Goal: Transaction & Acquisition: Purchase product/service

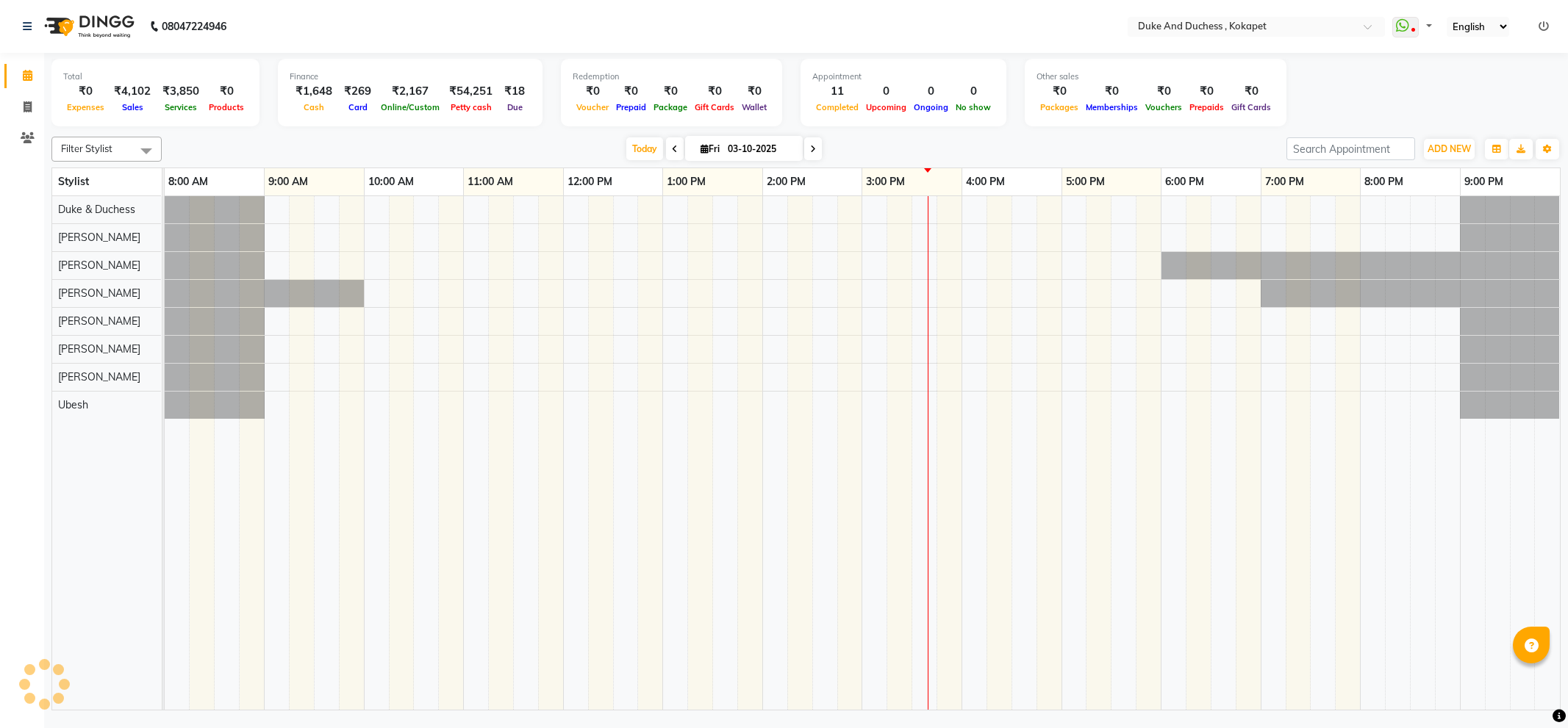
select select "en"
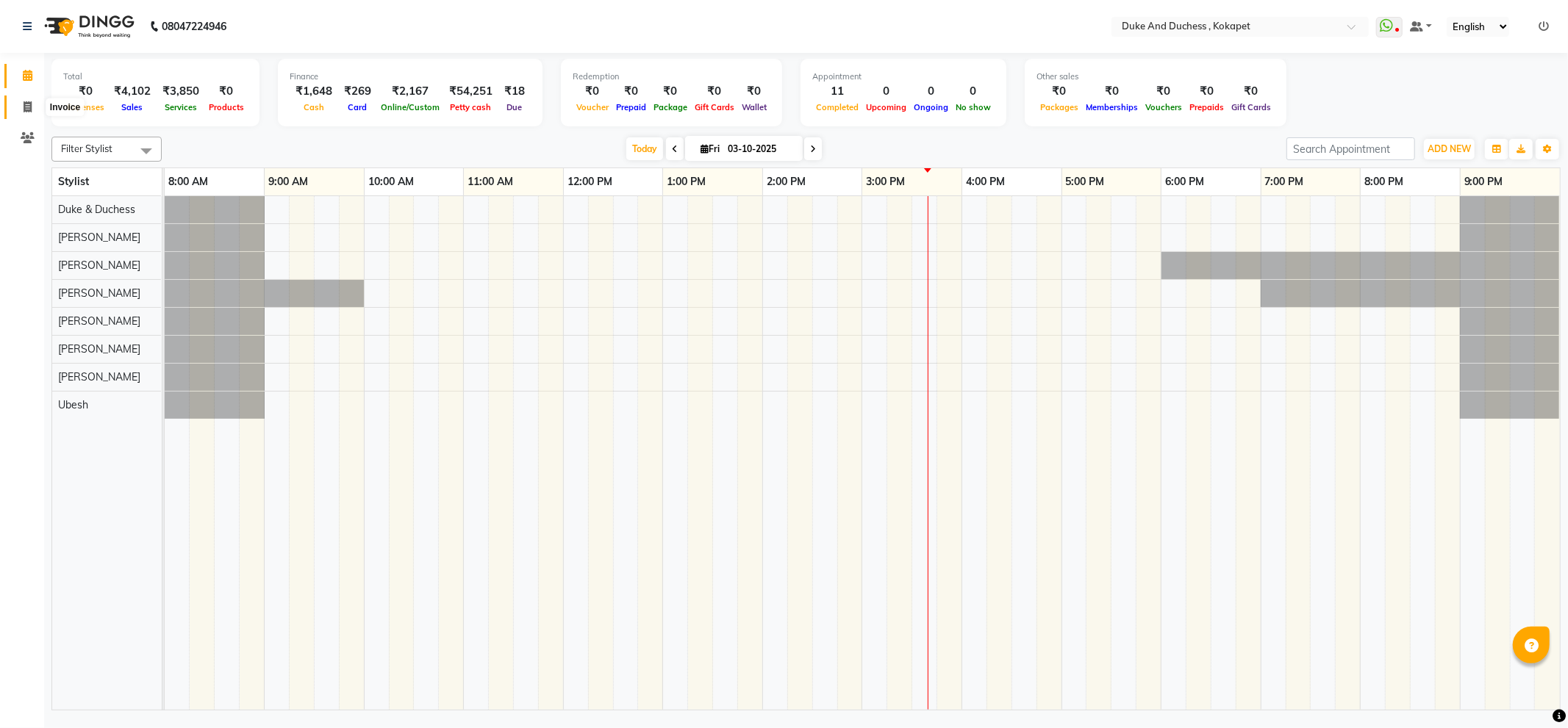
click at [26, 100] on span at bounding box center [27, 108] width 26 height 17
select select "service"
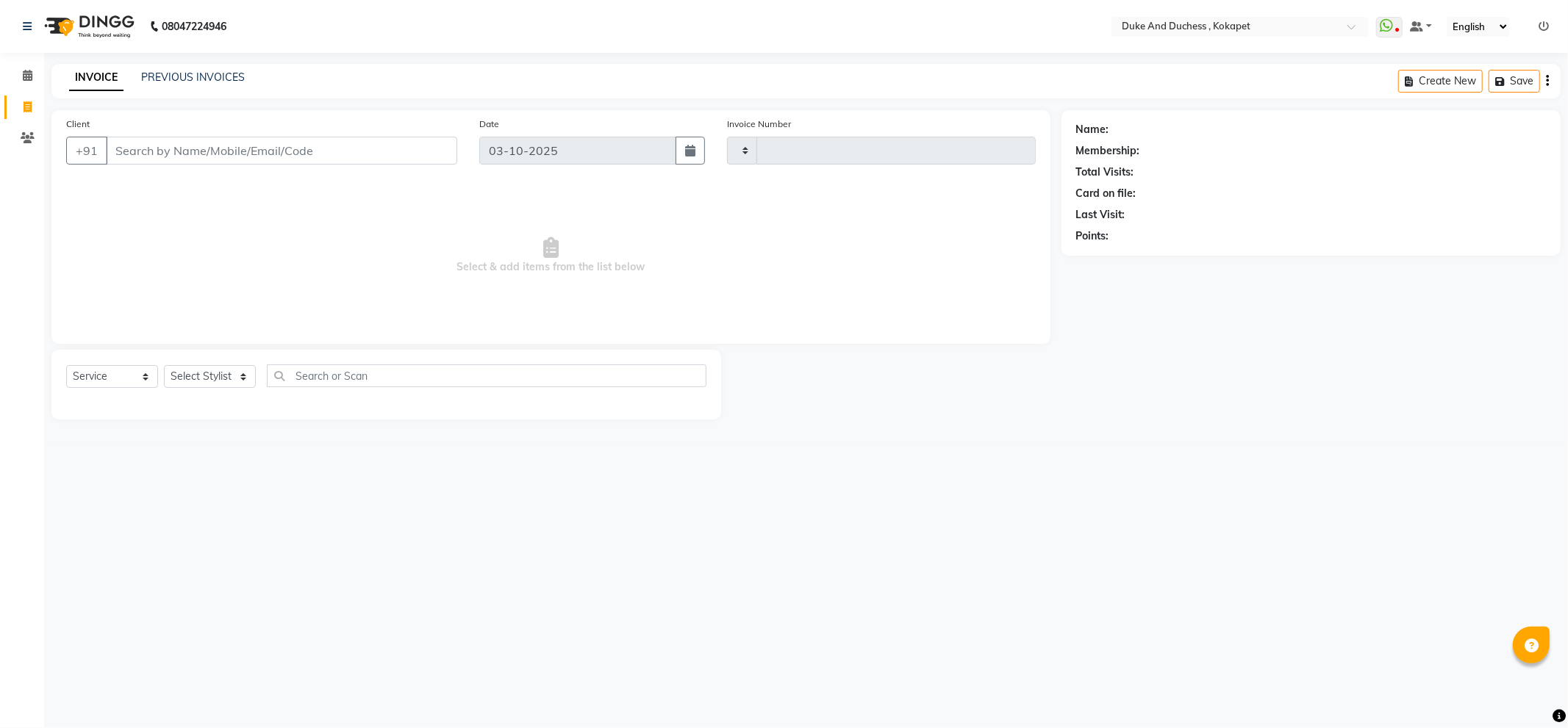
type input "5864"
select select "5687"
click at [267, 148] on input "Client" at bounding box center [281, 151] width 351 height 28
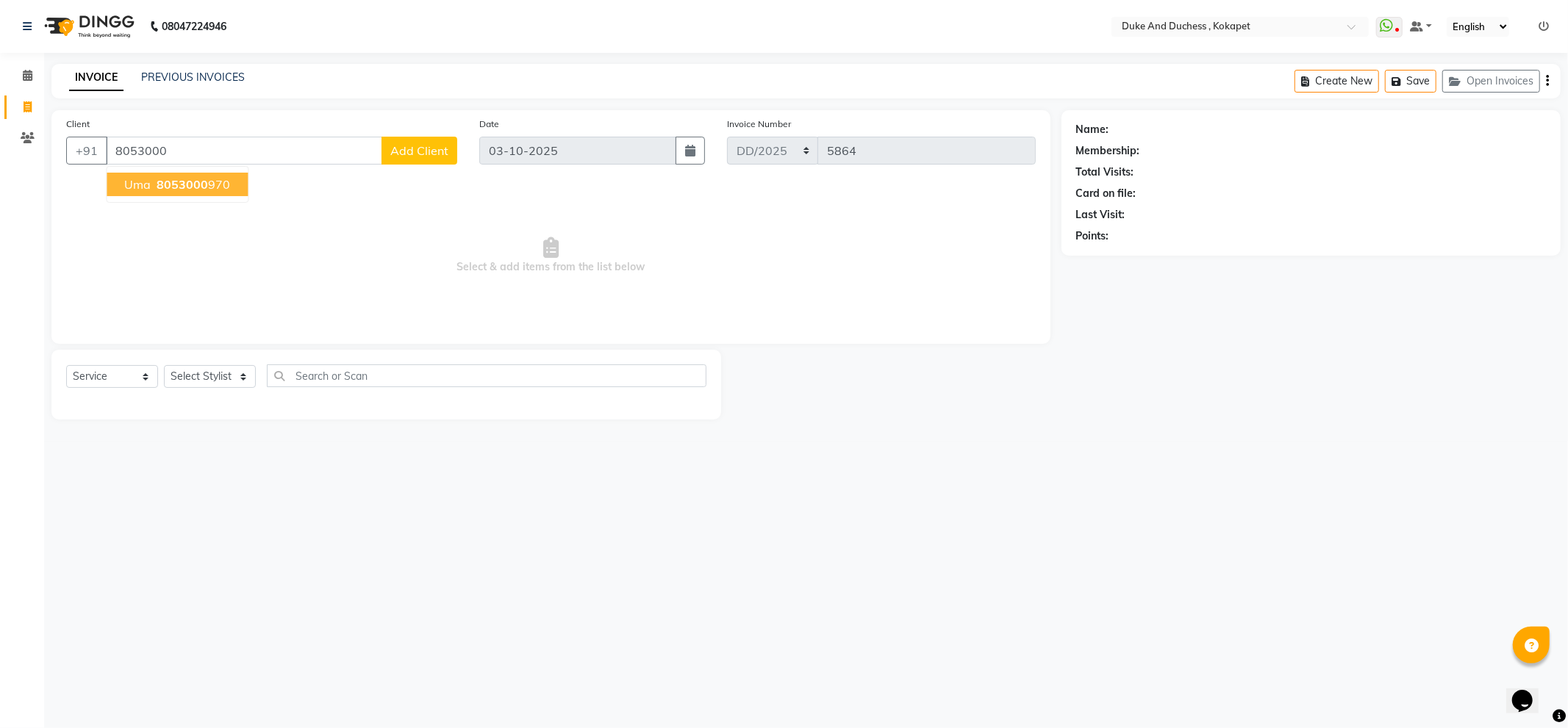
click at [183, 187] on span "8053000" at bounding box center [183, 184] width 51 height 15
type input "8053000970"
select select "1: Object"
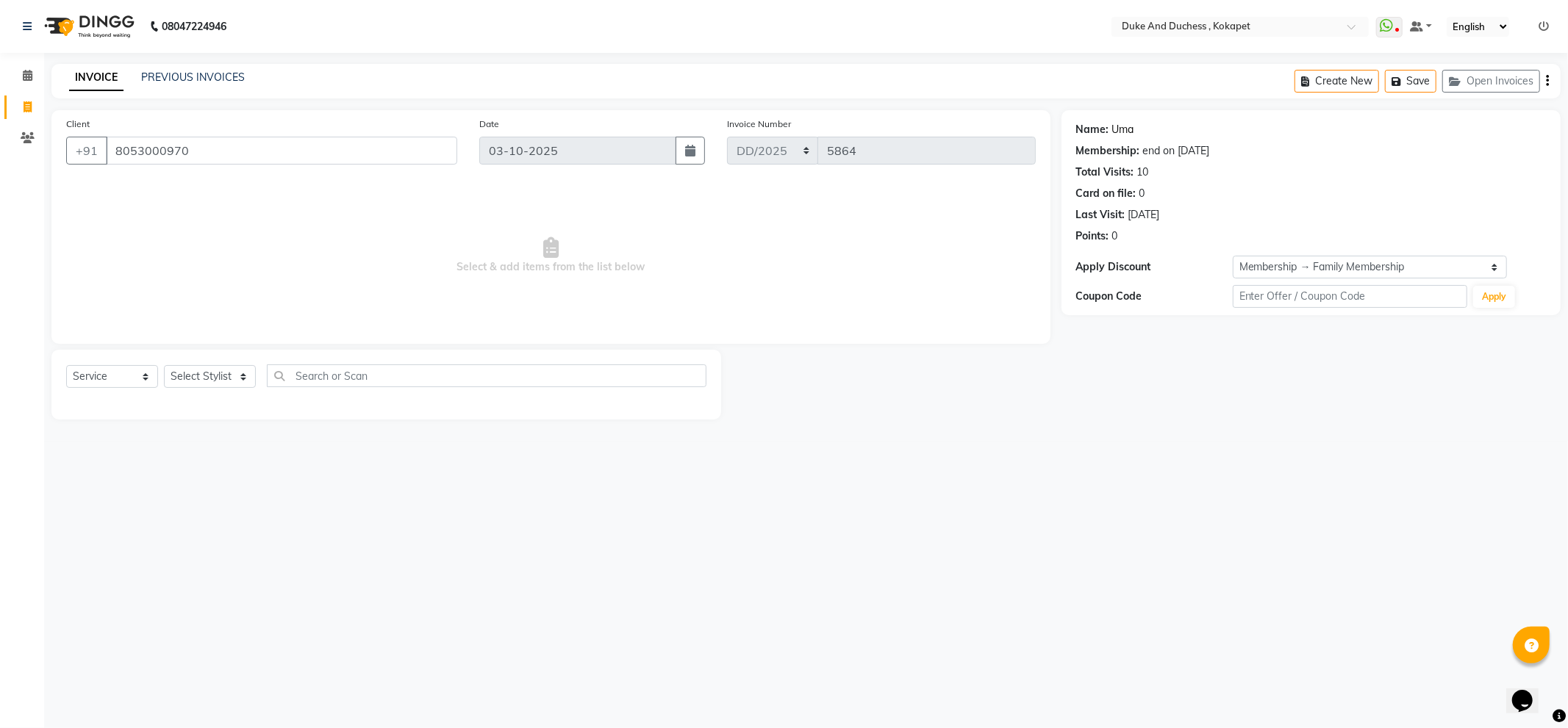
click at [1122, 134] on link "Uma" at bounding box center [1123, 130] width 22 height 16
click at [174, 74] on link "PREVIOUS INVOICES" at bounding box center [193, 77] width 104 height 13
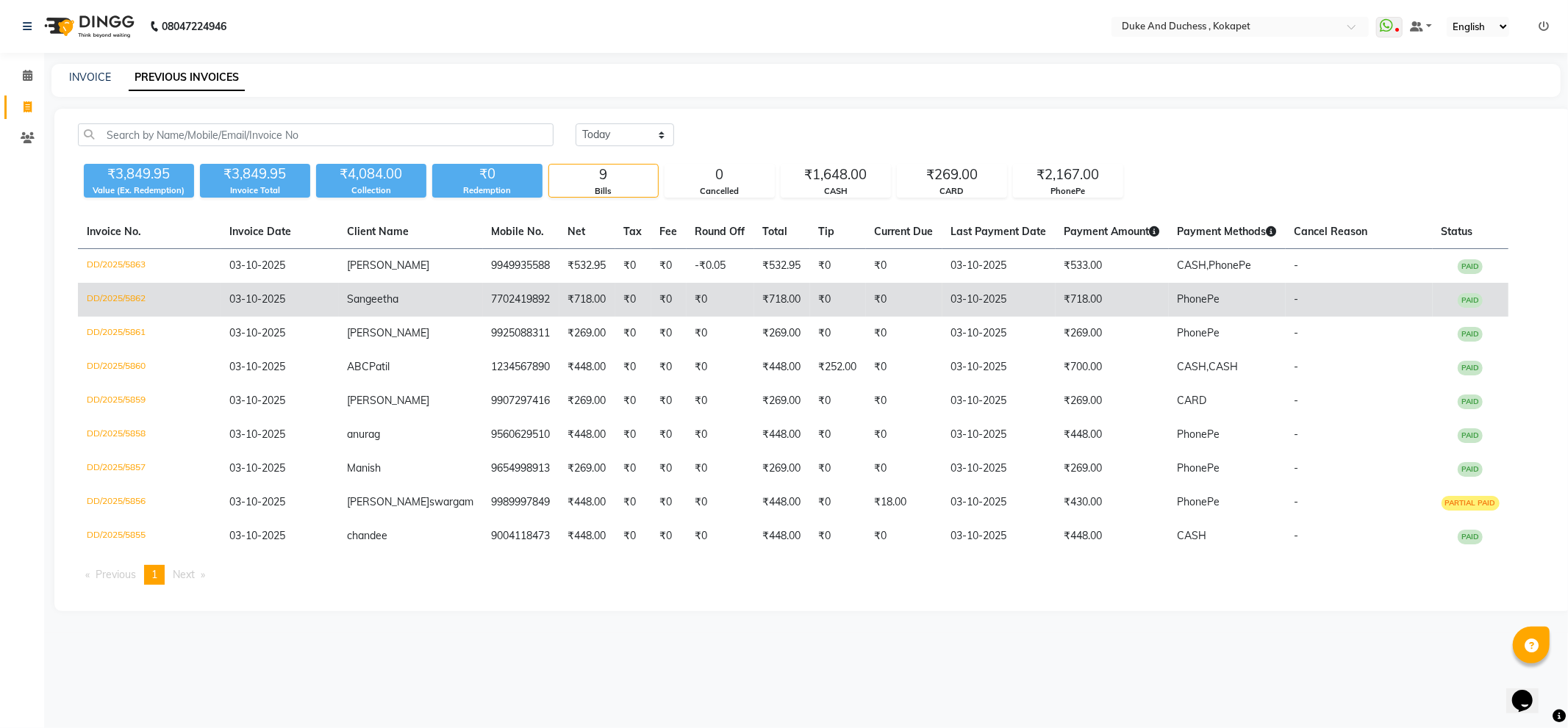
click at [421, 290] on td "Sangeetha" at bounding box center [410, 300] width 144 height 33
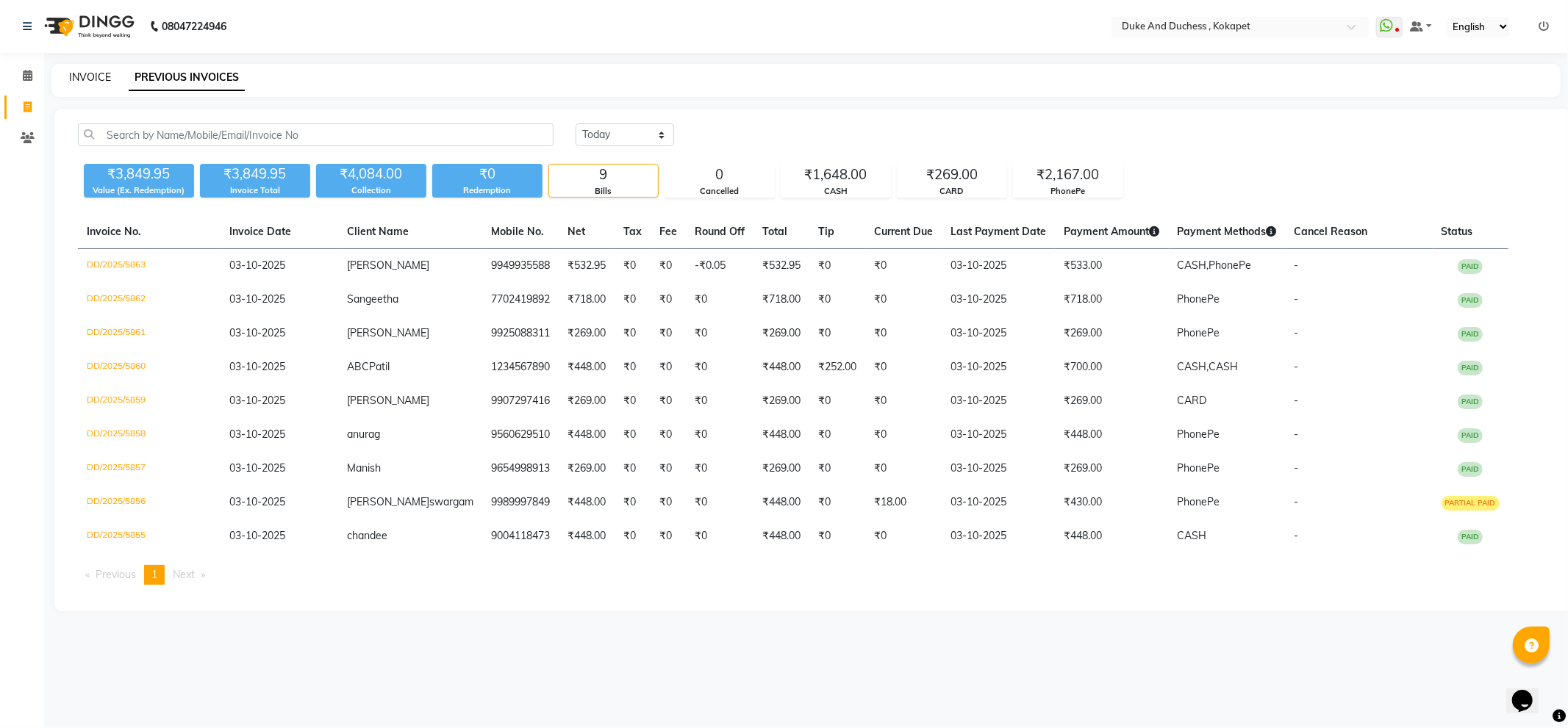
click at [86, 76] on link "INVOICE" at bounding box center [90, 77] width 42 height 13
select select "service"
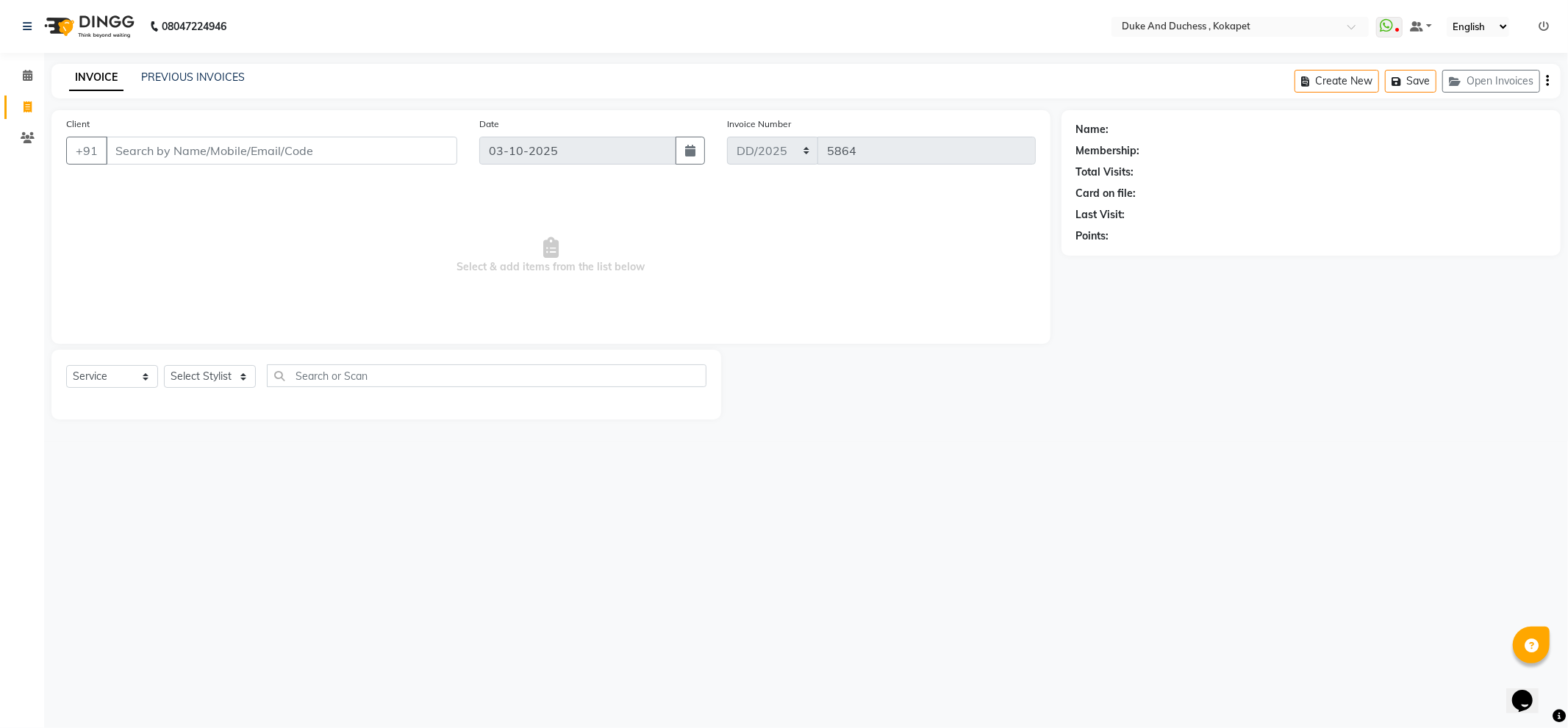
click at [328, 152] on input "Client" at bounding box center [281, 151] width 351 height 28
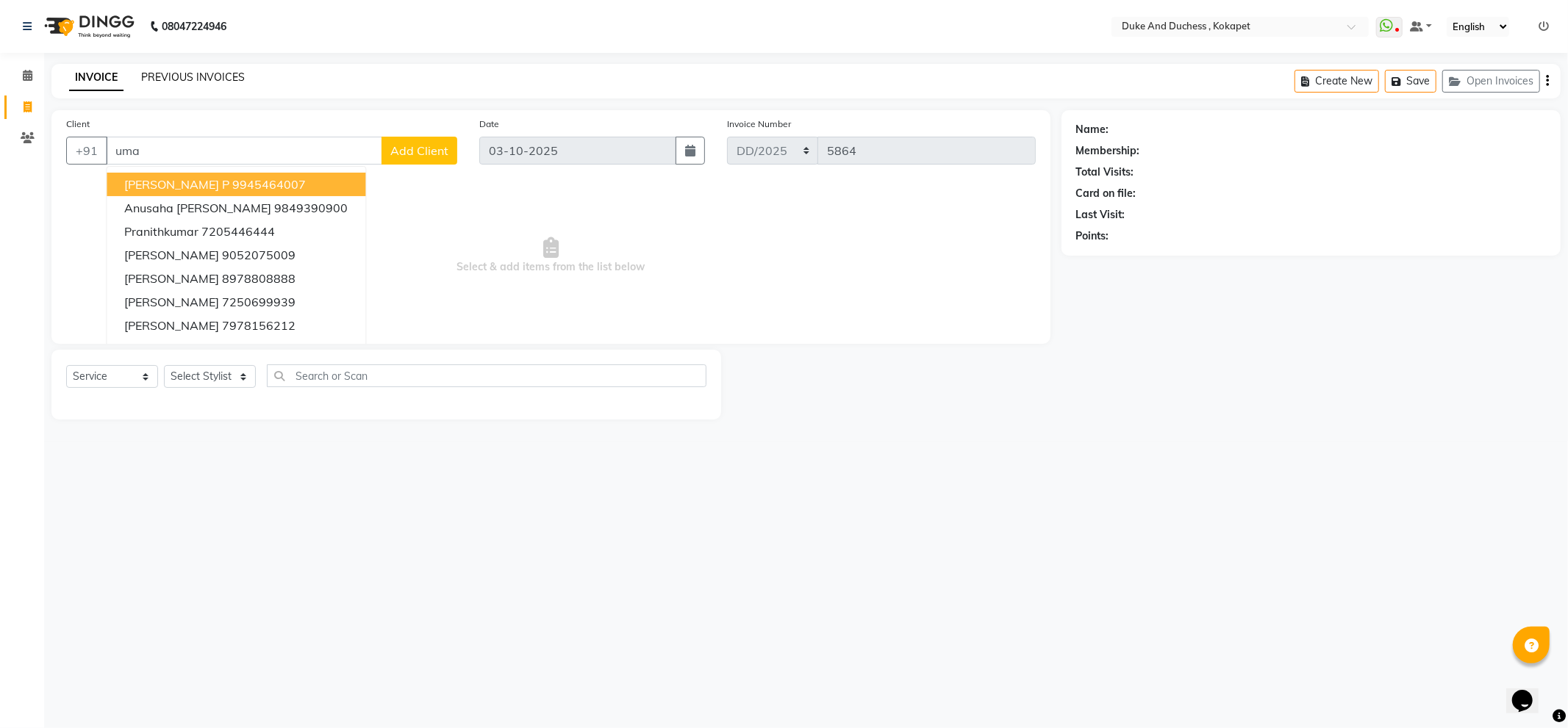
type input "uma"
click at [179, 71] on link "PREVIOUS INVOICES" at bounding box center [193, 77] width 104 height 13
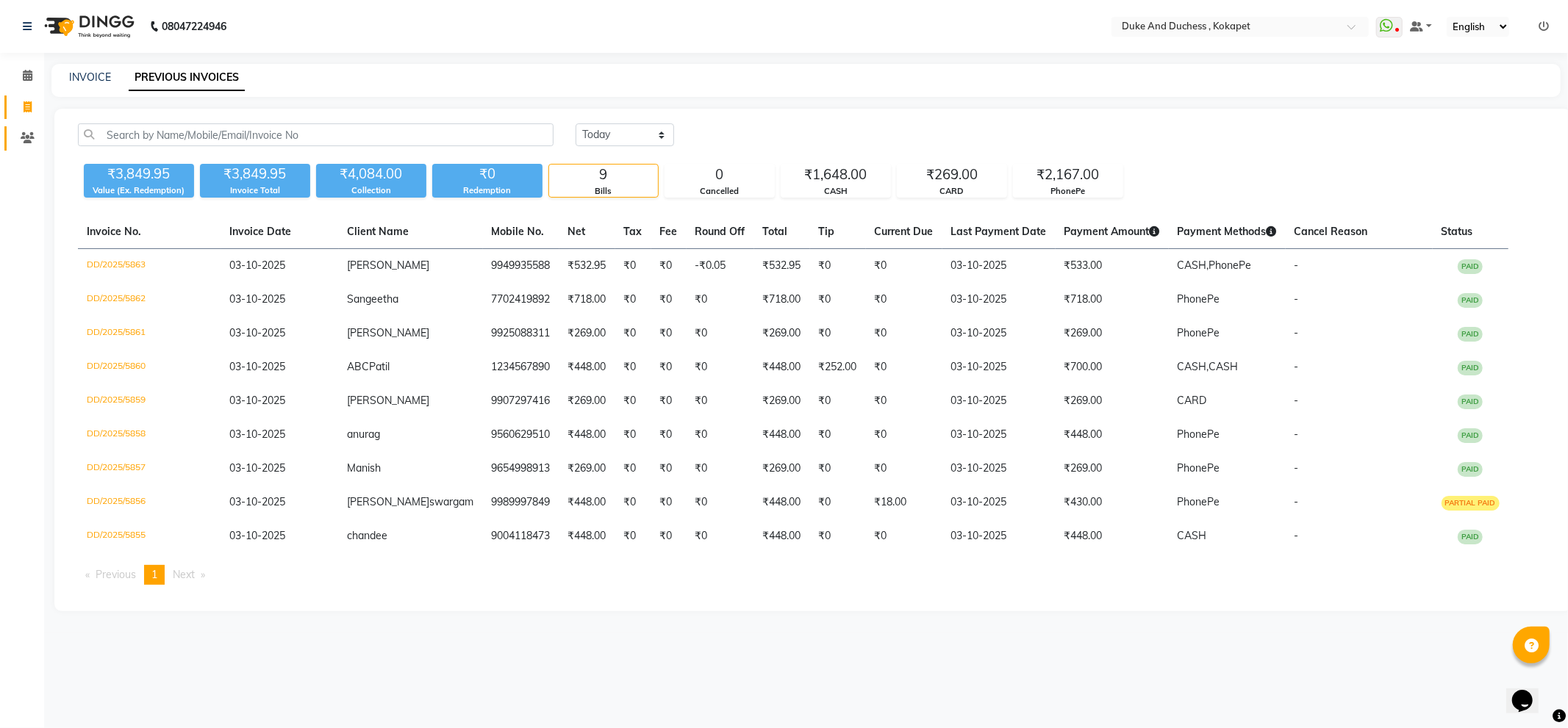
click at [26, 127] on link "Clients" at bounding box center [22, 138] width 35 height 25
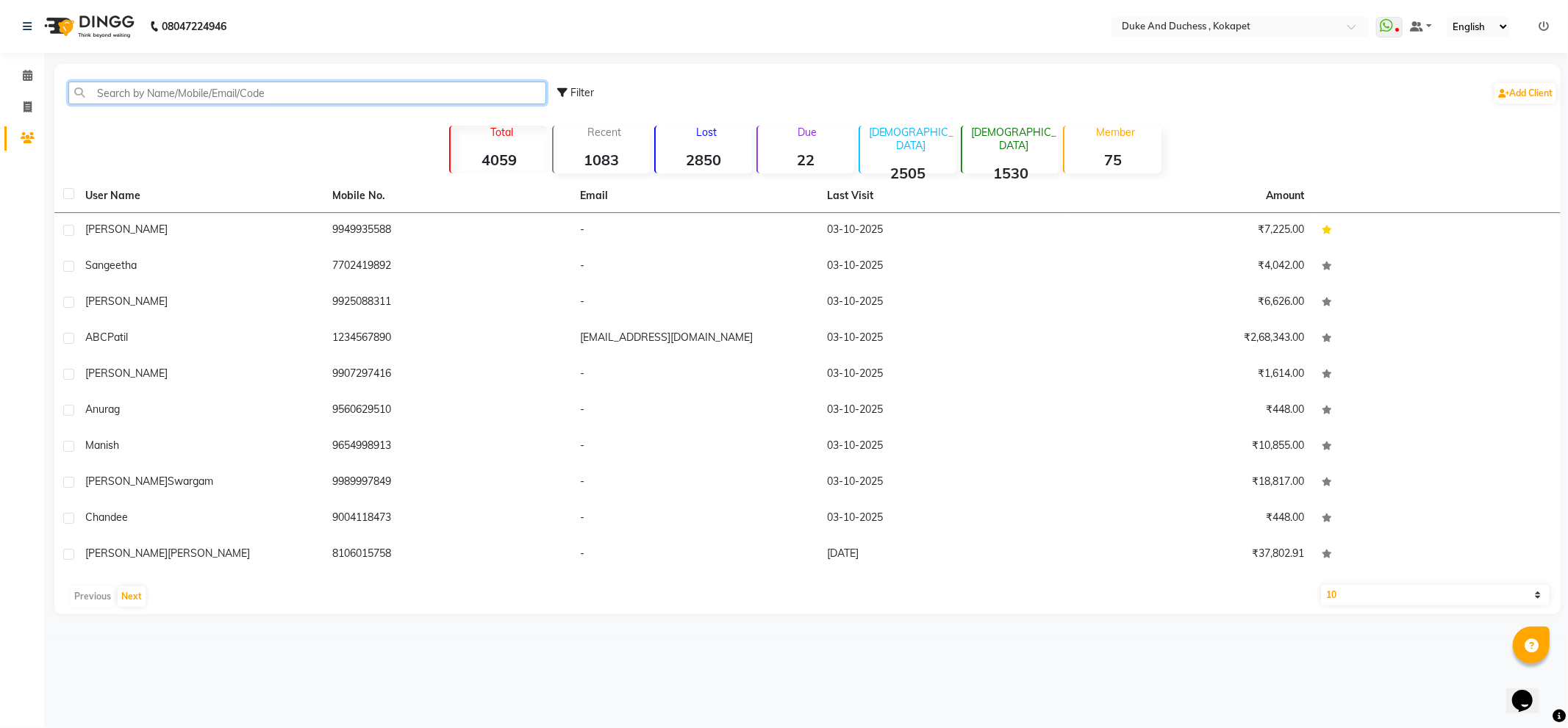
click at [221, 86] on input "text" at bounding box center [308, 93] width 478 height 23
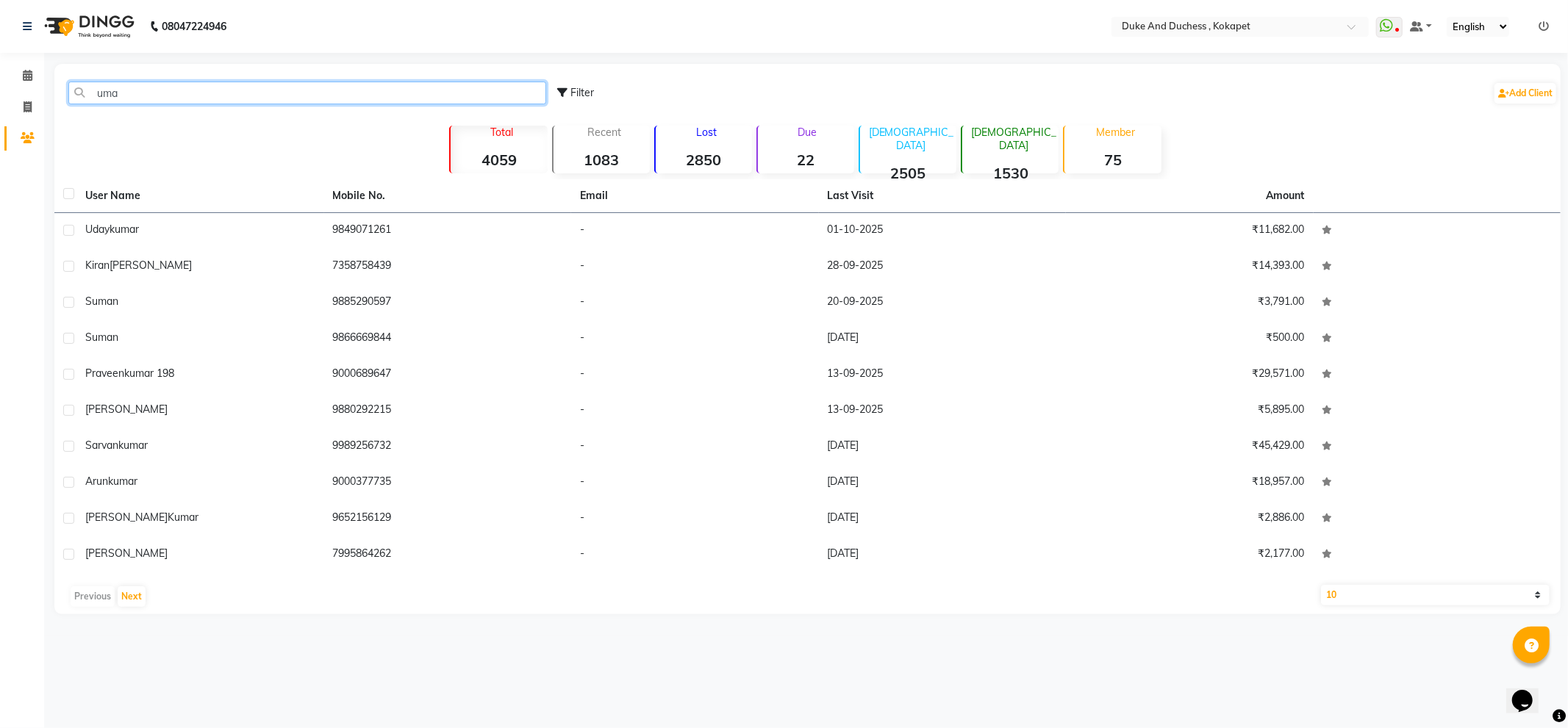
click at [237, 91] on input "uma" at bounding box center [308, 93] width 478 height 23
type input "u"
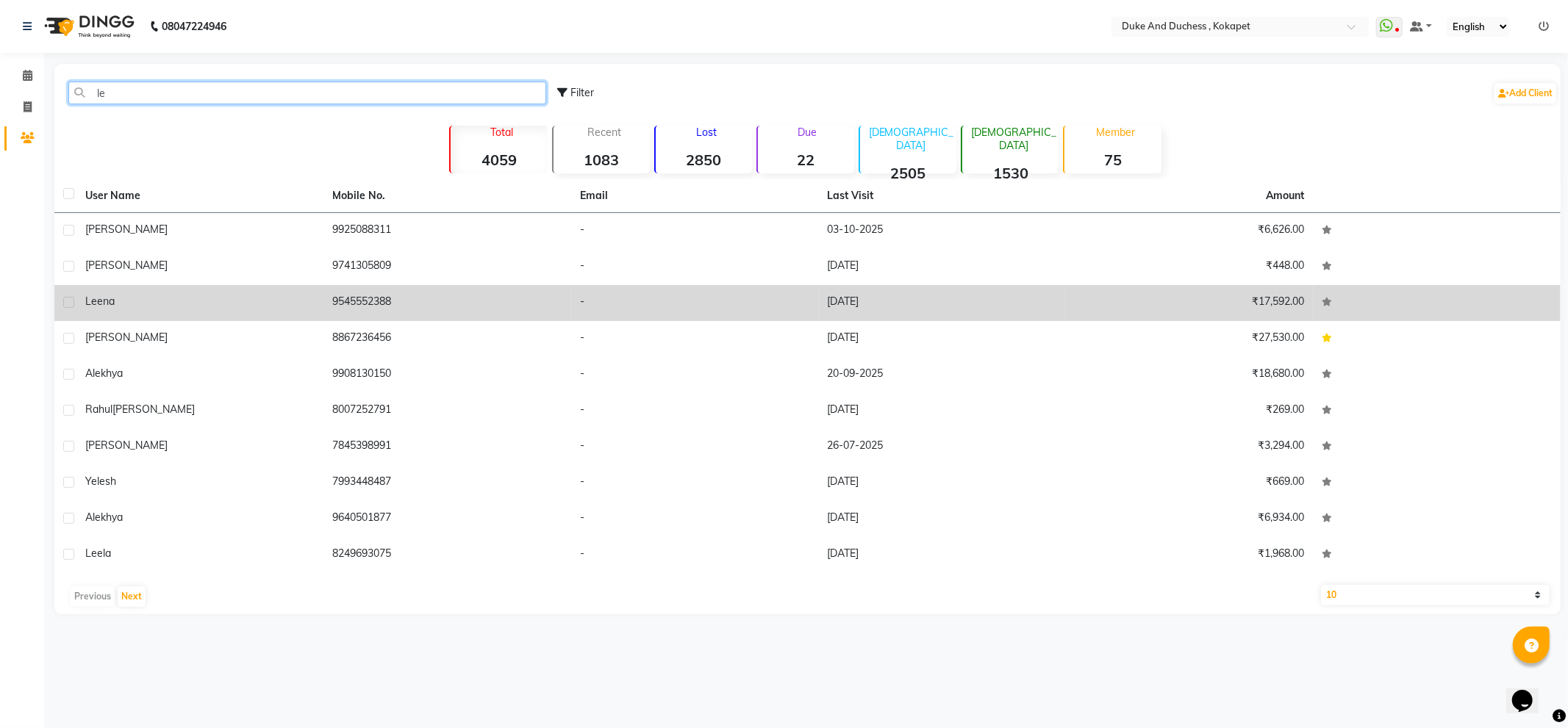
type input "le"
click at [113, 302] on span "Leena" at bounding box center [100, 301] width 29 height 13
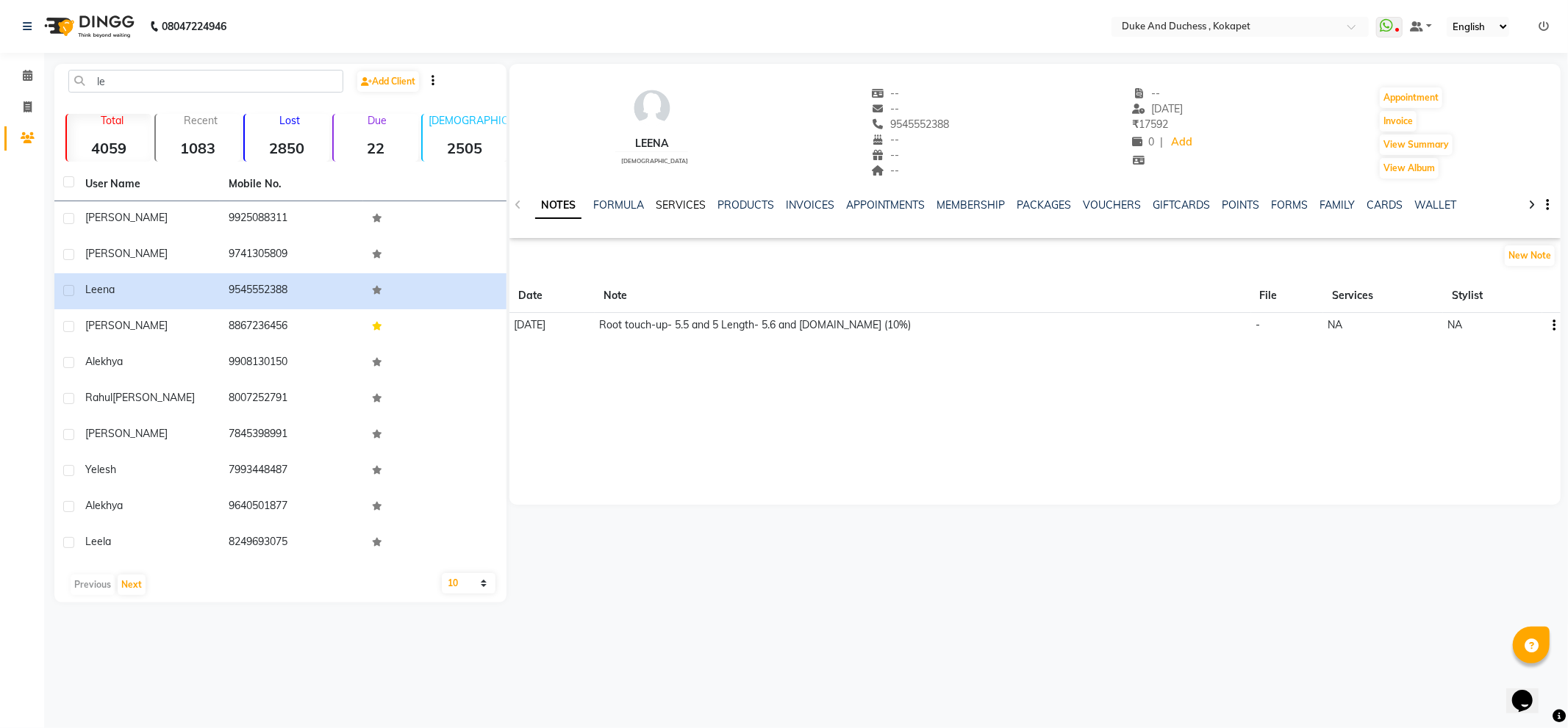
click at [679, 202] on link "SERVICES" at bounding box center [681, 204] width 50 height 13
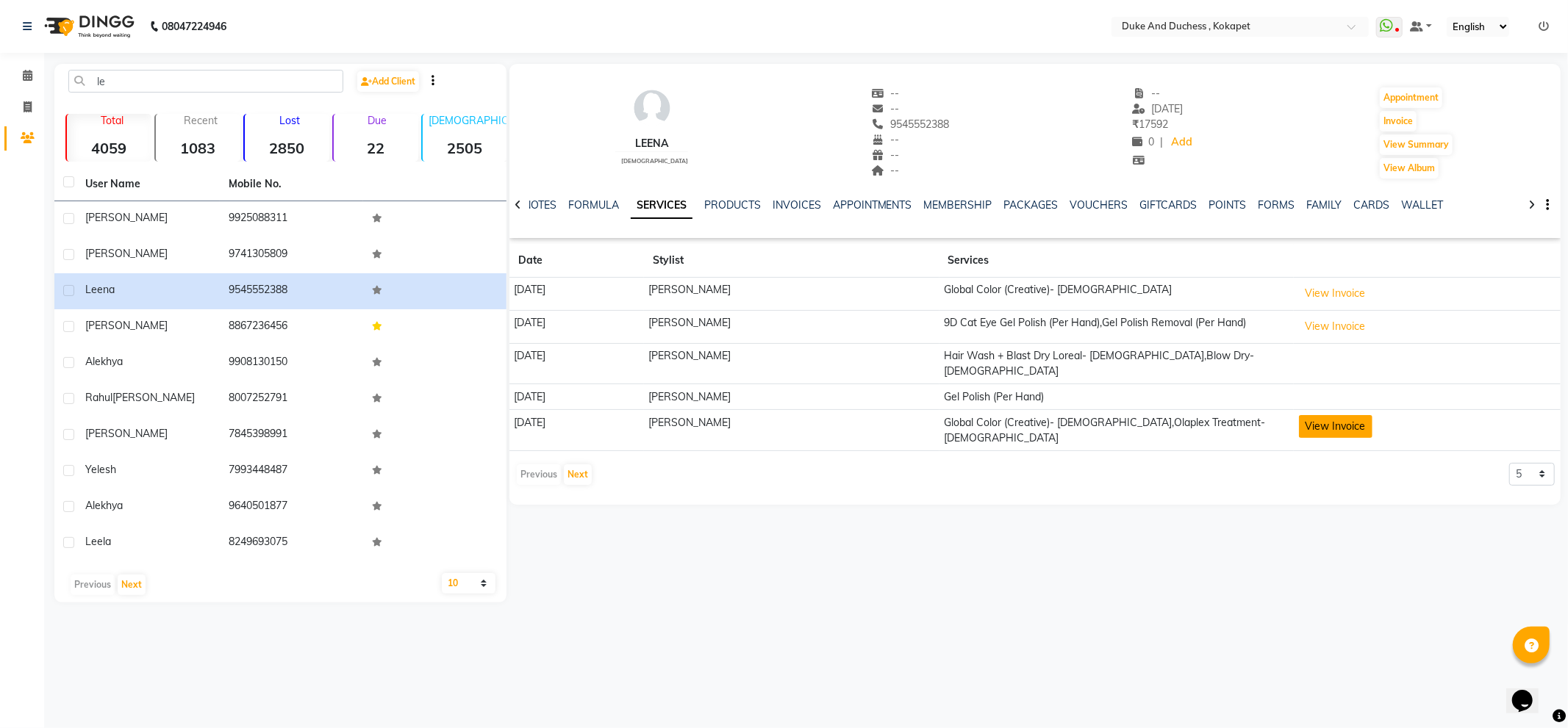
click at [1346, 415] on button "View Invoice" at bounding box center [1335, 427] width 73 height 23
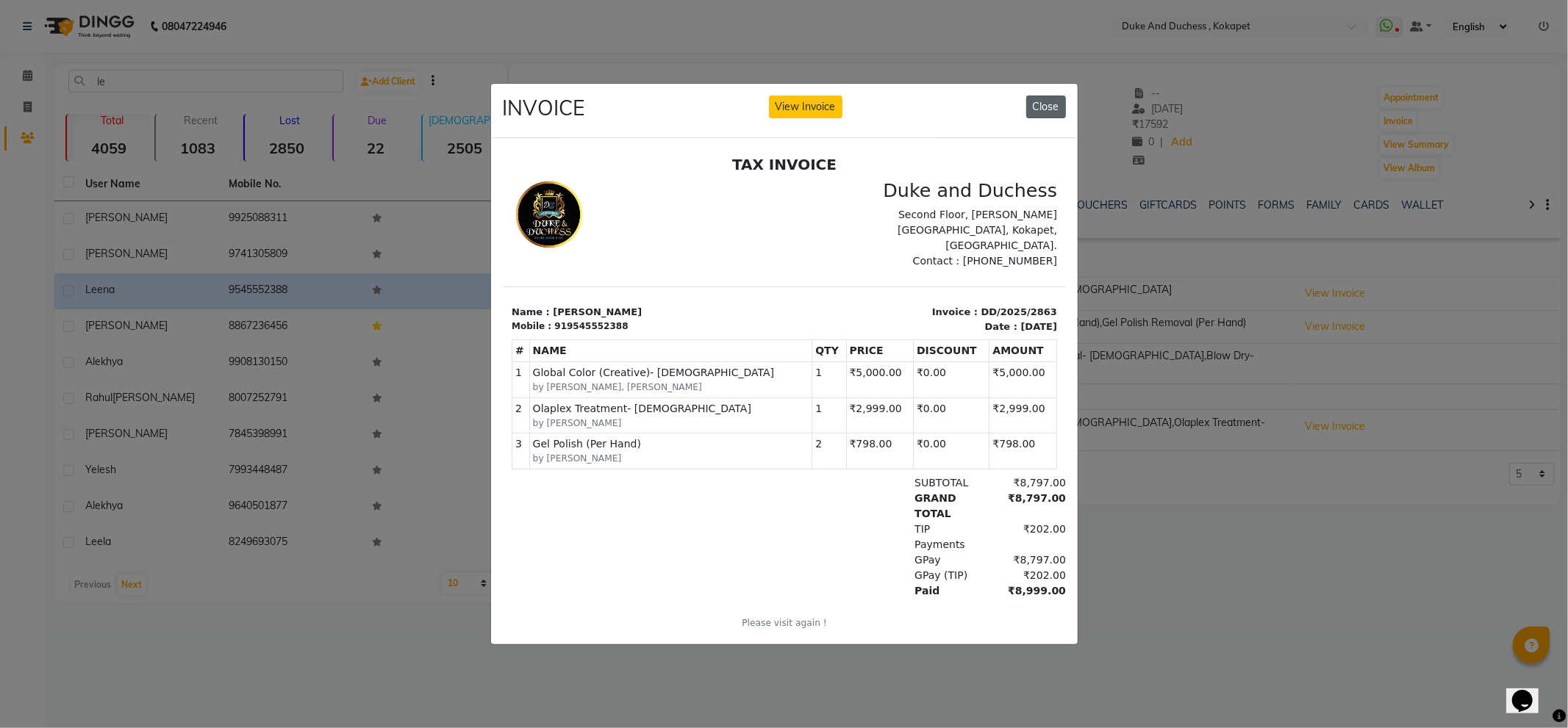
click at [1044, 100] on button "Close" at bounding box center [1046, 107] width 40 height 23
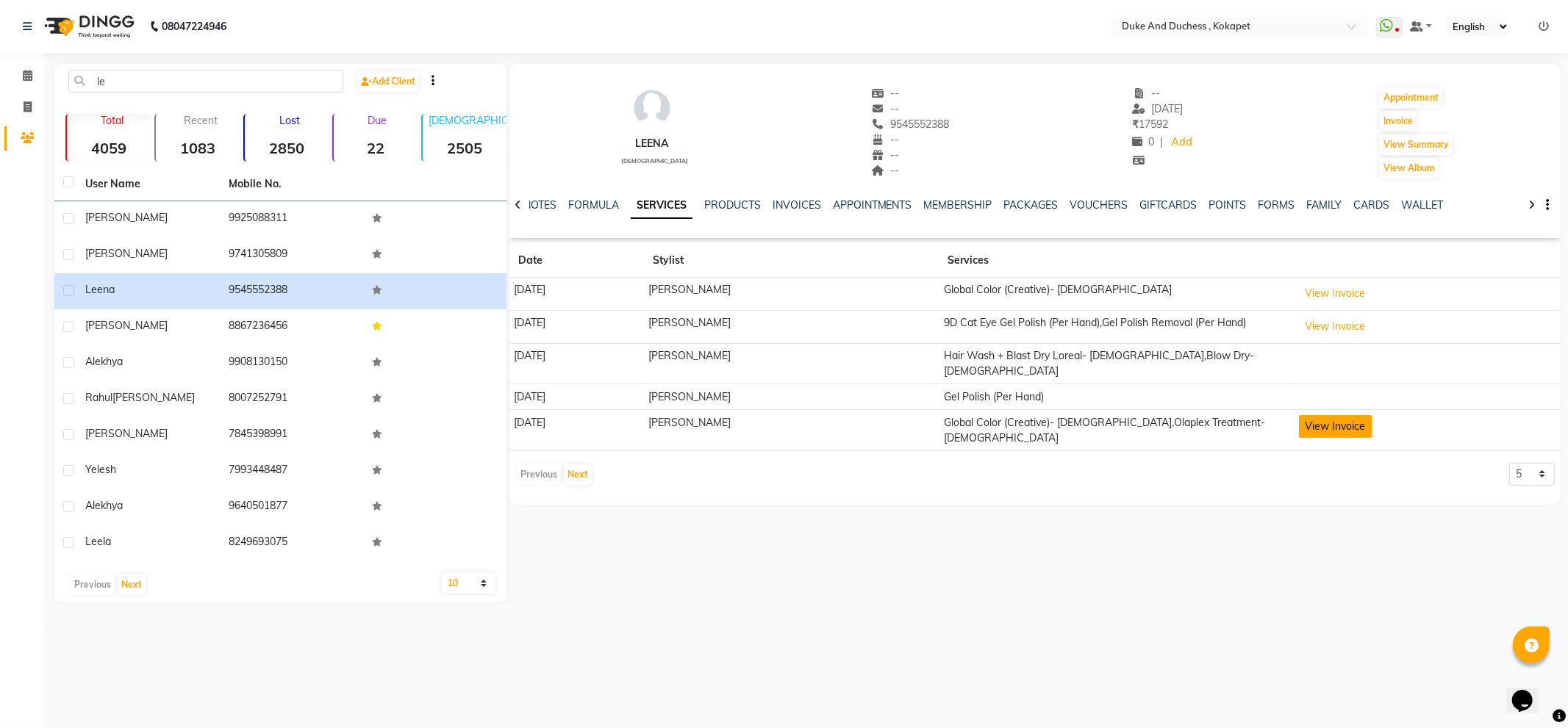
click at [1350, 415] on button "View Invoice" at bounding box center [1335, 427] width 73 height 23
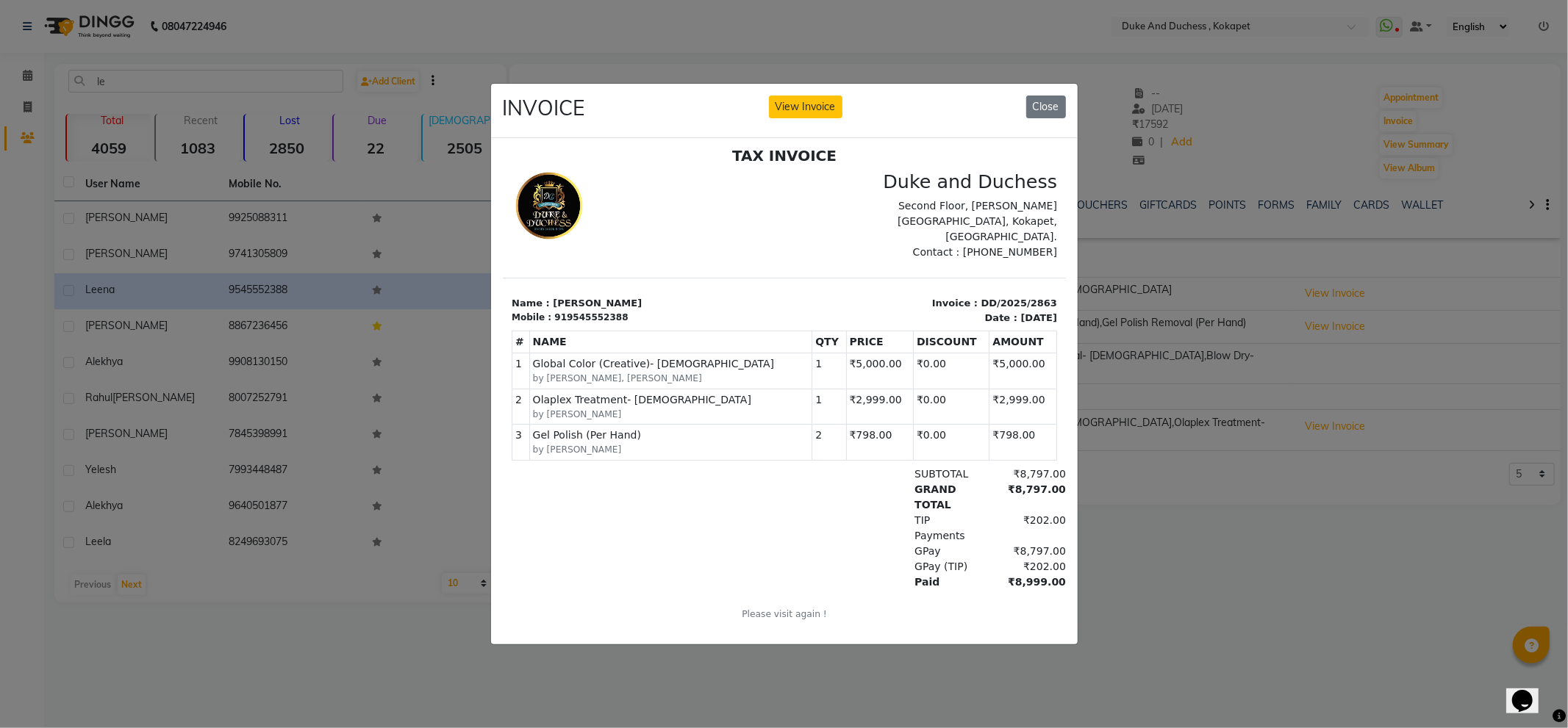
scroll to position [11, 0]
click at [1055, 95] on button "Close" at bounding box center [1046, 107] width 40 height 23
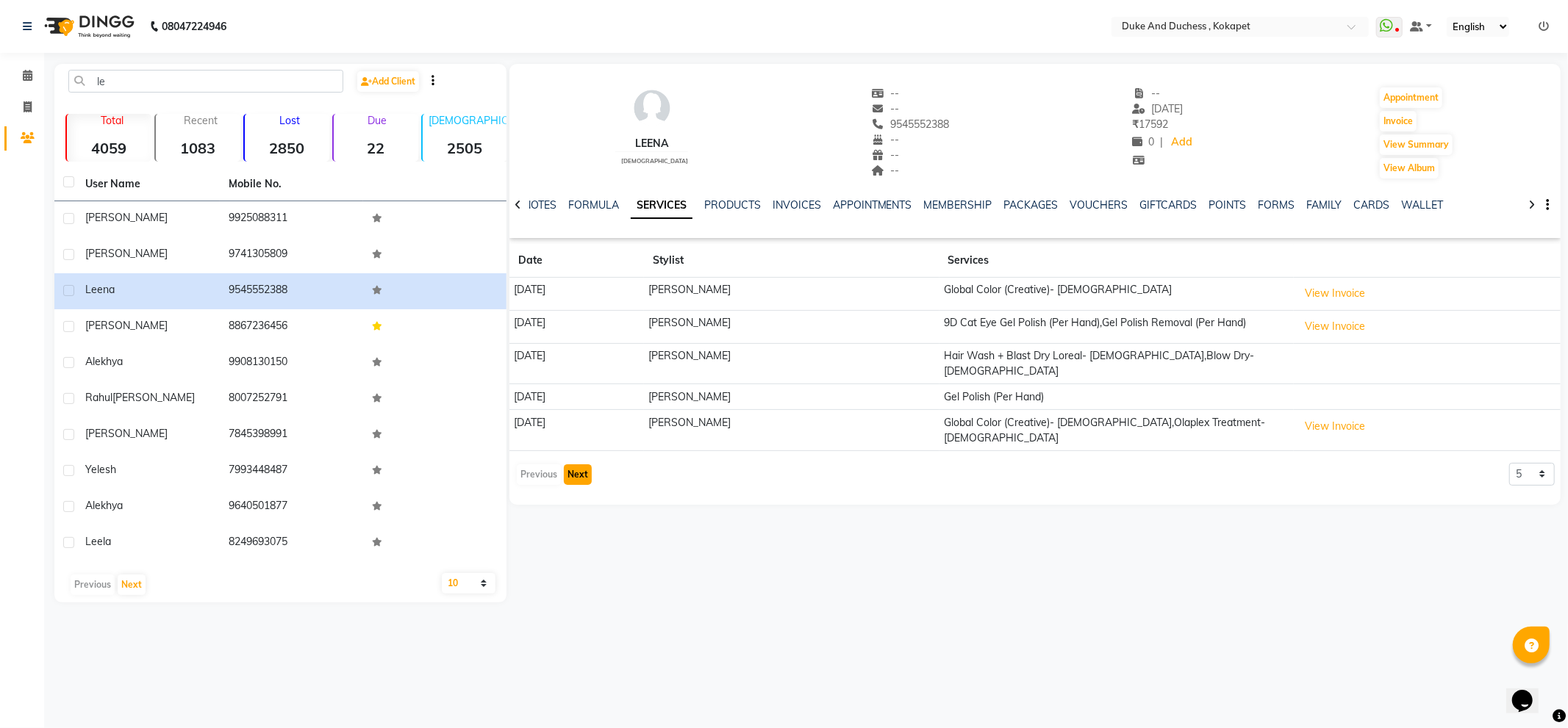
click at [569, 464] on button "Next" at bounding box center [578, 474] width 28 height 20
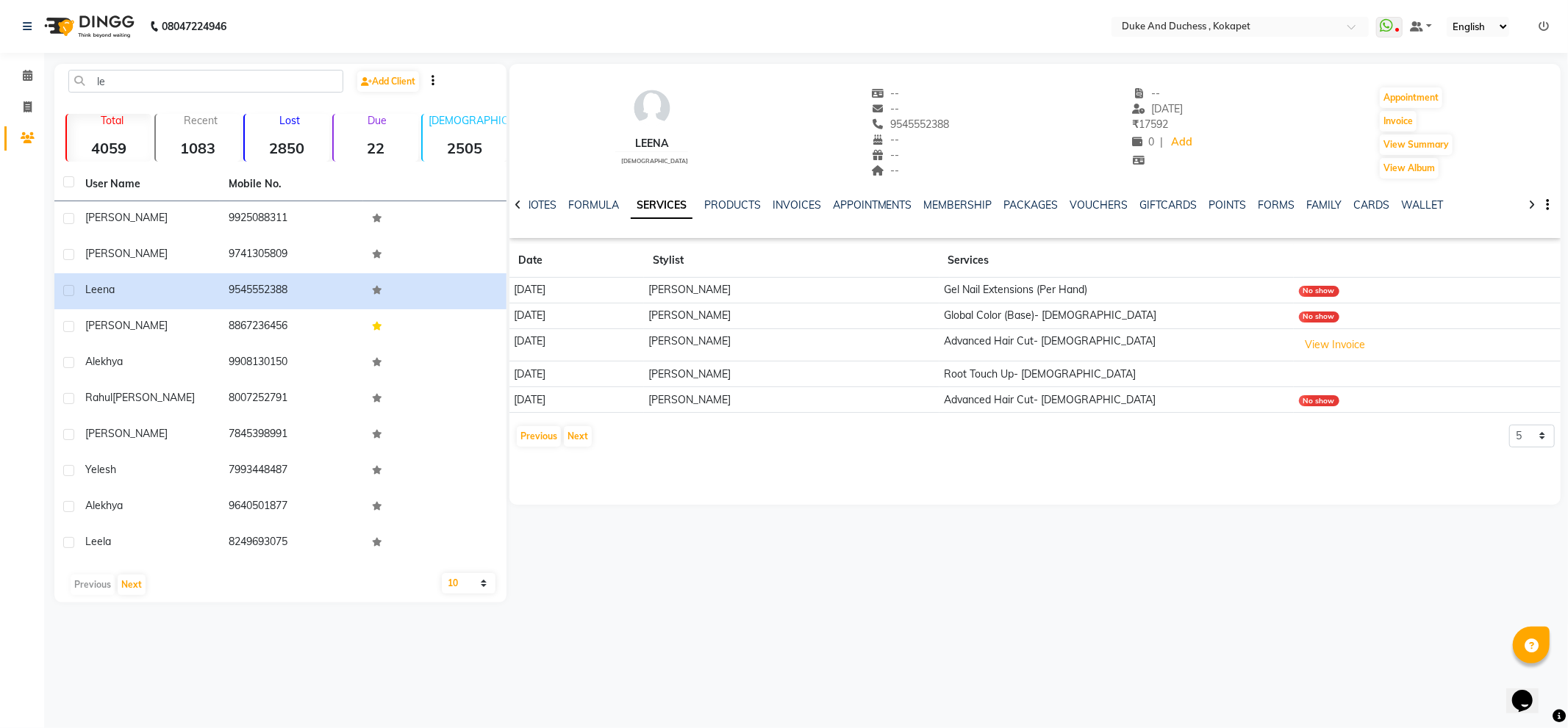
click at [569, 456] on div "Leena female -- -- 9545552388 -- -- -- -- 21-09-2025 ₹ 17592 0 | Add Appointmen…" at bounding box center [1035, 285] width 1051 height 441
click at [582, 430] on button "Next" at bounding box center [578, 436] width 28 height 20
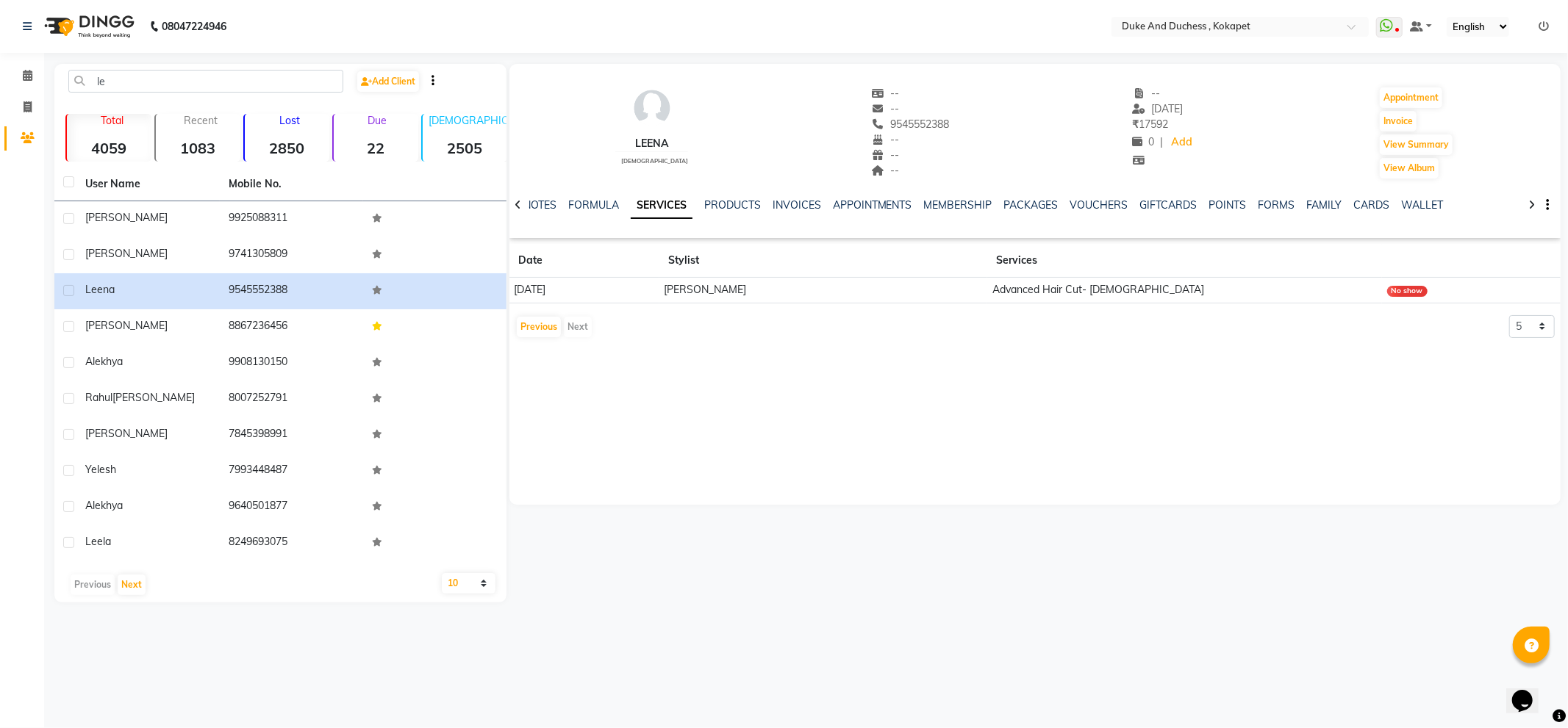
click at [913, 289] on td "[PERSON_NAME]" at bounding box center [824, 290] width 329 height 26
click at [913, 287] on td "[PERSON_NAME]" at bounding box center [824, 290] width 329 height 26
click at [899, 286] on td "[PERSON_NAME]" at bounding box center [824, 290] width 329 height 26
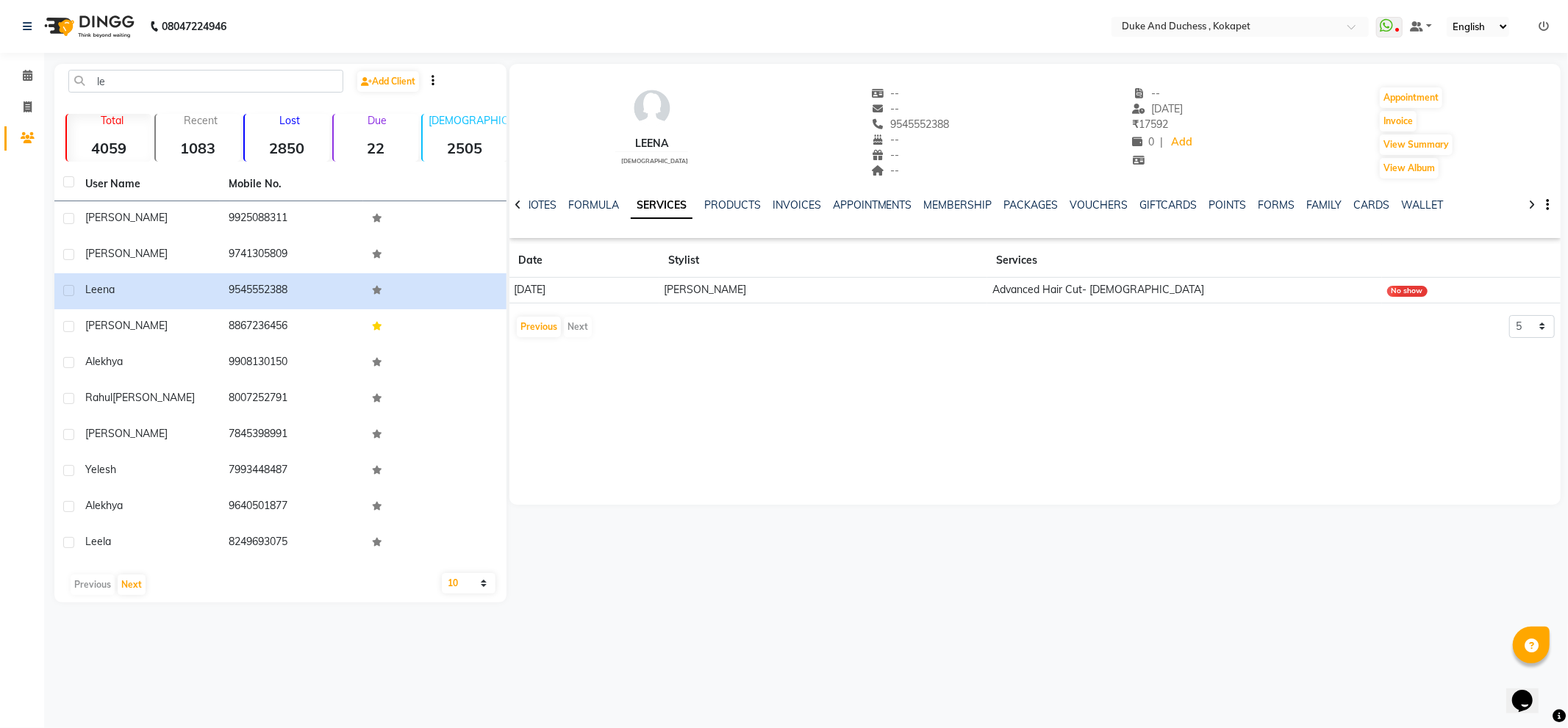
click at [899, 286] on td "[PERSON_NAME]" at bounding box center [824, 290] width 329 height 26
click at [546, 323] on button "Previous" at bounding box center [539, 326] width 44 height 20
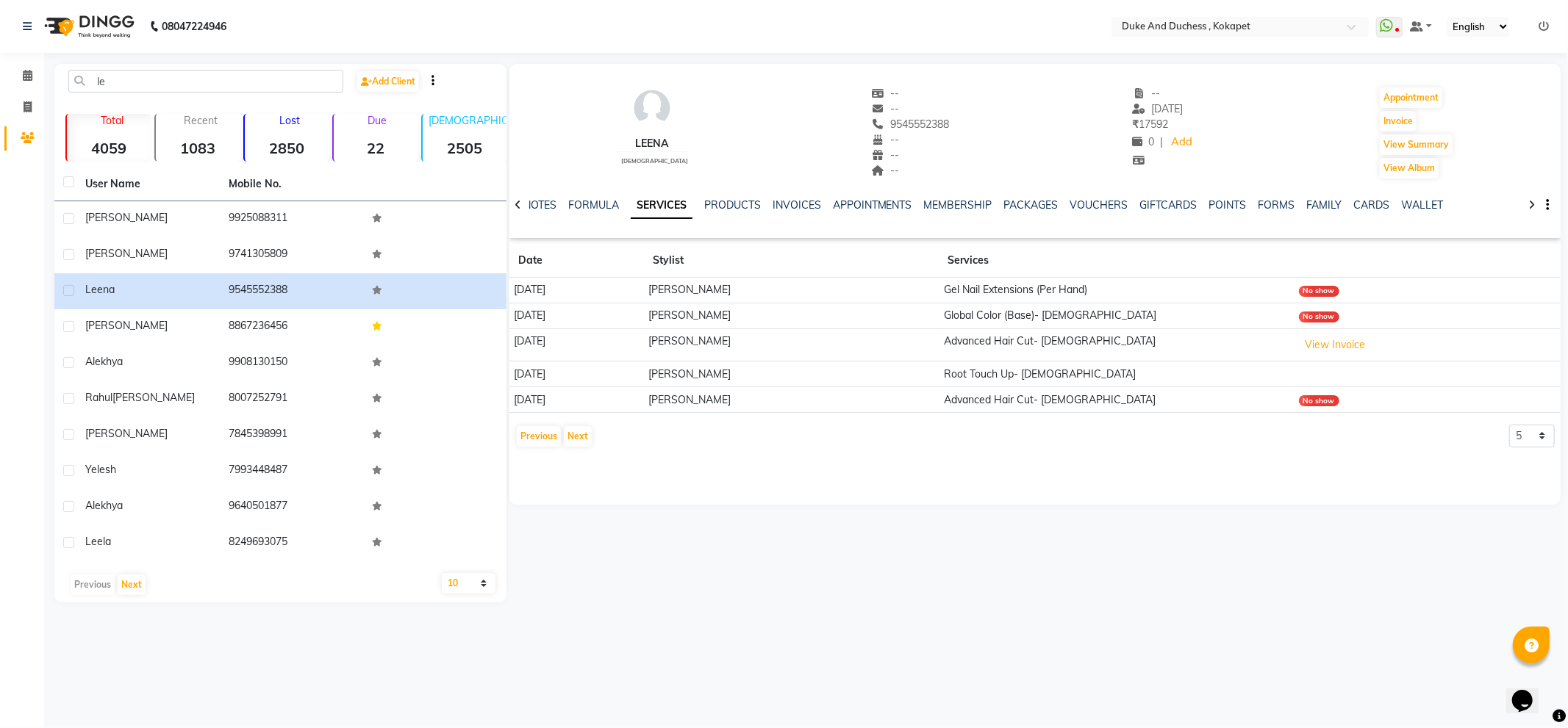
click at [1038, 311] on td "Global Color (Base)- Female" at bounding box center [1116, 315] width 355 height 26
click at [1315, 316] on div "No show" at bounding box center [1319, 316] width 41 height 11
click at [1319, 348] on button "View Invoice" at bounding box center [1335, 345] width 73 height 23
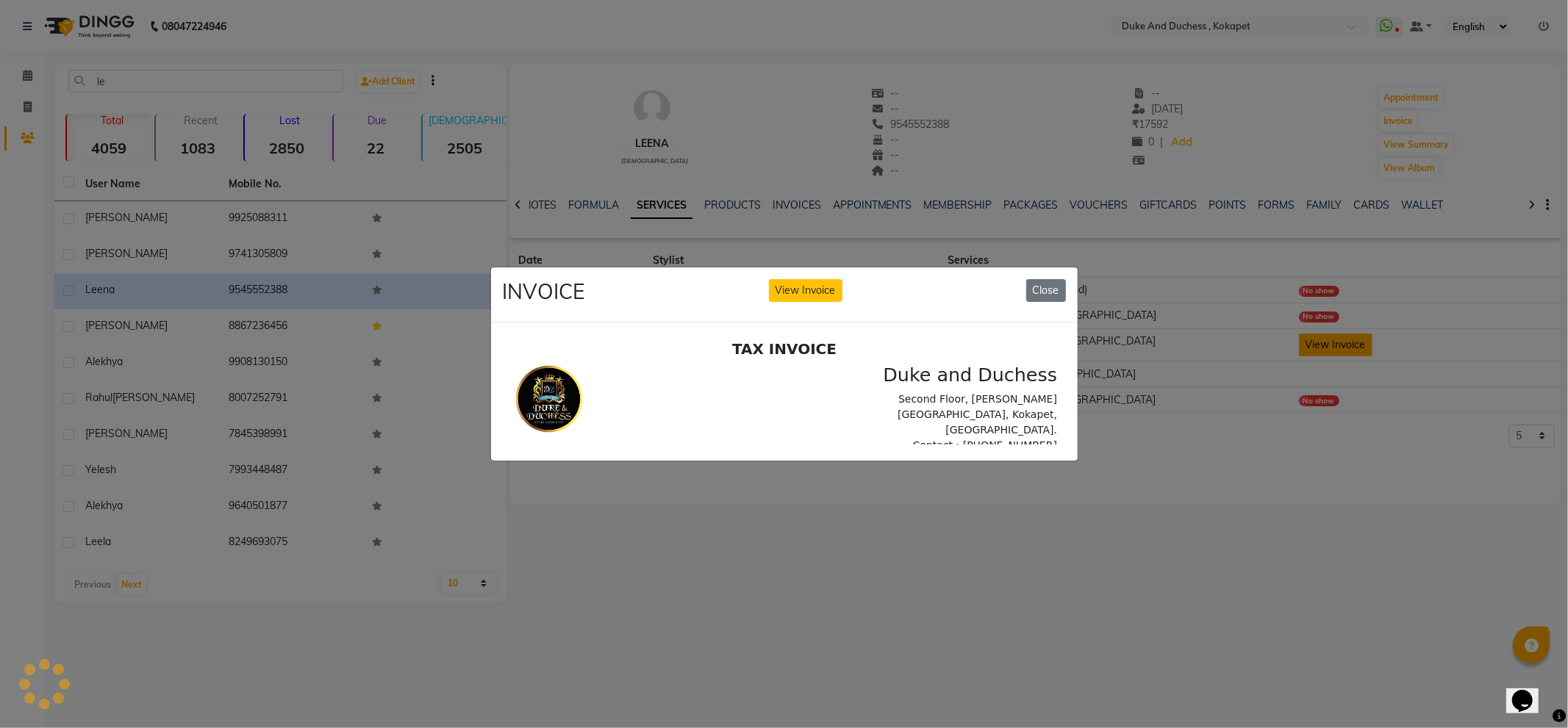
scroll to position [0, 0]
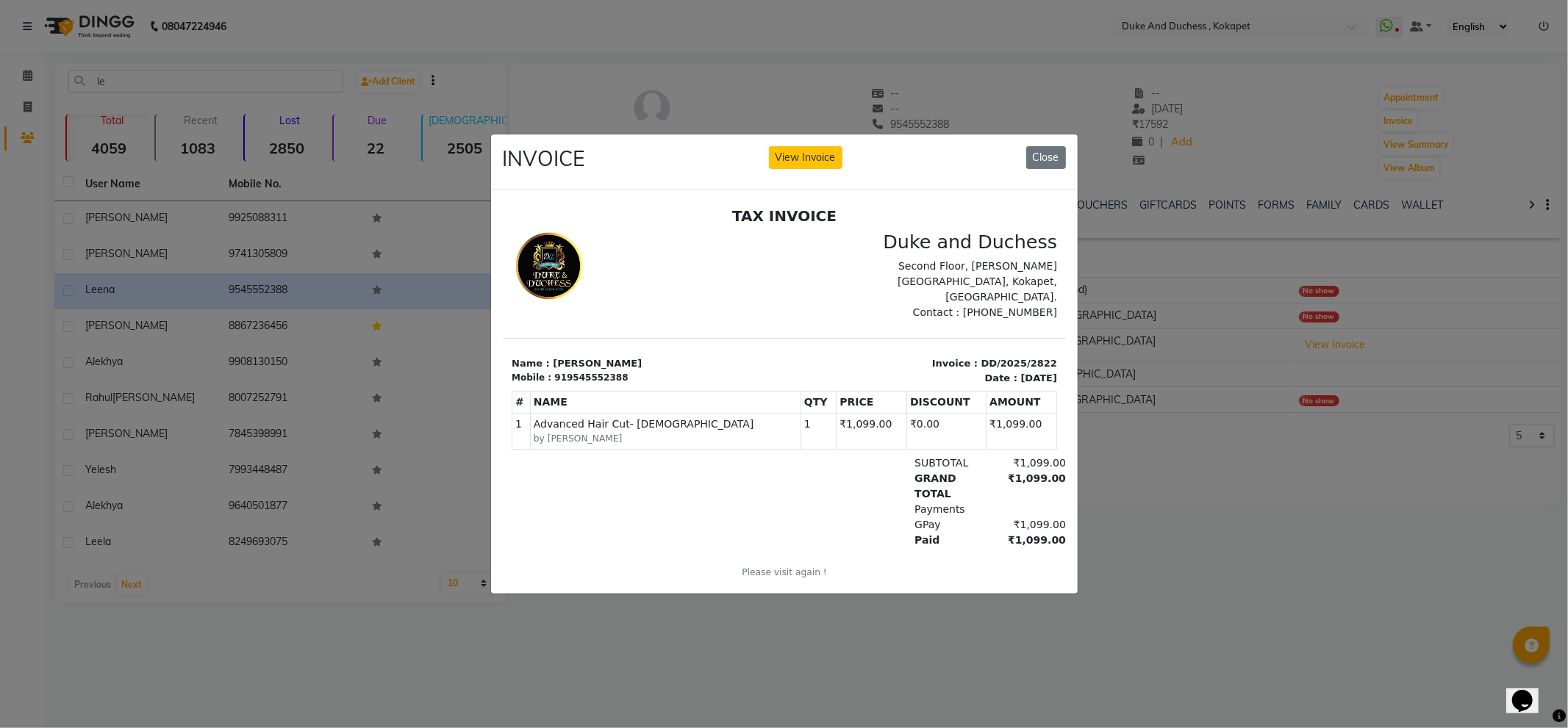
click at [1057, 138] on div "INVOICE View Invoice Close" at bounding box center [784, 162] width 586 height 56
click at [1057, 146] on button "Close" at bounding box center [1046, 158] width 40 height 23
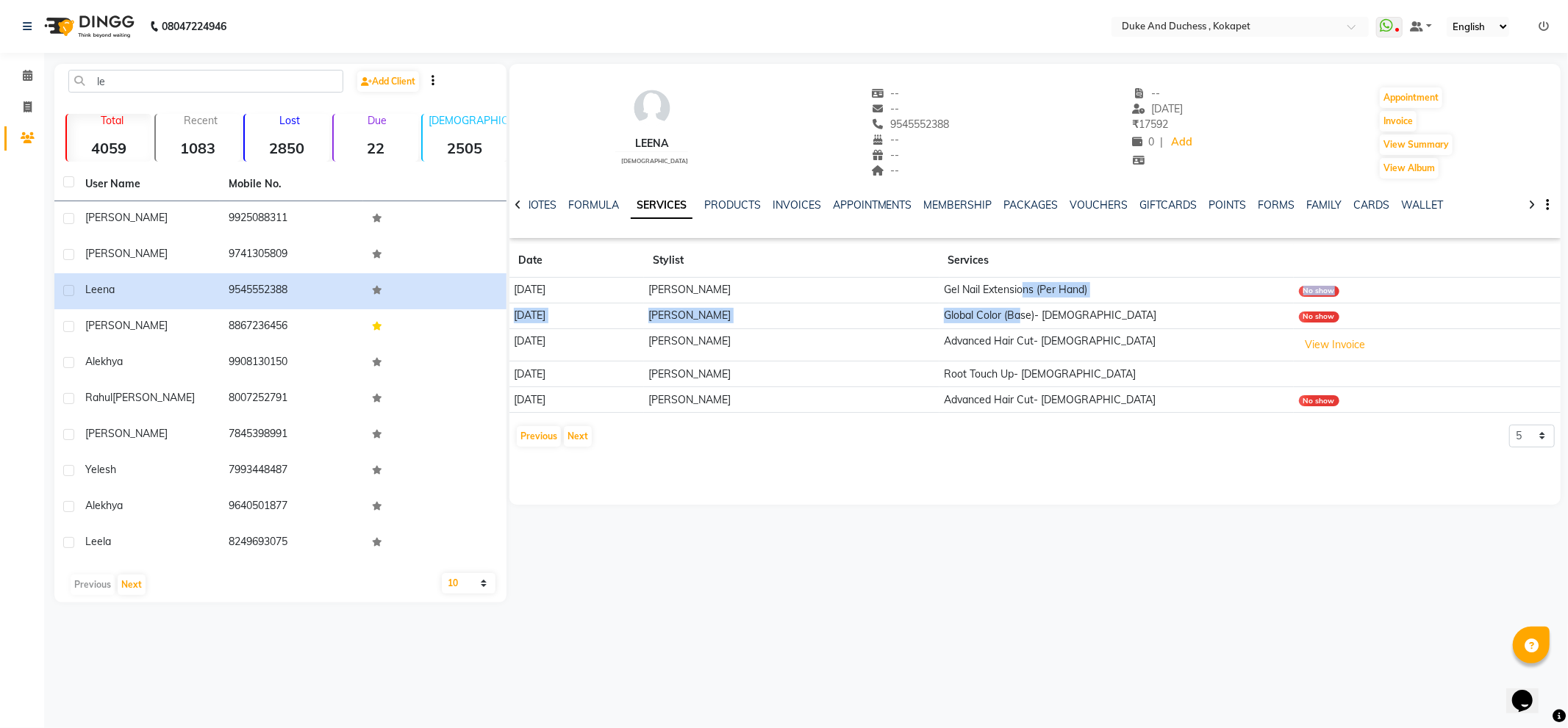
drag, startPoint x: 1023, startPoint y: 302, endPoint x: 1019, endPoint y: 310, distance: 8.9
click at [1019, 310] on tbody "17-05-2025 Anu Rai Gel Nail Extensions (Per Hand) No show 17-05-2025 Anu Rai Gl…" at bounding box center [1035, 345] width 1051 height 135
click at [1318, 317] on div "No show" at bounding box center [1319, 316] width 41 height 11
click at [548, 427] on button "Previous" at bounding box center [539, 436] width 44 height 20
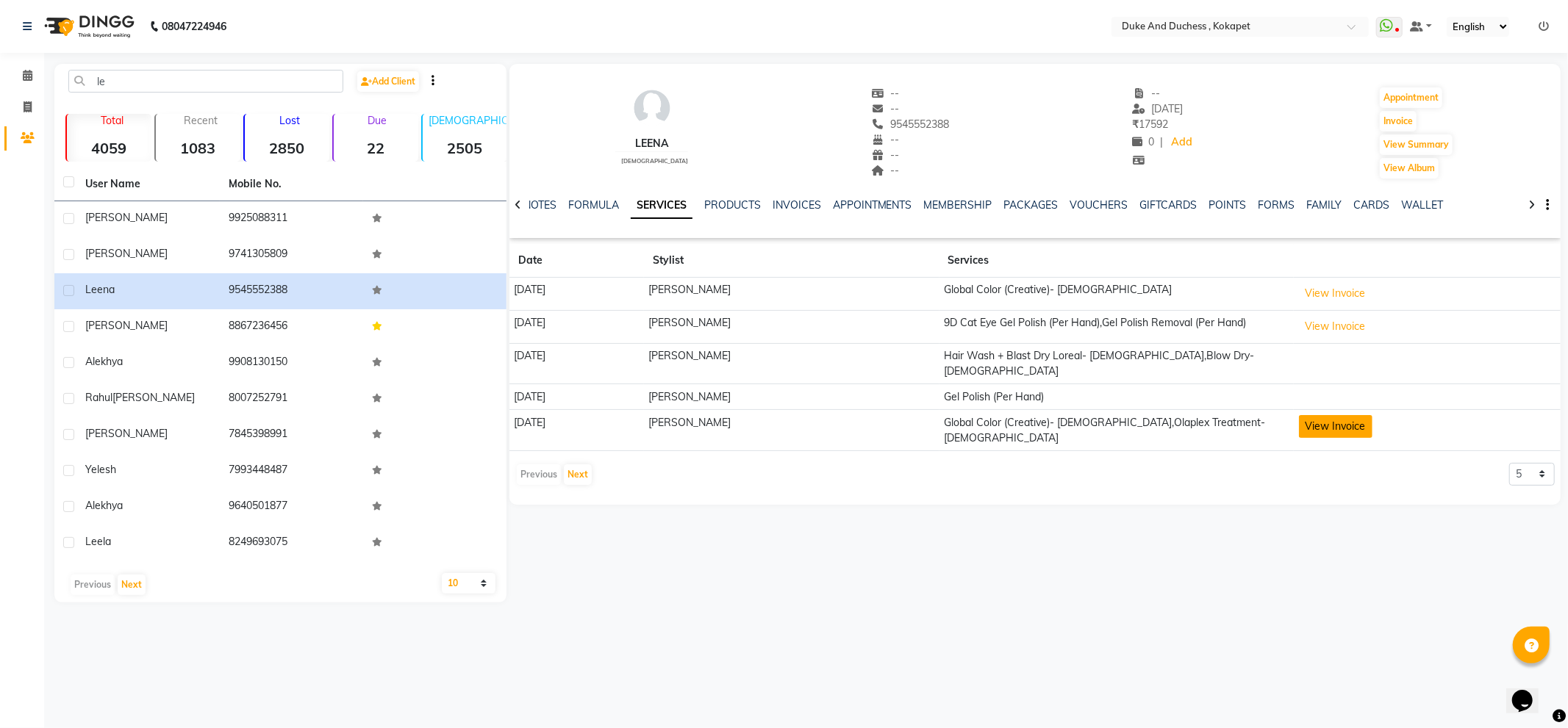
click at [1310, 415] on button "View Invoice" at bounding box center [1335, 427] width 73 height 23
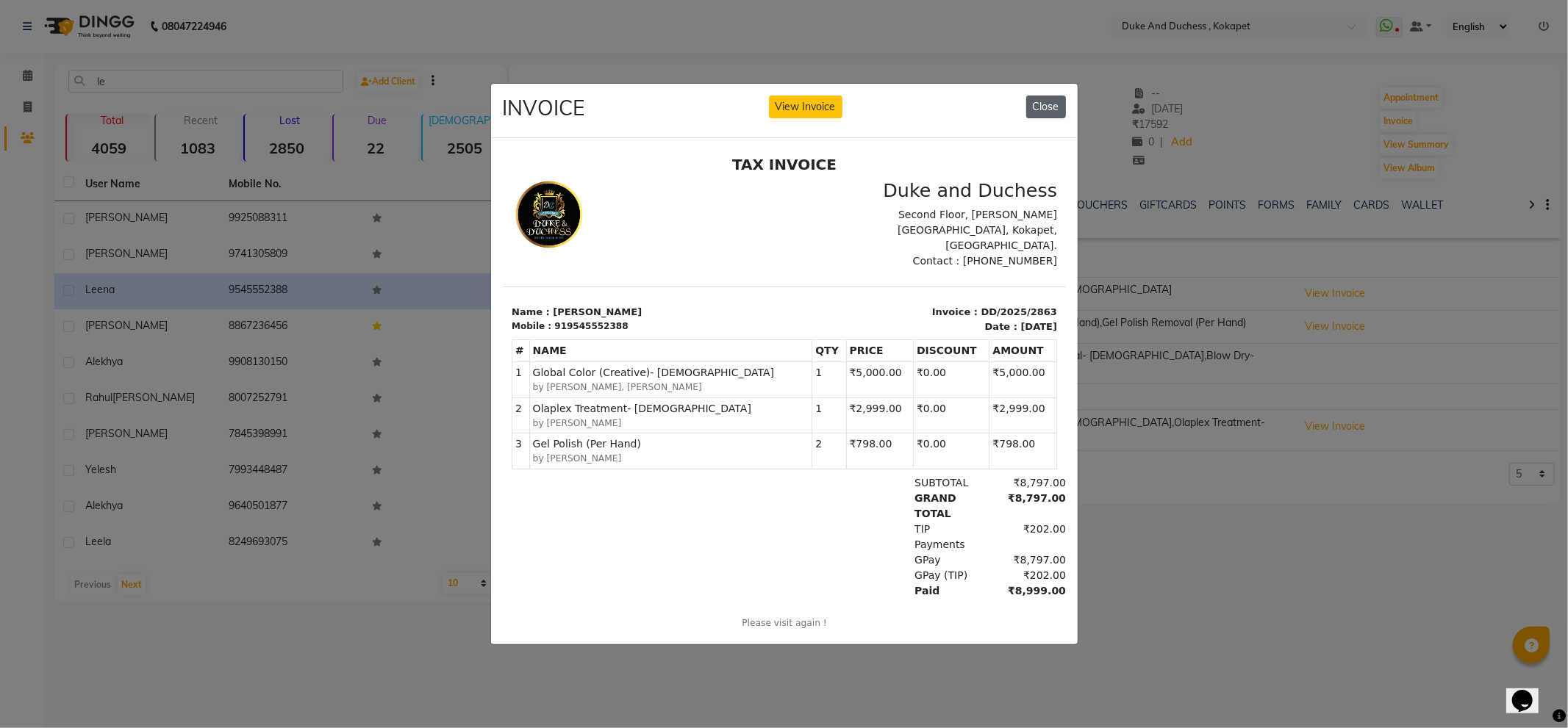
click at [1055, 97] on button "Close" at bounding box center [1046, 107] width 40 height 23
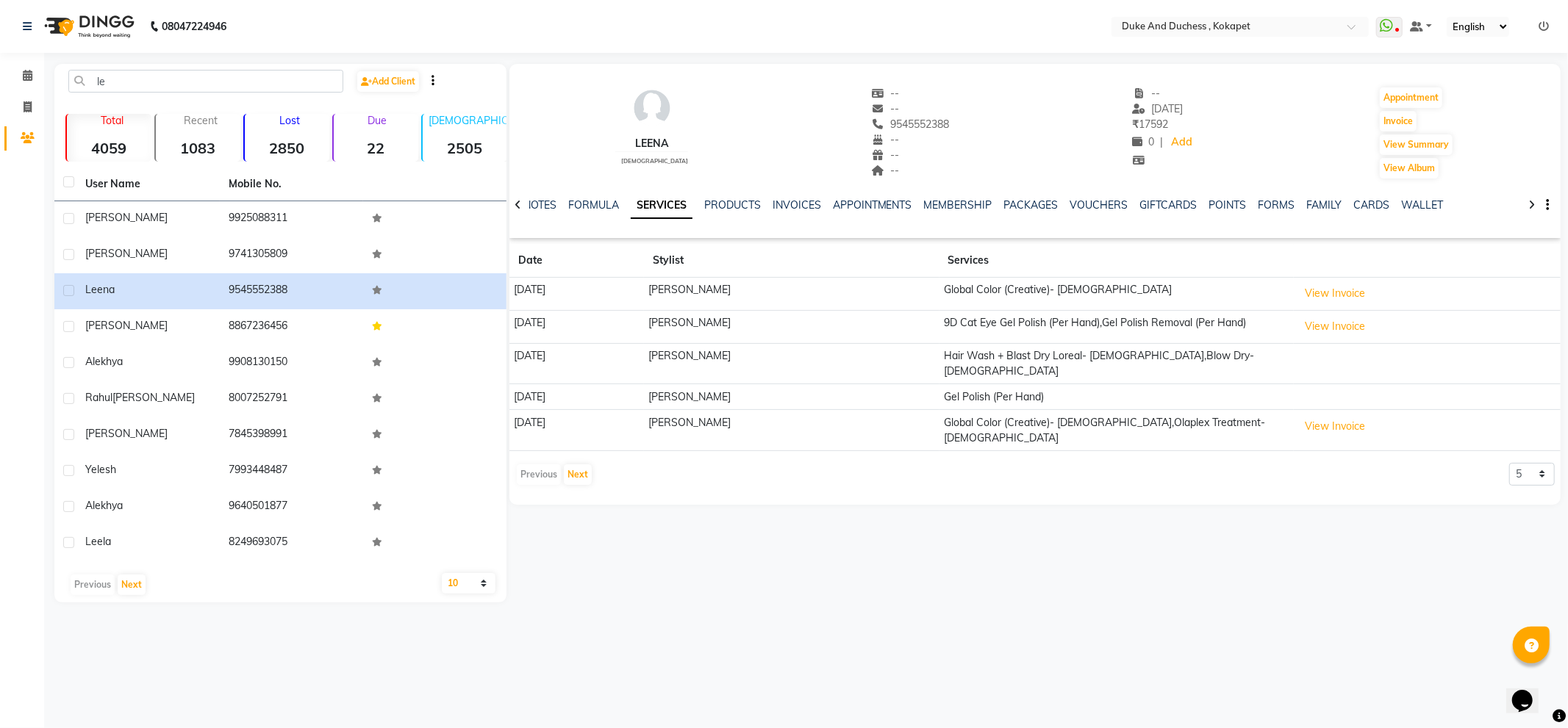
click at [1054, 384] on td "Gel Polish (Per Hand)" at bounding box center [1116, 397] width 355 height 26
click at [1068, 384] on td "Gel Polish (Per Hand)" at bounding box center [1116, 397] width 355 height 26
click at [1173, 360] on td "Hair Wash + Blast Dry Loreal- Female,Blow Dry- Female" at bounding box center [1116, 363] width 355 height 41
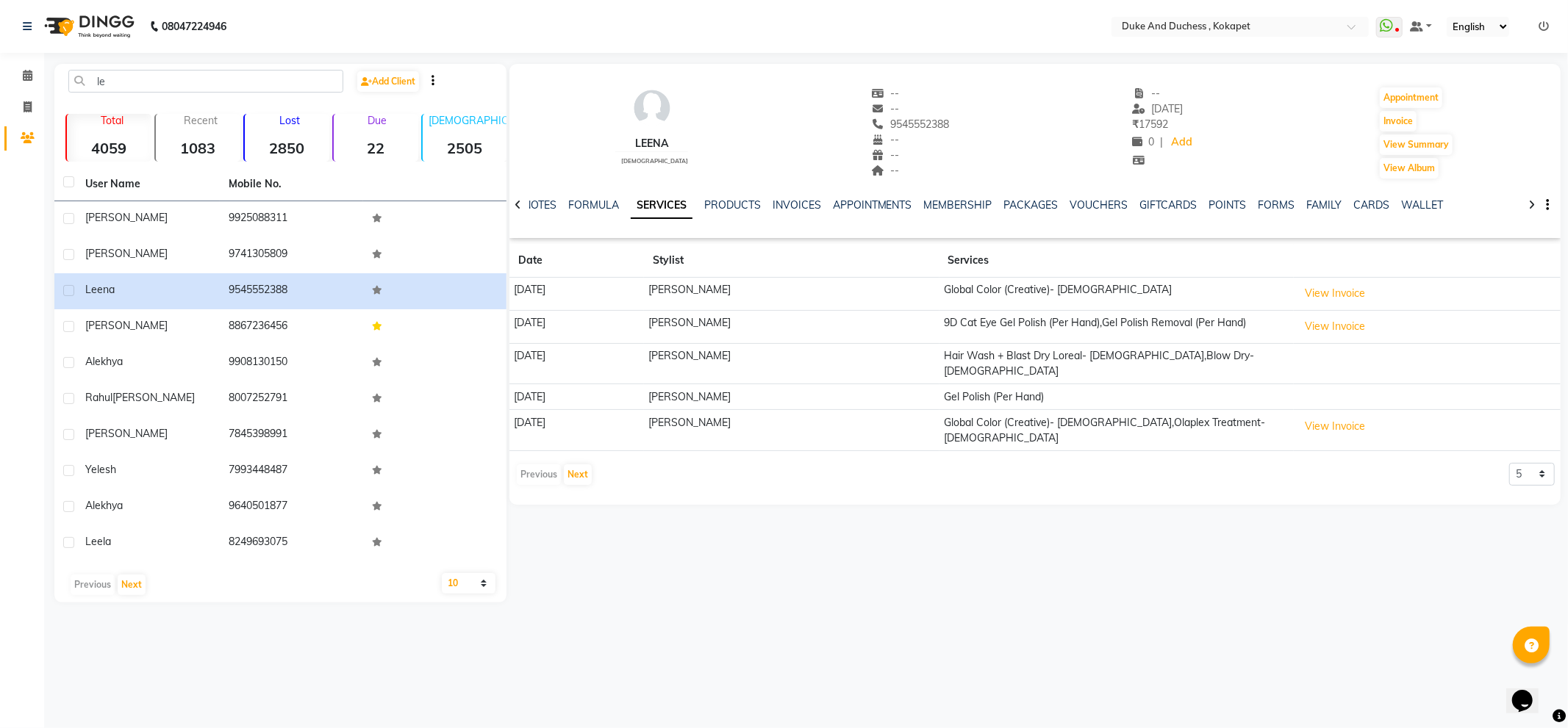
click at [1146, 360] on td "Hair Wash + Blast Dry Loreal- Female,Blow Dry- Female" at bounding box center [1116, 363] width 355 height 41
click at [1047, 358] on td "Hair Wash + Blast Dry Loreal- Female,Blow Dry- Female" at bounding box center [1116, 363] width 355 height 41
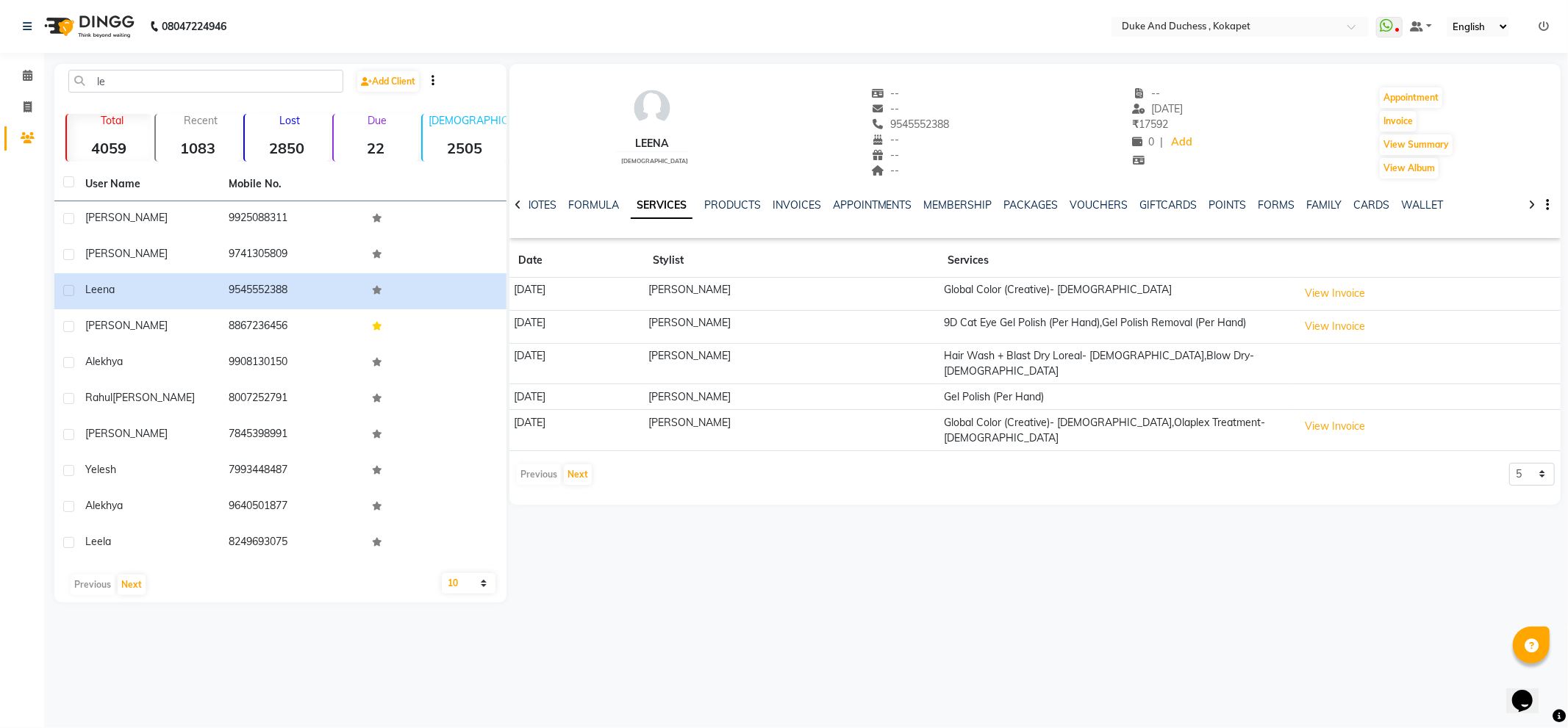
click at [1046, 357] on td "Hair Wash + Blast Dry Loreal- Female,Blow Dry- Female" at bounding box center [1116, 363] width 355 height 41
click at [1056, 359] on td "Hair Wash + Blast Dry Loreal- Female,Blow Dry- Female" at bounding box center [1116, 363] width 355 height 41
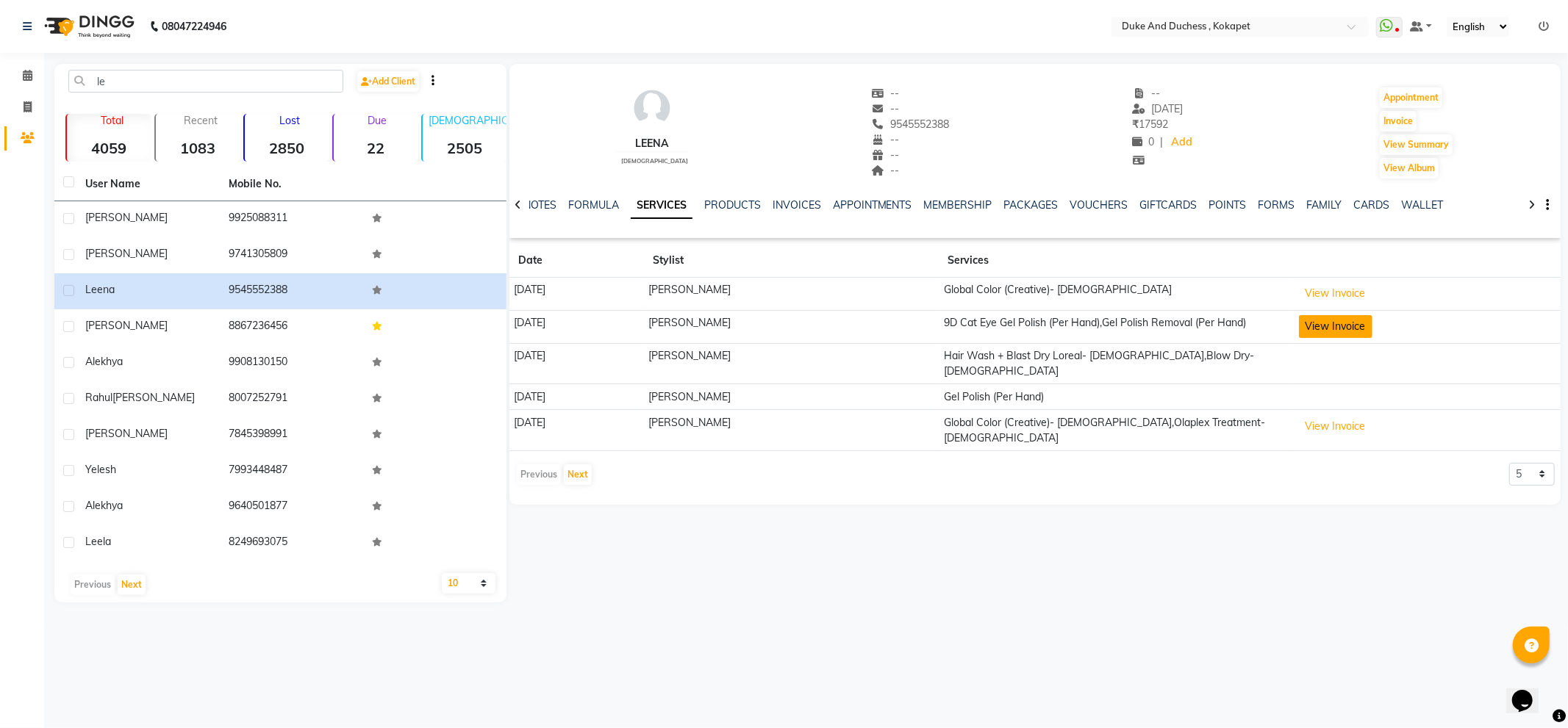
click at [1331, 329] on button "View Invoice" at bounding box center [1335, 327] width 73 height 23
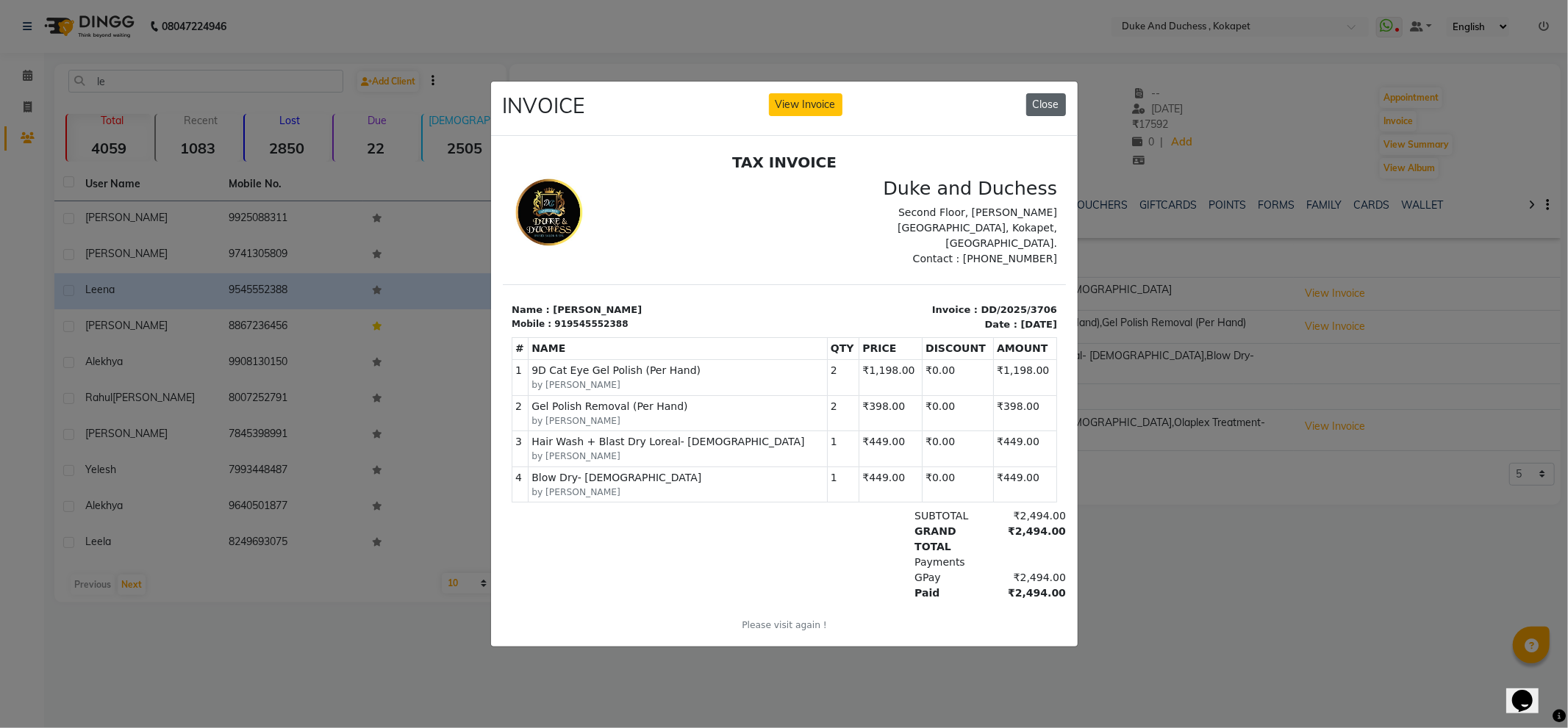
click at [1049, 98] on button "Close" at bounding box center [1046, 105] width 40 height 23
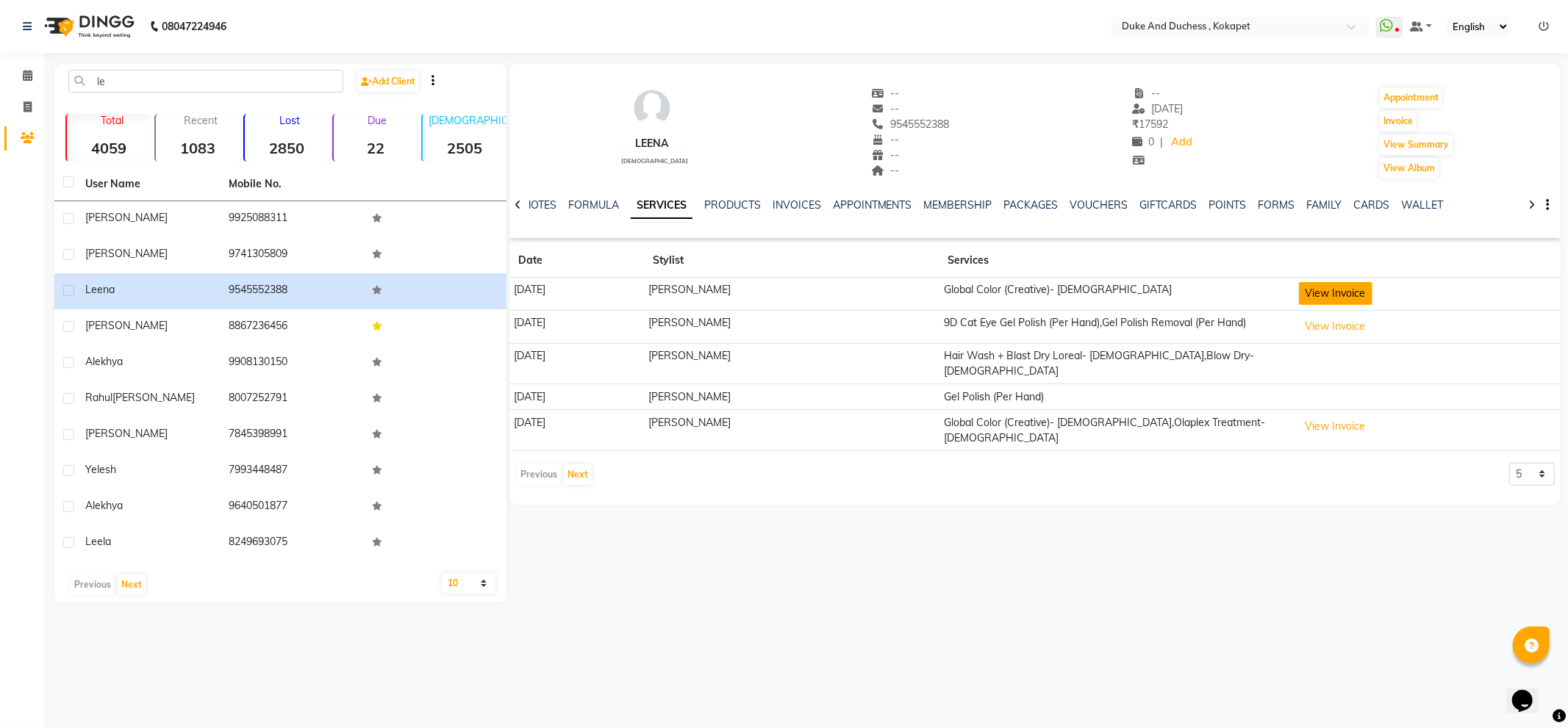
click at [1362, 291] on button "View Invoice" at bounding box center [1335, 293] width 73 height 23
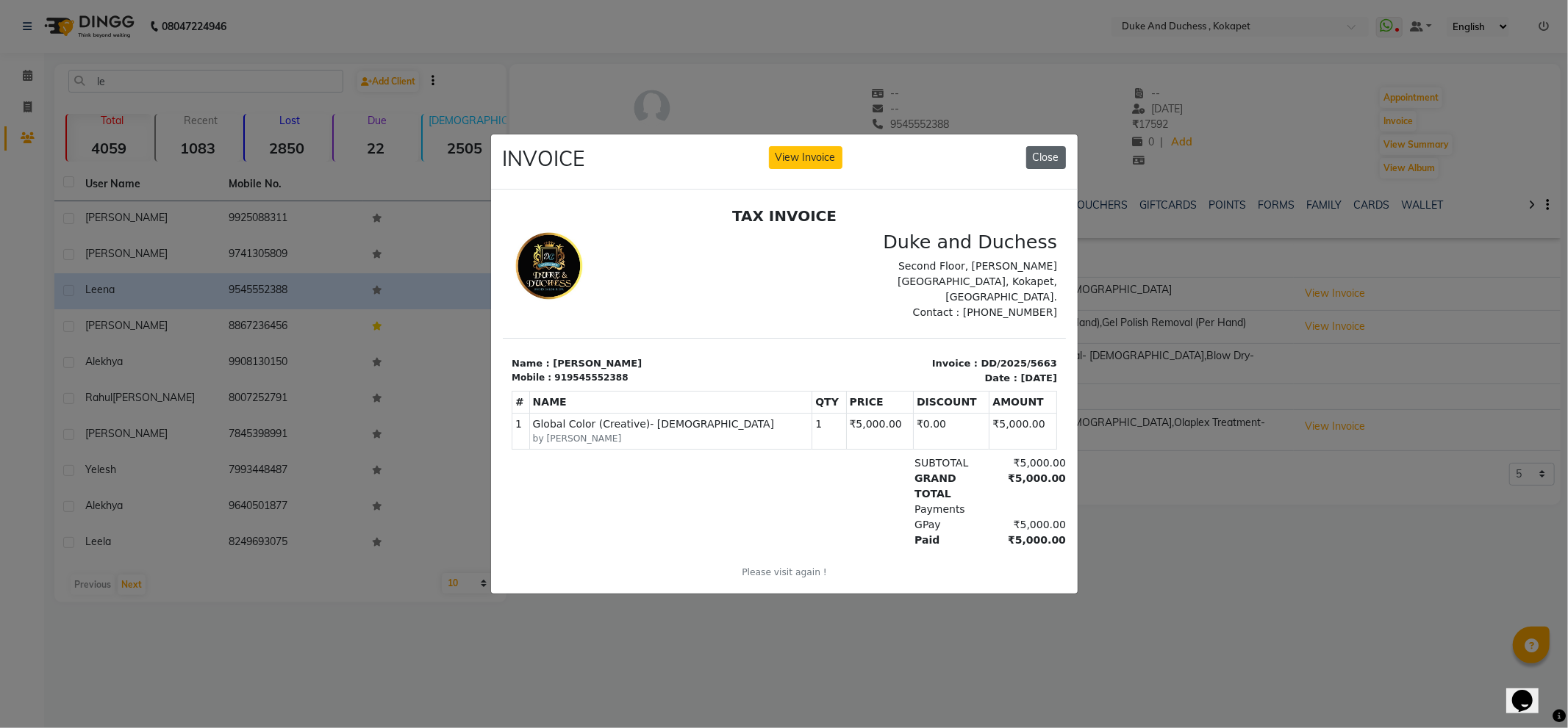
click at [1049, 150] on button "Close" at bounding box center [1046, 158] width 40 height 23
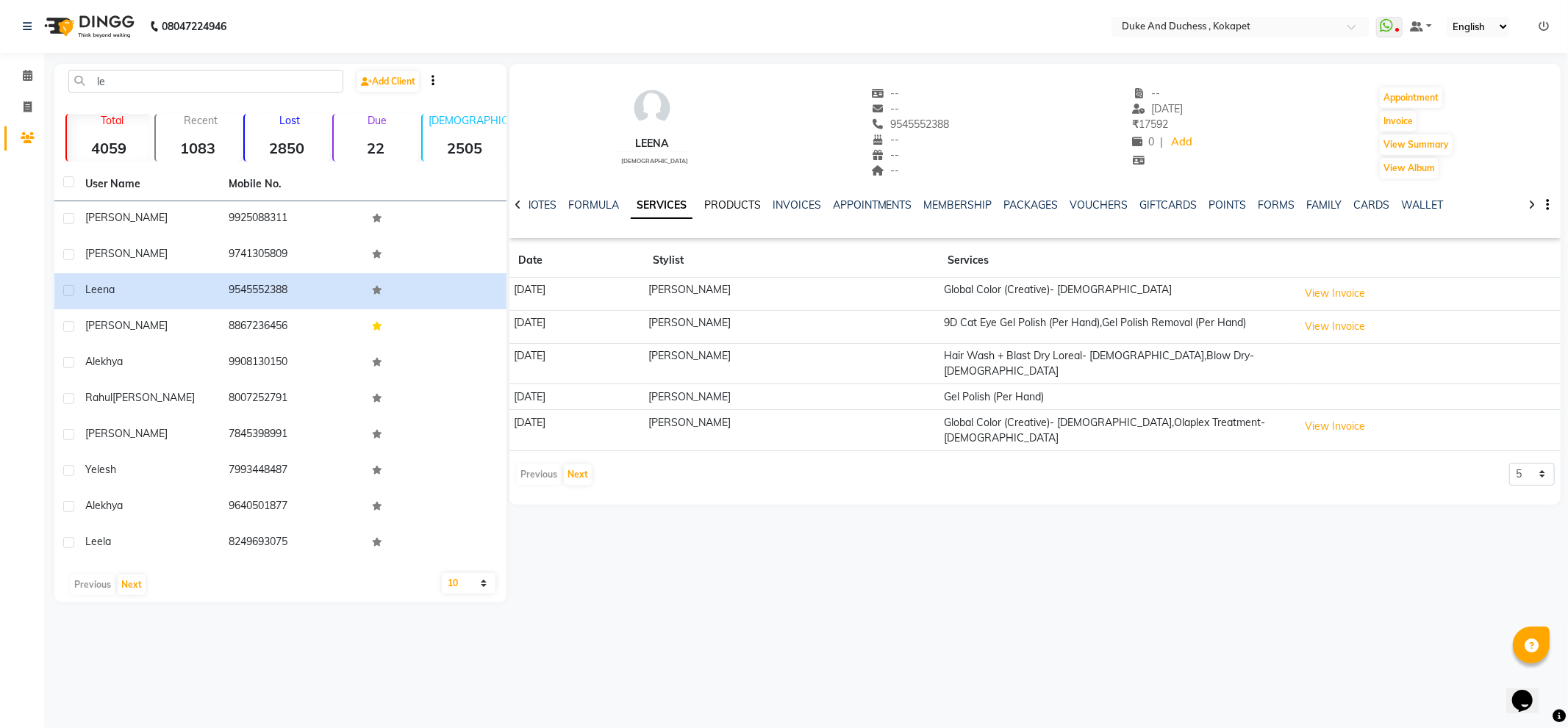
click at [737, 202] on link "PRODUCTS" at bounding box center [733, 204] width 56 height 13
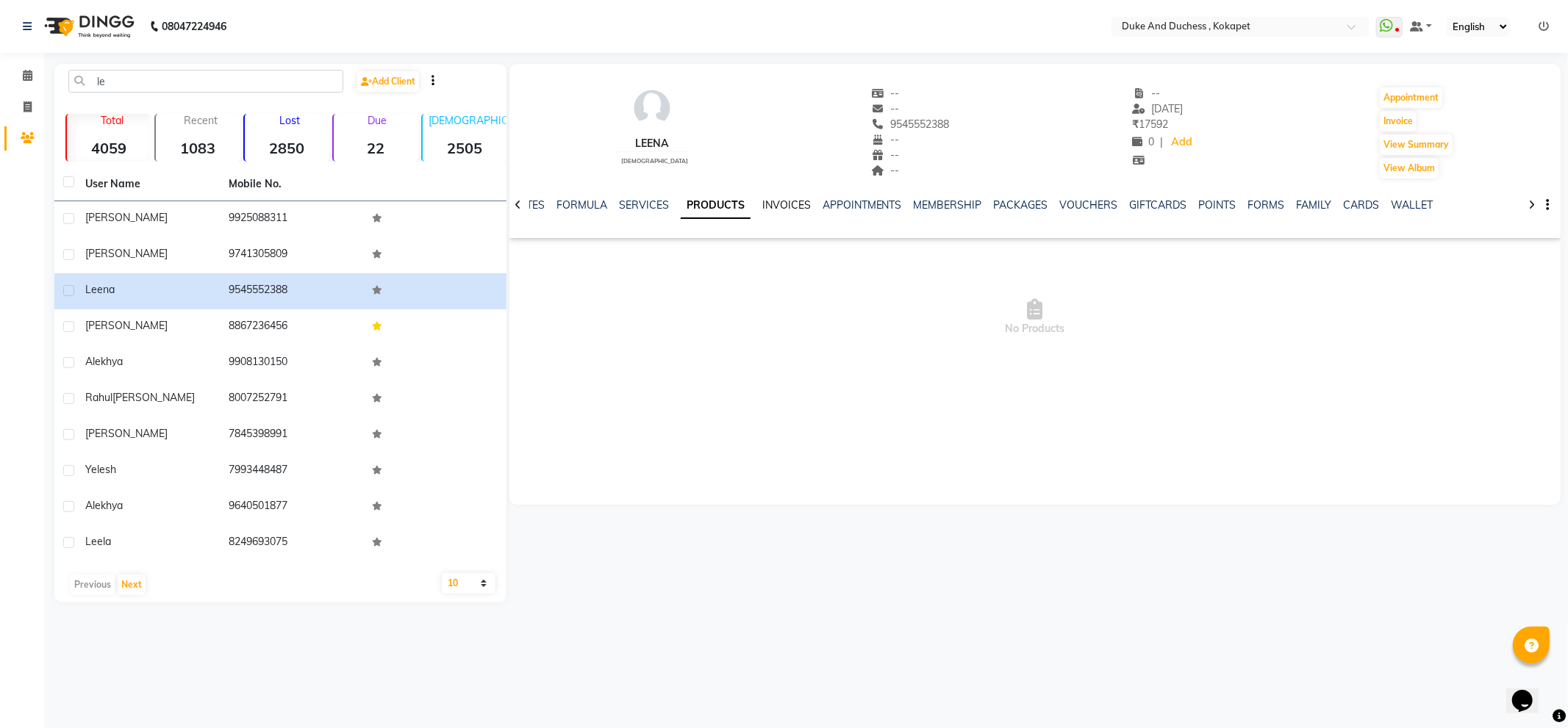
click at [780, 203] on link "INVOICES" at bounding box center [787, 204] width 49 height 13
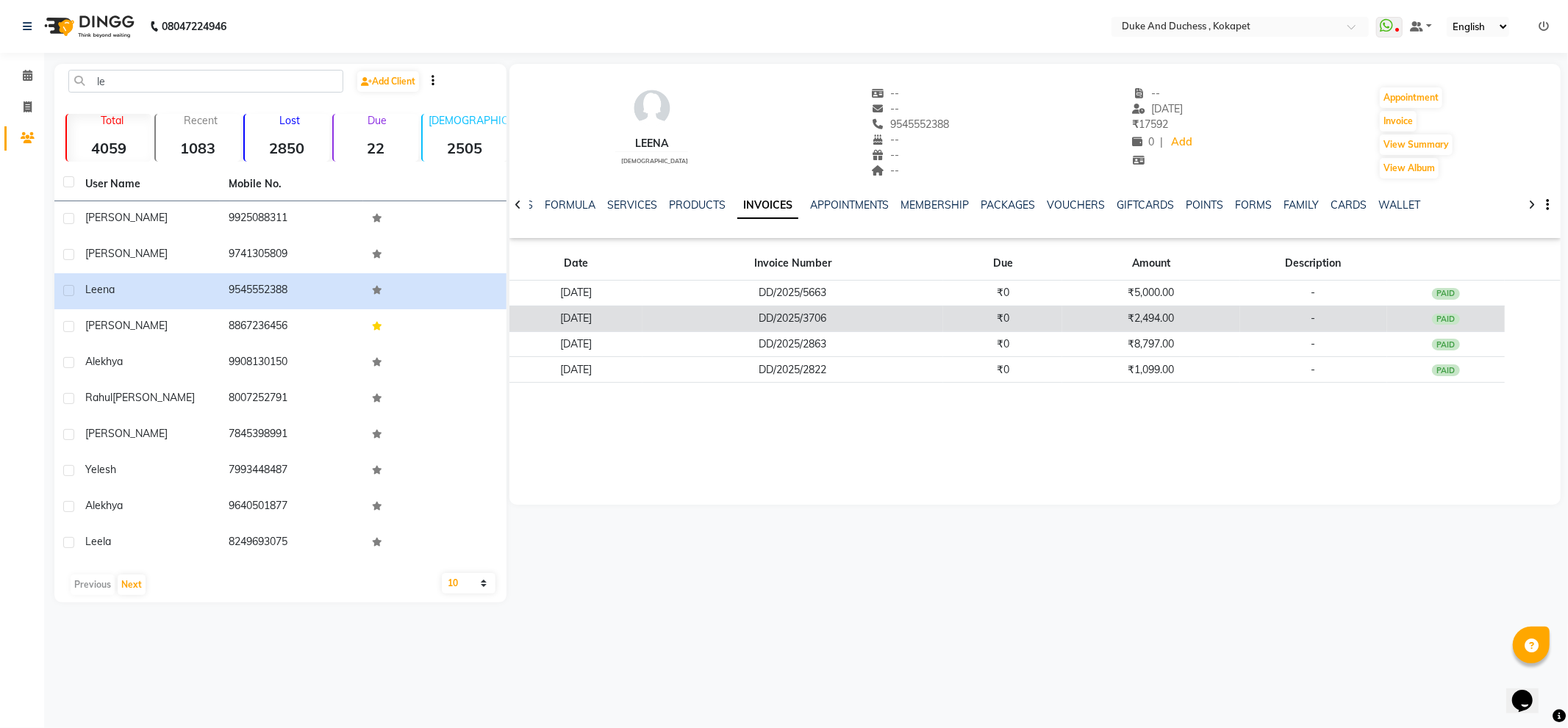
click at [1177, 315] on td "₹2,494.00" at bounding box center [1151, 318] width 177 height 26
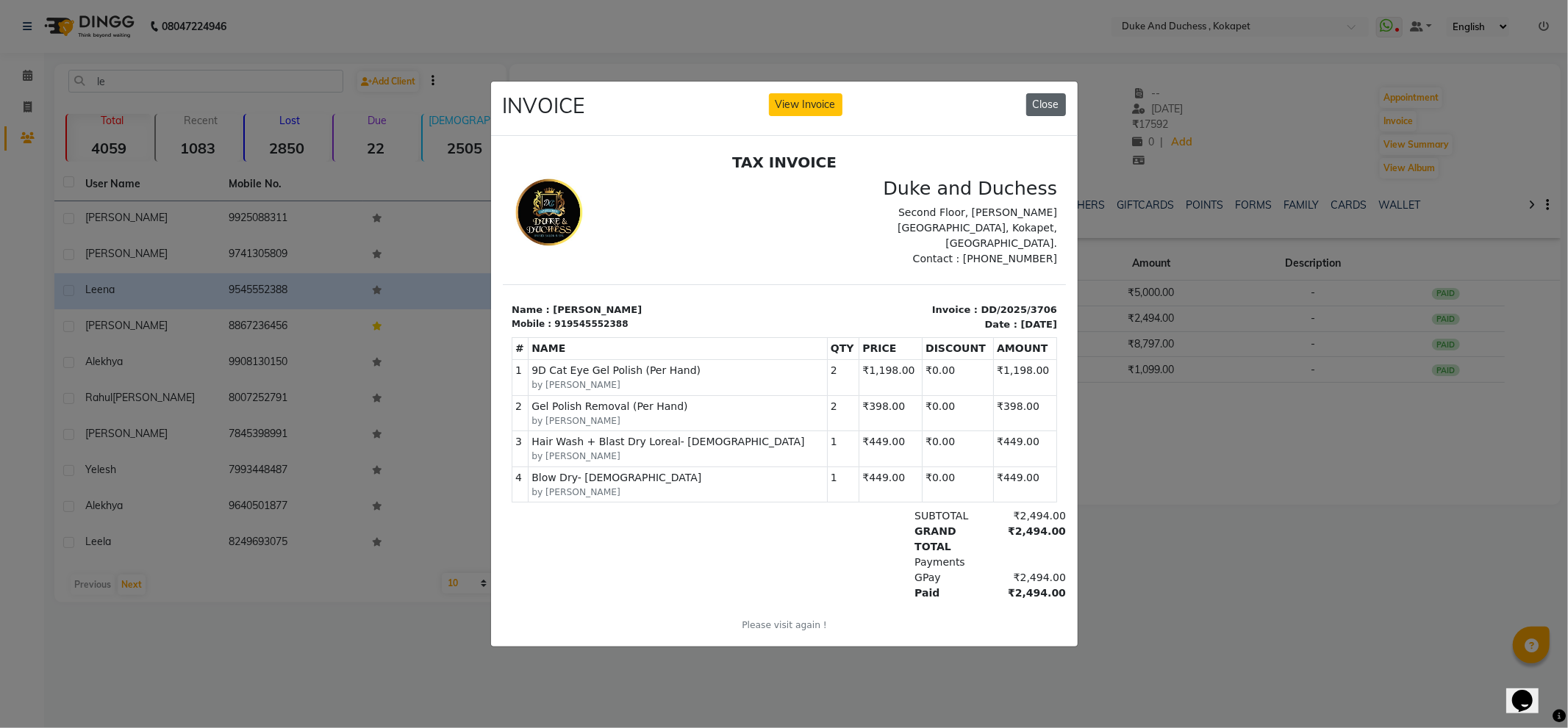
click at [1046, 93] on button "Close" at bounding box center [1046, 105] width 40 height 23
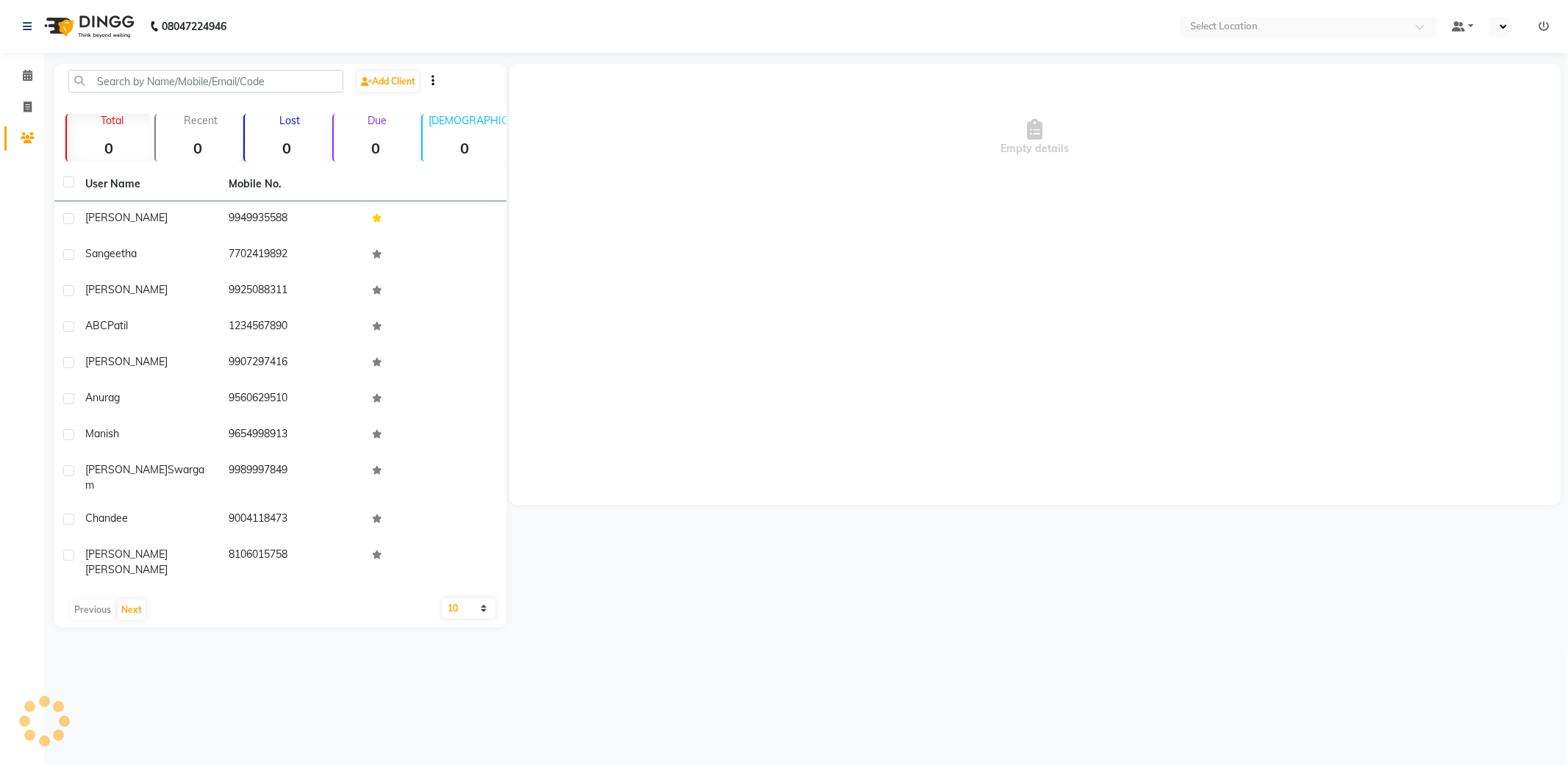
select select "en"
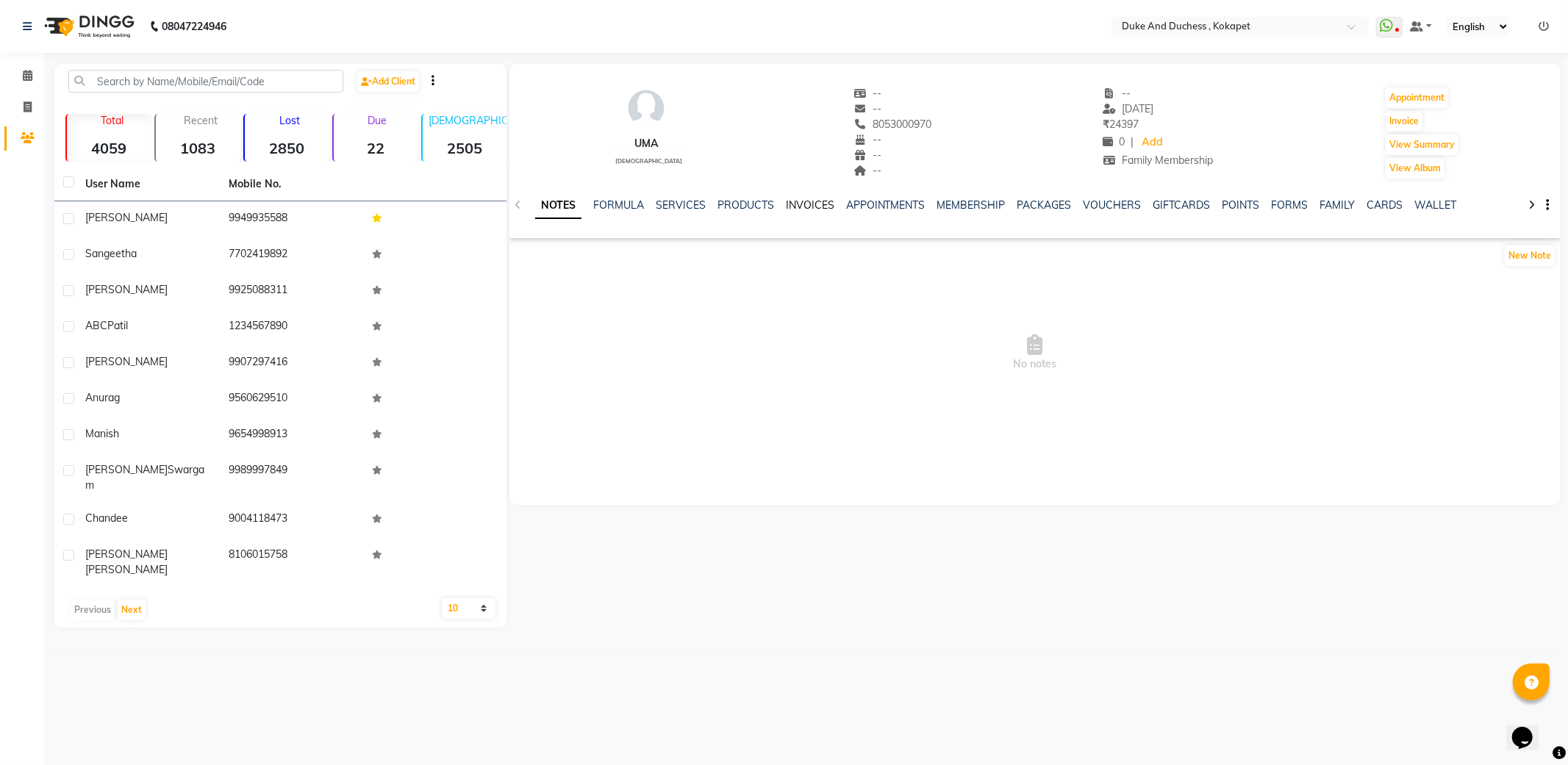
click at [798, 202] on link "INVOICES" at bounding box center [810, 204] width 49 height 13
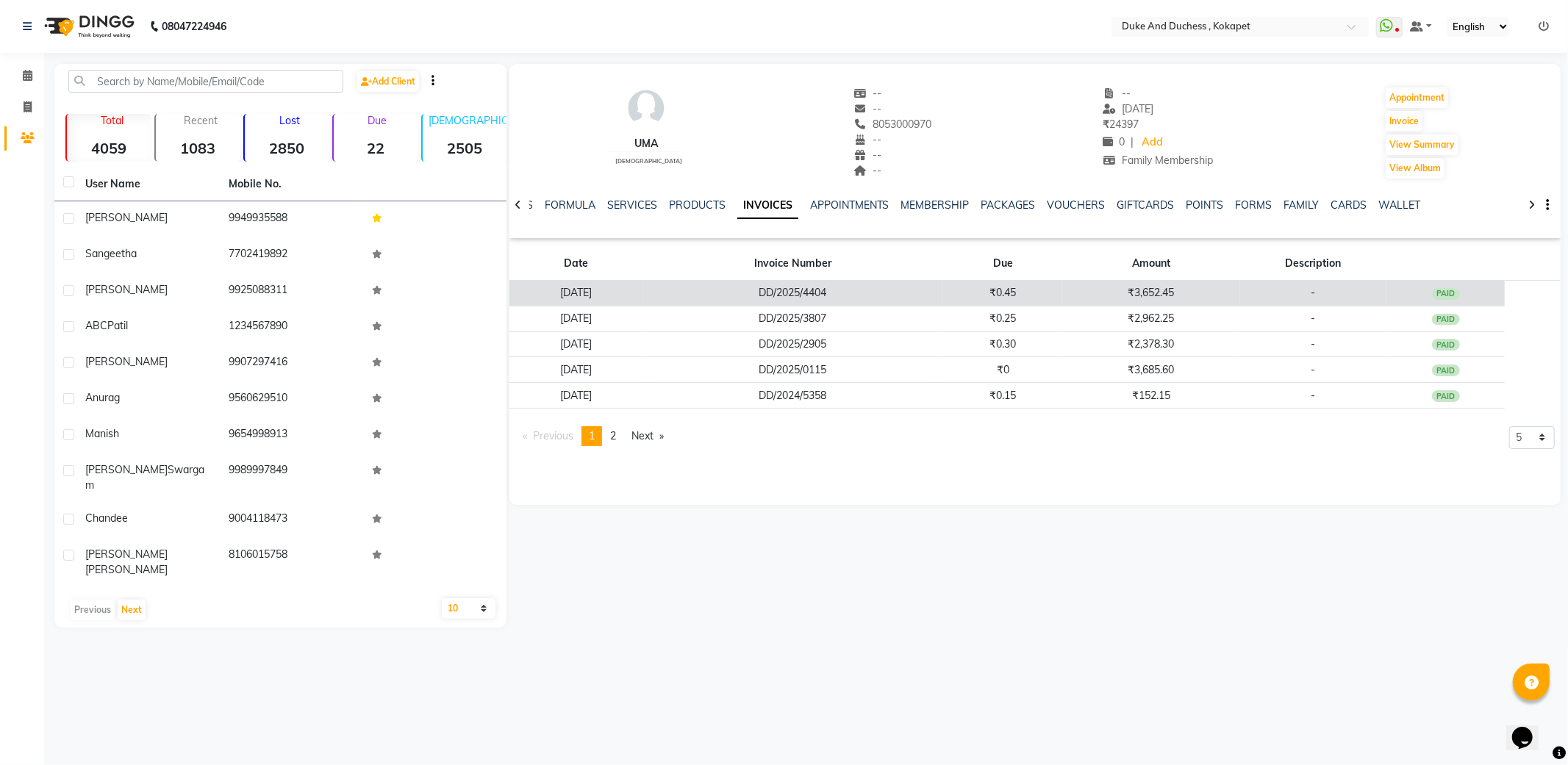
click at [922, 292] on td "DD/2025/4404" at bounding box center [794, 293] width 302 height 26
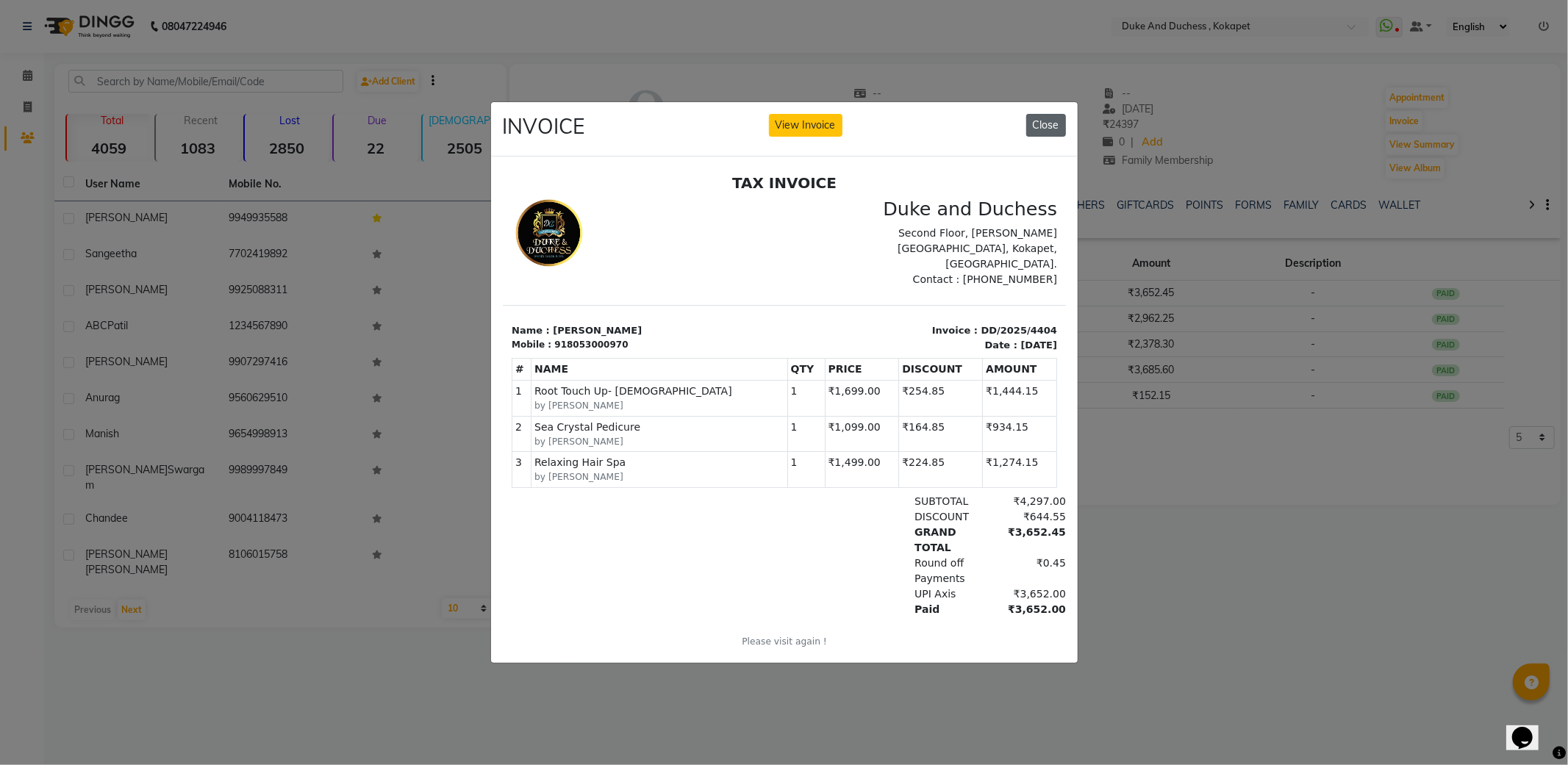
click at [1041, 127] on button "Close" at bounding box center [1046, 125] width 40 height 23
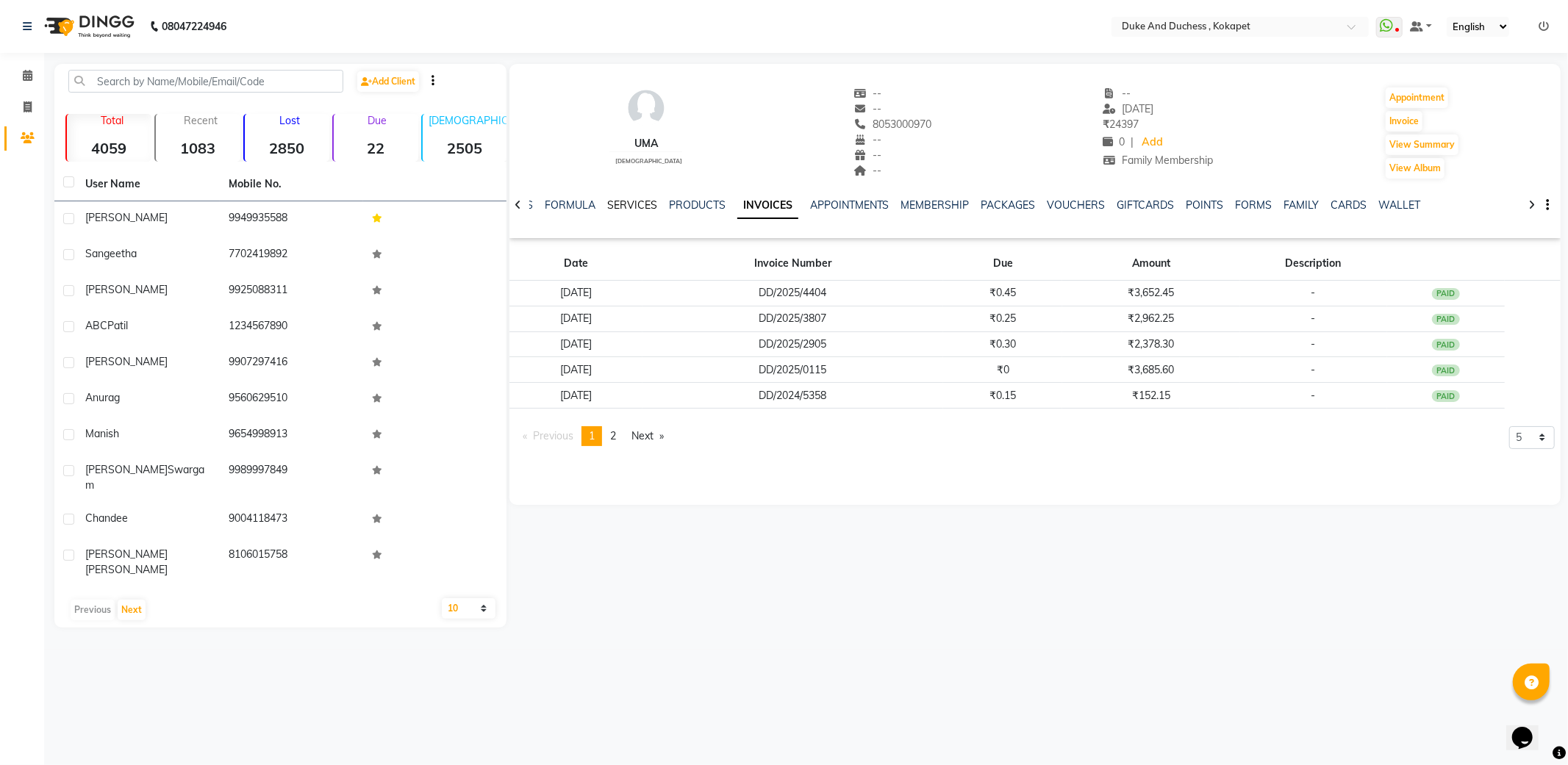
click at [631, 203] on link "SERVICES" at bounding box center [632, 204] width 50 height 13
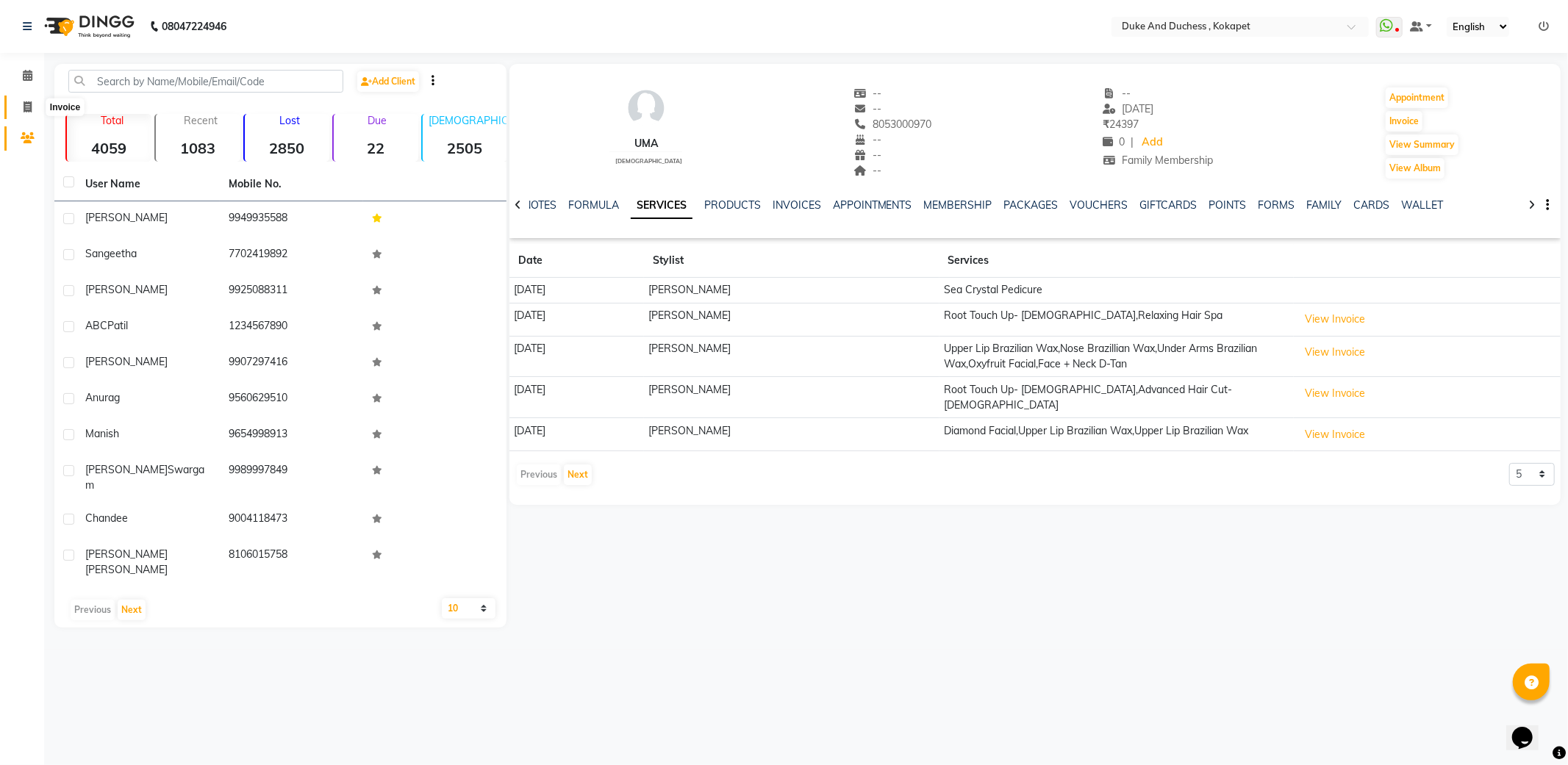
click at [24, 108] on icon at bounding box center [27, 107] width 8 height 11
select select "service"
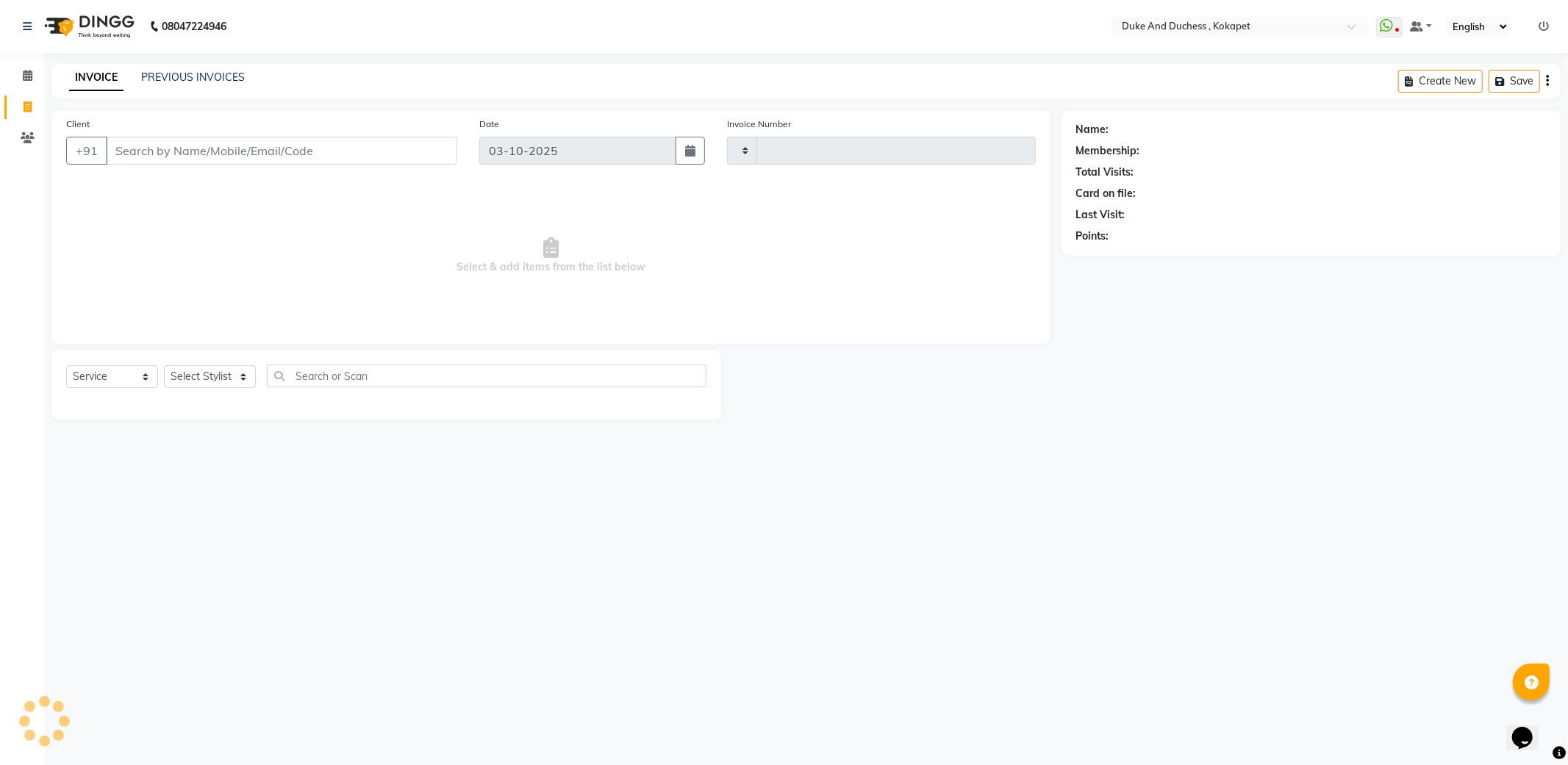
type input "5864"
select select "5687"
click at [24, 107] on icon at bounding box center [27, 107] width 8 height 11
select select "service"
type input "5864"
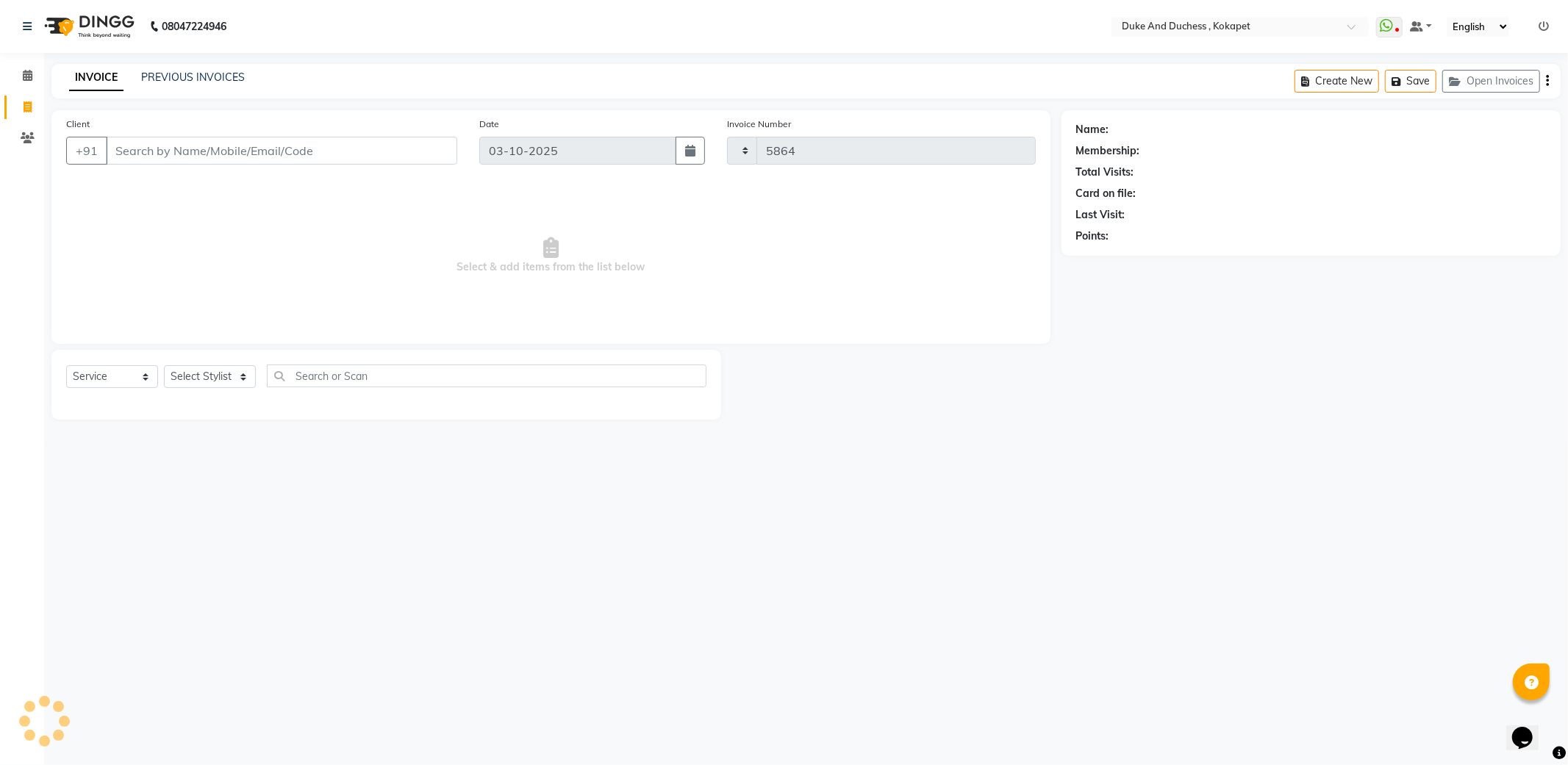
select select "5687"
click at [179, 69] on div "INVOICE PREVIOUS INVOICES Create New Save Open Invoices" at bounding box center [805, 81] width 1509 height 34
click at [182, 78] on link "PREVIOUS INVOICES" at bounding box center [193, 77] width 104 height 13
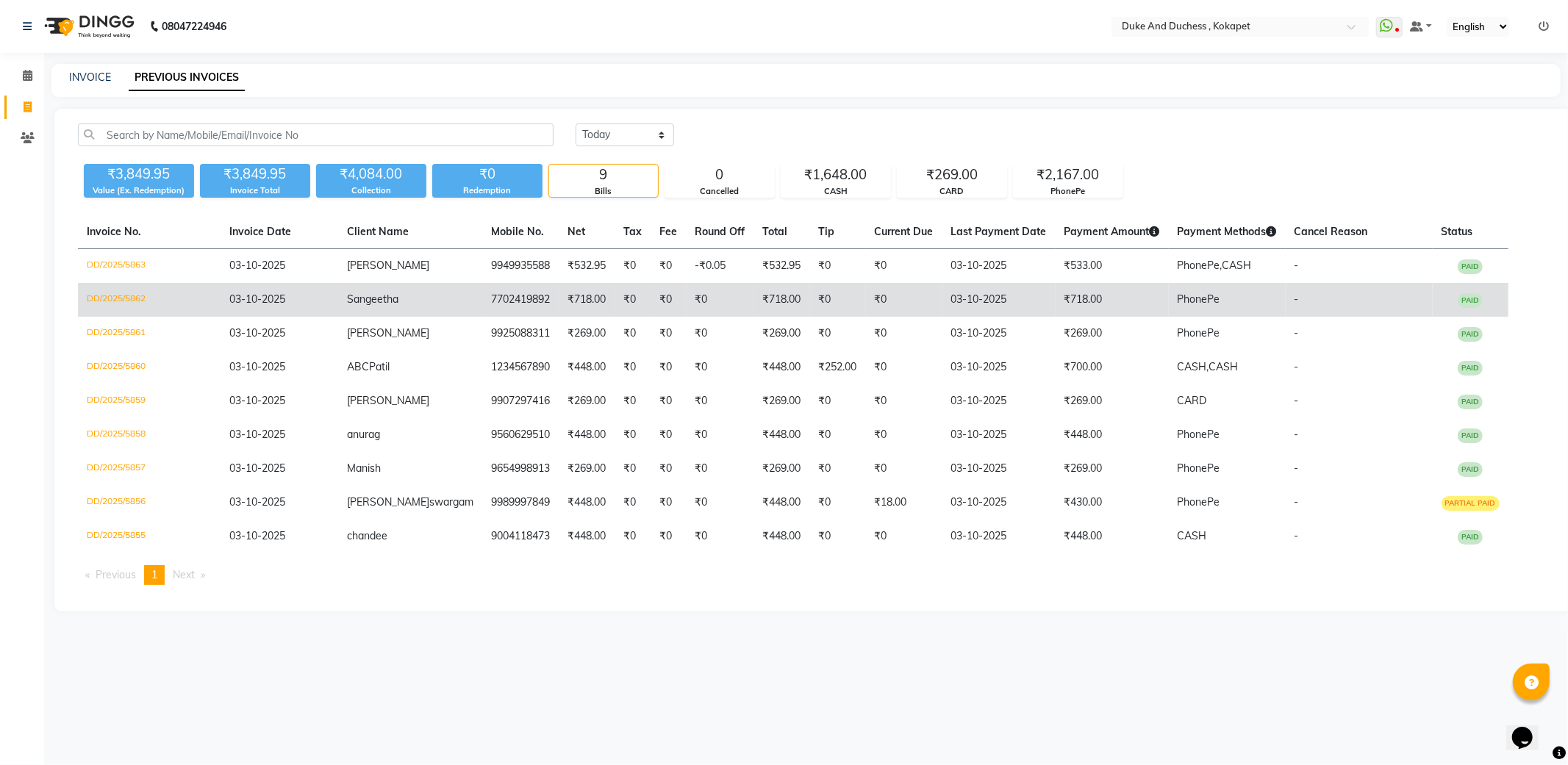
click at [274, 291] on td "03-10-2025" at bounding box center [280, 300] width 117 height 33
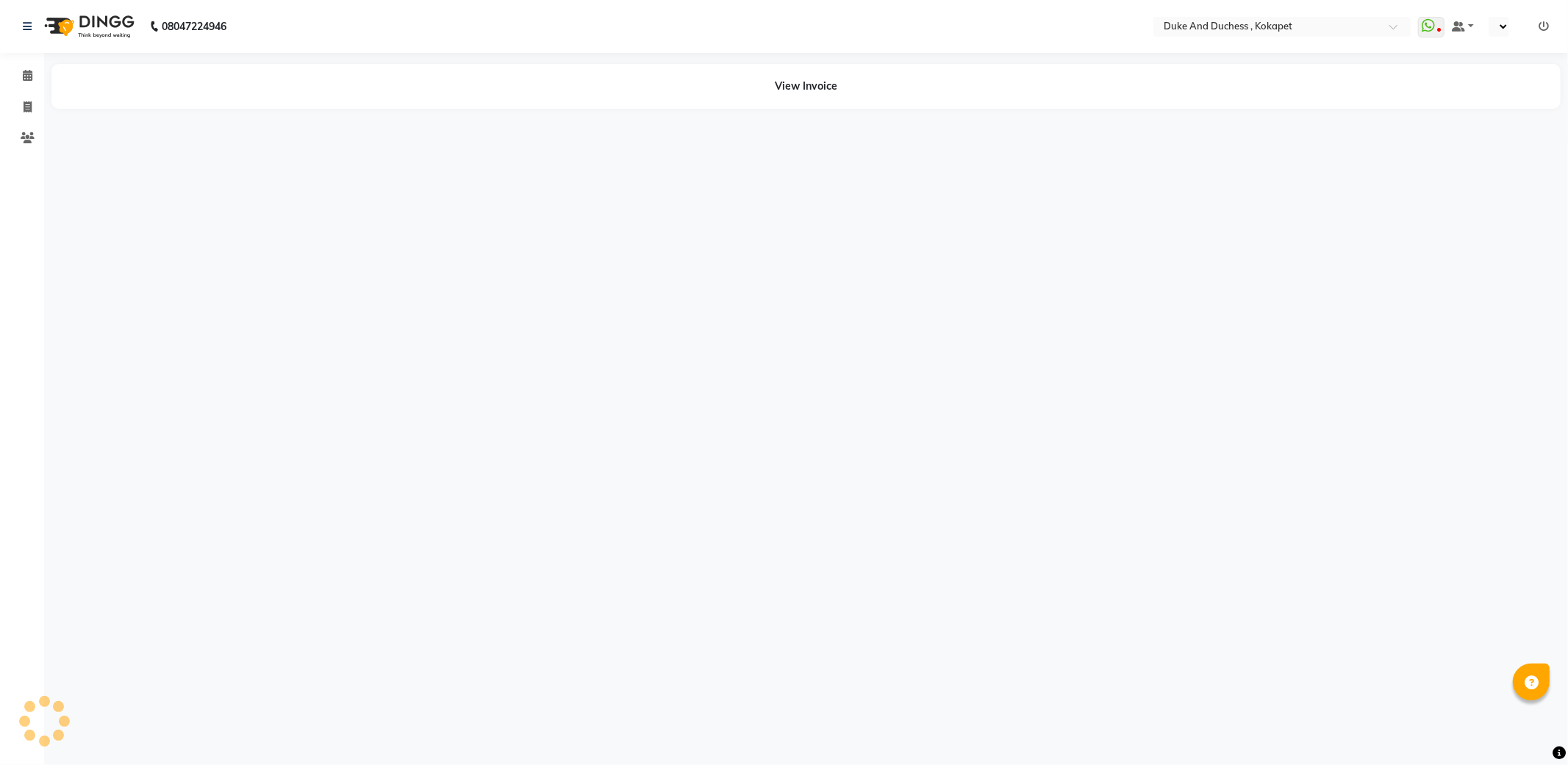
select select "en"
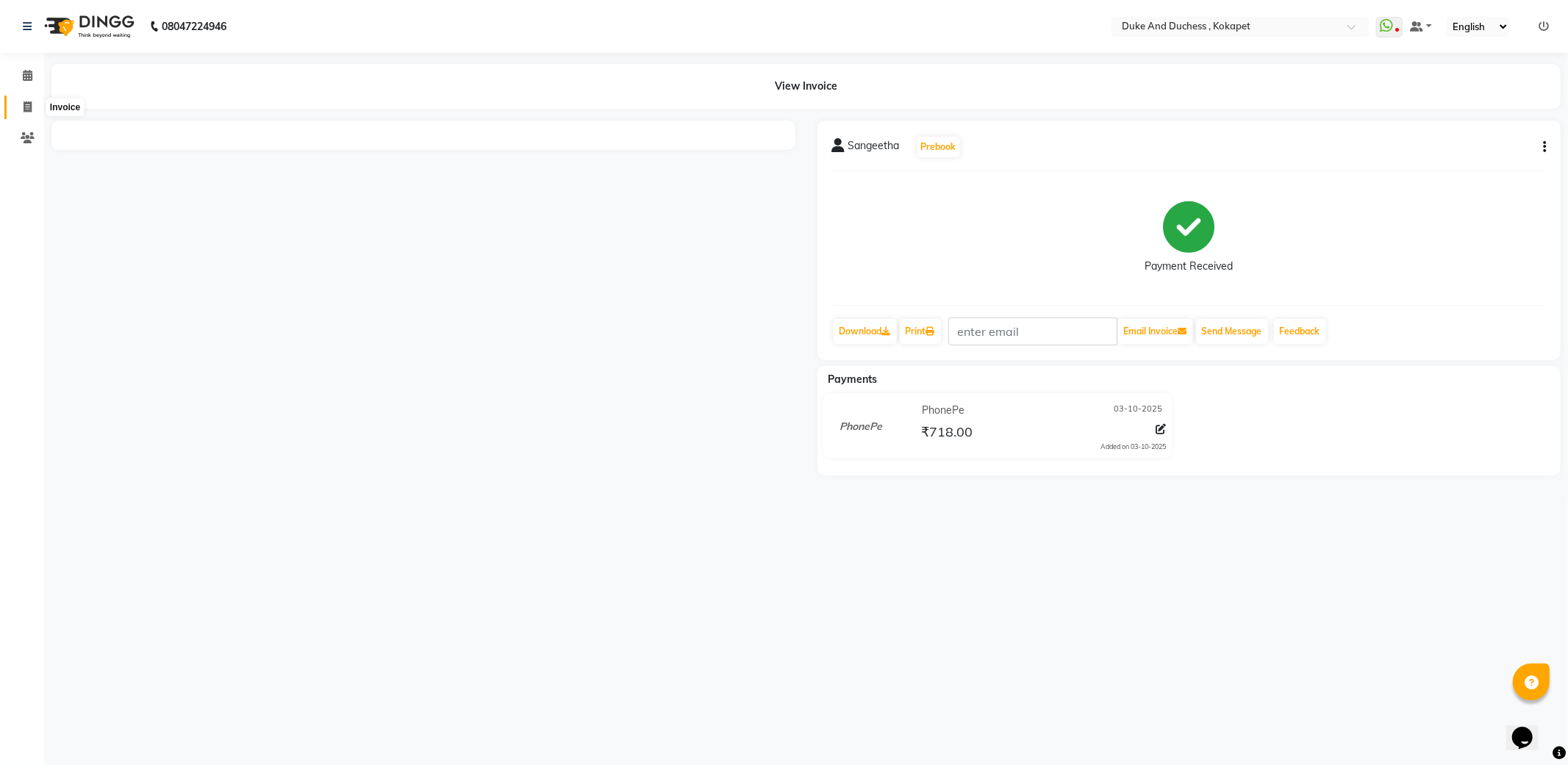
click at [26, 103] on icon at bounding box center [27, 107] width 8 height 11
select select "service"
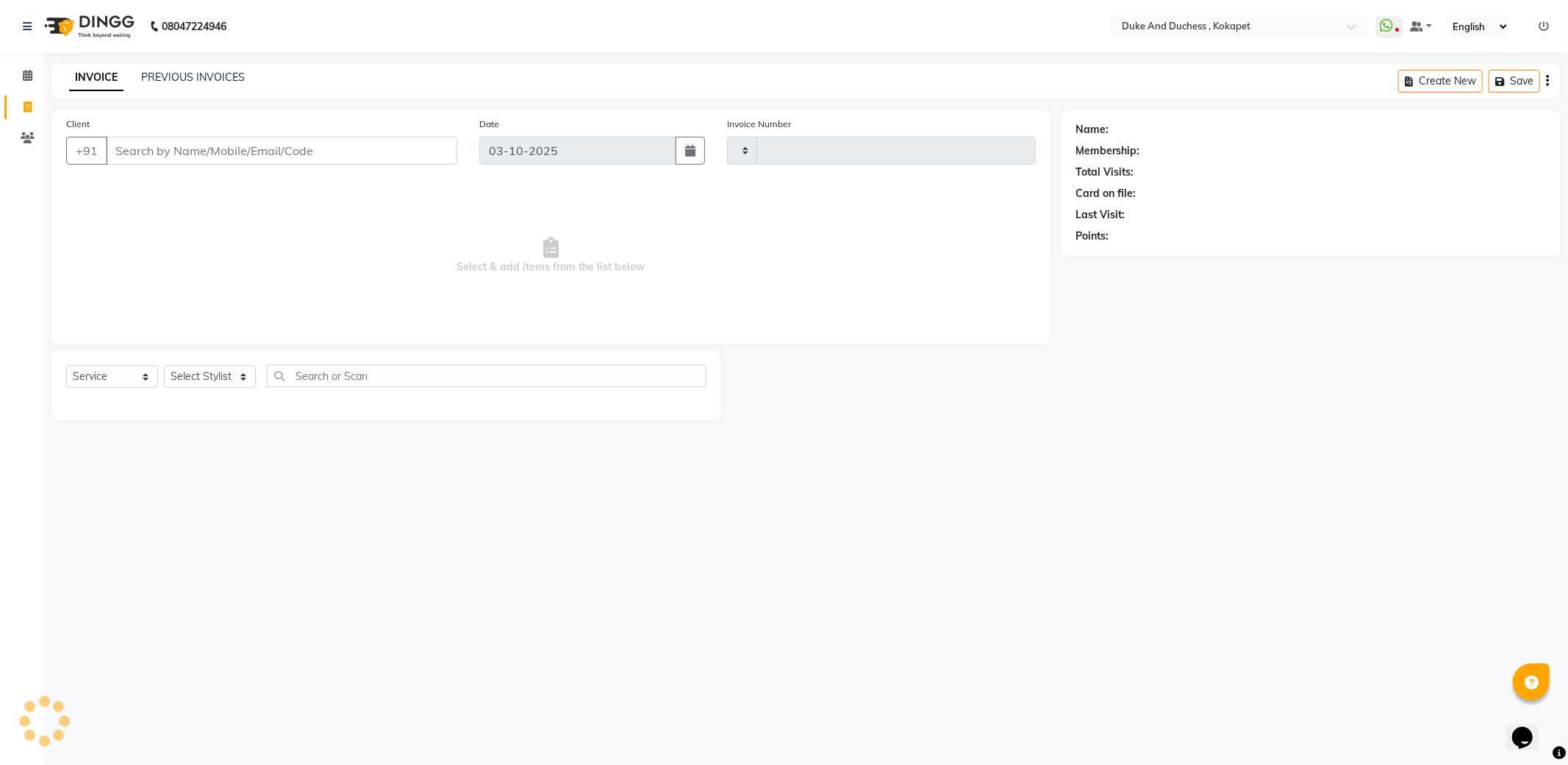
type input "5864"
select select "5687"
click at [199, 377] on select "Select Stylist Admin Anu Rai Duke & Duchess Kushmita Toppo Raj Gurung Rijvan Mo…" at bounding box center [210, 376] width 92 height 23
select select "92305"
click at [164, 366] on select "Select Stylist Admin Anu Rai Duke & Duchess Kushmita Toppo Raj Gurung Rijvan Mo…" at bounding box center [210, 376] width 92 height 23
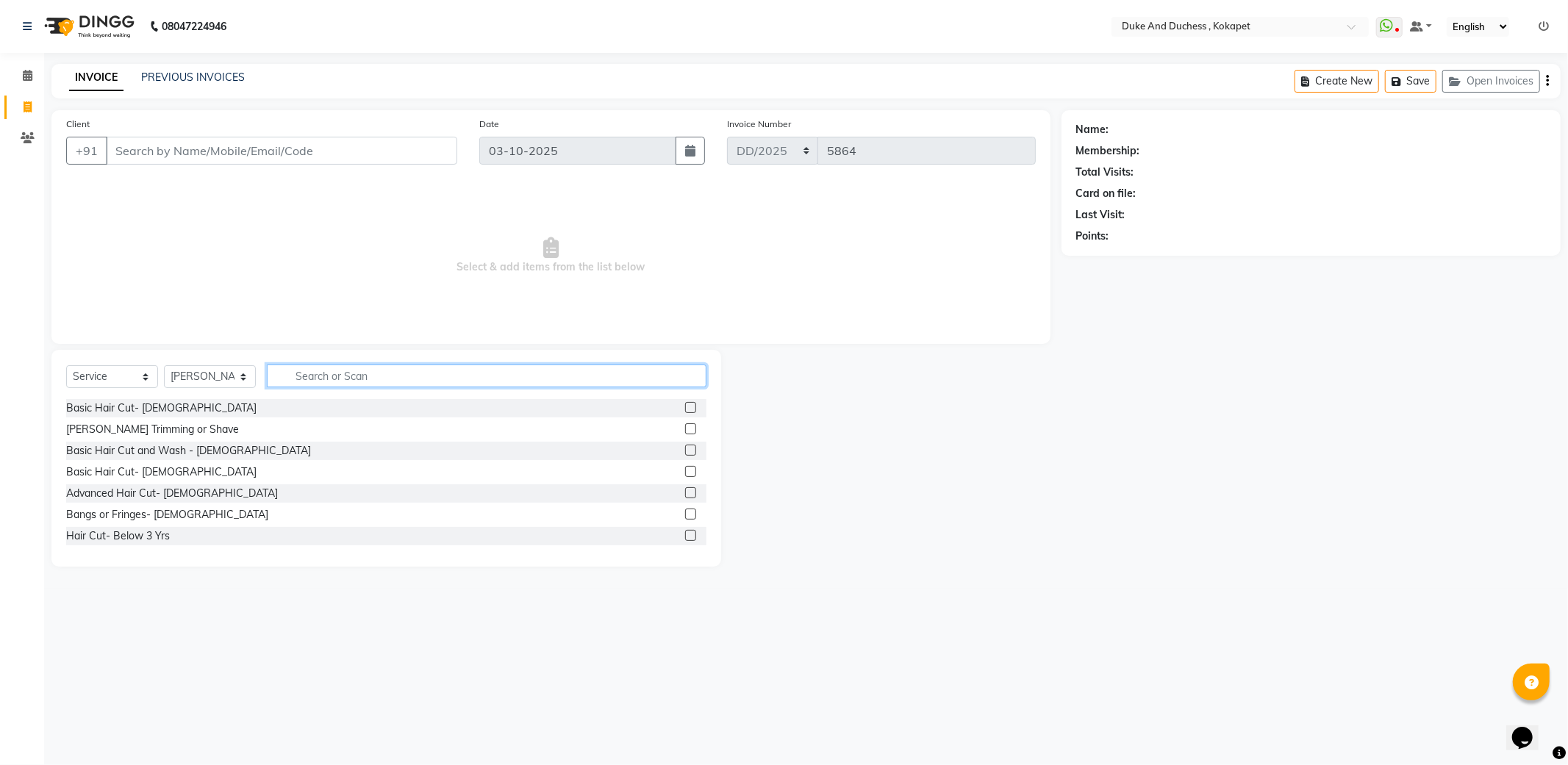
click at [316, 381] on input "text" at bounding box center [487, 375] width 440 height 23
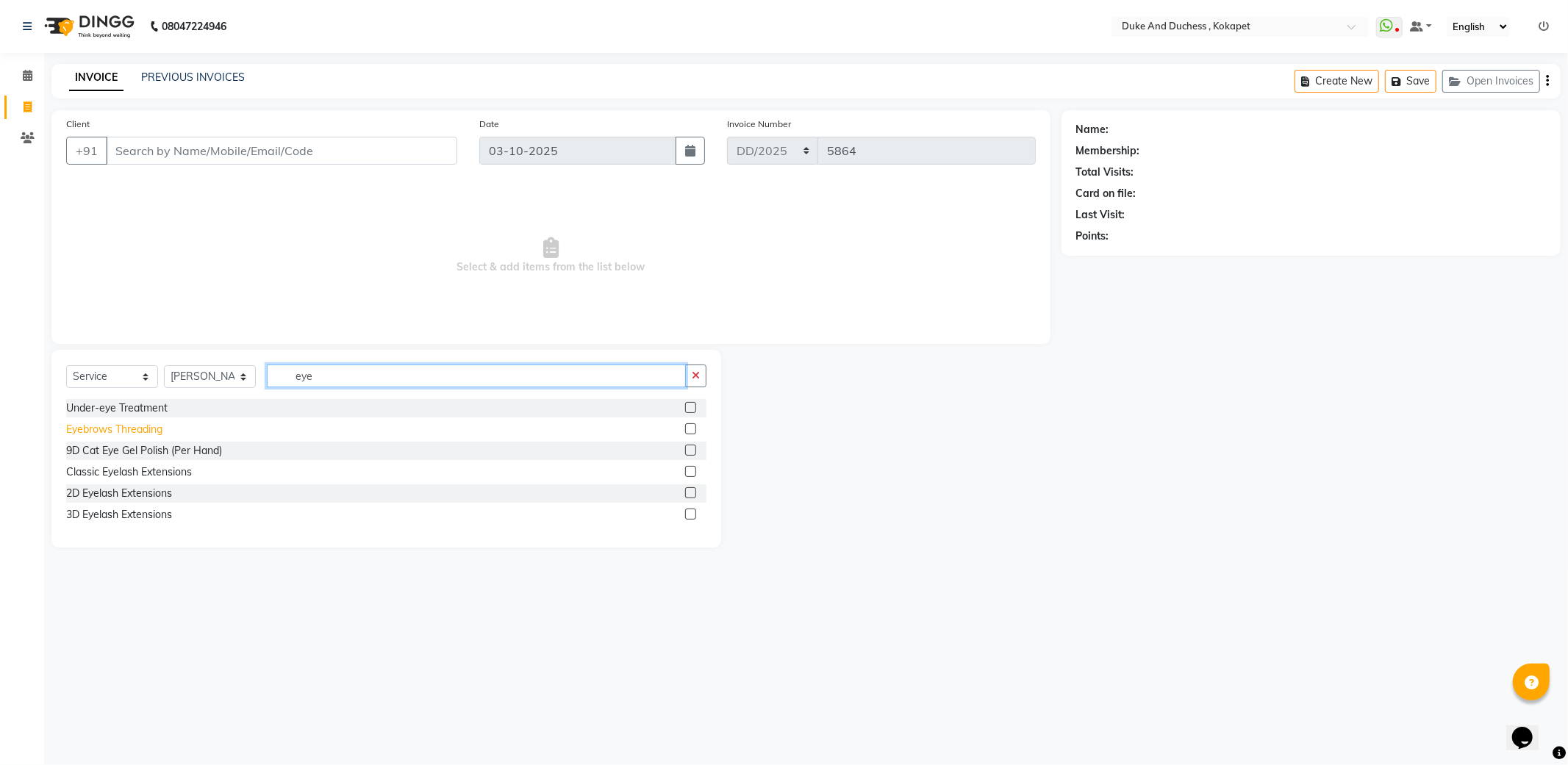
type input "eye"
click at [128, 427] on div "Eyebrows Threading" at bounding box center [114, 430] width 96 height 16
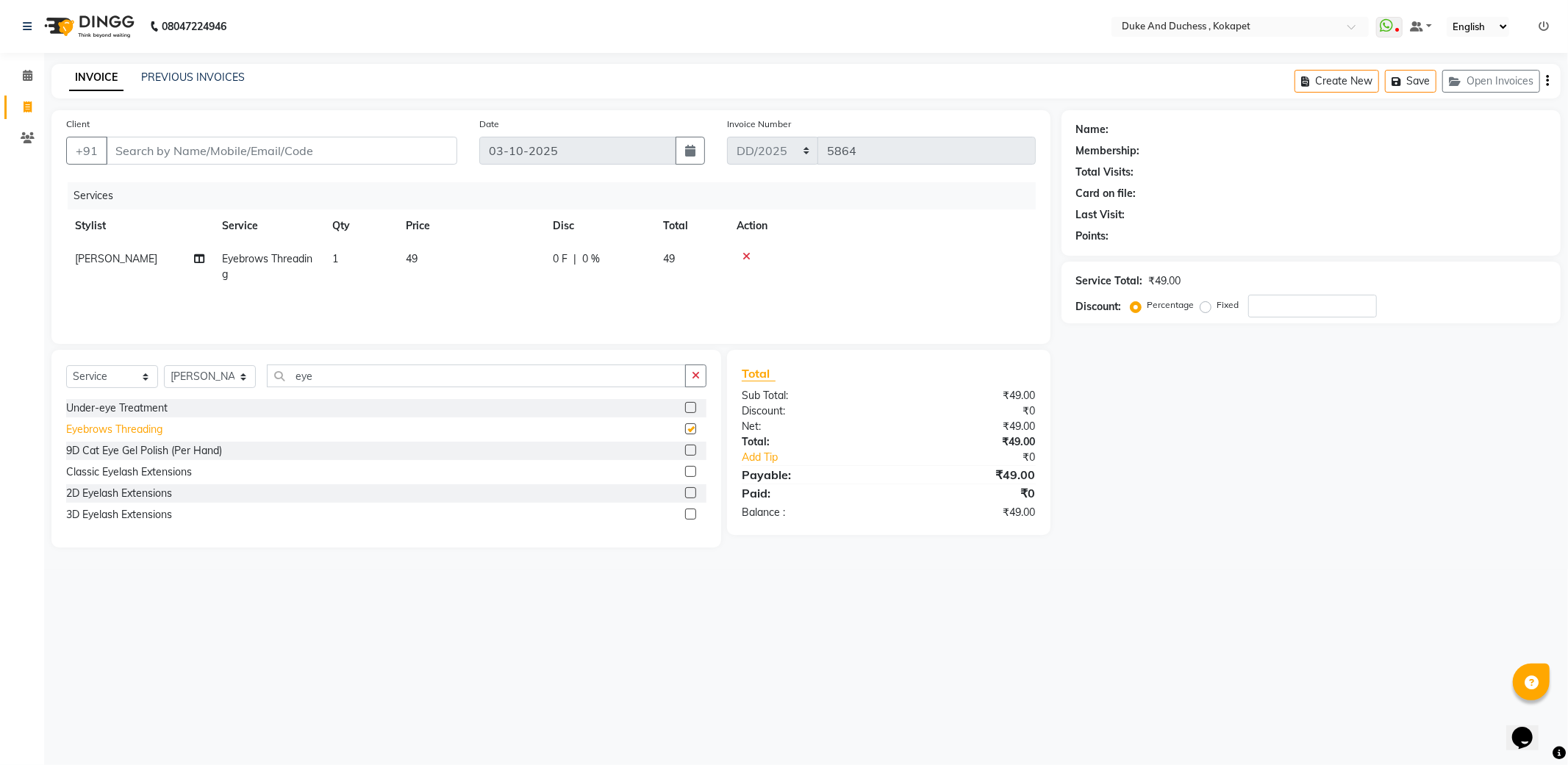
checkbox input "false"
click at [283, 150] on input "Client" at bounding box center [281, 151] width 351 height 28
type input "9"
type input "0"
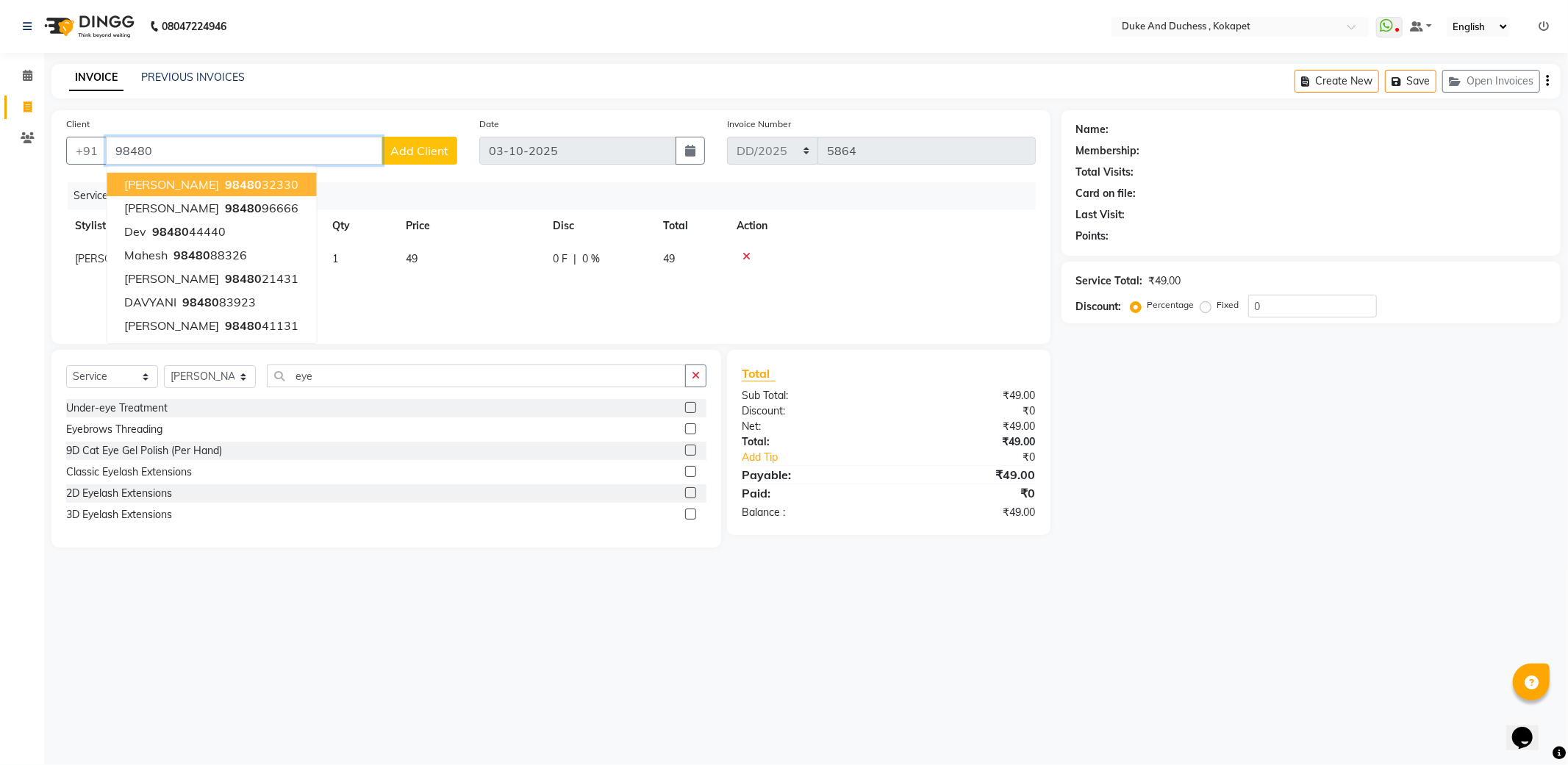
click at [232, 178] on span "98480" at bounding box center [243, 184] width 37 height 15
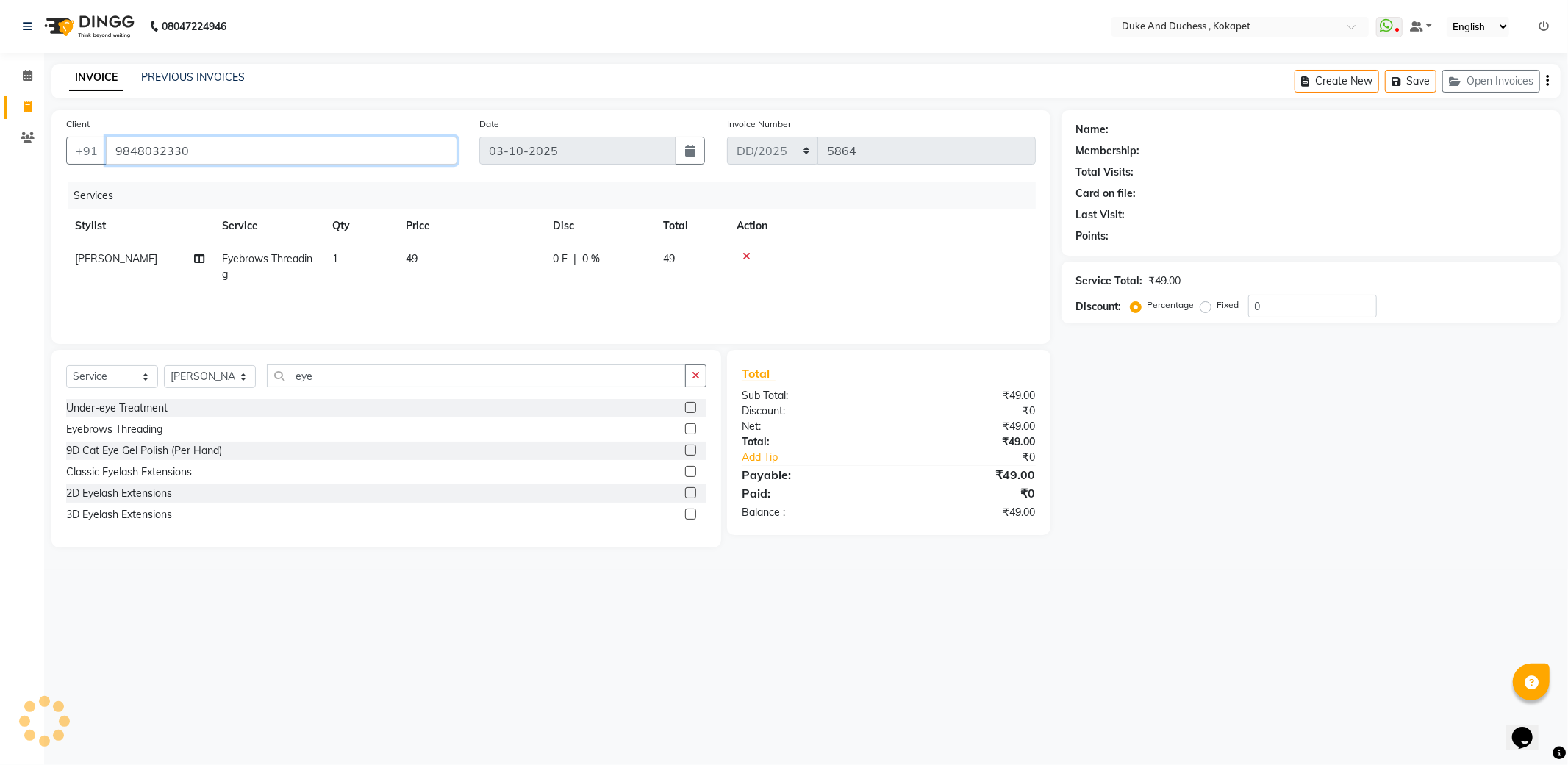
type input "9848032330"
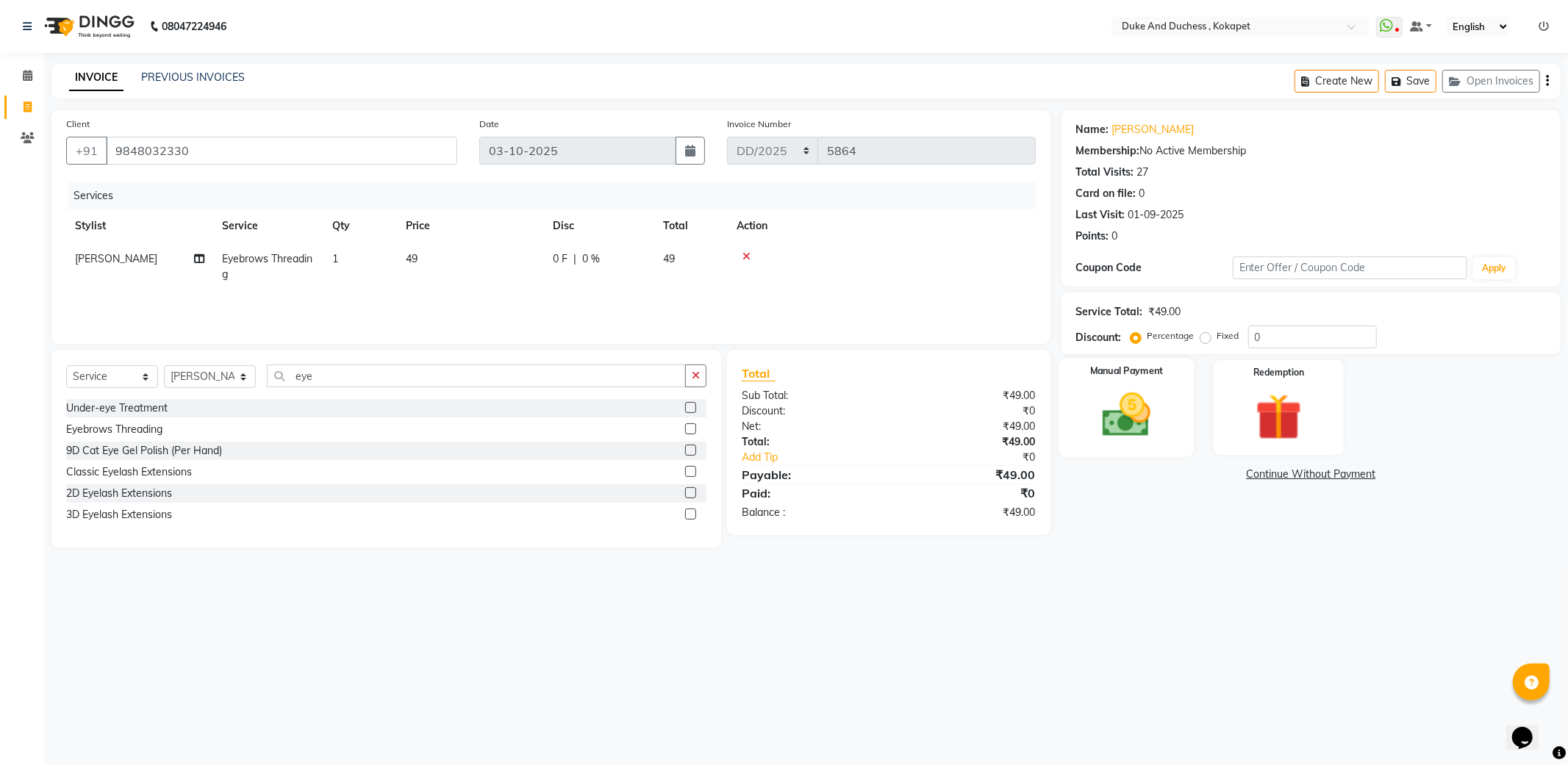
click at [1149, 412] on img at bounding box center [1126, 414] width 78 height 56
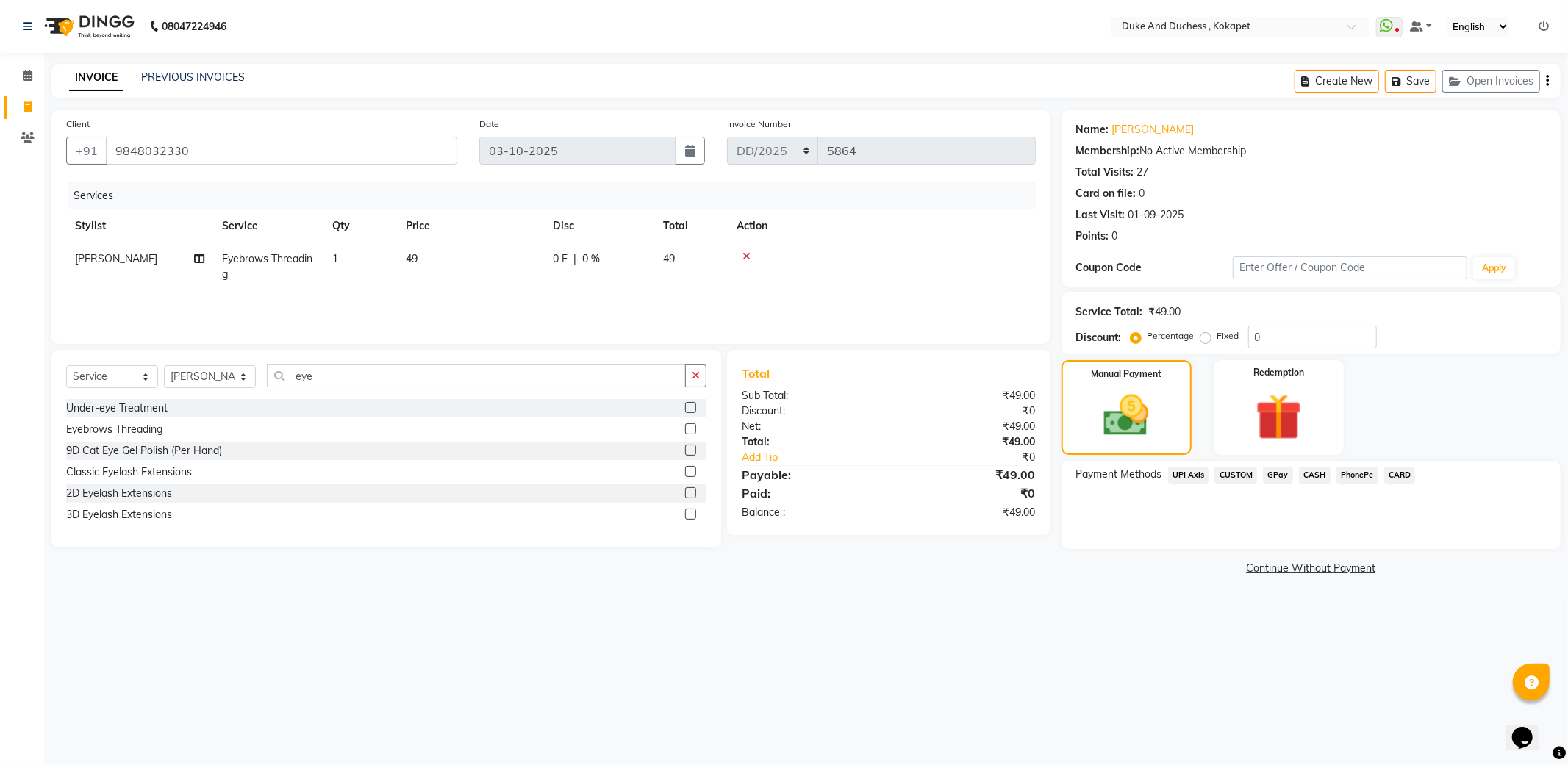
click at [1186, 472] on span "UPI Axis" at bounding box center [1189, 474] width 41 height 17
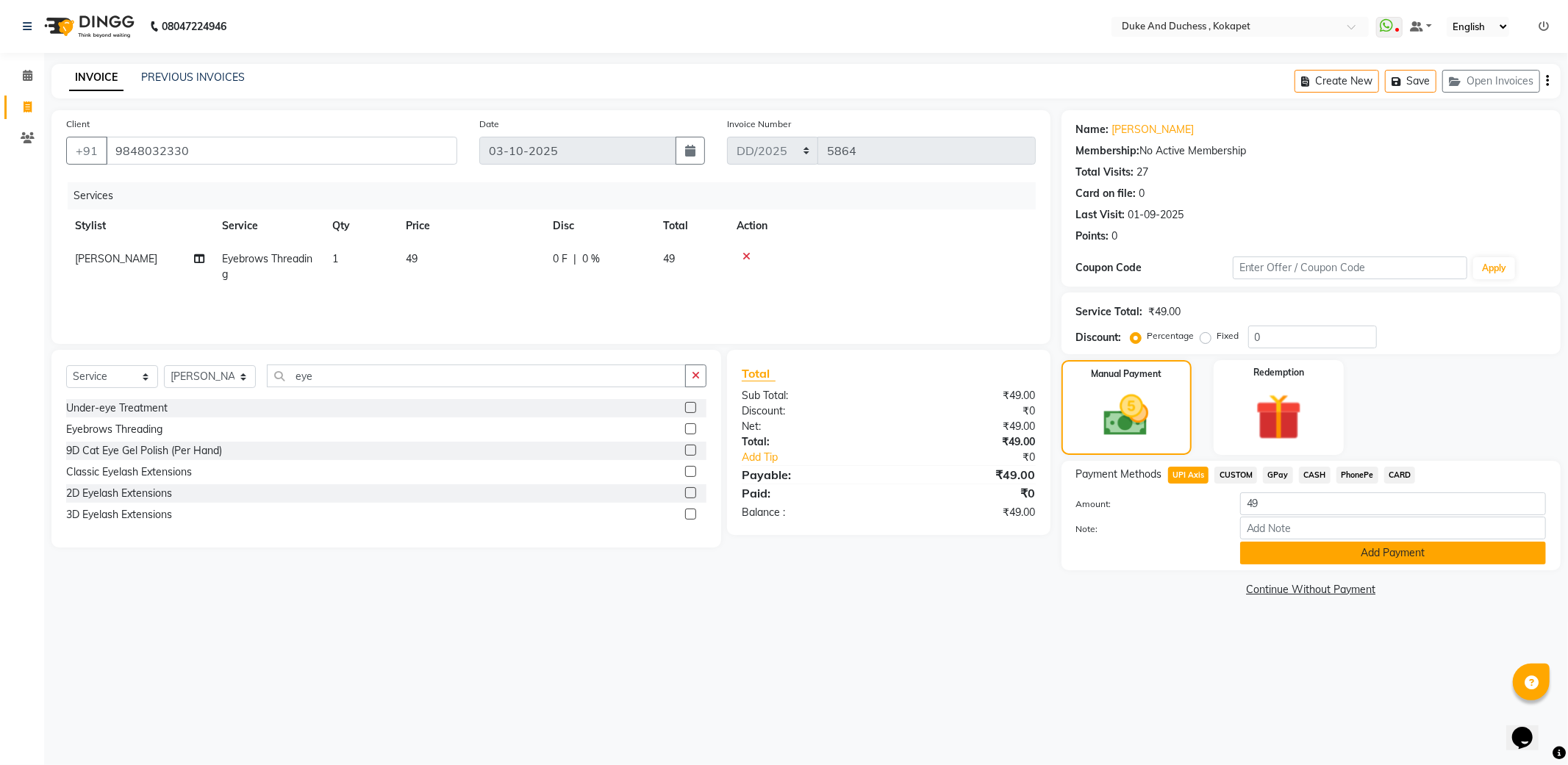
click at [1392, 552] on button "Add Payment" at bounding box center [1393, 553] width 306 height 23
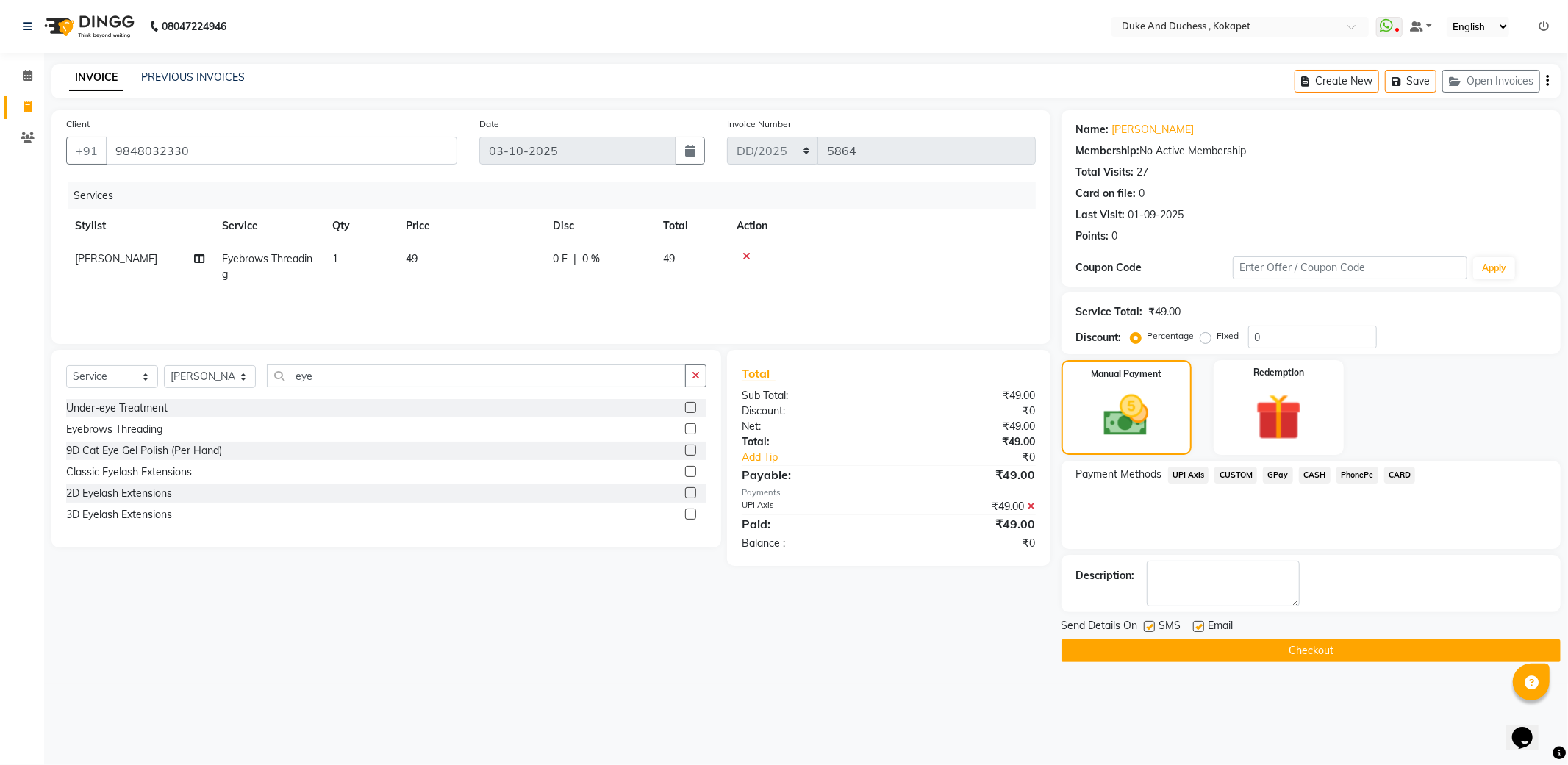
click at [1303, 651] on button "Checkout" at bounding box center [1311, 650] width 499 height 23
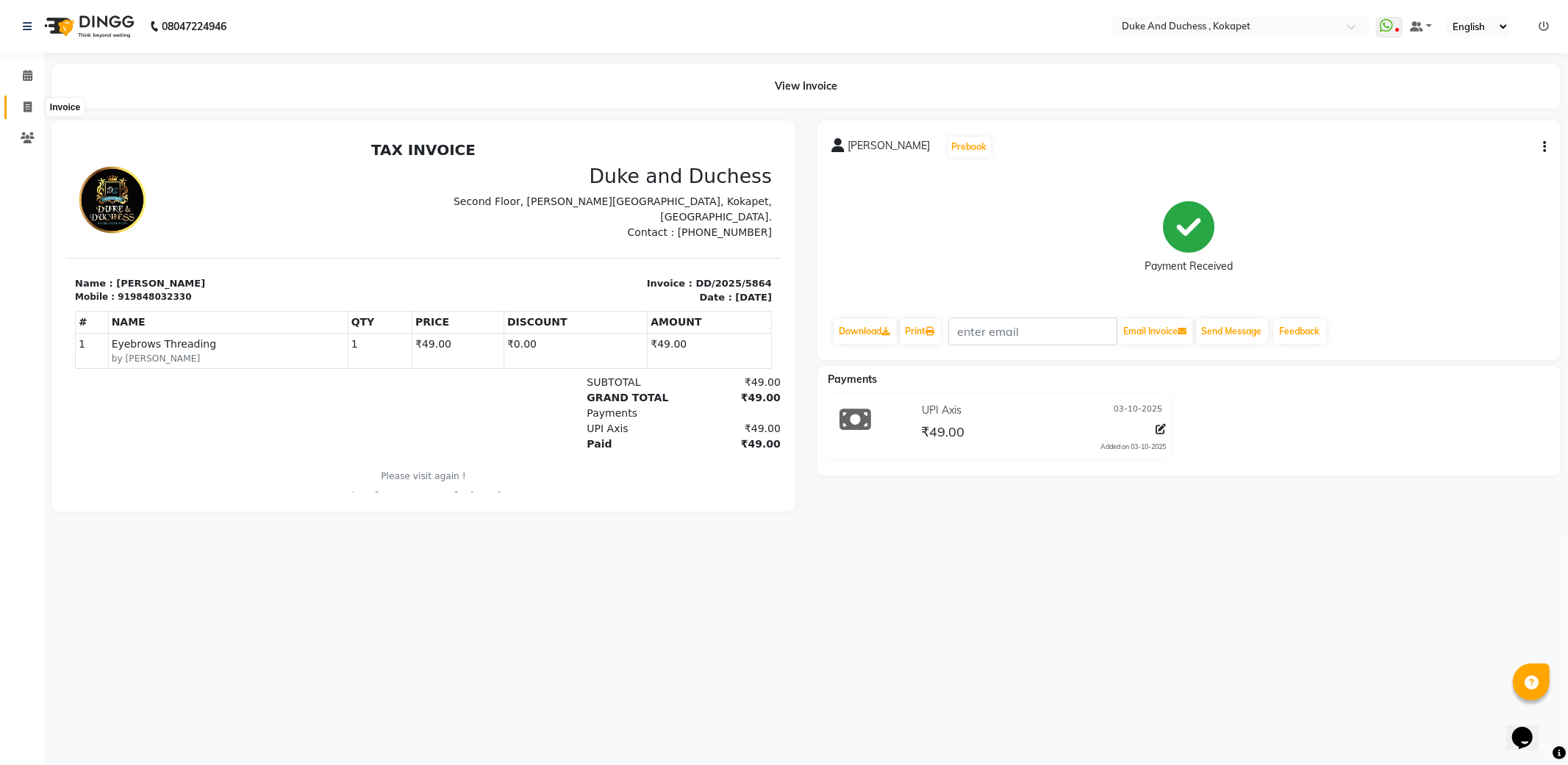
click at [24, 108] on icon at bounding box center [27, 107] width 8 height 11
select select "service"
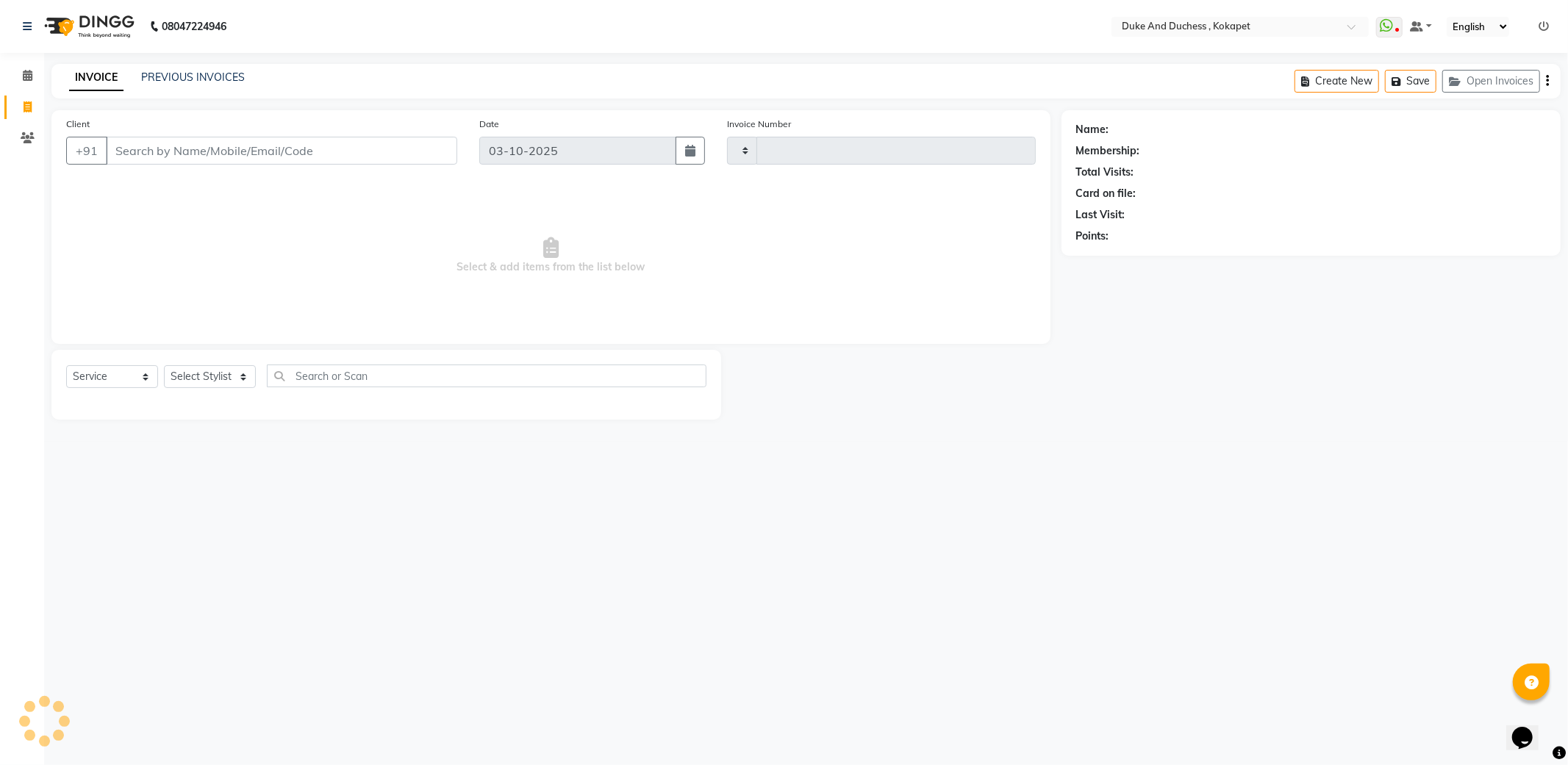
click at [208, 390] on div "Select Service Product Membership Package Voucher Prepaid Gift Card Select Styl…" at bounding box center [386, 381] width 640 height 34
click at [209, 380] on select "Select Stylist" at bounding box center [210, 376] width 92 height 23
type input "5865"
select select "5687"
select select "61142"
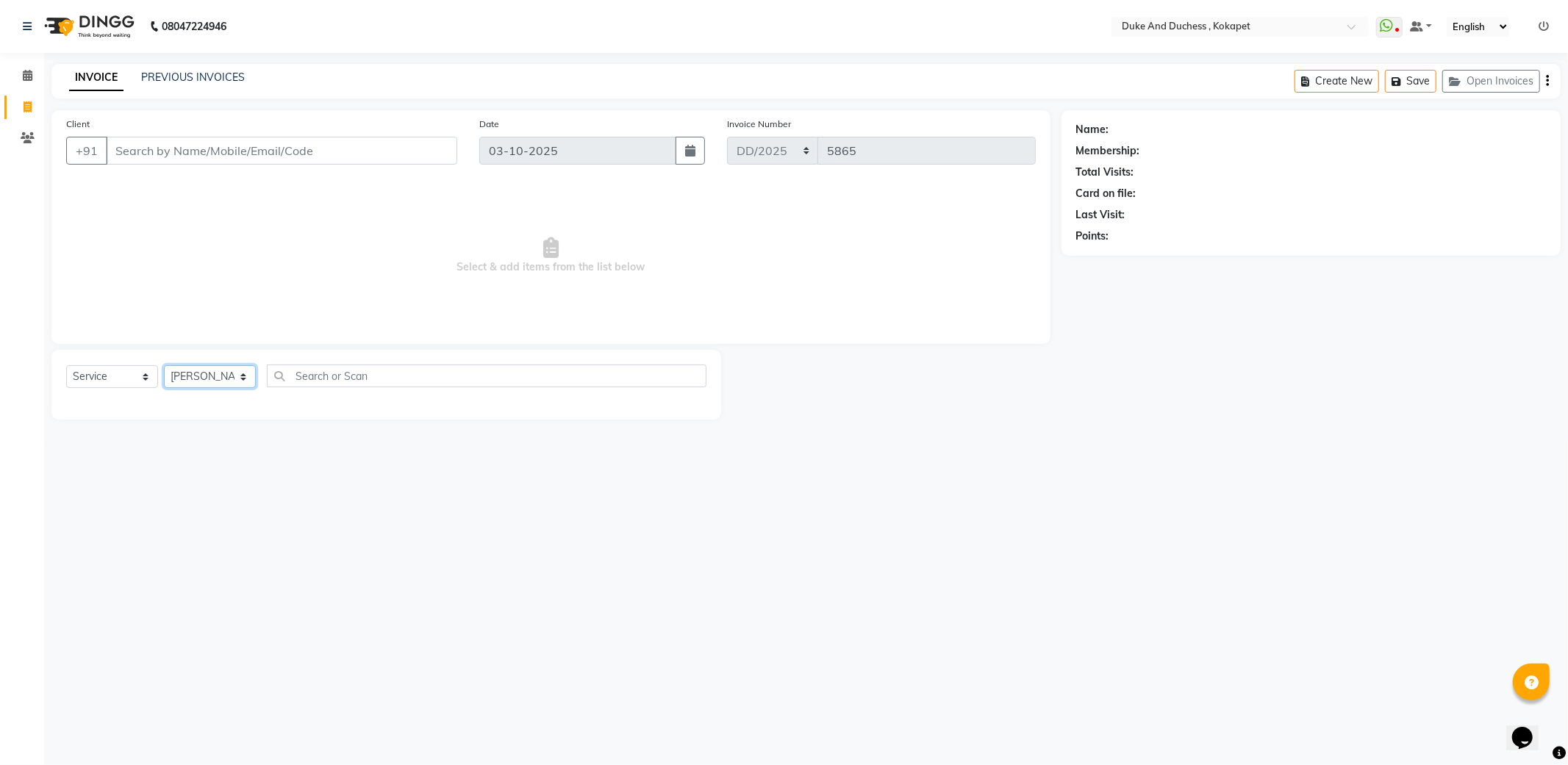
click at [164, 366] on select "Select Stylist Admin Anu Rai Duke & Duchess Kushmita Toppo Raj Gurung Rijvan Mo…" at bounding box center [210, 376] width 92 height 23
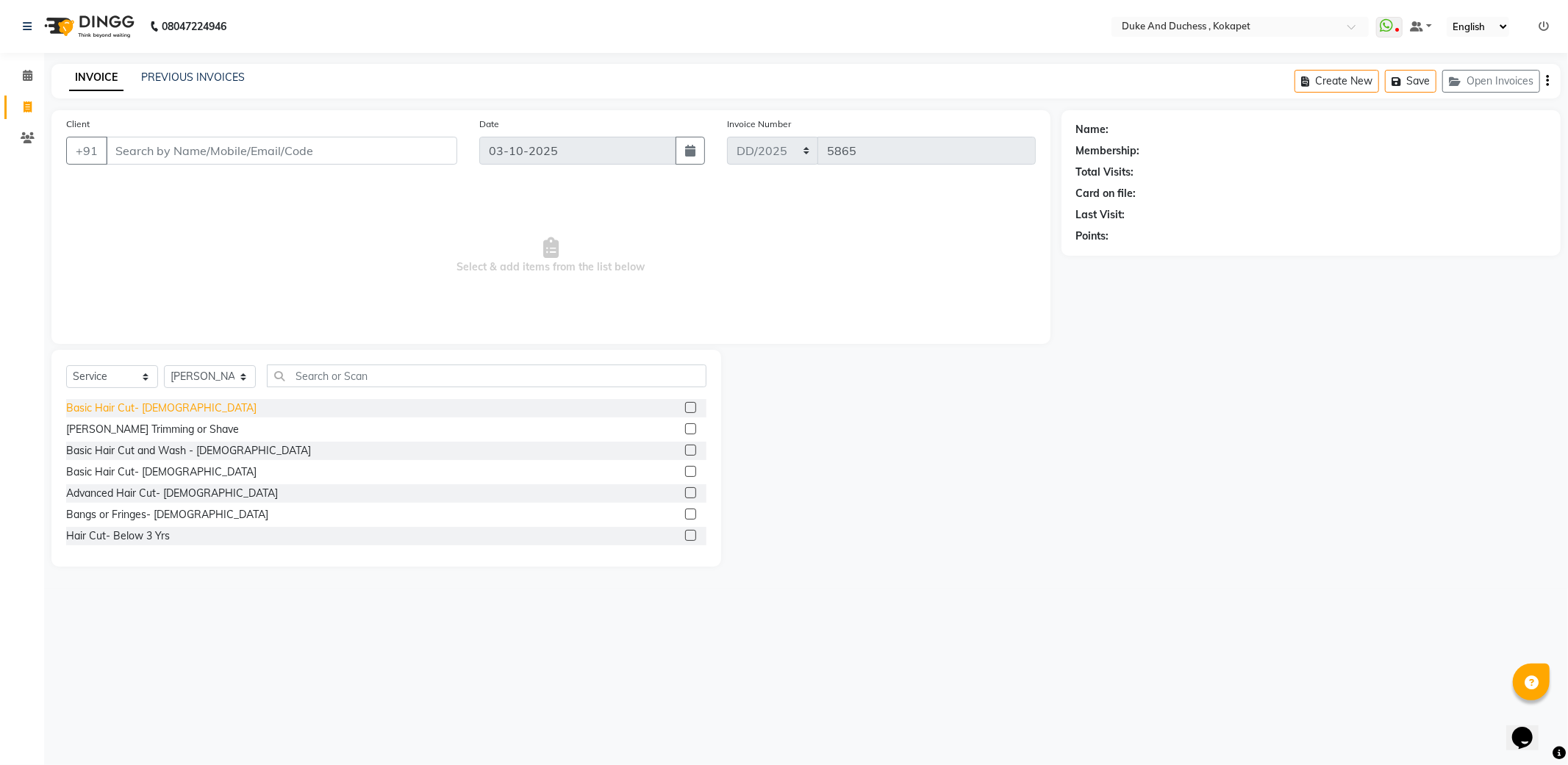
click at [104, 400] on div "Basic Hair Cut- Male" at bounding box center [386, 408] width 640 height 19
click at [119, 409] on div "Basic Hair Cut- Male" at bounding box center [161, 408] width 190 height 16
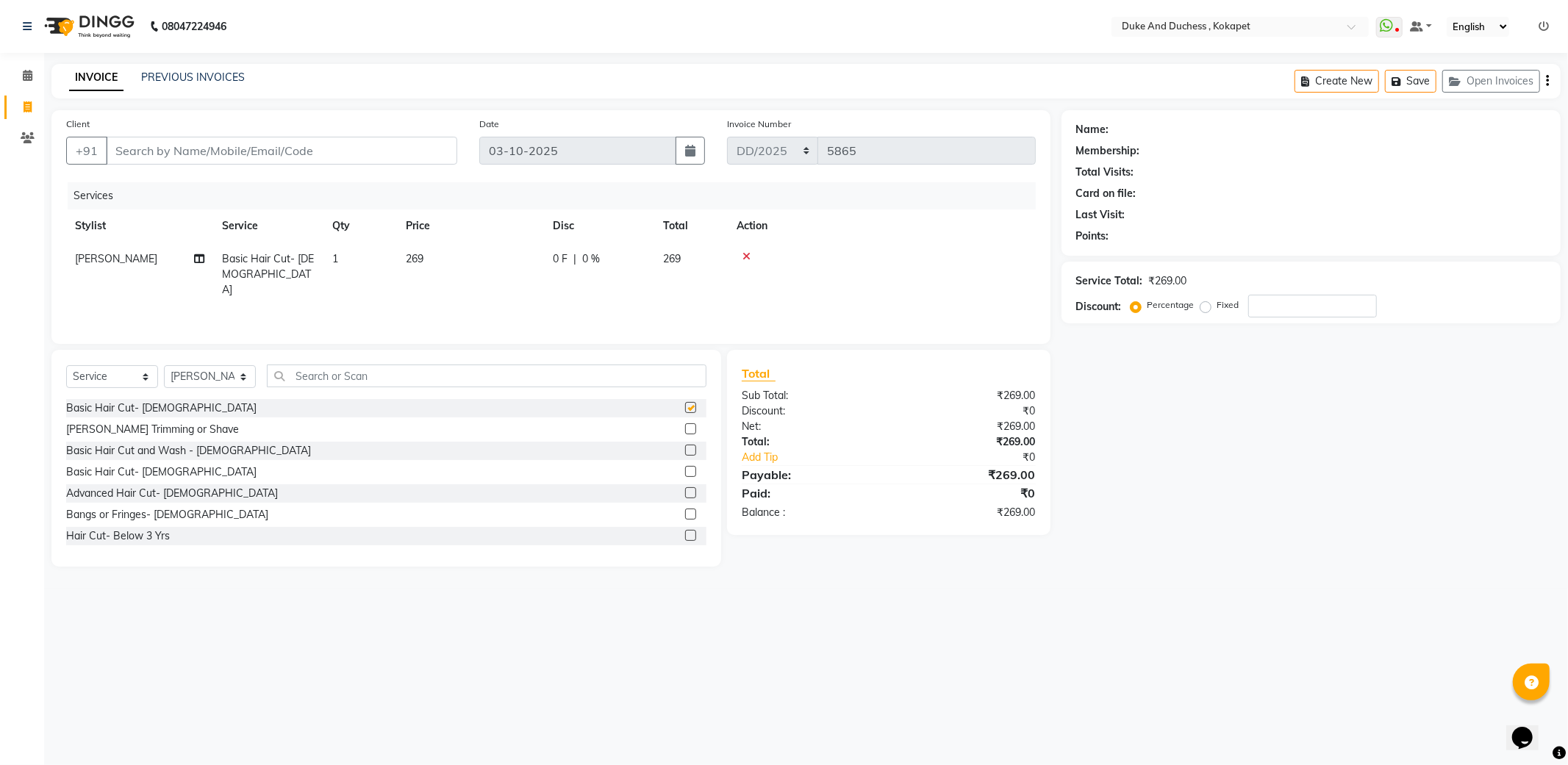
checkbox input "false"
click at [119, 423] on div "Beard Trimming or Shave" at bounding box center [153, 430] width 173 height 16
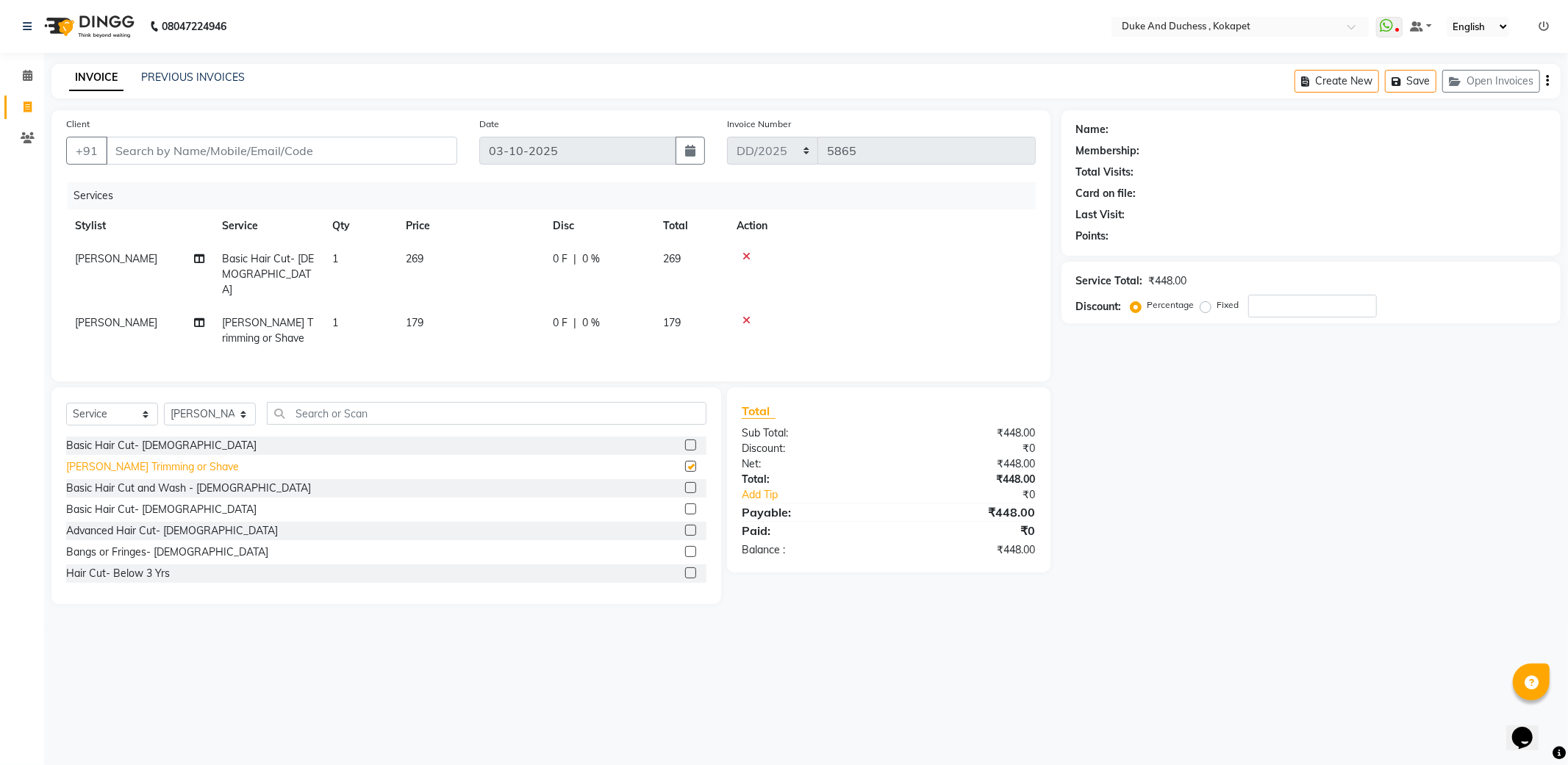
checkbox input "false"
click at [289, 147] on input "Client" at bounding box center [281, 151] width 351 height 28
drag, startPoint x: 215, startPoint y: 405, endPoint x: 211, endPoint y: 423, distance: 18.4
click at [213, 413] on select "Select Stylist Admin Anu Rai Duke & Duchess Kushmita Toppo Raj Gurung Rijvan Mo…" at bounding box center [210, 414] width 92 height 23
select select "91316"
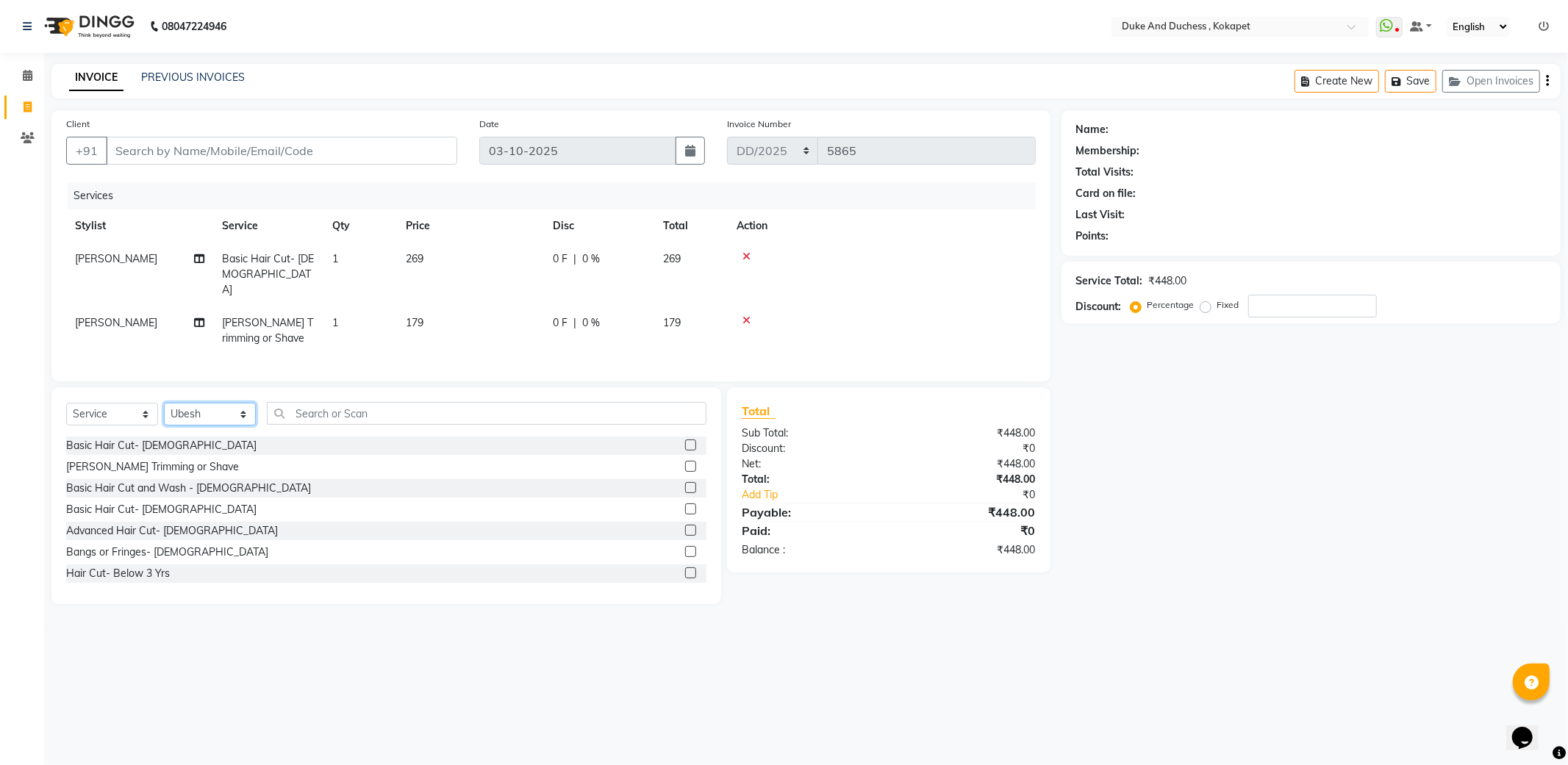
click at [164, 403] on select "Select Stylist Admin Anu Rai Duke & Duchess Kushmita Toppo Raj Gurung Rijvan Mo…" at bounding box center [210, 414] width 92 height 23
click at [153, 429] on div "Select Service Product Membership Package Voucher Prepaid Gift Card Select Styl…" at bounding box center [386, 419] width 640 height 34
click at [150, 438] on div "Basic Hair Cut- [DEMOGRAPHIC_DATA]" at bounding box center [161, 446] width 190 height 16
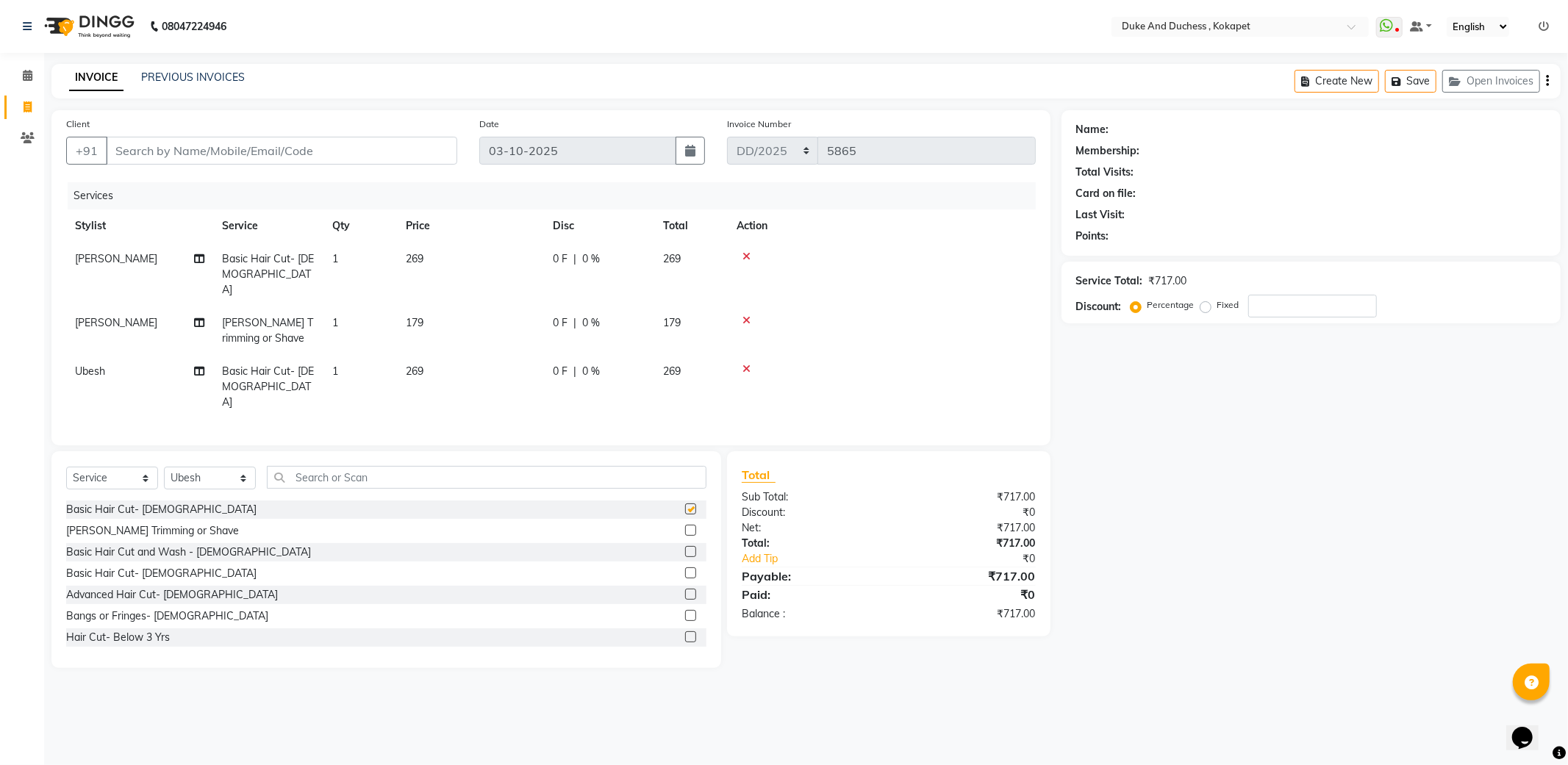
checkbox input "false"
click at [172, 524] on div "[PERSON_NAME] Trimming or Shave" at bounding box center [153, 531] width 173 height 16
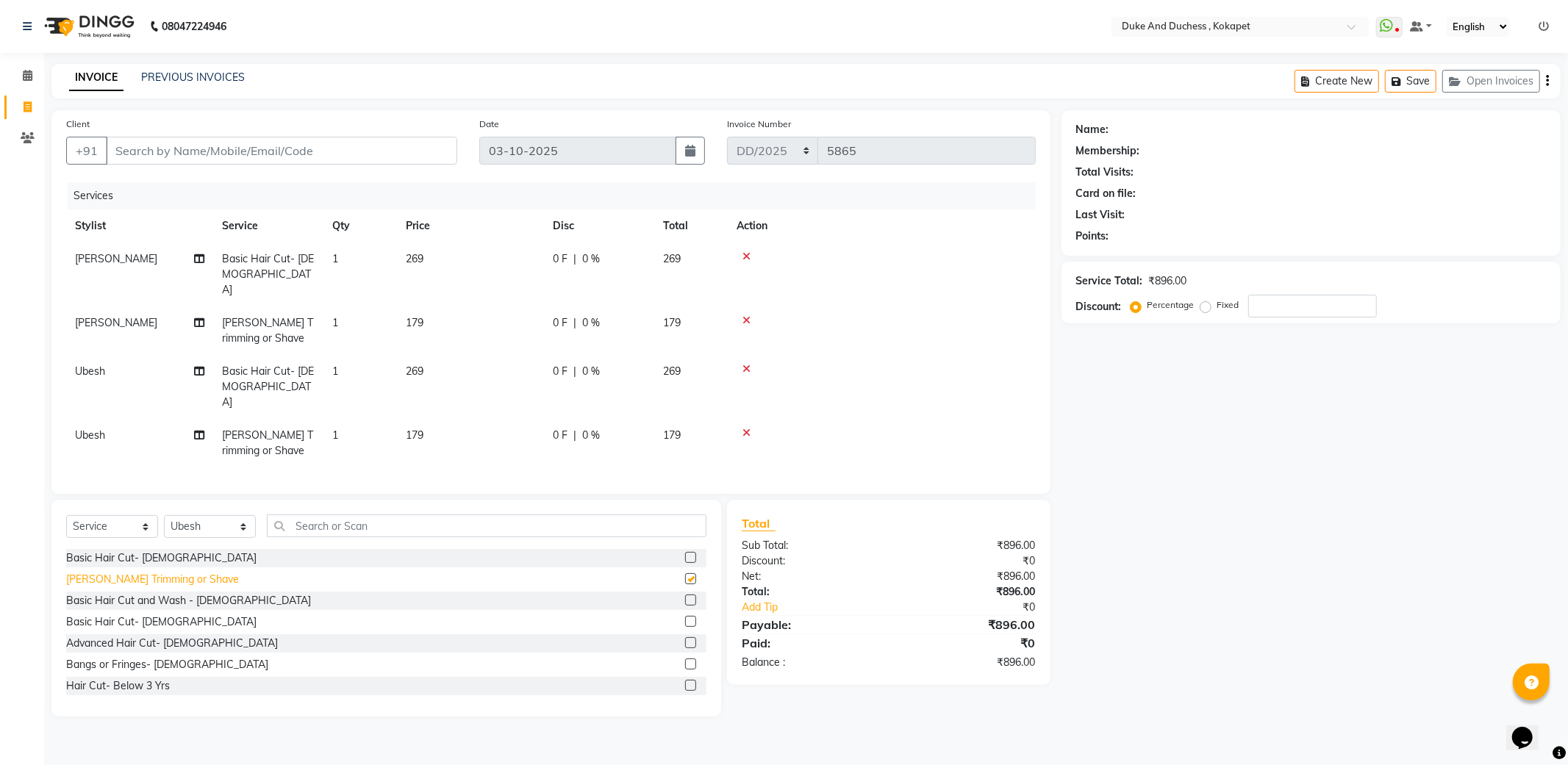
checkbox input "false"
click at [303, 152] on input "Client" at bounding box center [281, 151] width 351 height 28
type input "7"
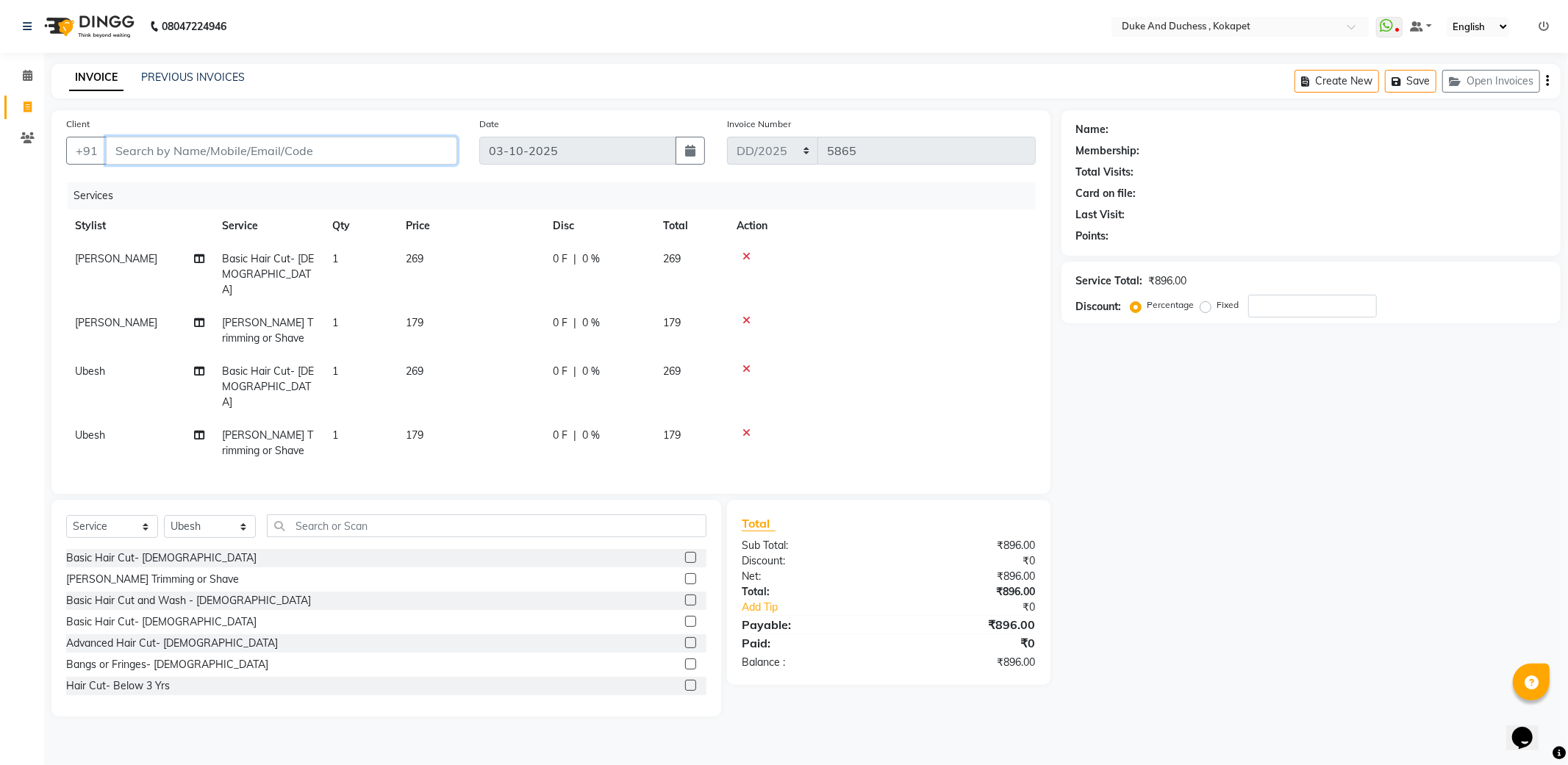
type input "0"
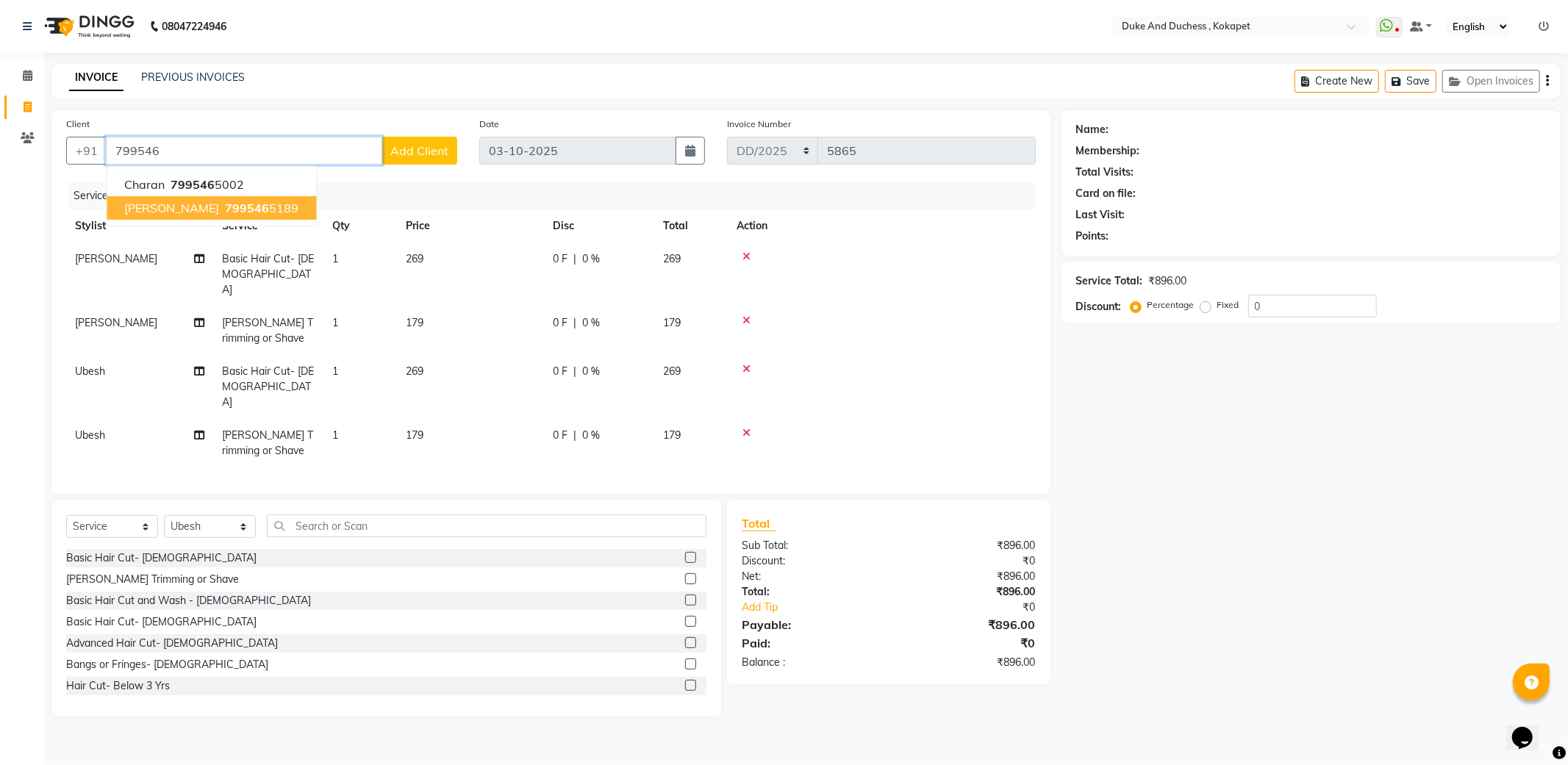
click at [225, 208] on span "799546" at bounding box center [247, 208] width 44 height 15
type input "7995465189"
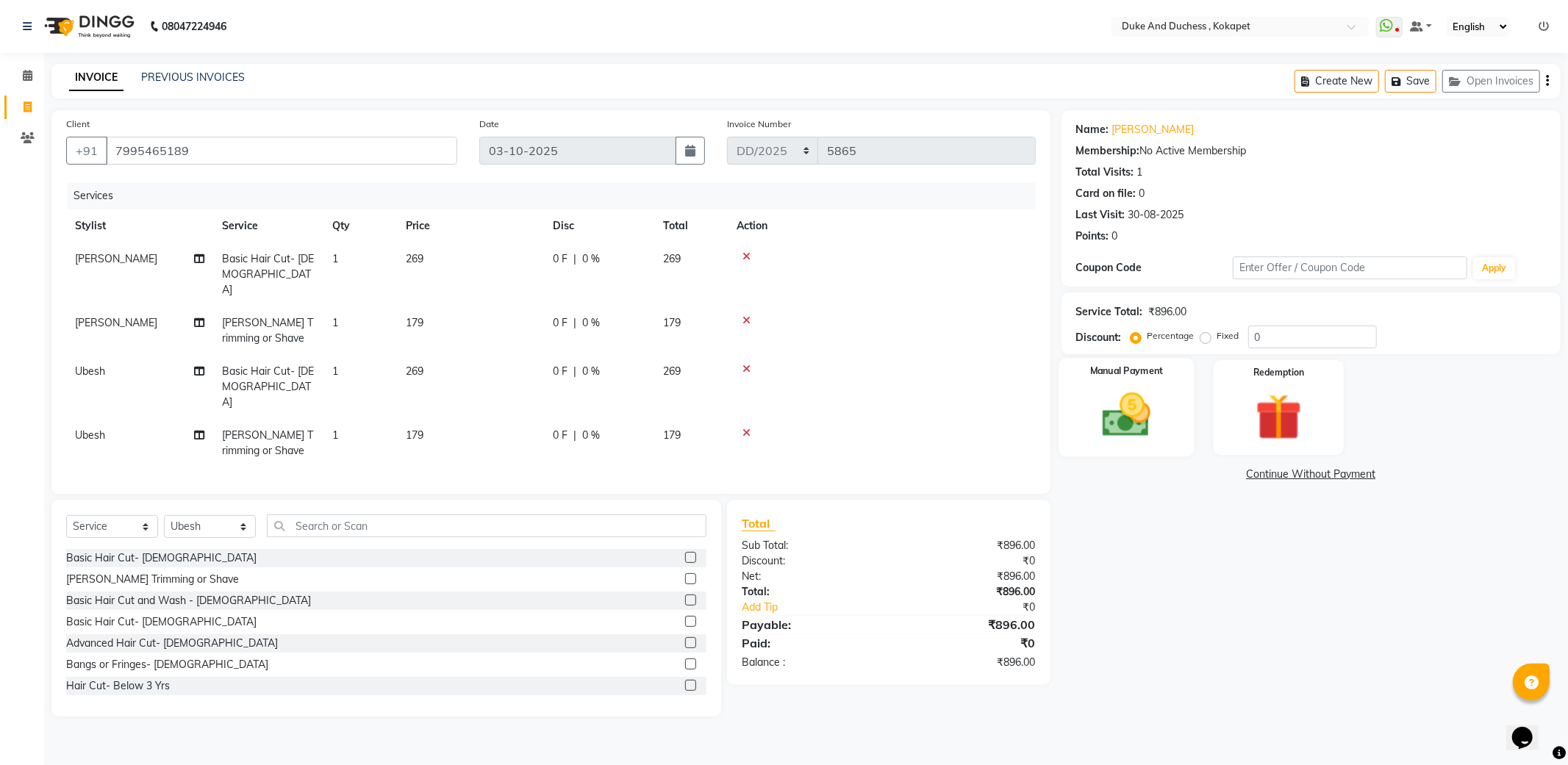
click at [1112, 413] on img at bounding box center [1126, 414] width 78 height 56
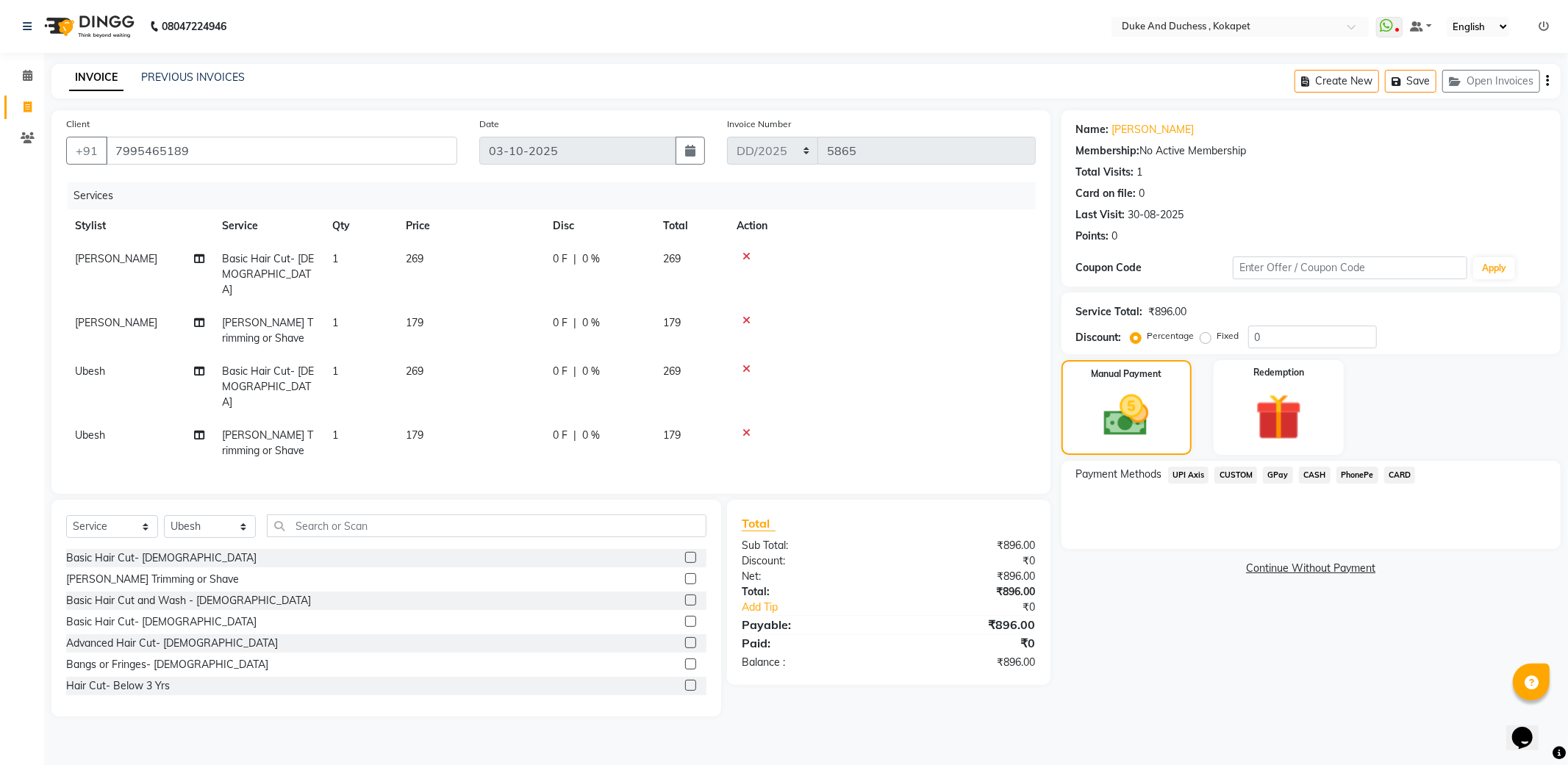
click at [1197, 469] on span "UPI Axis" at bounding box center [1189, 474] width 41 height 17
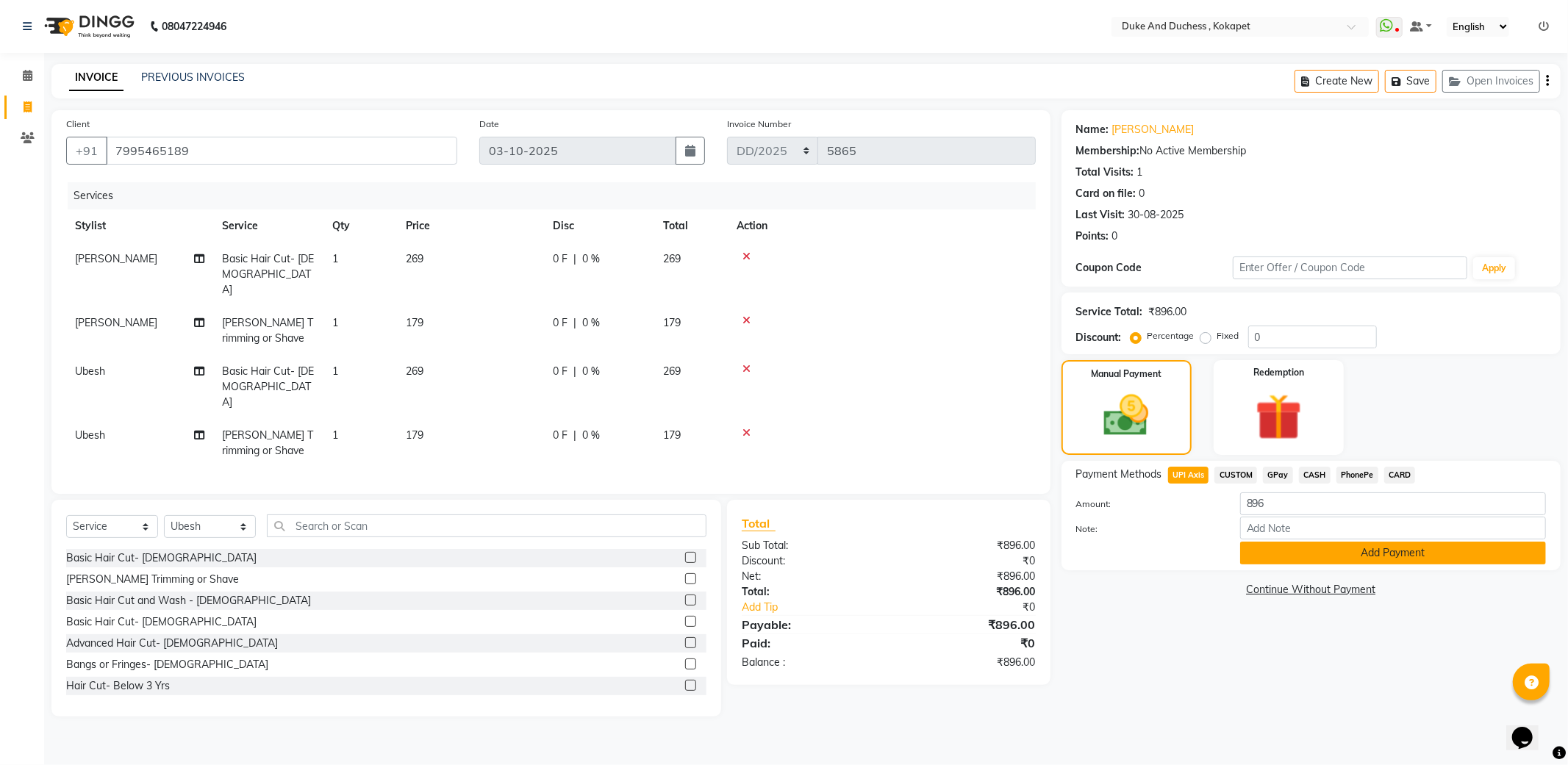
click at [1326, 552] on button "Add Payment" at bounding box center [1393, 553] width 306 height 23
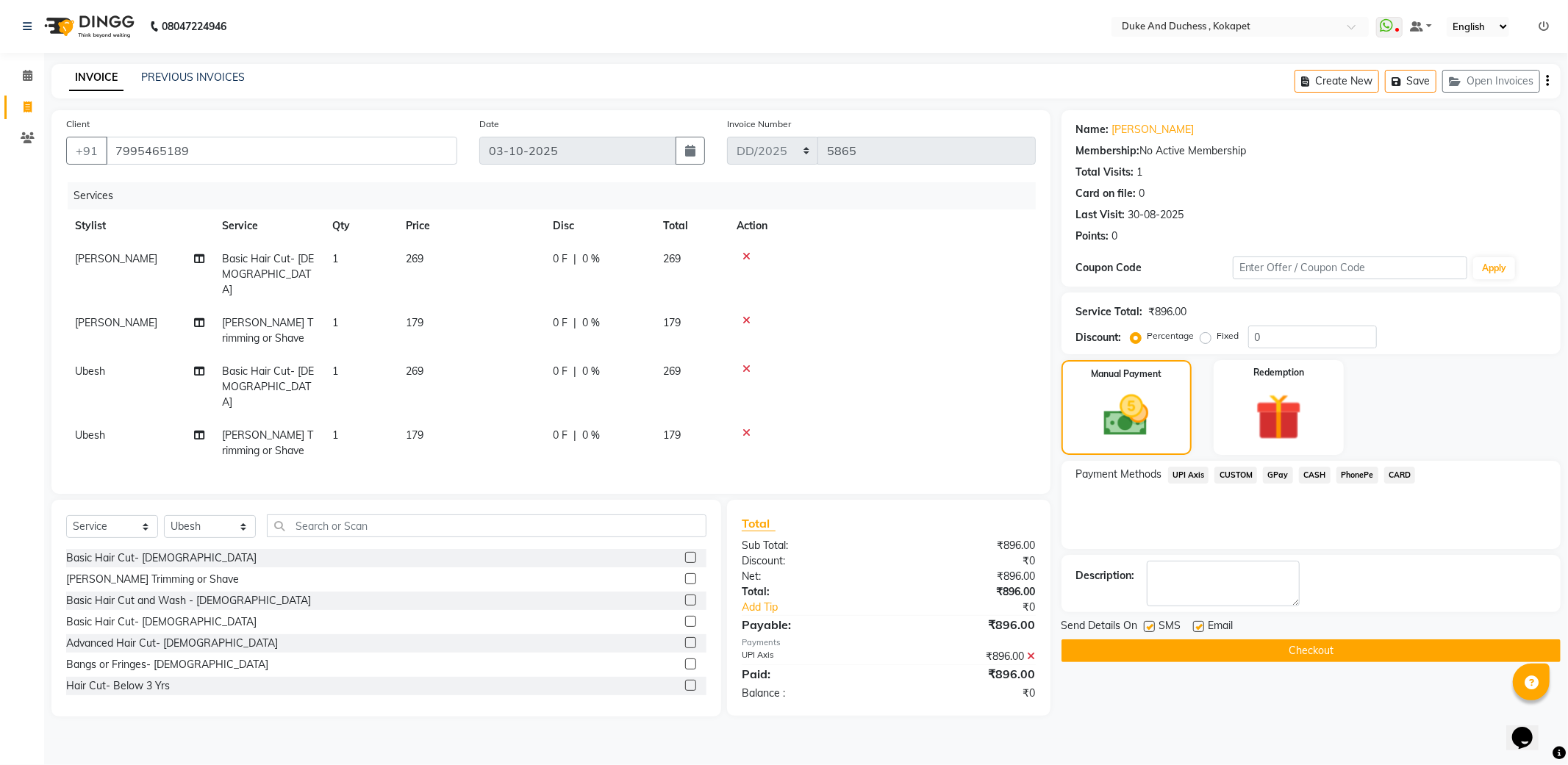
click at [1294, 648] on button "Checkout" at bounding box center [1311, 650] width 499 height 23
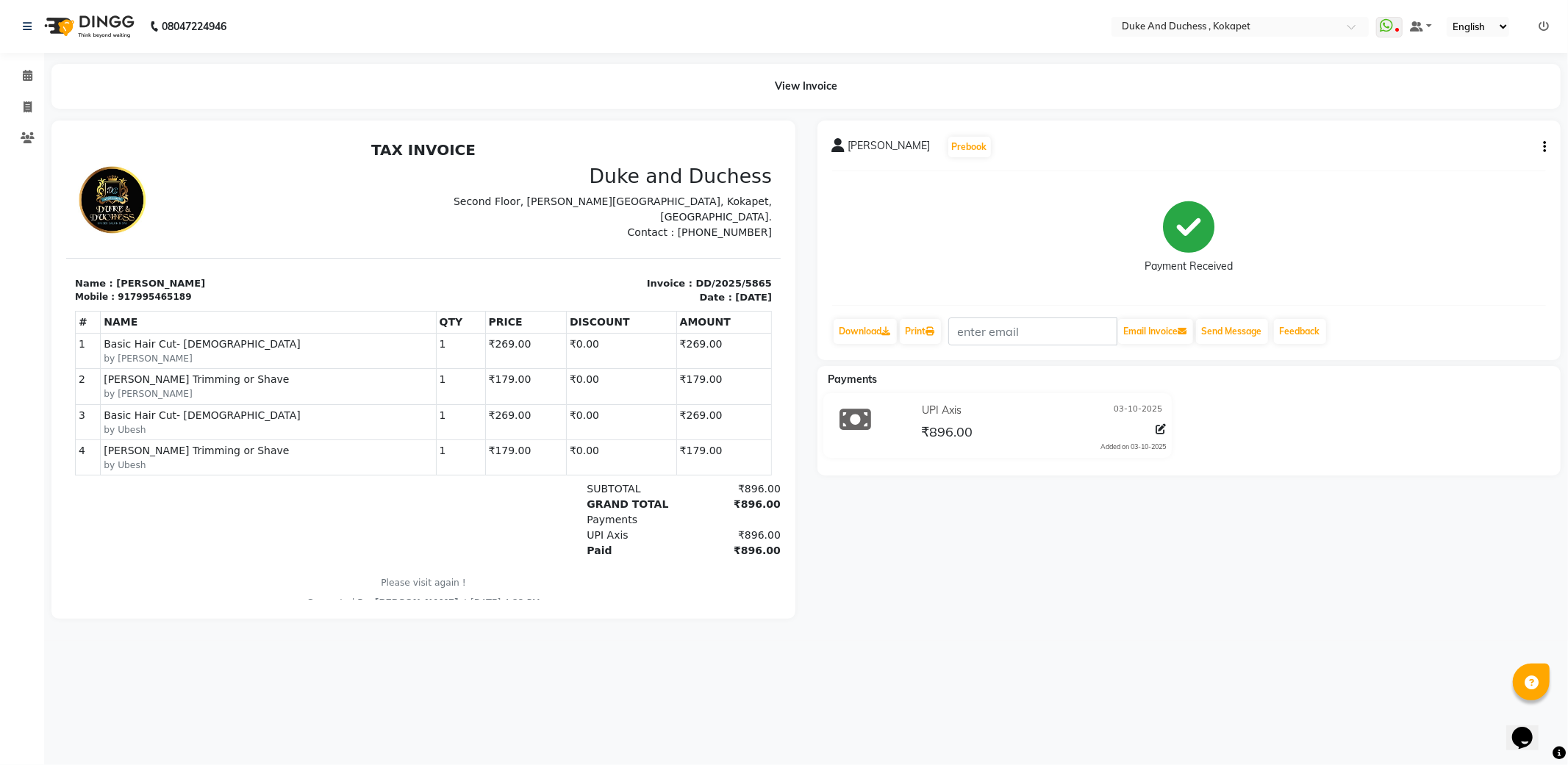
click at [1274, 617] on div "srikanth Prebook Payment Received Download Print Email Invoice Send Message Fee…" at bounding box center [1190, 369] width 766 height 498
click at [31, 106] on icon at bounding box center [27, 107] width 8 height 11
select select "service"
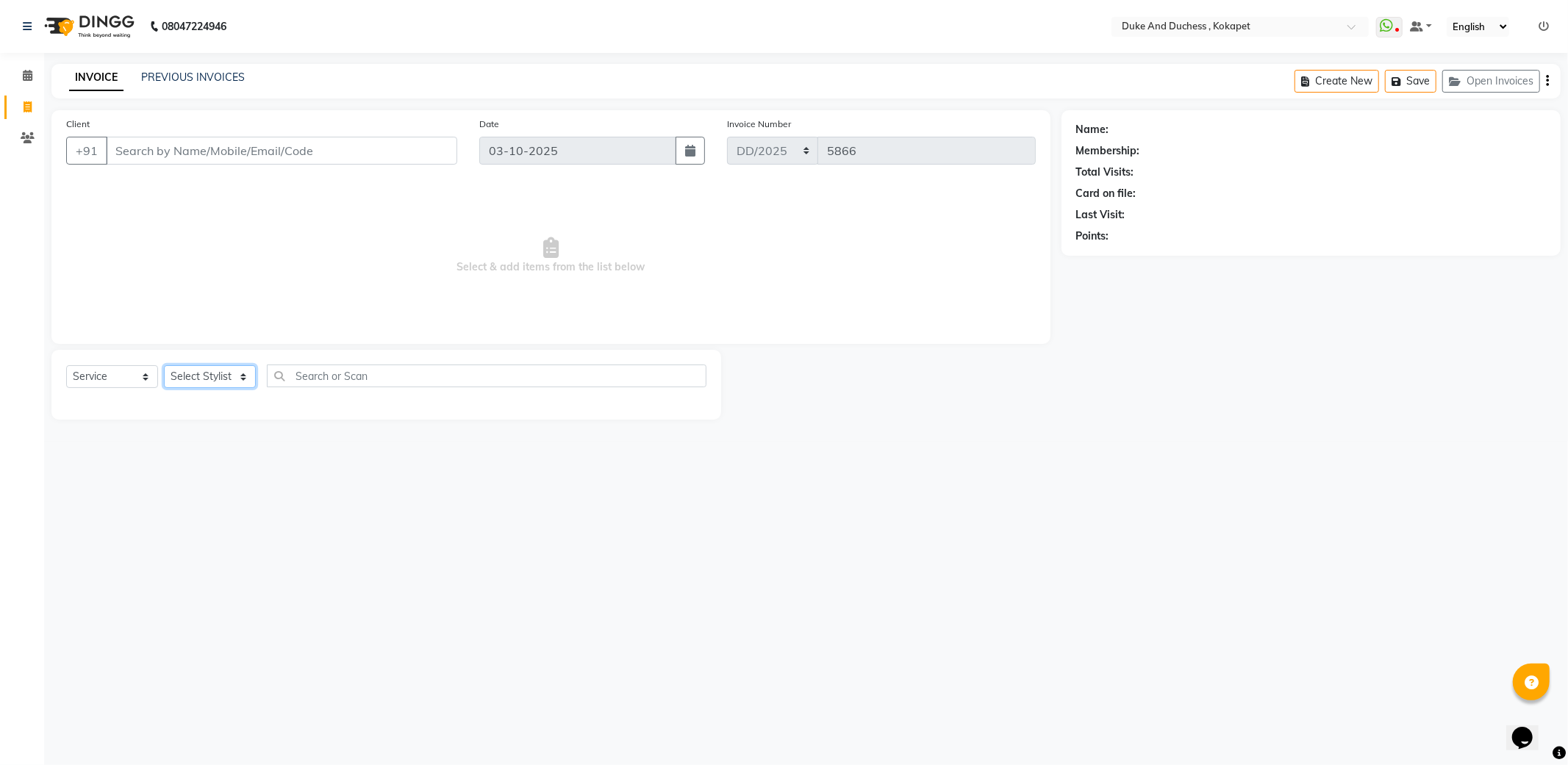
click at [213, 375] on select "Select Stylist Admin [PERSON_NAME] [PERSON_NAME] & Duchess [PERSON_NAME] [PERSO…" at bounding box center [210, 376] width 92 height 23
select select "45301"
click at [164, 366] on select "Select Stylist Admin [PERSON_NAME] [PERSON_NAME] & Duchess [PERSON_NAME] [PERSO…" at bounding box center [210, 376] width 92 height 23
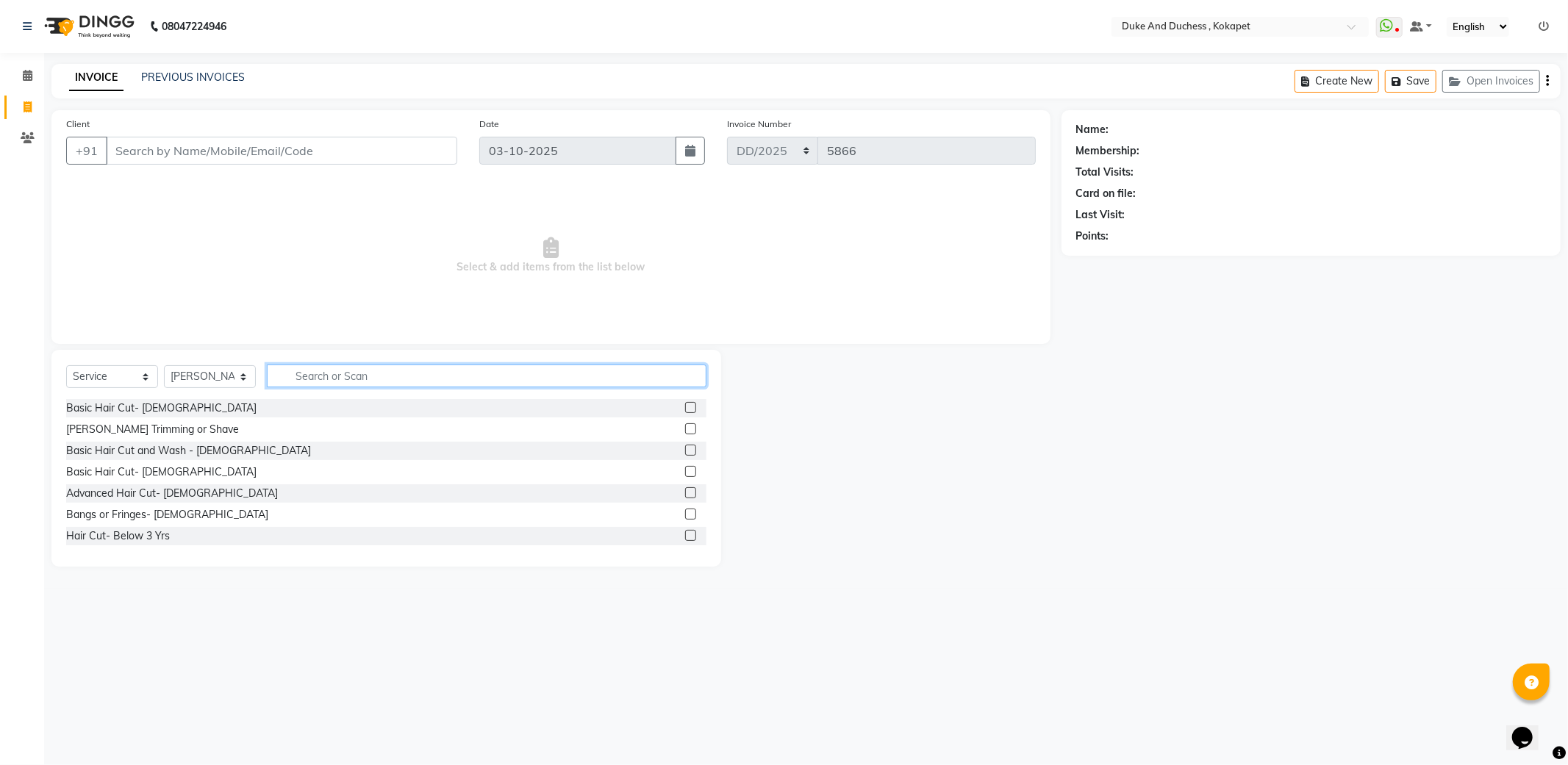
click at [295, 381] on input "text" at bounding box center [487, 375] width 440 height 23
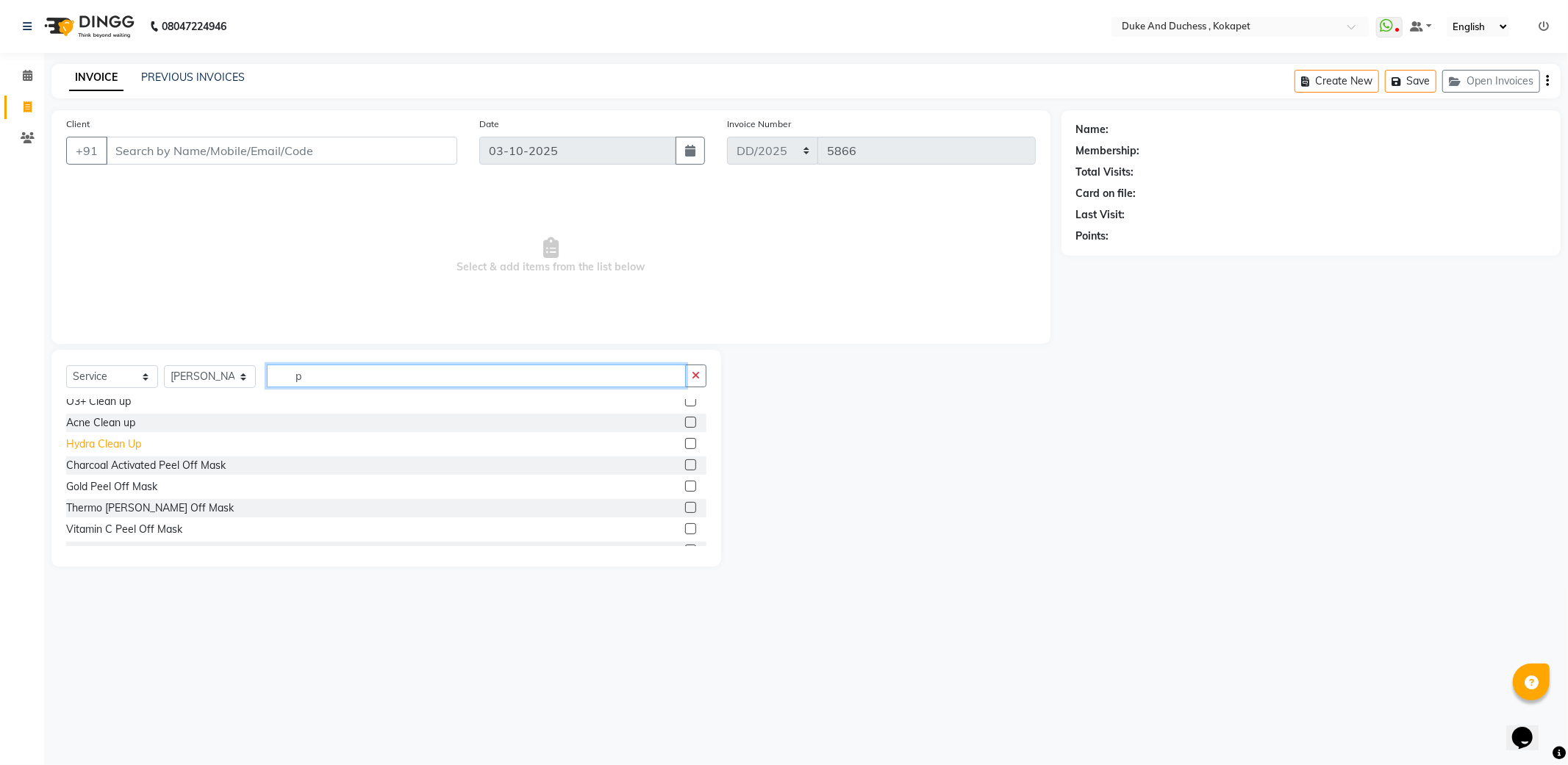
scroll to position [408, 0]
type input "p"
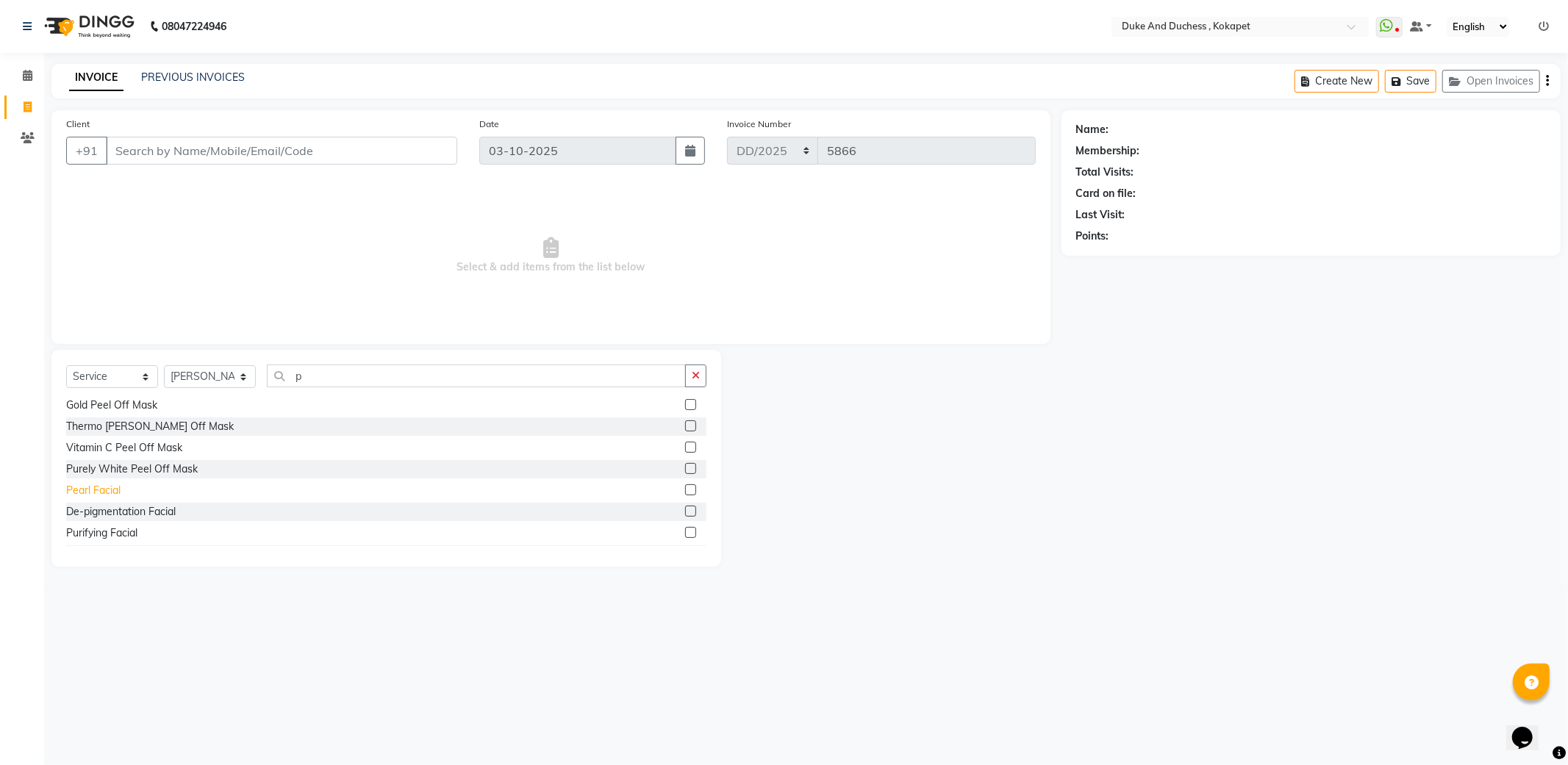
click at [103, 489] on div "Pearl Facial" at bounding box center [93, 491] width 55 height 16
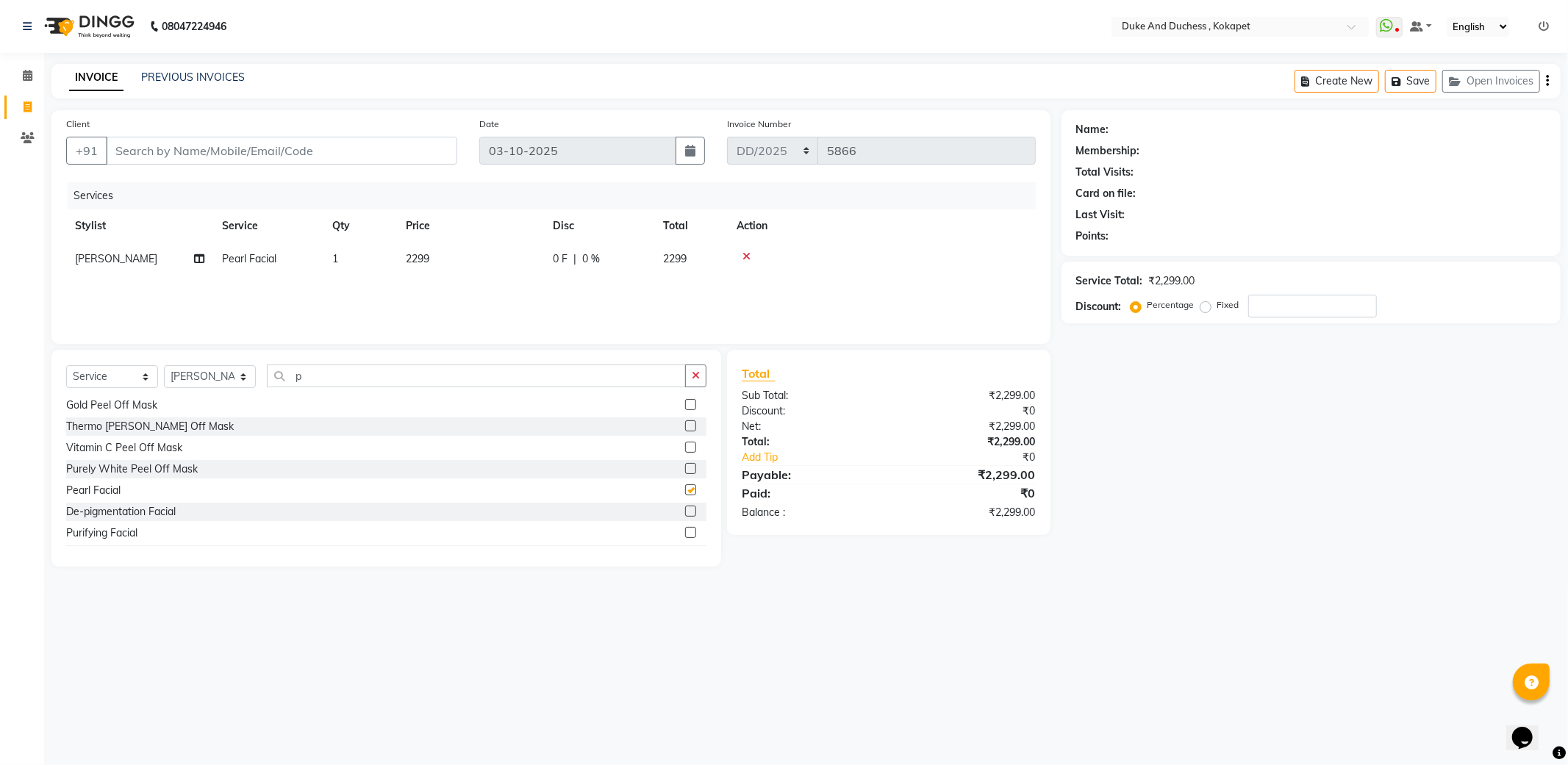
checkbox input "false"
click at [692, 371] on icon "button" at bounding box center [695, 375] width 8 height 11
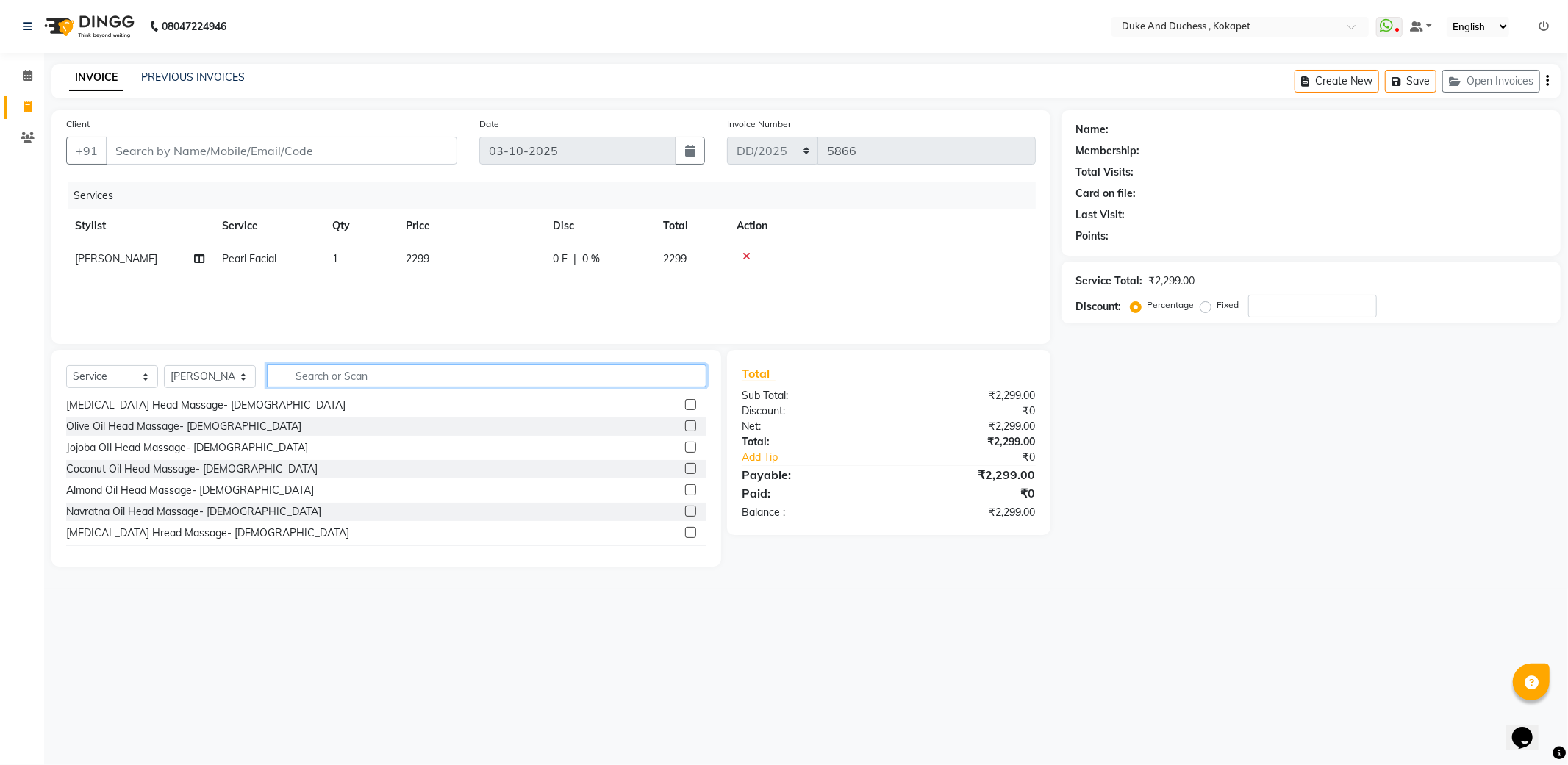
click at [327, 385] on input "text" at bounding box center [487, 375] width 440 height 23
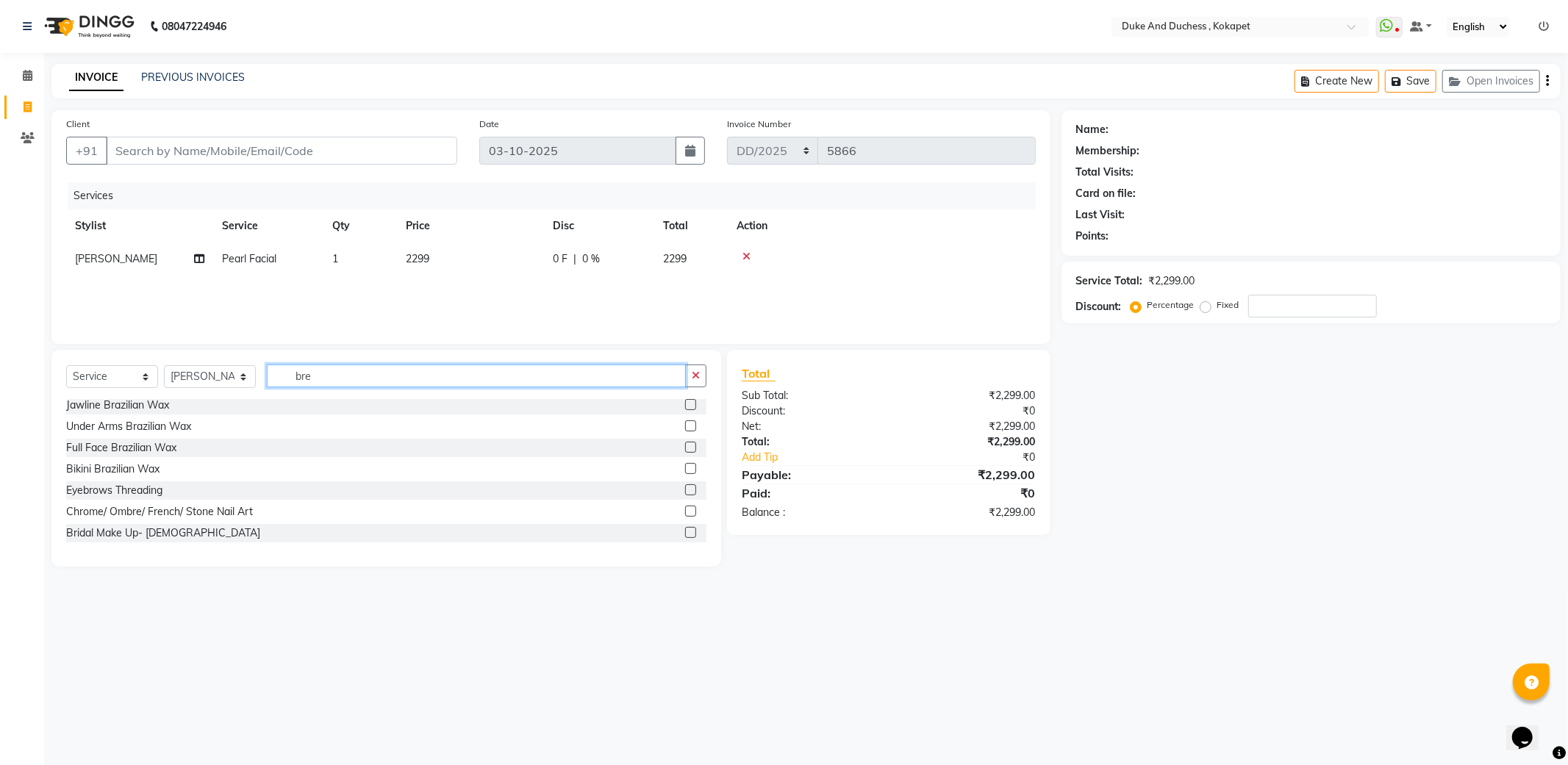
scroll to position [0, 0]
type input "br"
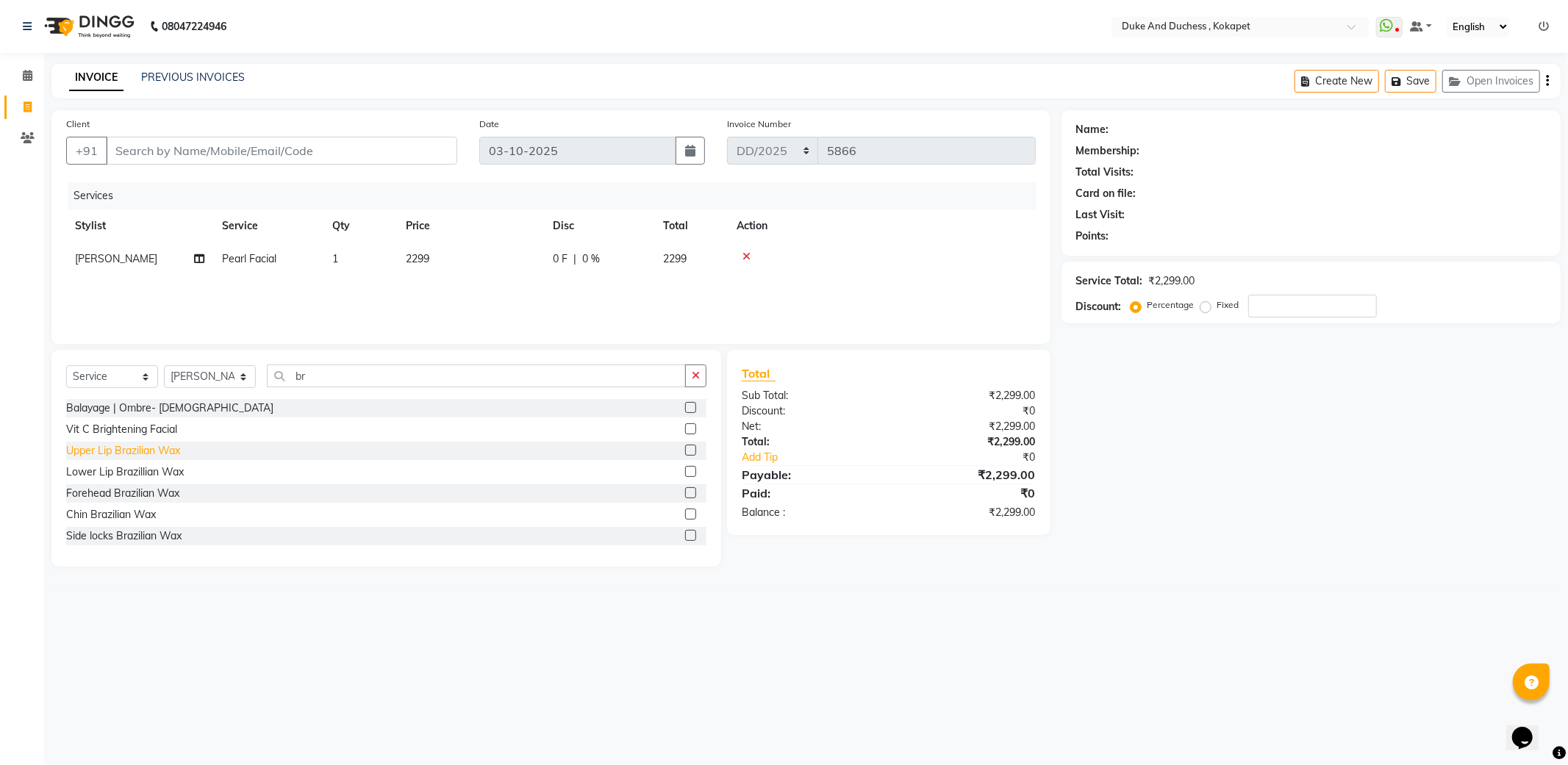
click at [139, 457] on div "Upper Lip Brazilian Wax" at bounding box center [123, 451] width 114 height 16
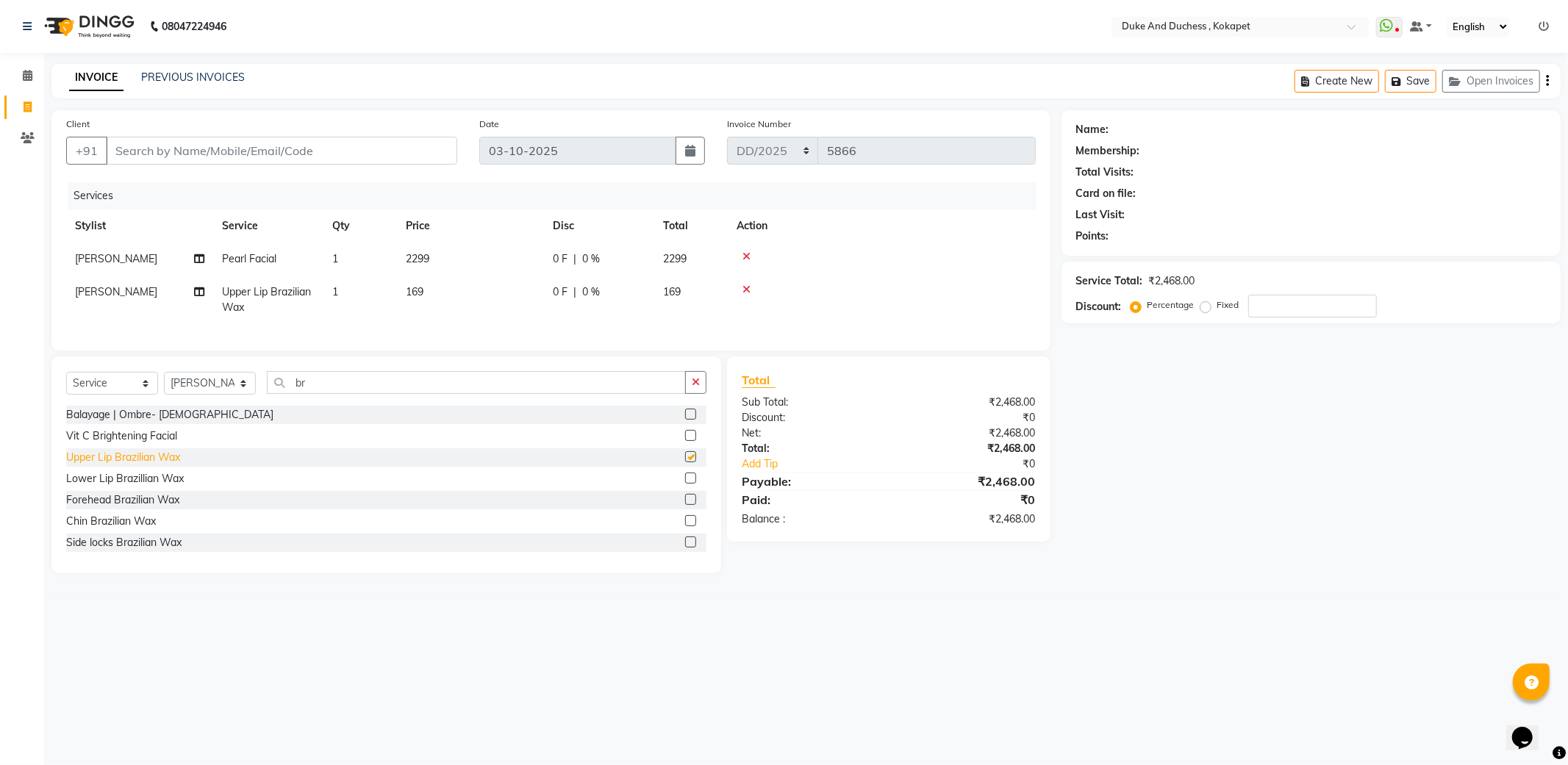
checkbox input "false"
click at [110, 529] on div "Chin Brazilian Wax" at bounding box center [111, 522] width 90 height 16
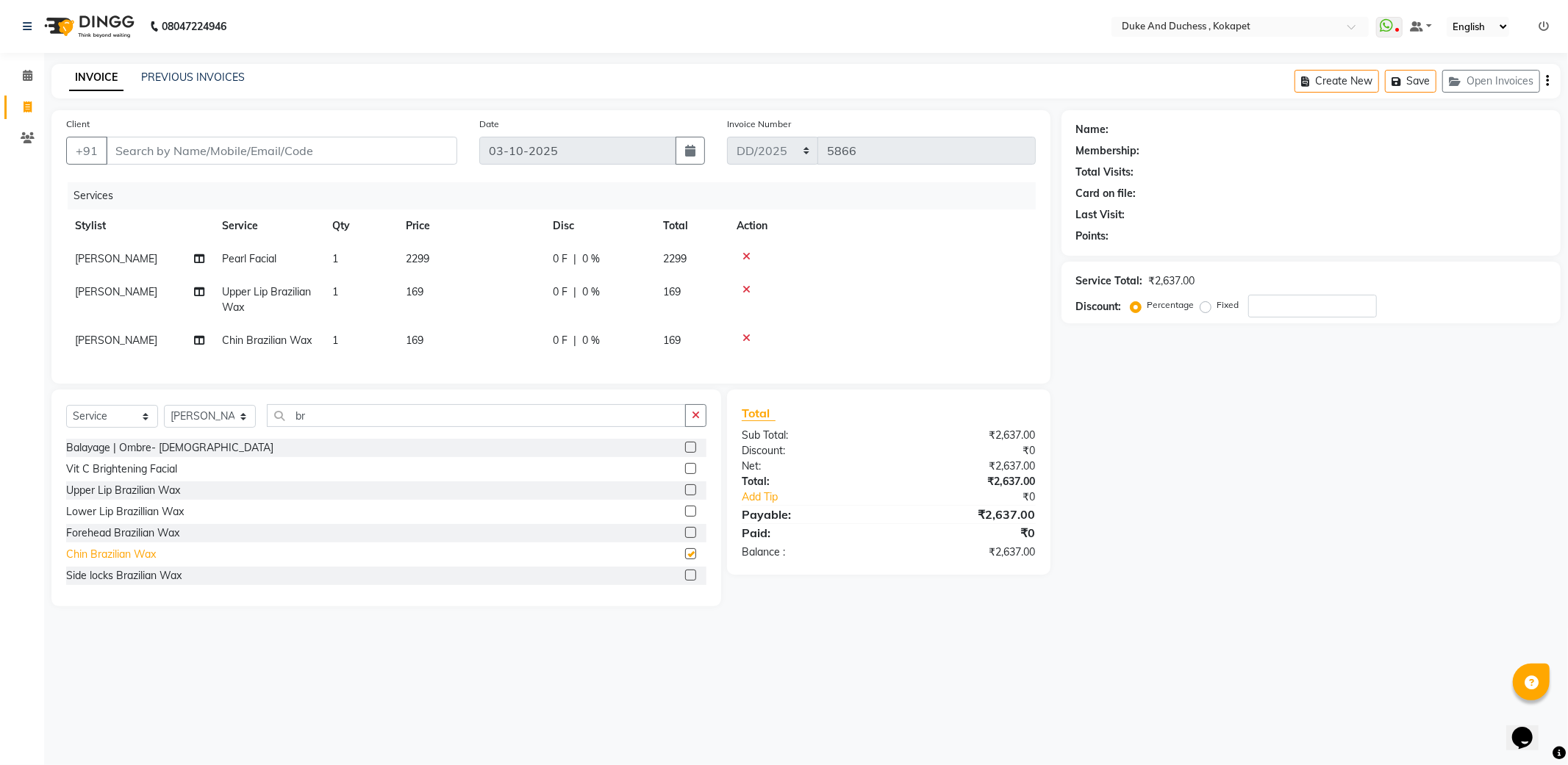
checkbox input "false"
drag, startPoint x: 700, startPoint y: 420, endPoint x: 691, endPoint y: 423, distance: 9.5
click at [699, 421] on button "button" at bounding box center [696, 416] width 21 height 23
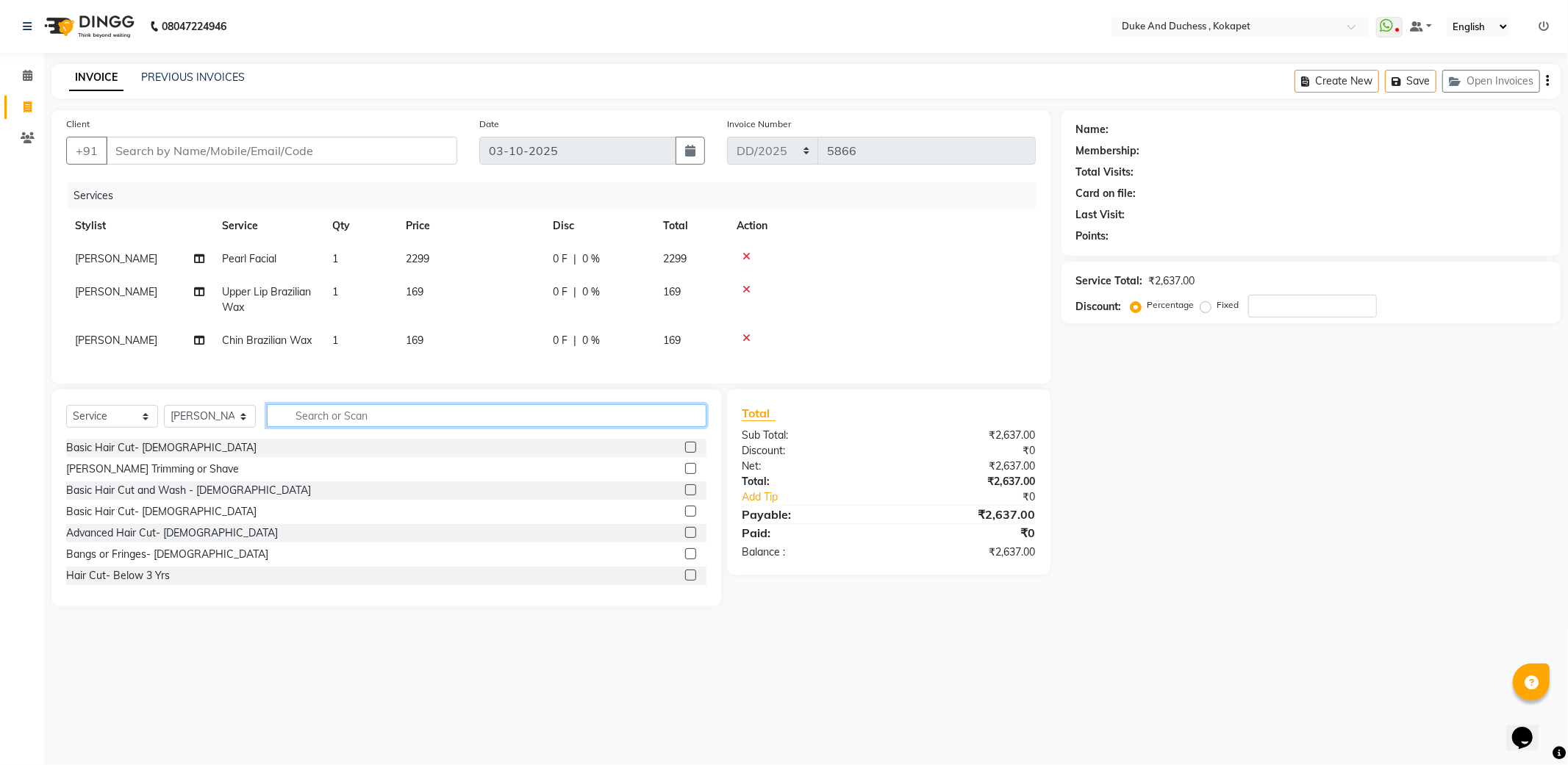
click at [542, 425] on input "text" at bounding box center [487, 416] width 440 height 23
type input "fla"
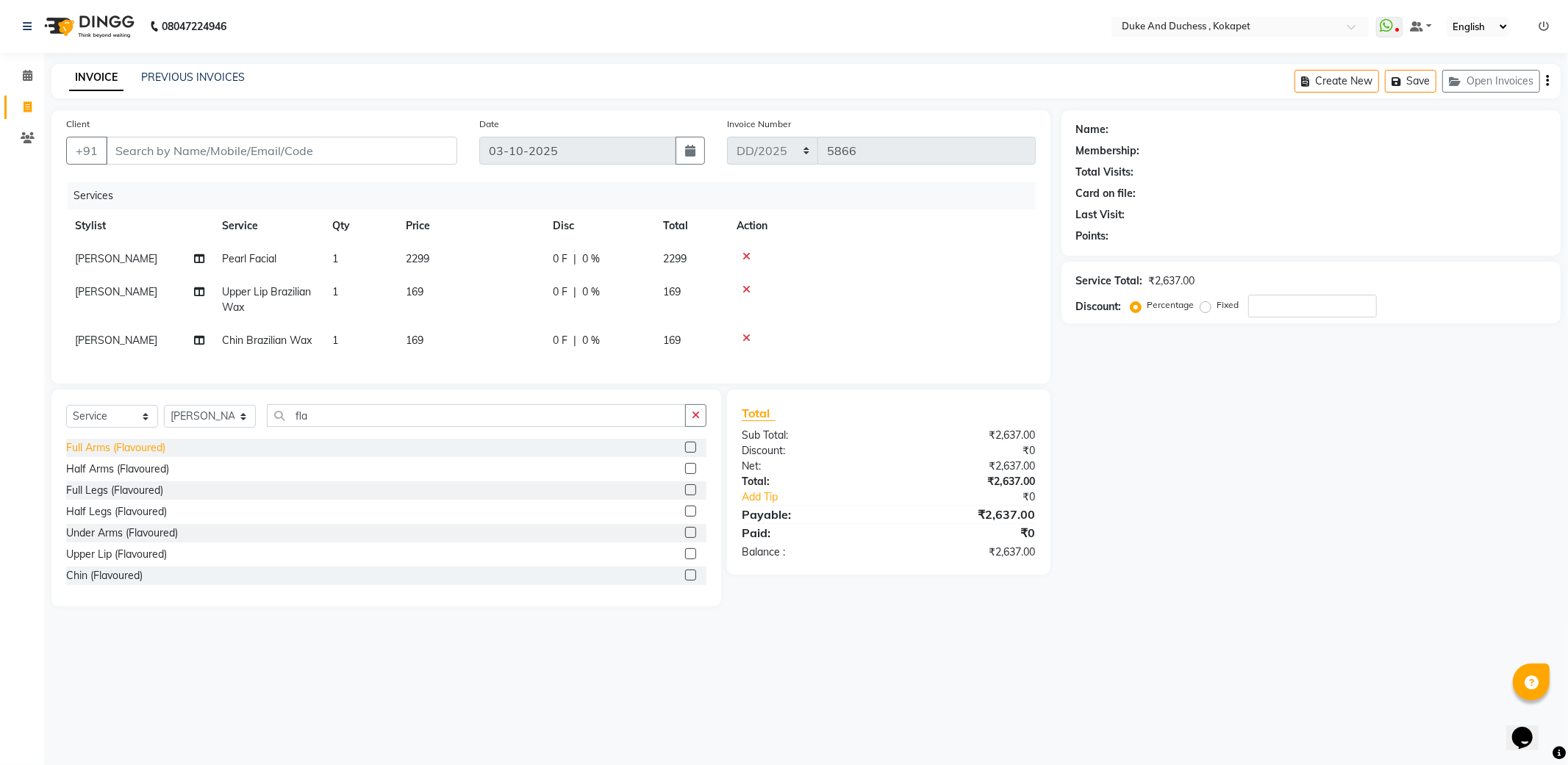
click at [103, 456] on div "Full Arms (Flavoured)" at bounding box center [116, 448] width 100 height 16
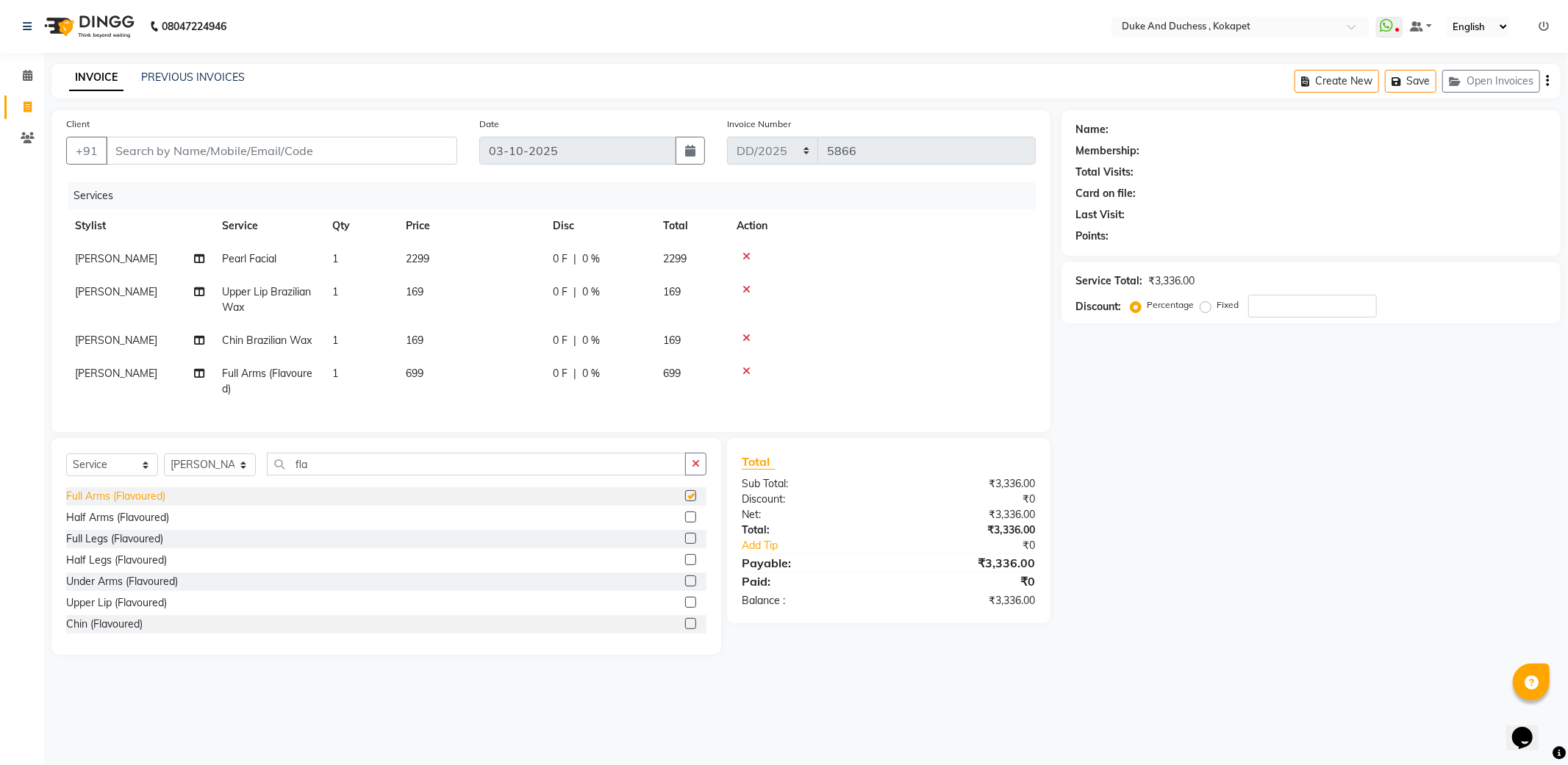
checkbox input "false"
click at [260, 147] on input "Client" at bounding box center [281, 151] width 351 height 28
type input "8"
type input "0"
click at [198, 186] on span "8053000" at bounding box center [183, 184] width 51 height 15
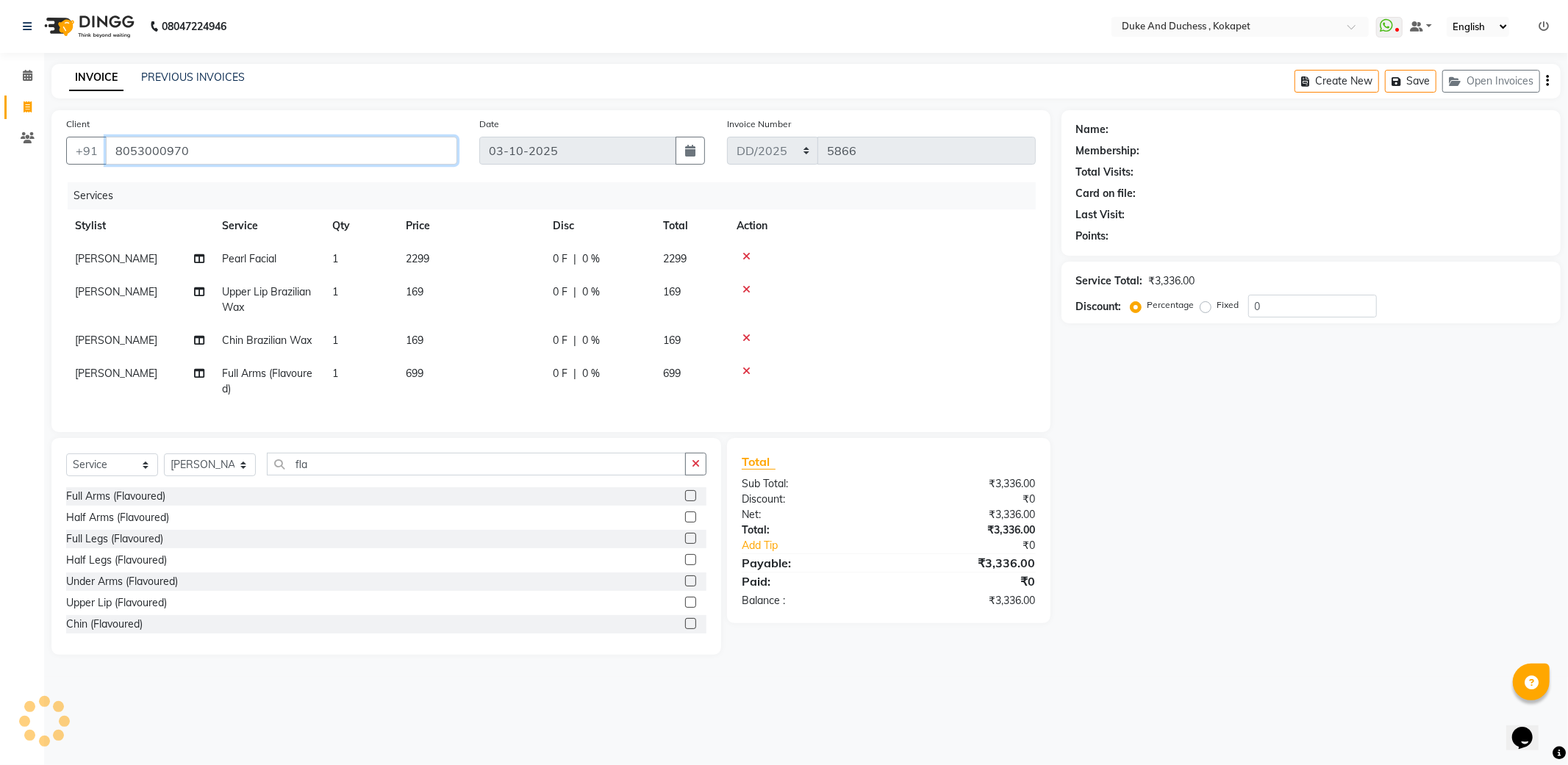
type input "8053000970"
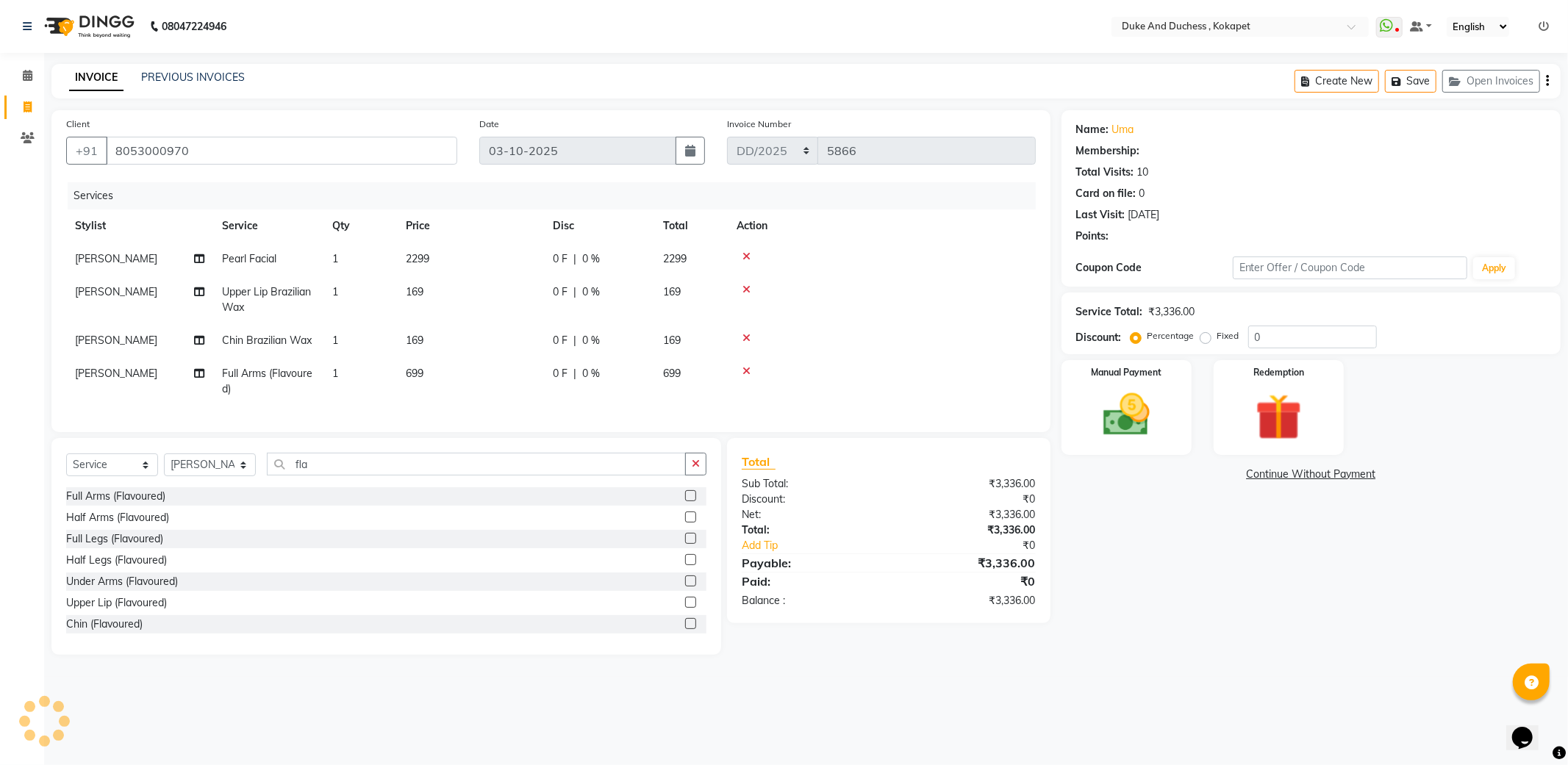
select select "1: Object"
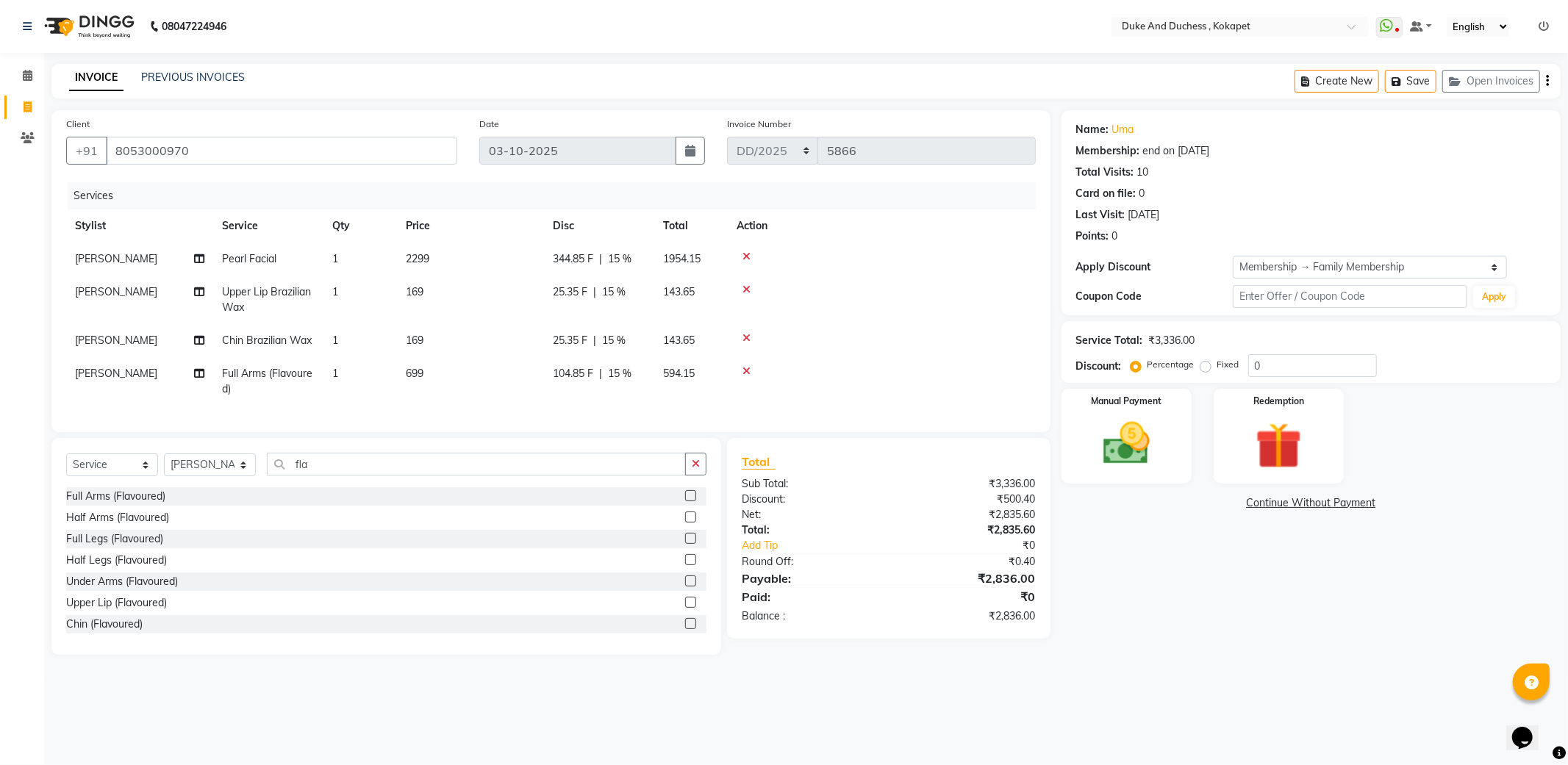
click at [749, 340] on icon at bounding box center [746, 338] width 8 height 11
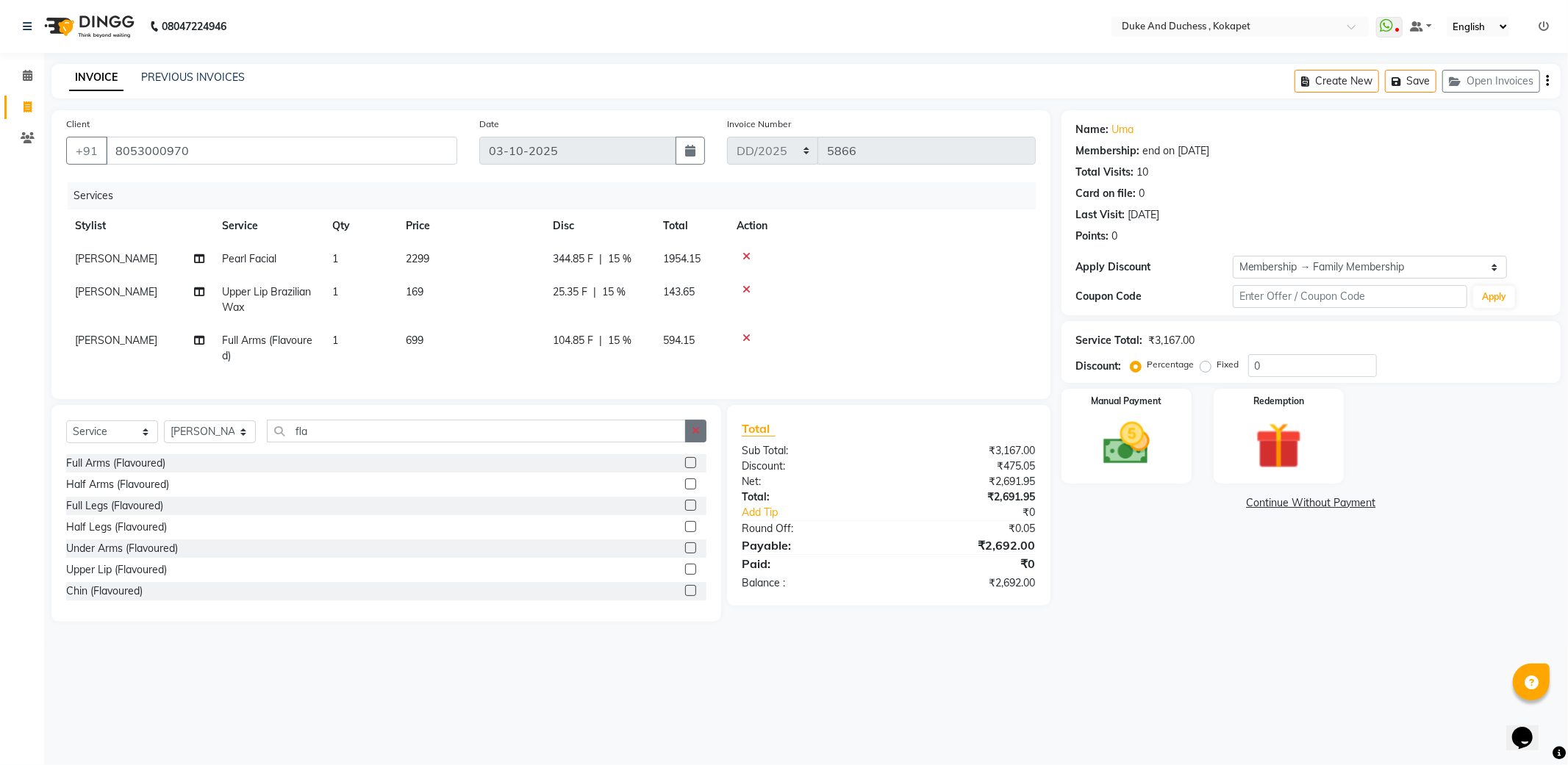
click at [691, 441] on button "button" at bounding box center [696, 431] width 21 height 23
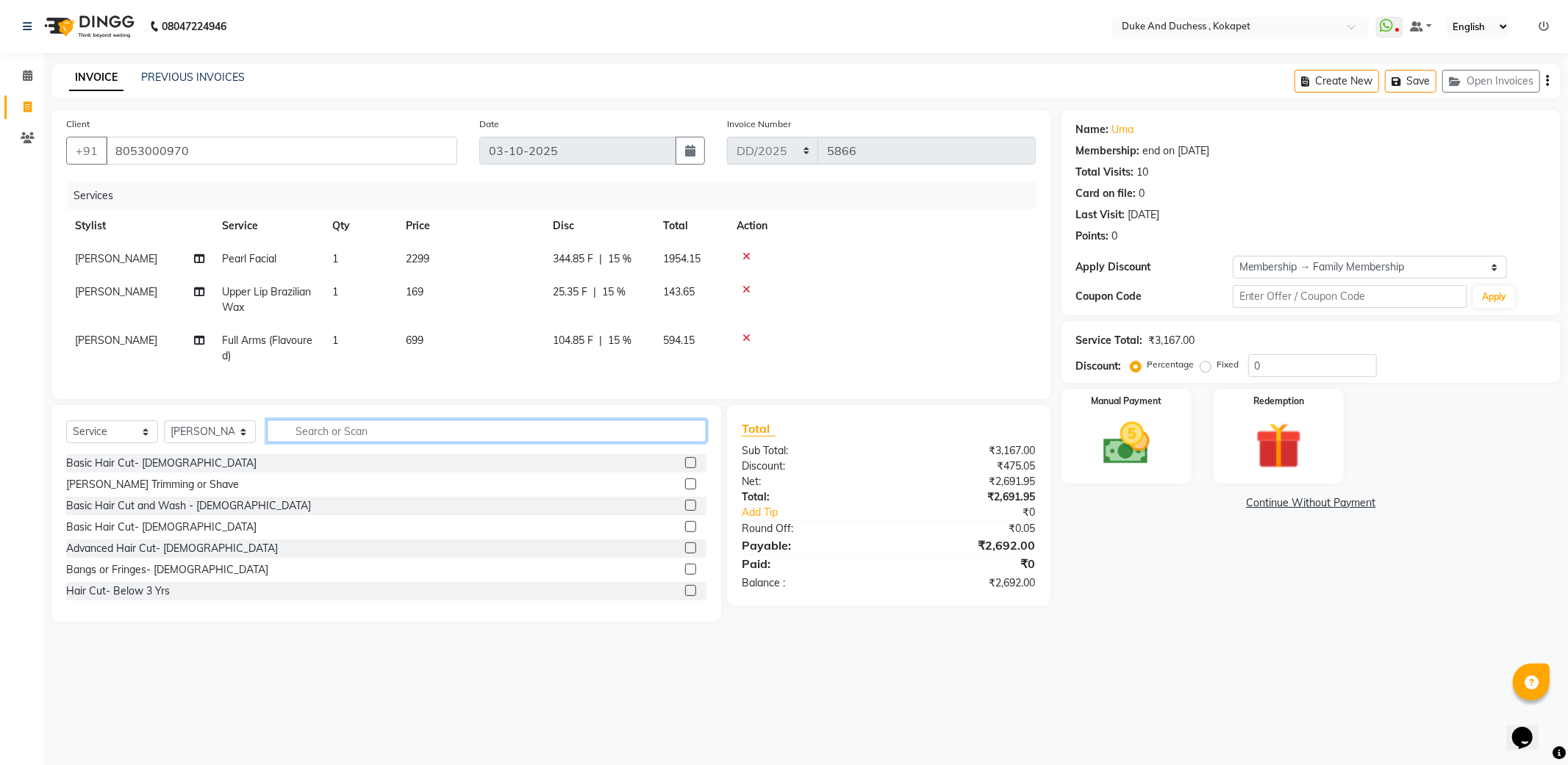
click at [551, 442] on input "text" at bounding box center [487, 431] width 440 height 23
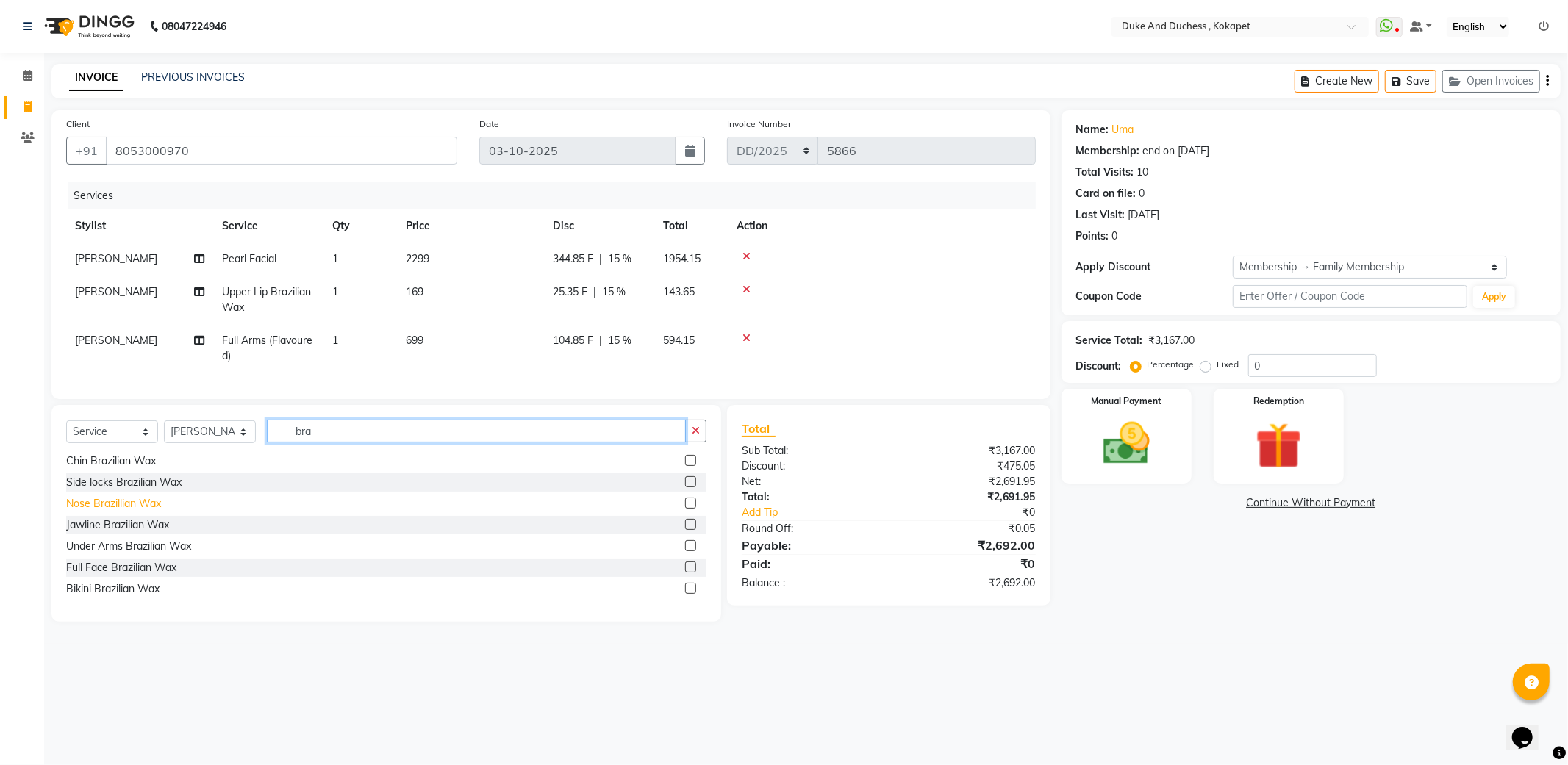
type input "bra"
click at [126, 511] on div "Nose Brazillian Wax" at bounding box center [114, 504] width 95 height 16
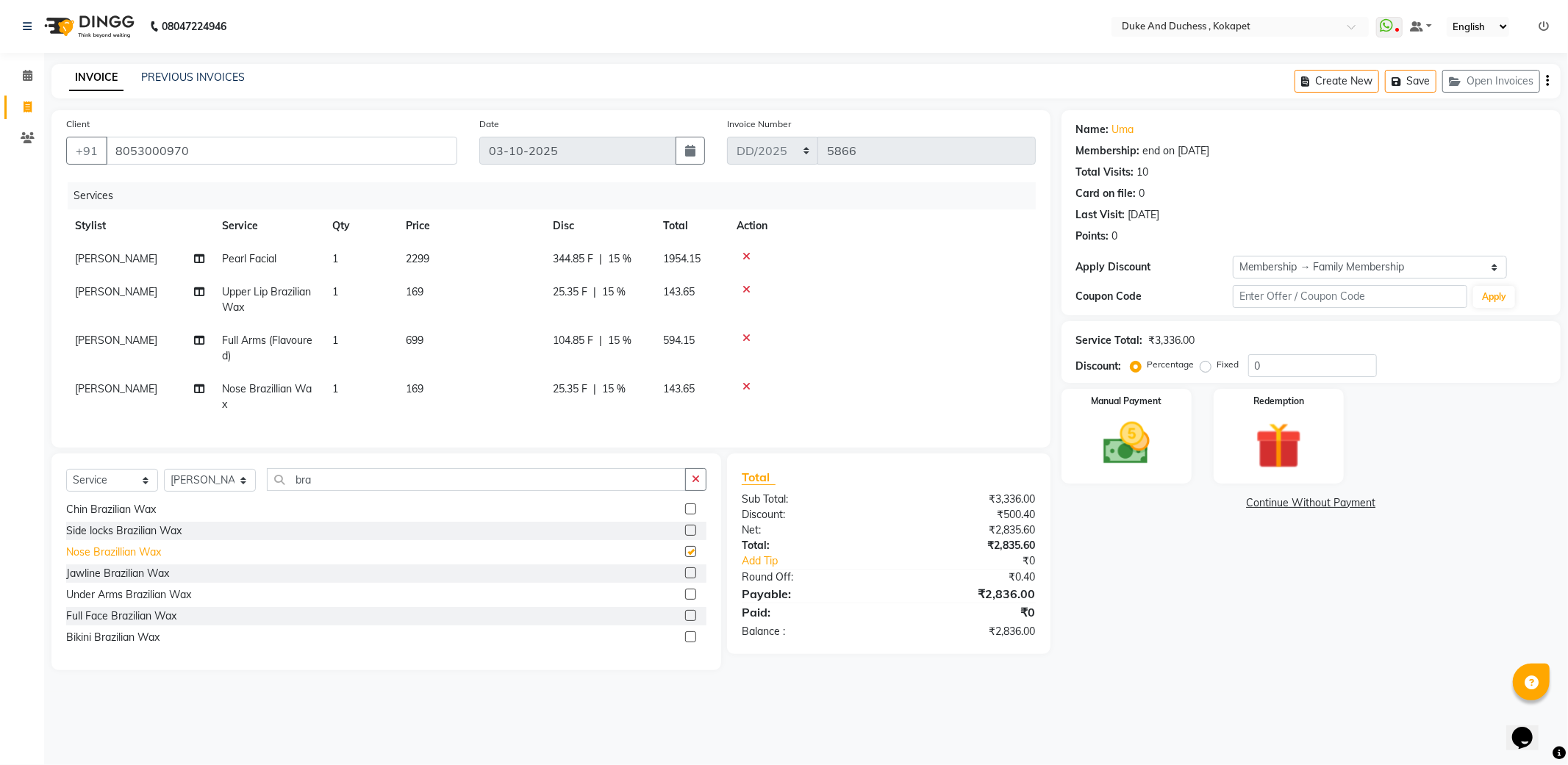
checkbox input "false"
click at [1179, 413] on div "Manual Payment" at bounding box center [1125, 436] width 135 height 99
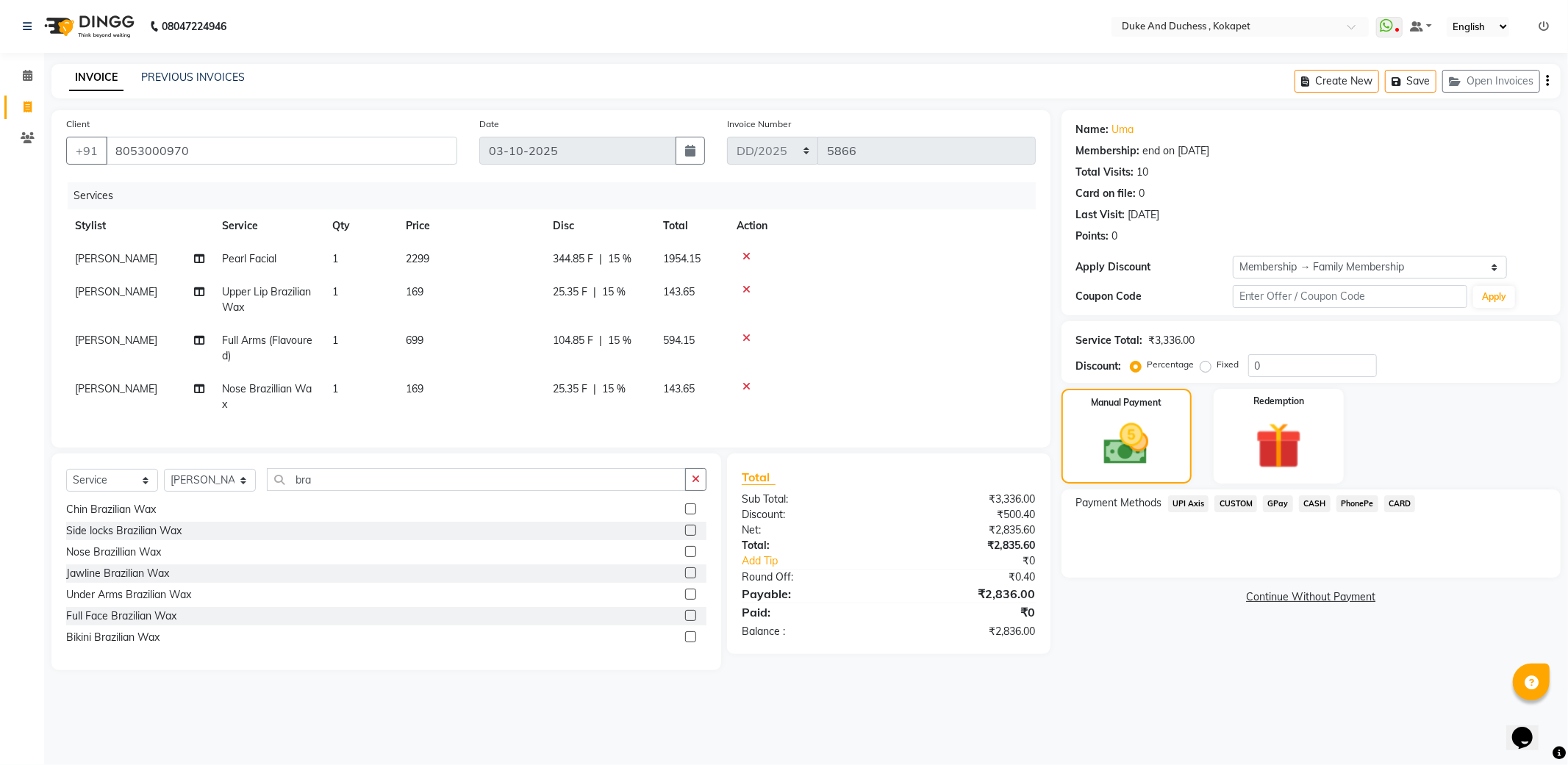
click at [1184, 504] on span "UPI Axis" at bounding box center [1189, 503] width 41 height 17
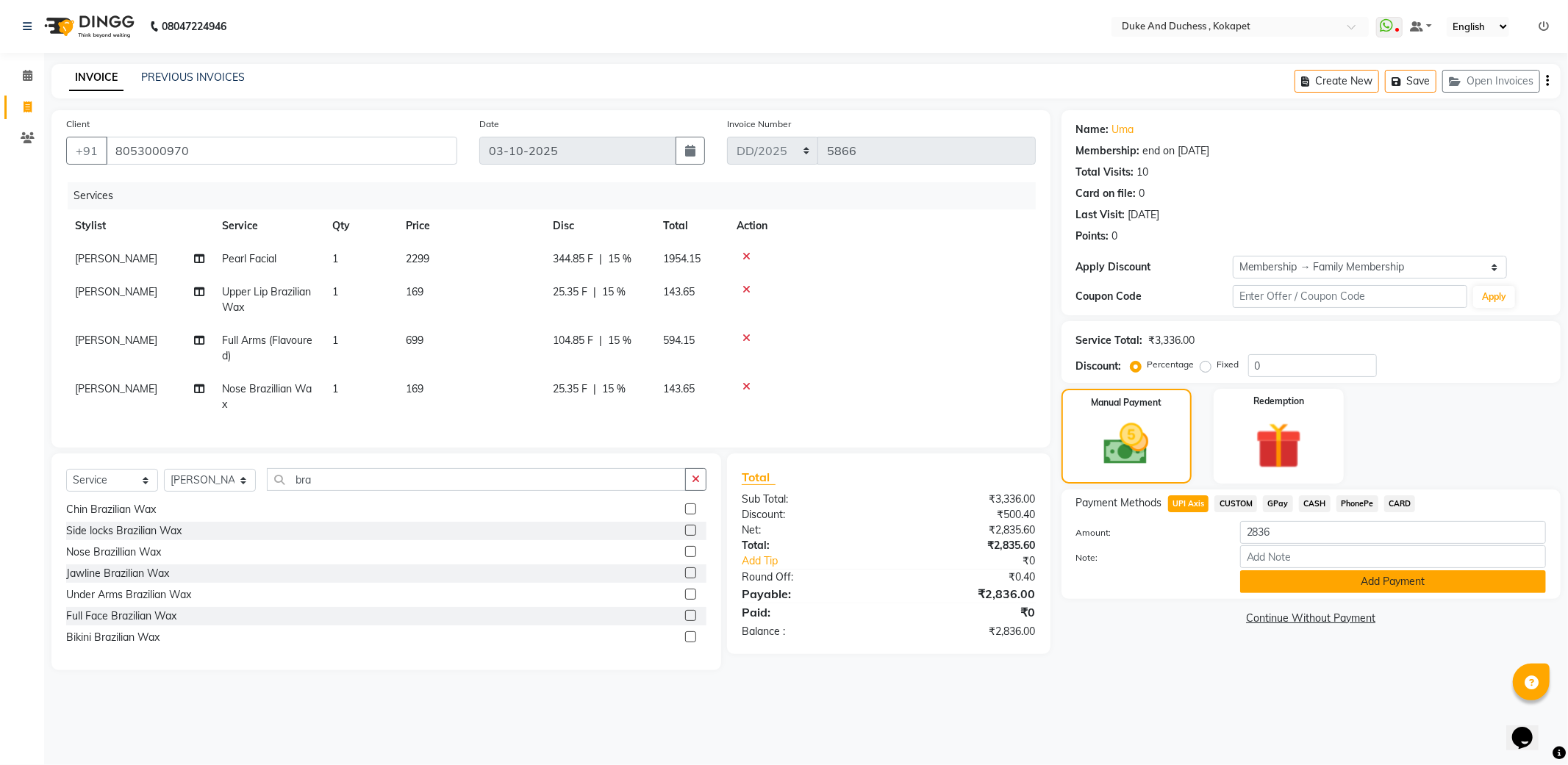
click at [1260, 579] on button "Add Payment" at bounding box center [1393, 582] width 306 height 23
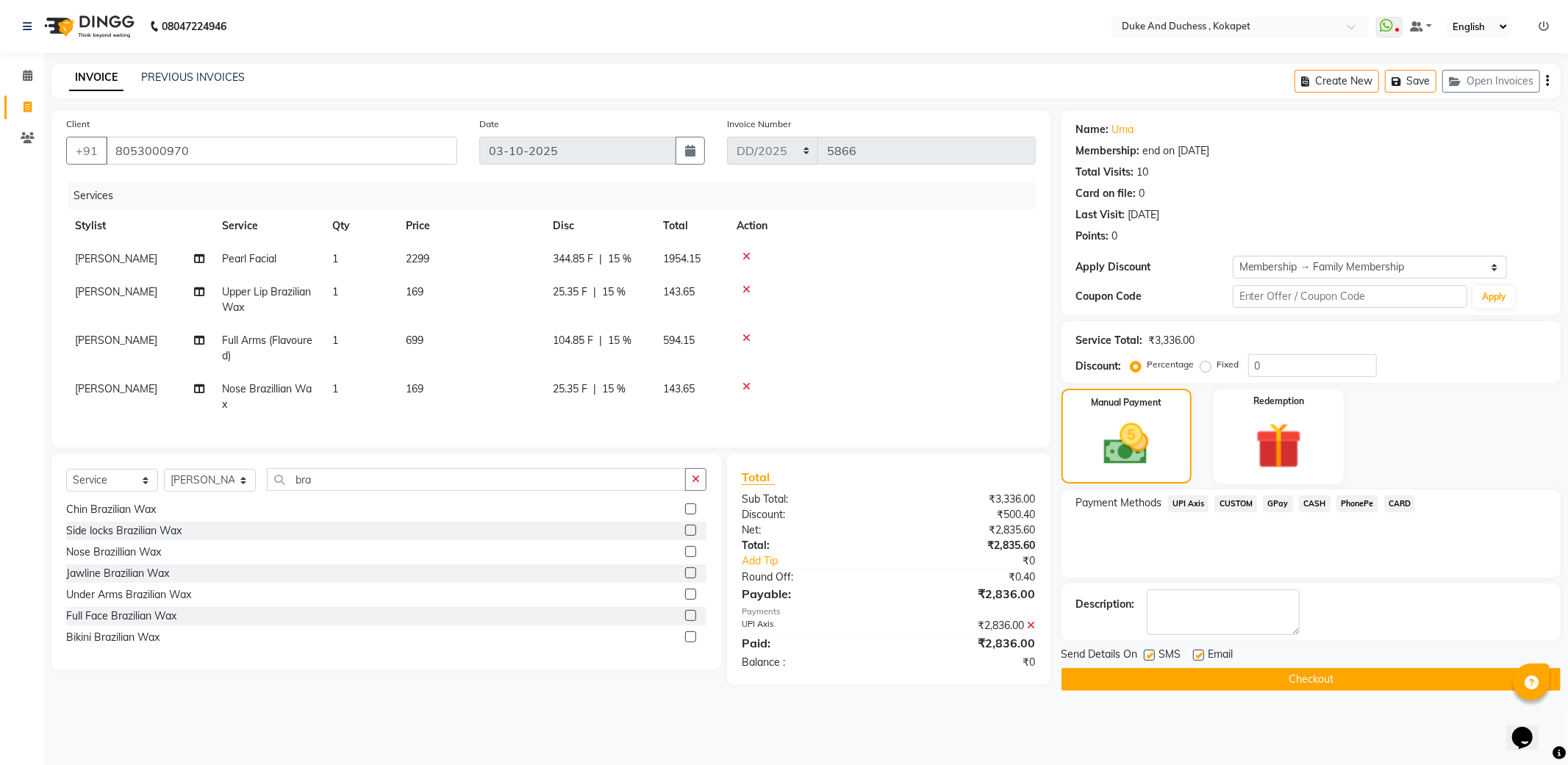
click at [1230, 685] on button "Checkout" at bounding box center [1311, 680] width 499 height 23
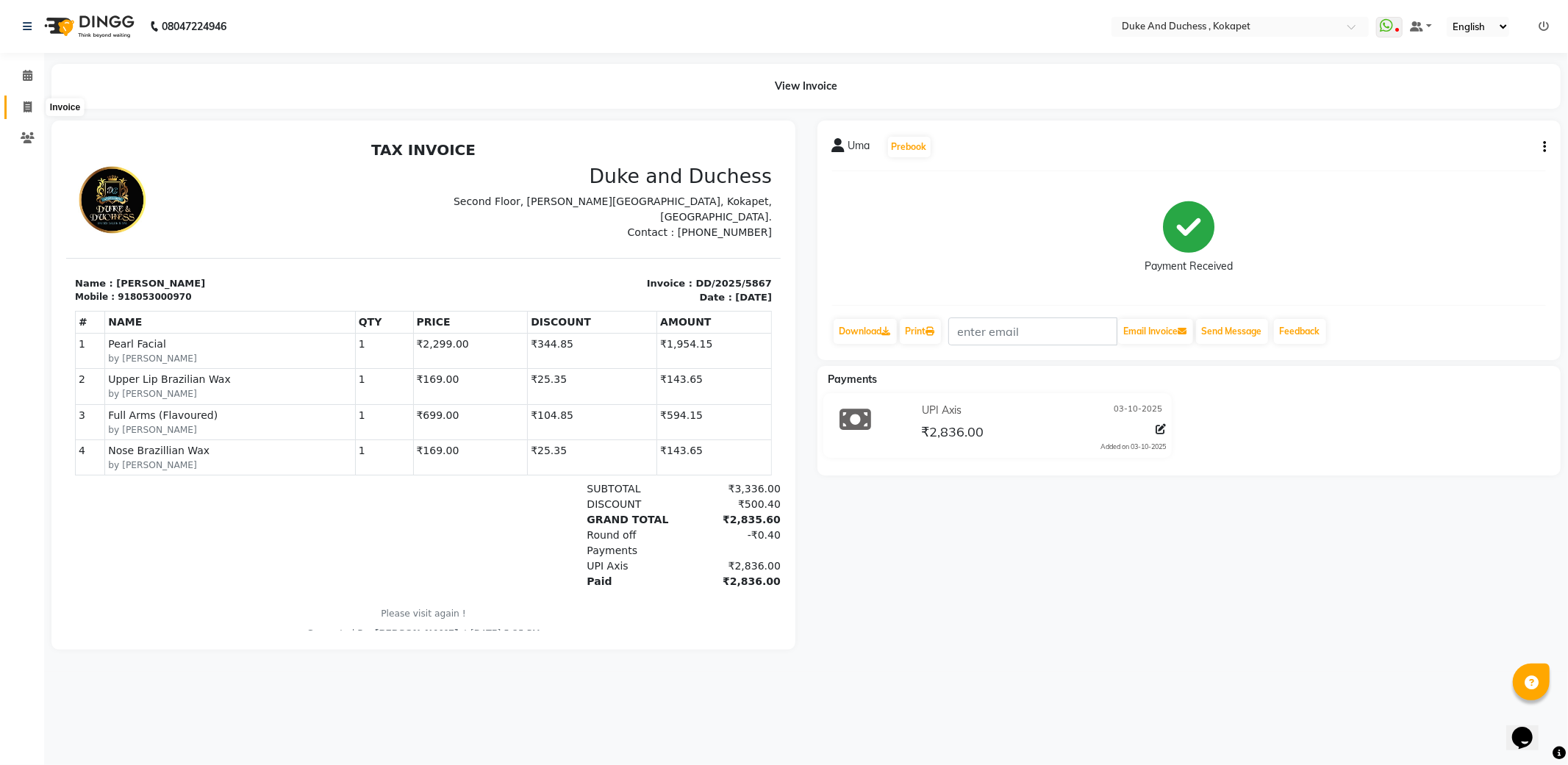
click at [31, 100] on span at bounding box center [27, 108] width 26 height 17
select select "service"
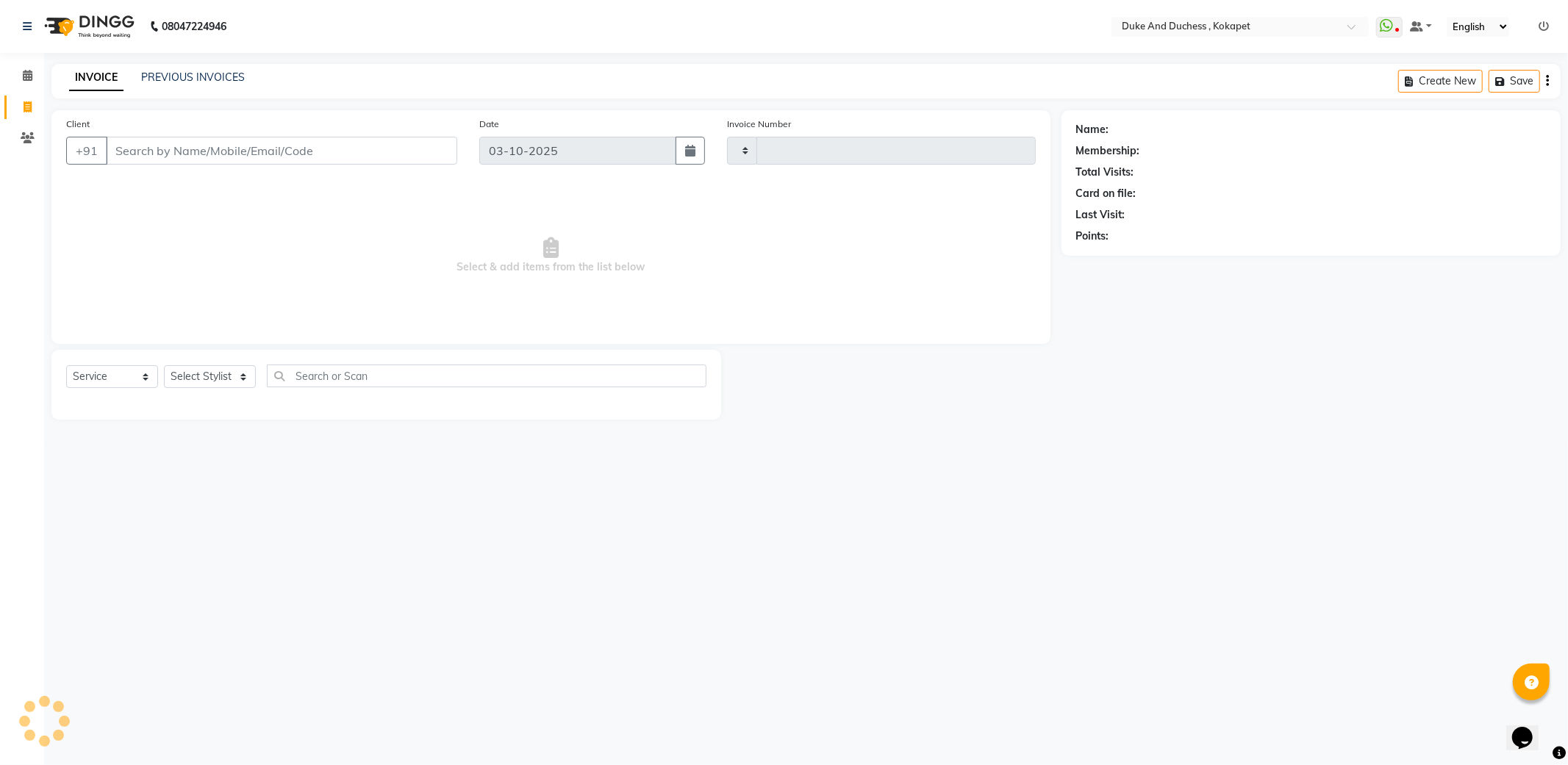
type input "5868"
select select "5687"
click at [214, 376] on select "Select Stylist Admin [PERSON_NAME] [PERSON_NAME] & Duchess [PERSON_NAME] [PERSO…" at bounding box center [210, 376] width 92 height 23
select select "92305"
click at [164, 366] on select "Select Stylist Admin [PERSON_NAME] [PERSON_NAME] & Duchess [PERSON_NAME] [PERSO…" at bounding box center [210, 376] width 92 height 23
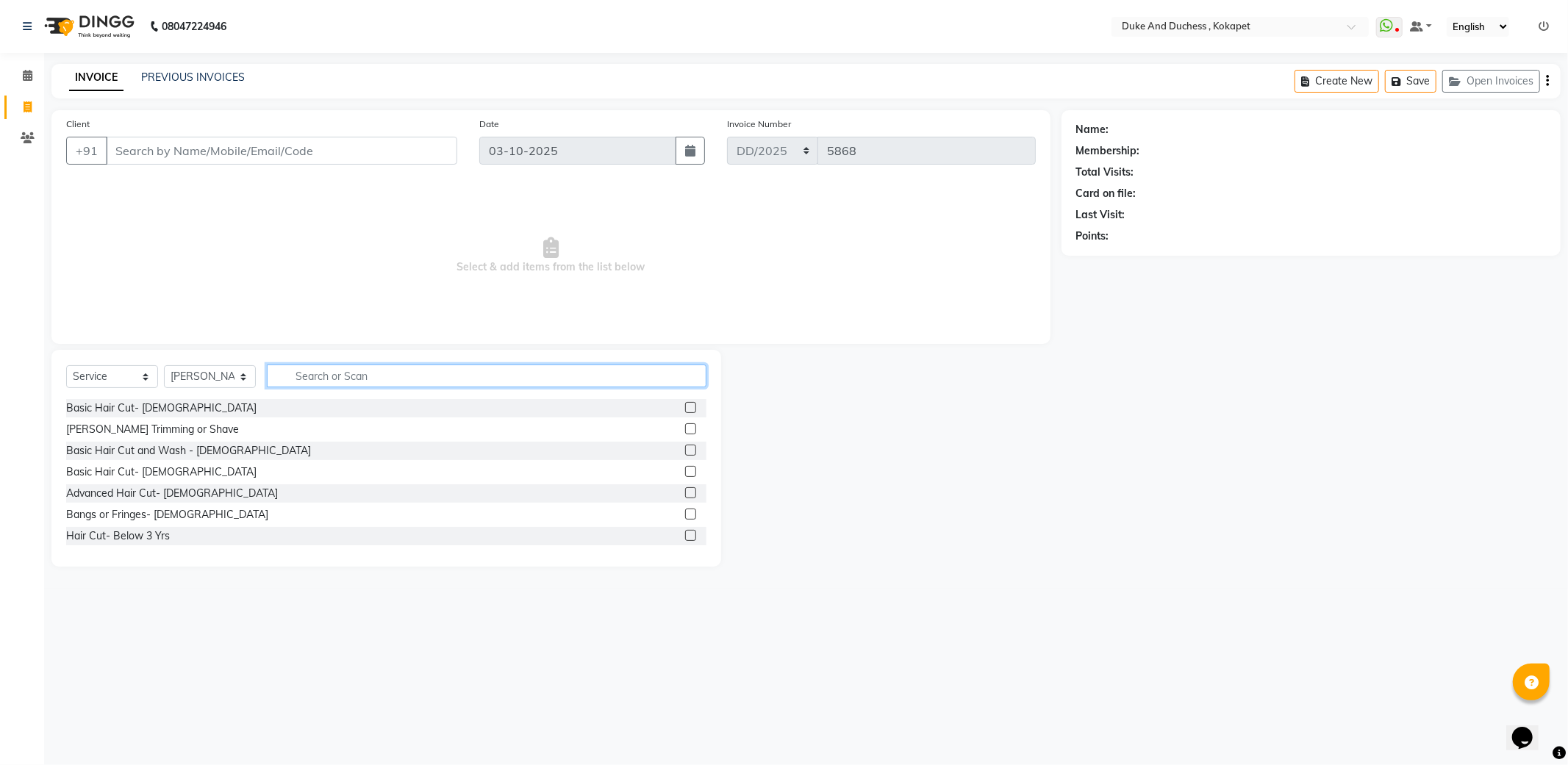
drag, startPoint x: 317, startPoint y: 368, endPoint x: 311, endPoint y: 382, distance: 15.2
click at [314, 375] on input "text" at bounding box center [487, 375] width 440 height 23
click at [317, 368] on input "text" at bounding box center [487, 375] width 440 height 23
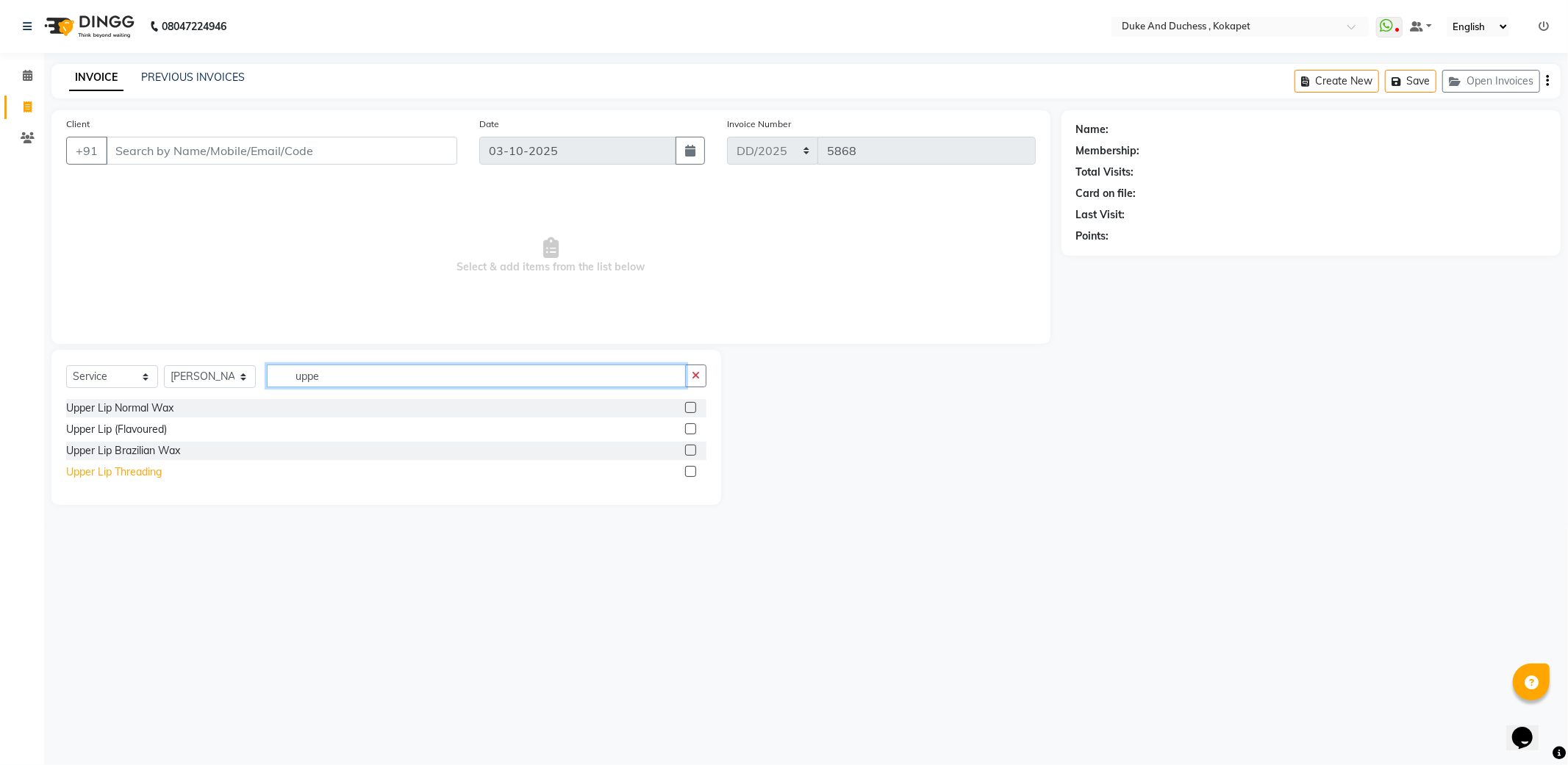
type input "uppe"
click at [120, 469] on div "Upper Lip Threading" at bounding box center [114, 472] width 95 height 16
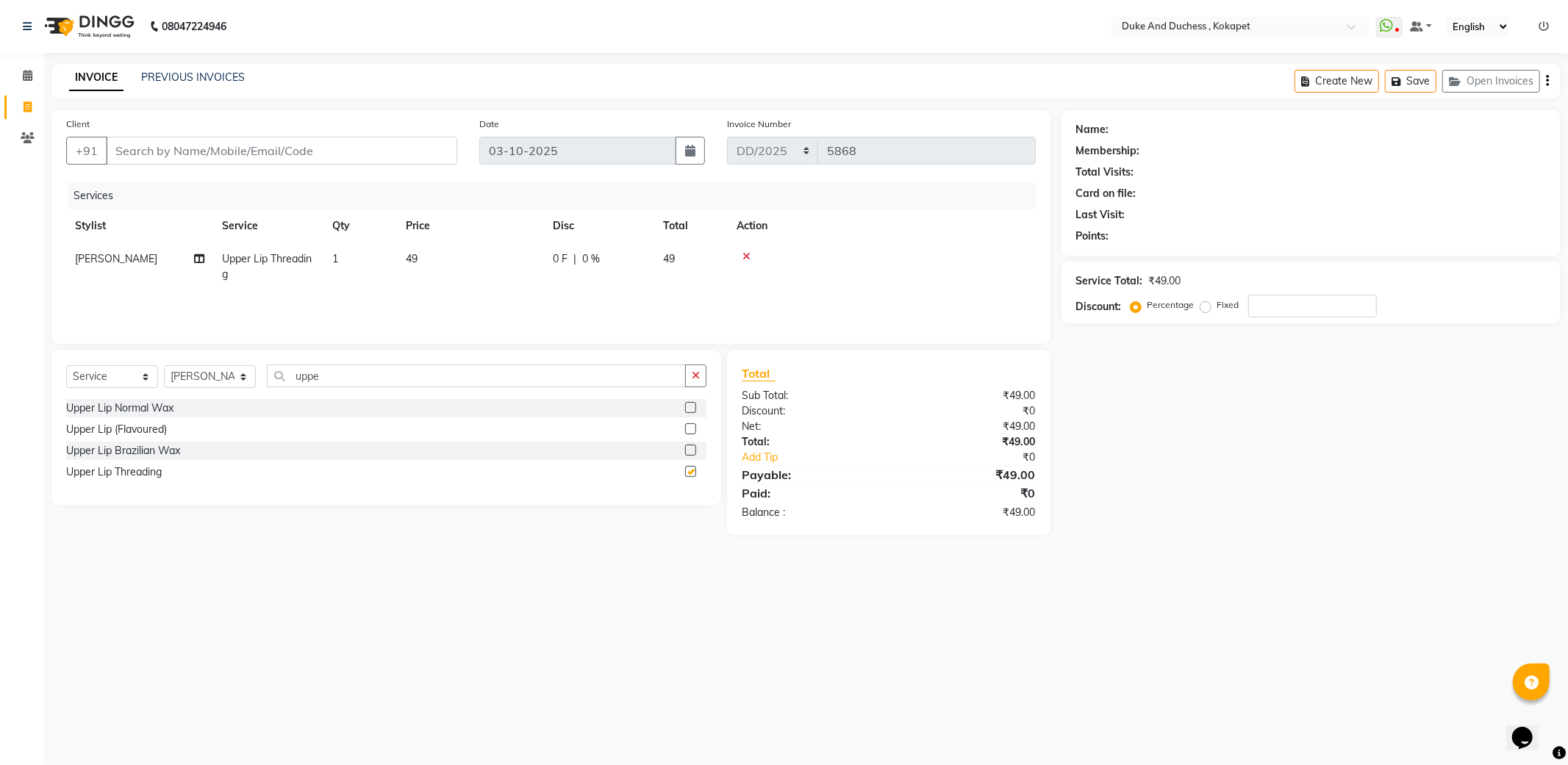
checkbox input "false"
click at [383, 373] on input "uppe" at bounding box center [476, 375] width 419 height 23
type input "u"
type input "chin"
click at [128, 469] on div "Chin Threading" at bounding box center [101, 472] width 71 height 16
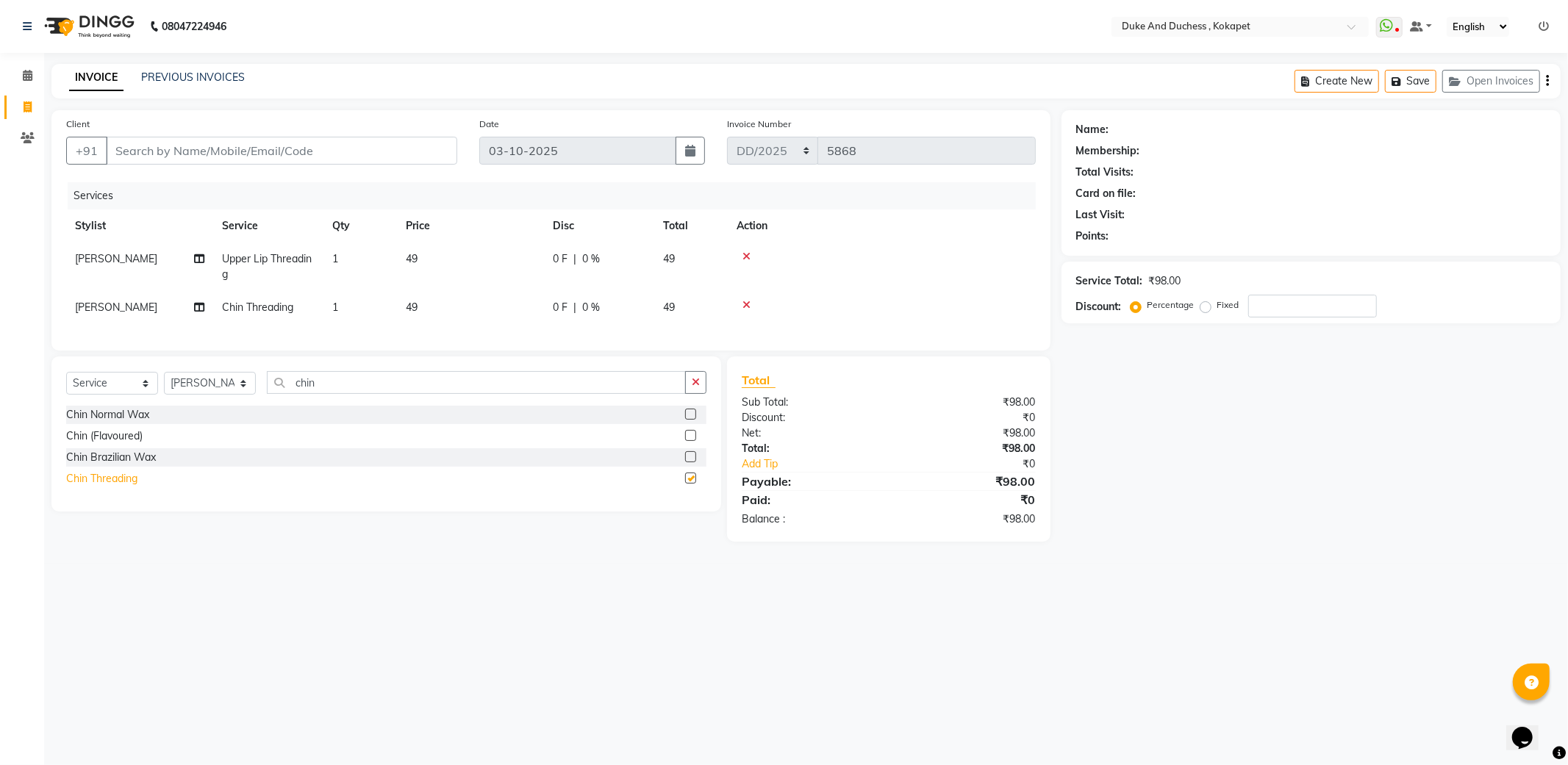
checkbox input "false"
click at [175, 151] on input "Client" at bounding box center [281, 151] width 351 height 28
click at [173, 150] on input "Client" at bounding box center [281, 151] width 351 height 28
type input "8"
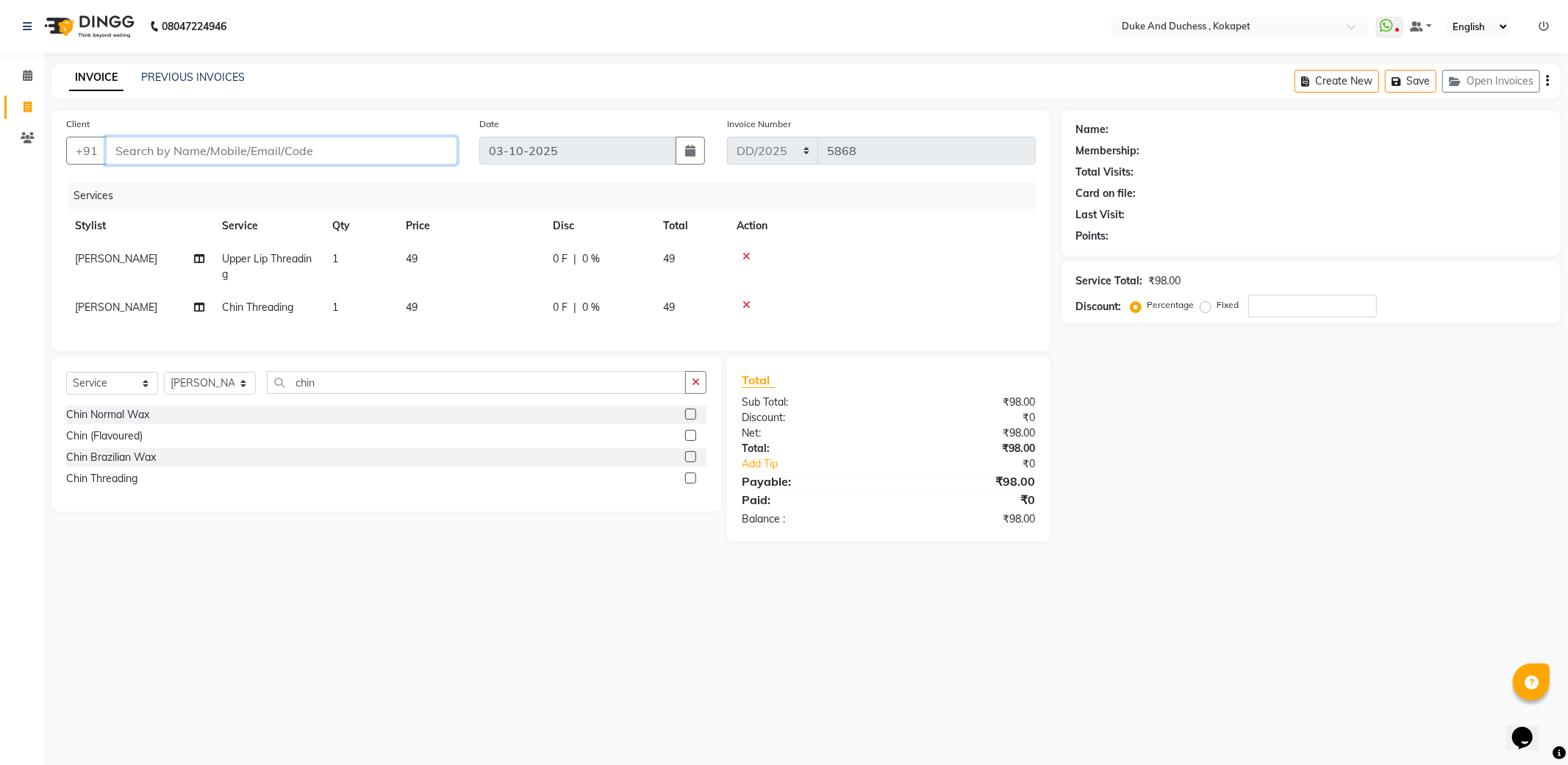
type input "0"
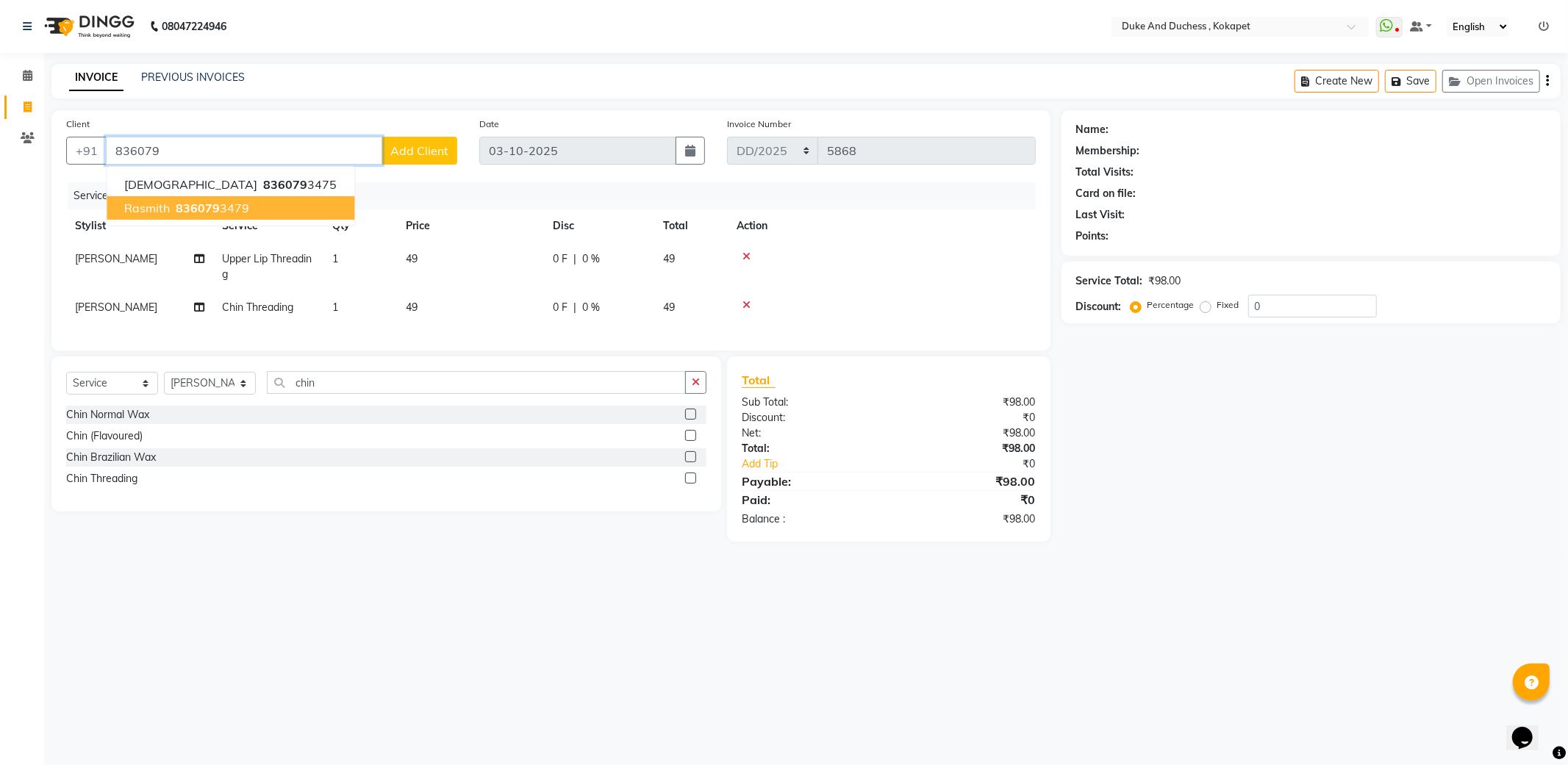
click at [149, 204] on span "rasmith" at bounding box center [147, 208] width 46 height 15
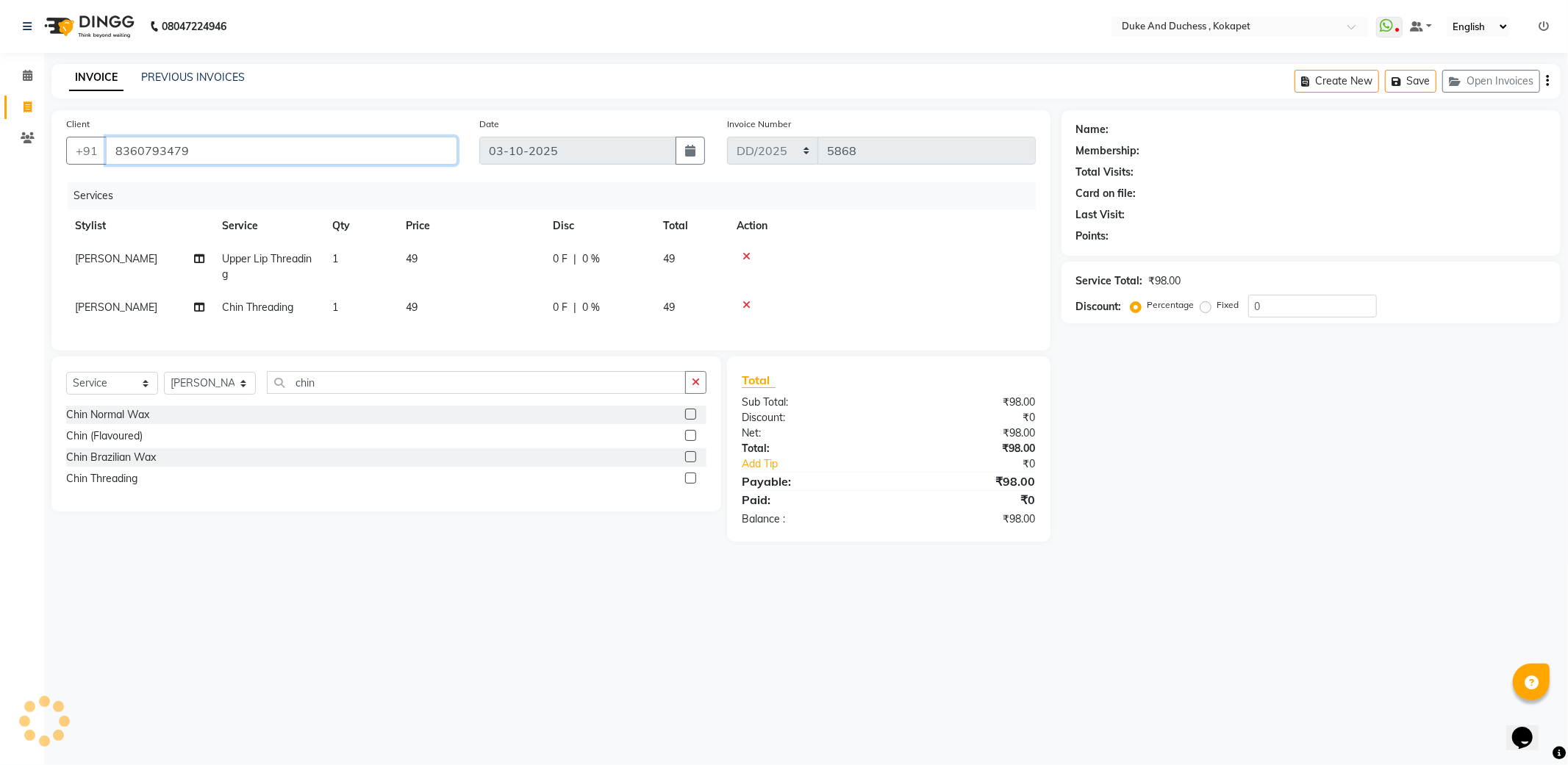
type input "8360793479"
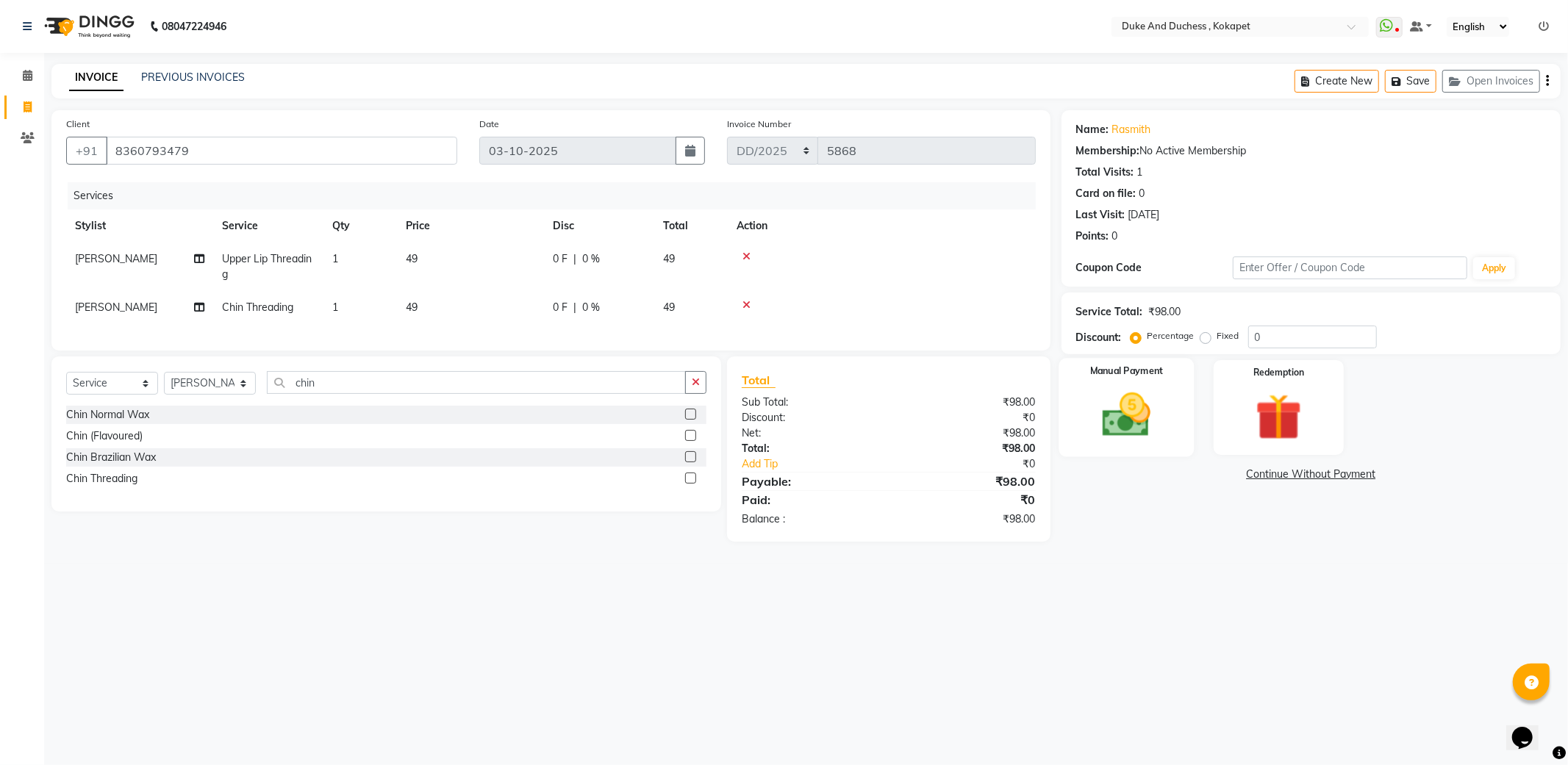
click at [1128, 409] on img at bounding box center [1126, 414] width 78 height 56
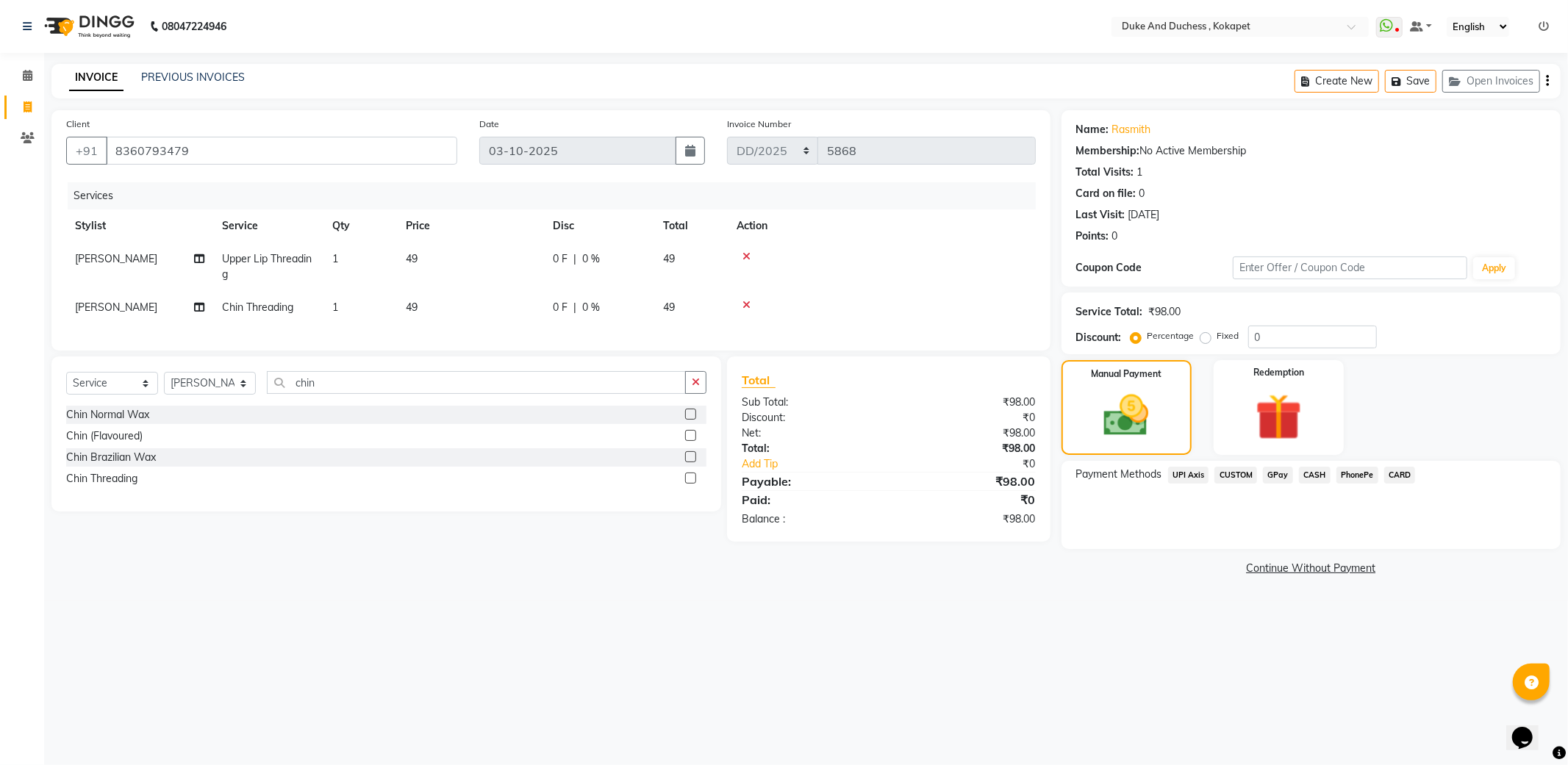
click at [1205, 474] on span "UPI Axis" at bounding box center [1189, 474] width 41 height 17
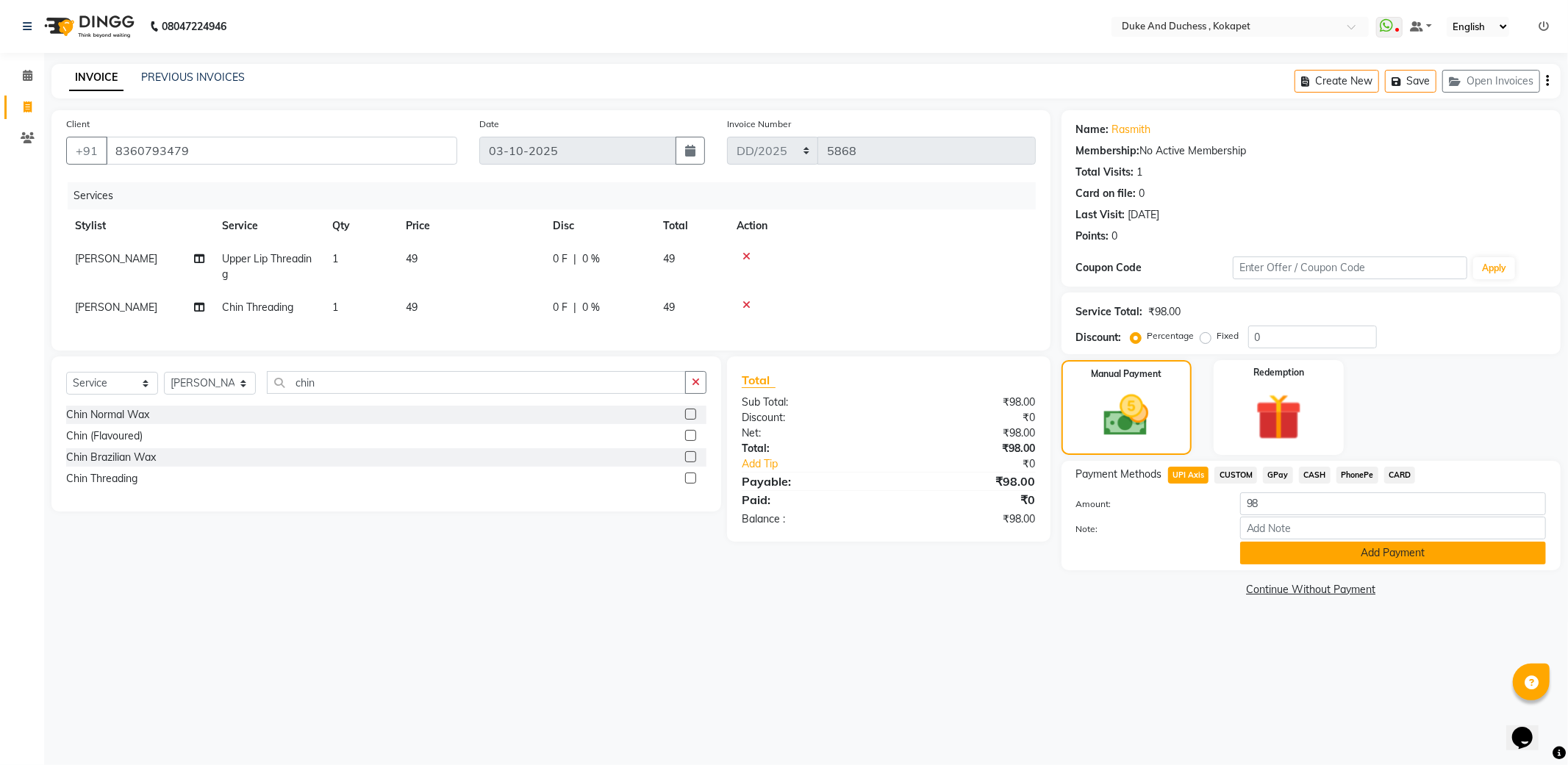
click at [1305, 546] on button "Add Payment" at bounding box center [1393, 553] width 306 height 23
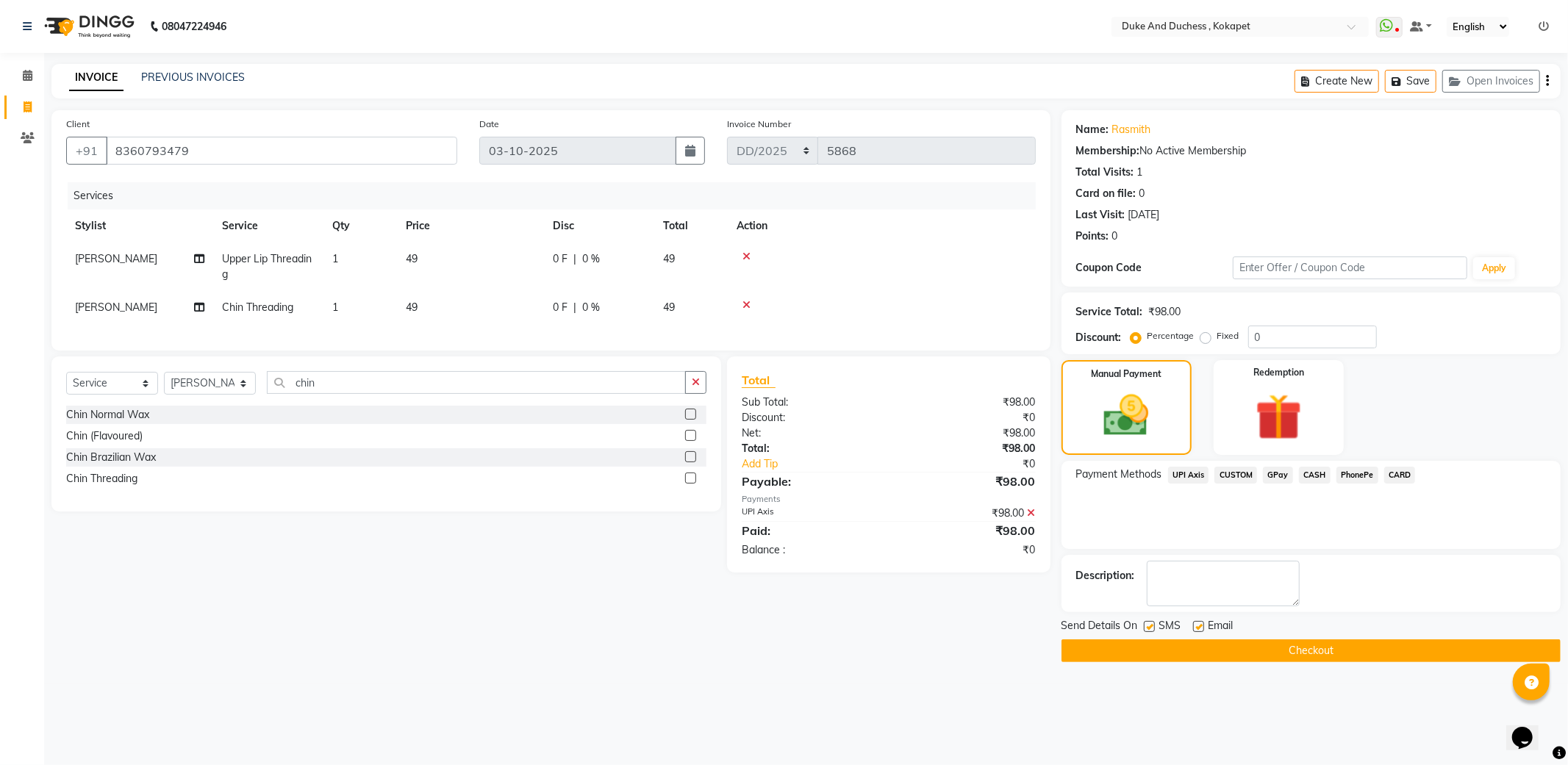
click at [1296, 645] on button "Checkout" at bounding box center [1311, 650] width 499 height 23
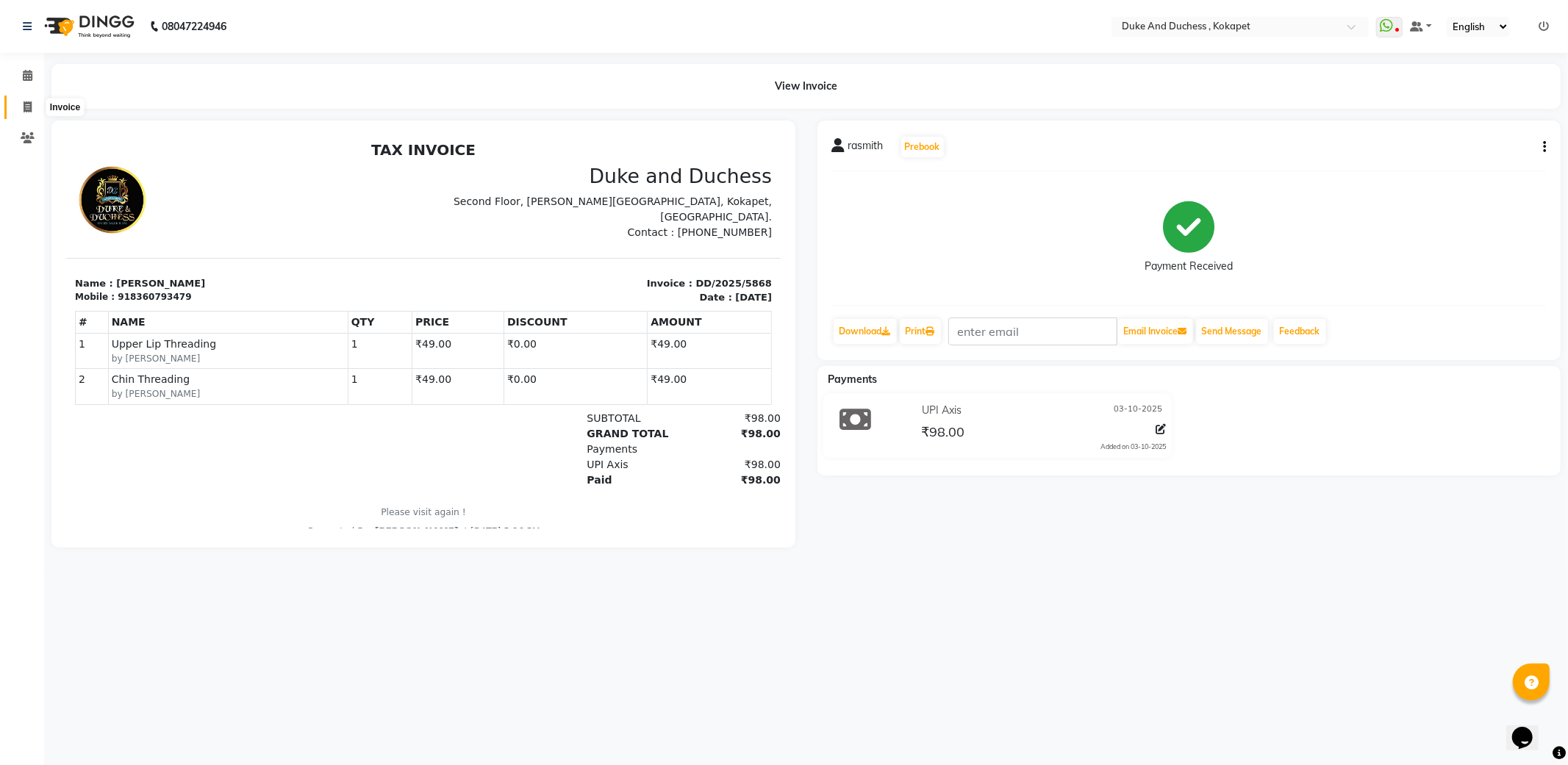
click at [31, 100] on span at bounding box center [27, 108] width 26 height 17
select select "service"
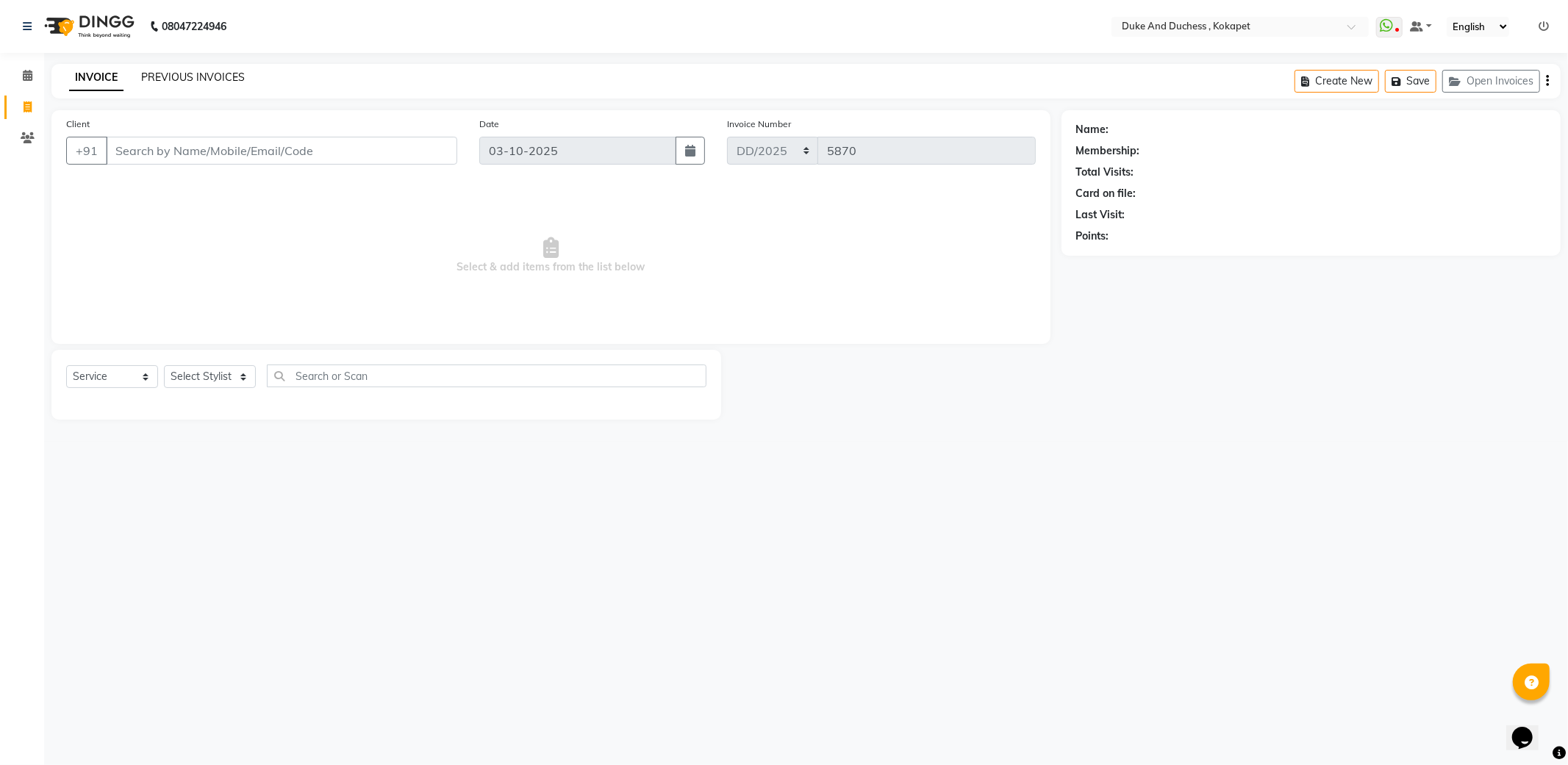
click at [211, 72] on link "PREVIOUS INVOICES" at bounding box center [193, 77] width 104 height 13
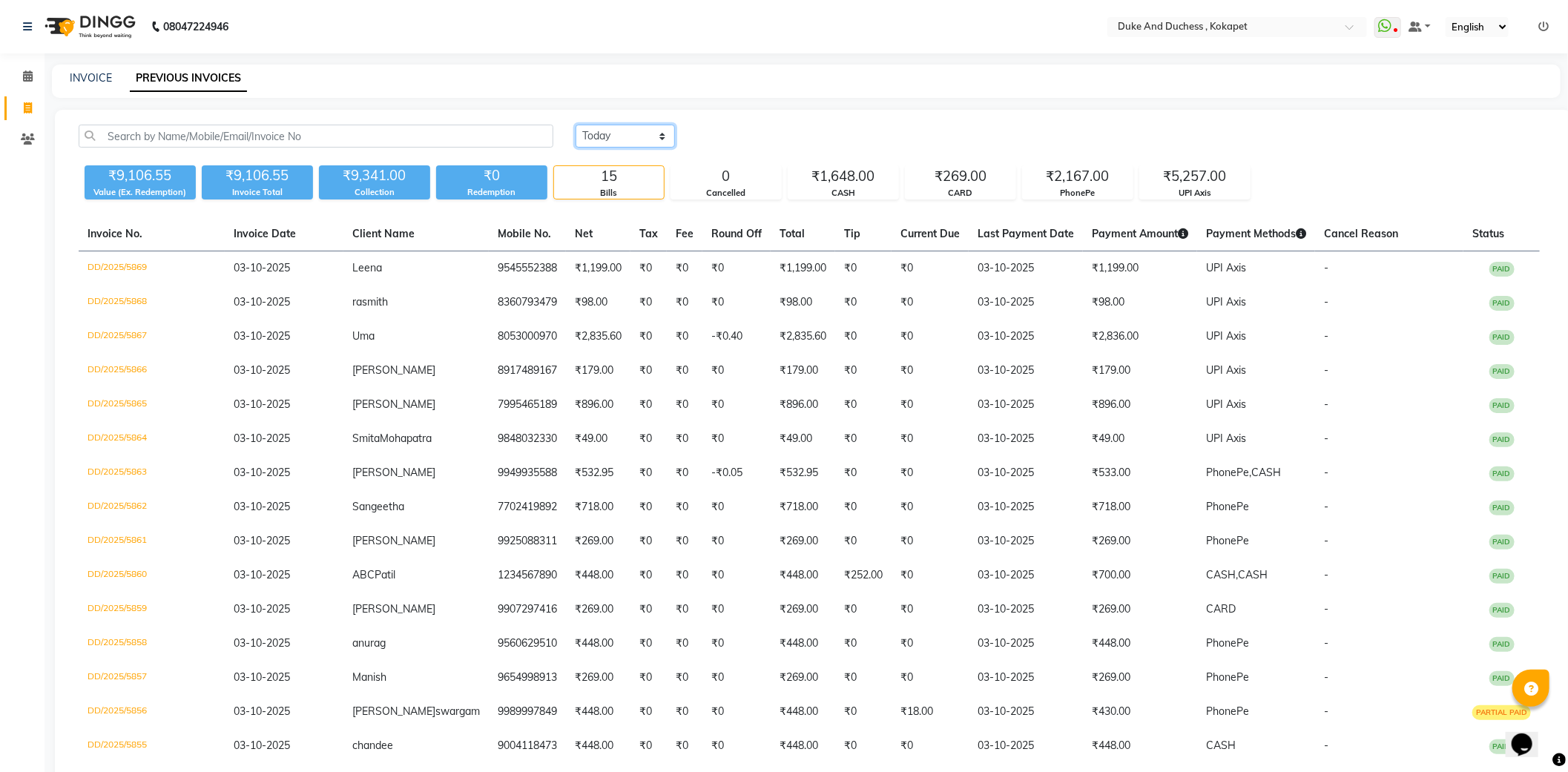
click at [606, 133] on select "Today Yesterday Custom Range" at bounding box center [626, 136] width 100 height 23
select select "range"
click at [576, 125] on select "Today Yesterday Custom Range" at bounding box center [626, 136] width 100 height 23
click at [768, 133] on input "03-10-2025" at bounding box center [746, 136] width 104 height 20
select select "10"
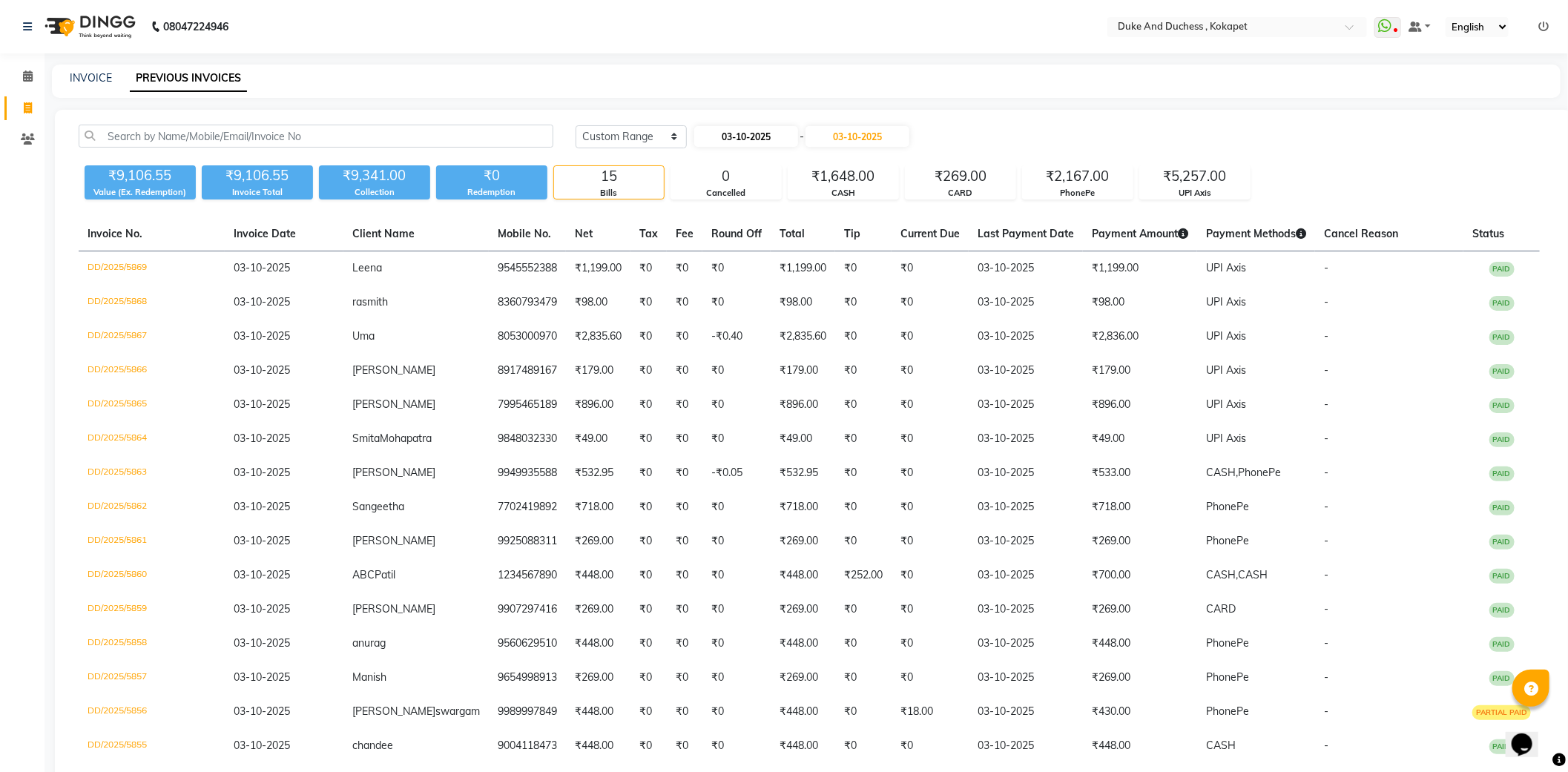
select select "2025"
click at [750, 167] on select "Jan Feb Mar Apr May Jun Jul Aug Sep Oct Nov Dec" at bounding box center [752, 164] width 56 height 22
select select "4"
click at [724, 153] on select "Jan Feb Mar Apr May Jun Jul Aug Sep Oct Nov Dec" at bounding box center [752, 164] width 56 height 22
click at [819, 160] on select "2015 2016 2017 2018 2019 2020 2021 2022 2023 2024 2025 2026 2027 2028 2029 2030…" at bounding box center [809, 164] width 56 height 22
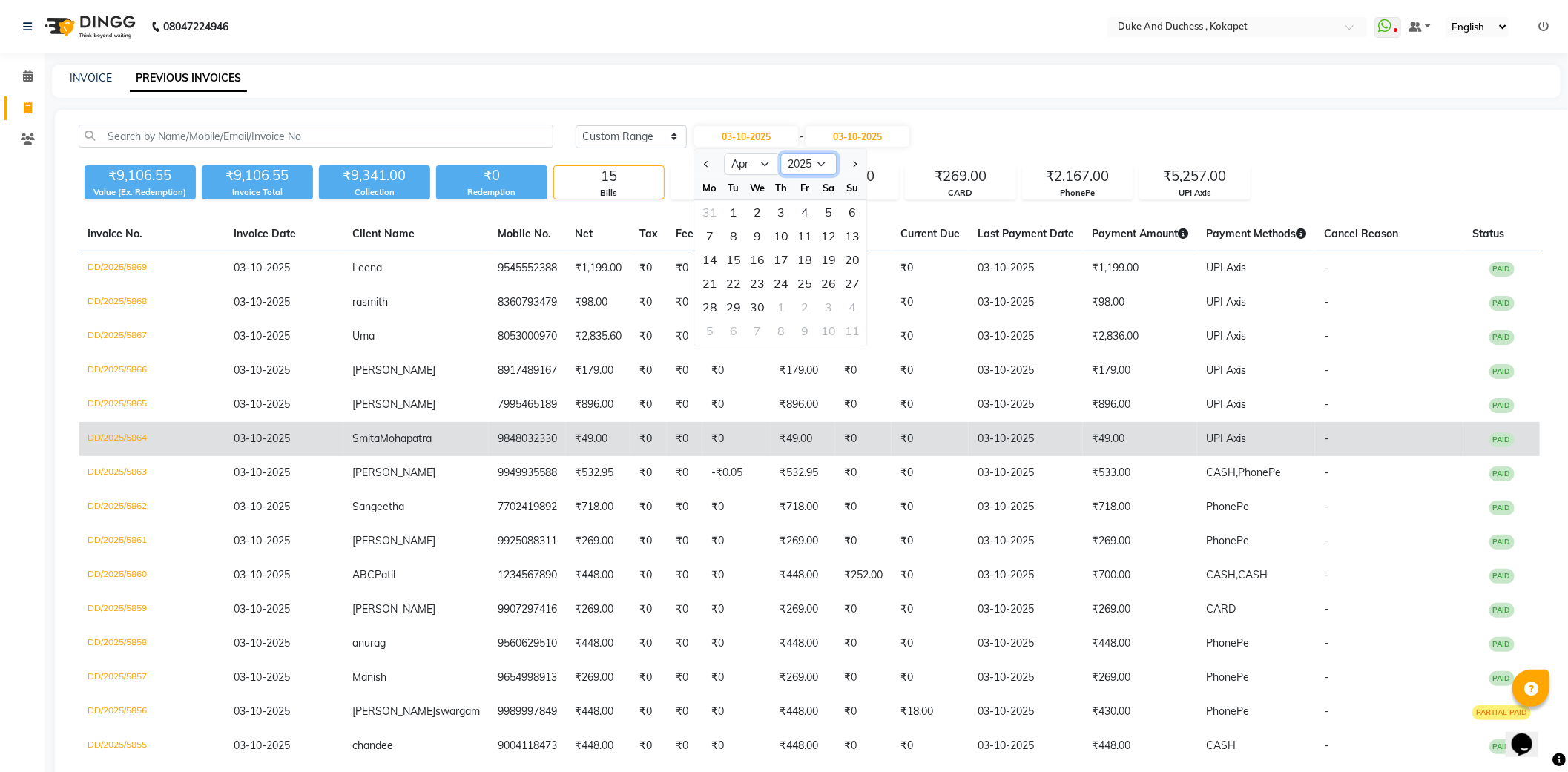
click at [781, 153] on select "2015 2016 2017 2018 2019 2020 2021 2022 2023 2024 2025 2026 2027 2028 2029 2030…" at bounding box center [809, 164] width 56 height 22
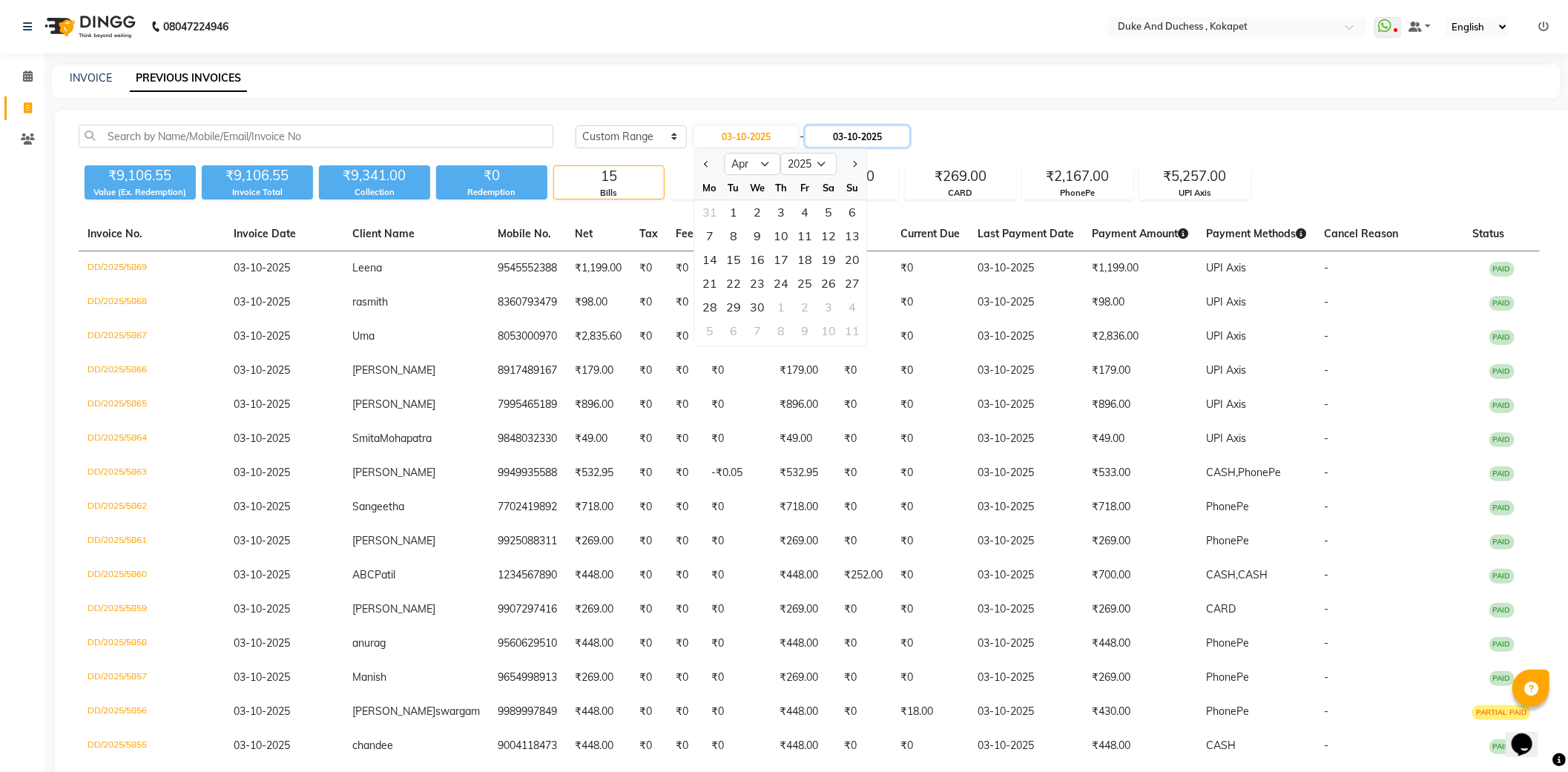
click at [866, 128] on input "03-10-2025" at bounding box center [857, 136] width 104 height 20
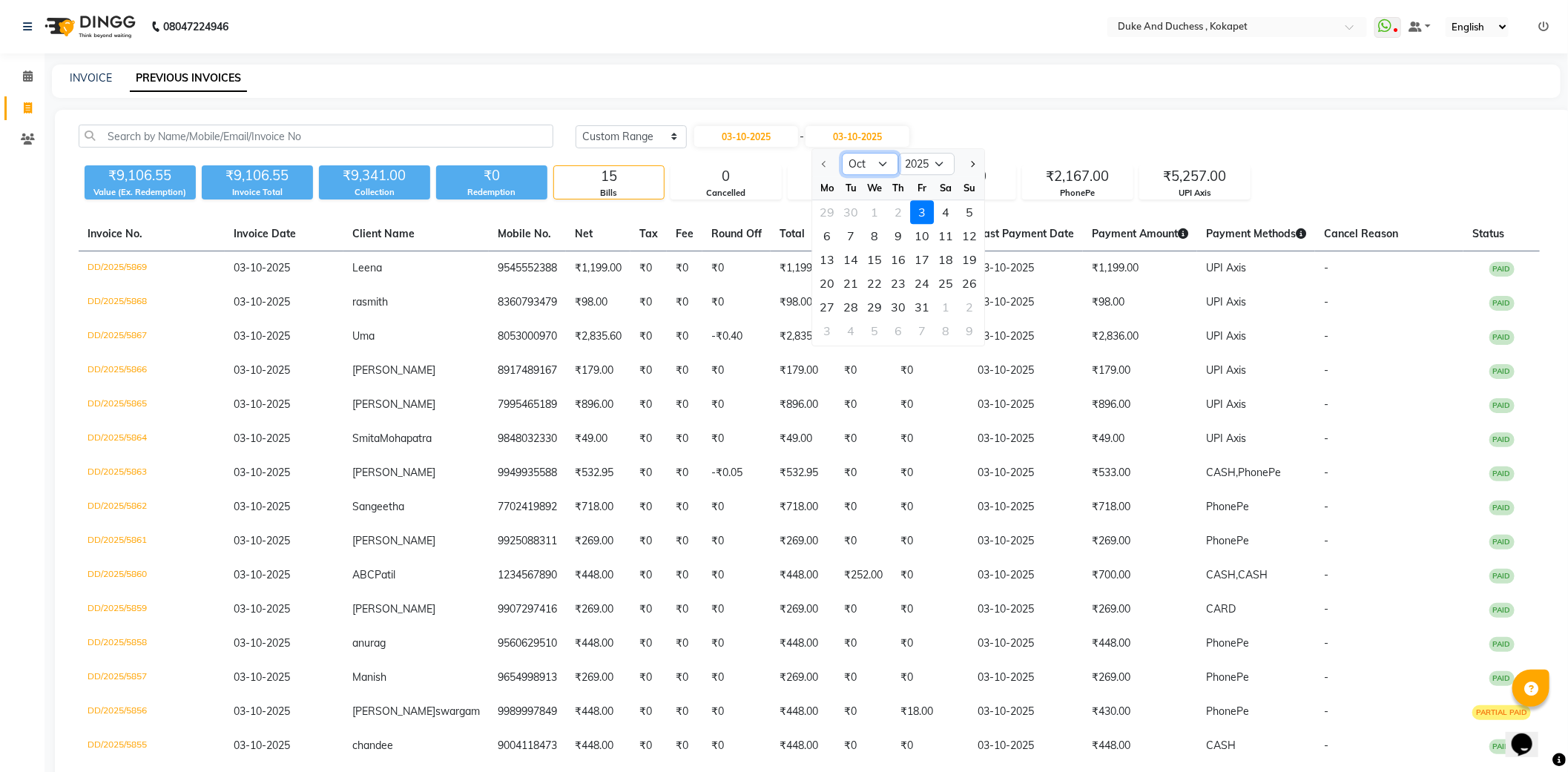
click at [884, 163] on select "Oct Nov Dec" at bounding box center [870, 164] width 56 height 22
click at [887, 160] on select "Oct Nov Dec" at bounding box center [870, 164] width 56 height 22
click at [881, 159] on select "Oct Nov Dec" at bounding box center [870, 164] width 56 height 22
click at [843, 153] on select "Oct Nov Dec" at bounding box center [870, 164] width 56 height 22
click at [885, 154] on select "Oct Nov Dec" at bounding box center [870, 164] width 56 height 22
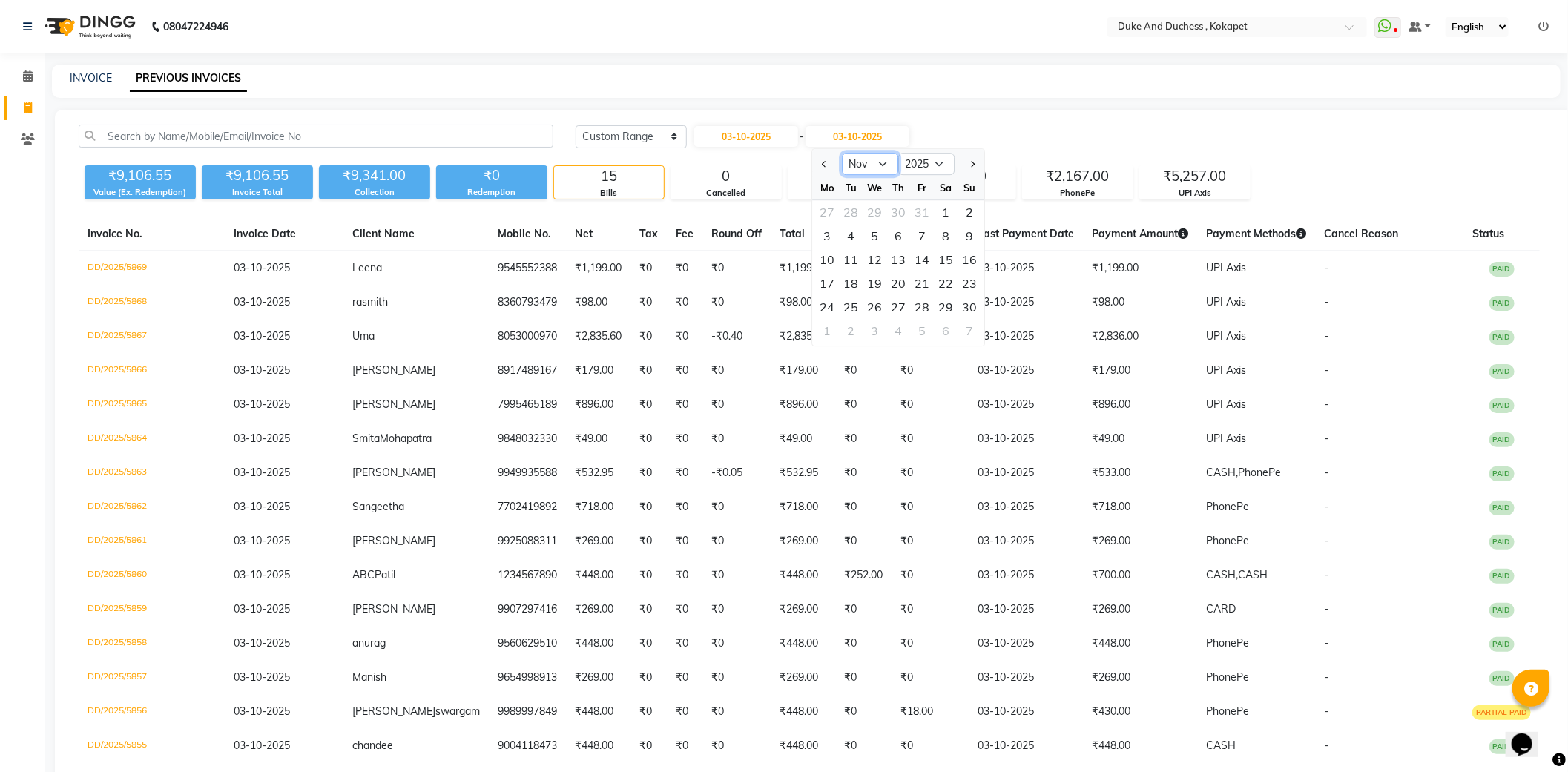
select select "10"
click at [843, 153] on select "Oct Nov Dec" at bounding box center [870, 164] width 56 height 22
click at [846, 126] on input "03-10-2025" at bounding box center [857, 136] width 104 height 20
click at [846, 127] on input "03-10-2025" at bounding box center [857, 136] width 104 height 20
click at [851, 132] on input "03-10-2025" at bounding box center [857, 136] width 104 height 20
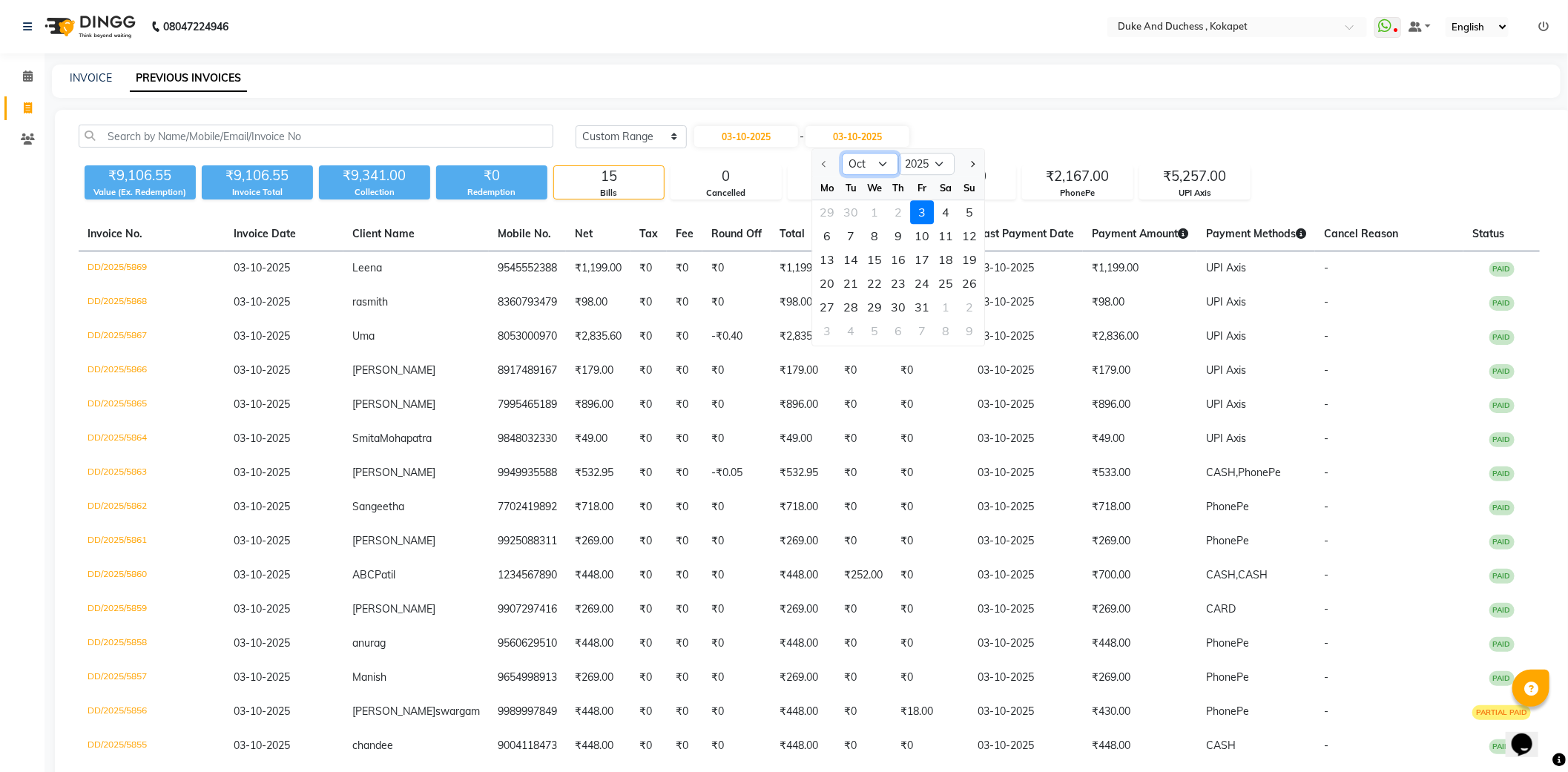
click at [885, 157] on select "Oct Nov Dec" at bounding box center [870, 164] width 56 height 22
click at [984, 115] on div "Today Yesterday Custom Range 03-10-2025 - 03-10-2025 Oct Nov Dec 2025 2026 2027…" at bounding box center [813, 465] width 1517 height 712
click at [768, 133] on input "03-10-2025" at bounding box center [746, 136] width 104 height 20
select select "10"
select select "2025"
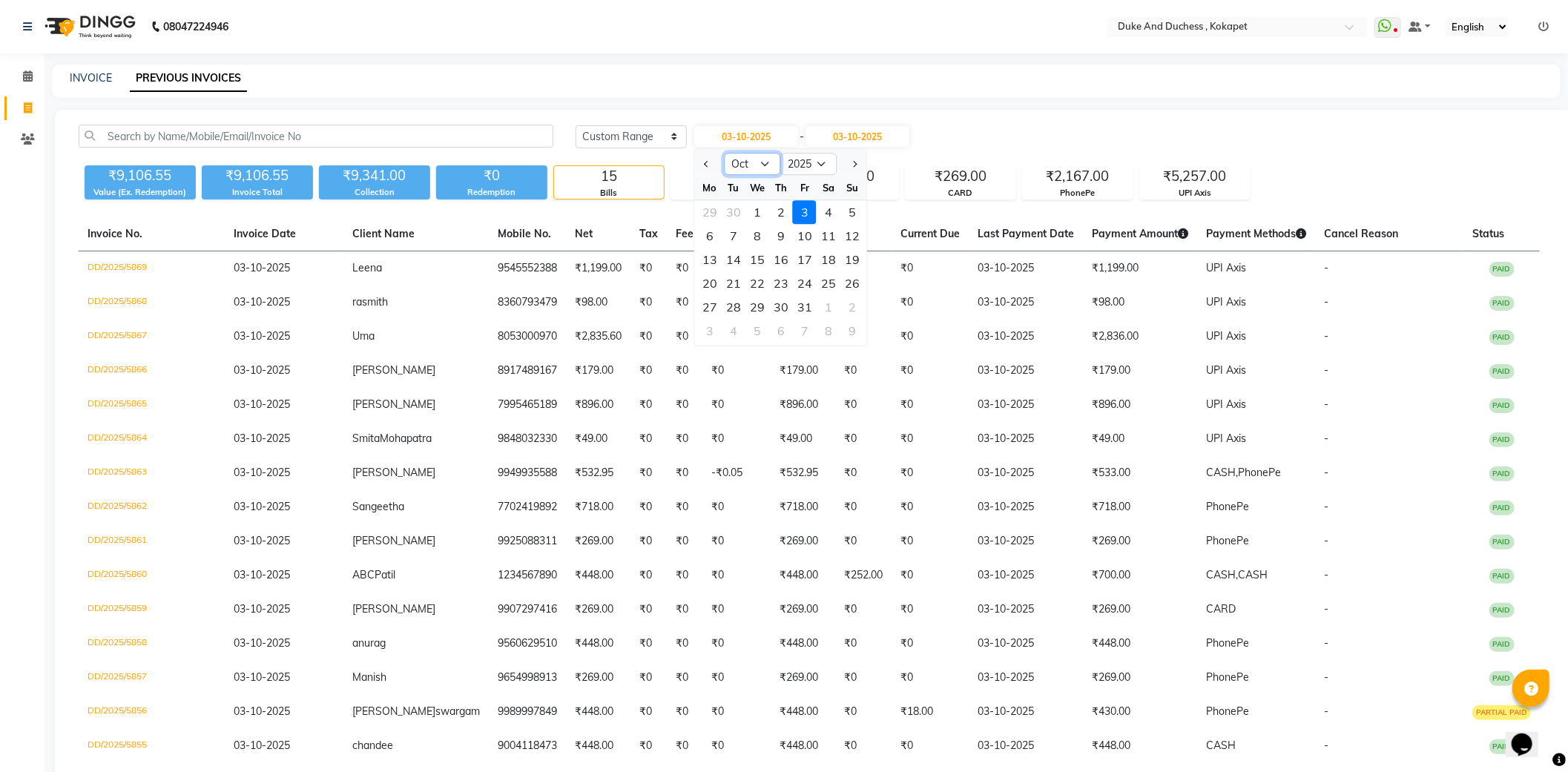
click at [760, 158] on select "Jan Feb Mar Apr May Jun Jul Aug Sep Oct Nov Dec" at bounding box center [752, 164] width 56 height 22
click at [724, 153] on select "Jan Feb Mar Apr May Jun Jul Aug Sep Oct Nov Dec" at bounding box center [752, 164] width 56 height 22
click at [886, 129] on input "03-10-2025" at bounding box center [857, 136] width 104 height 20
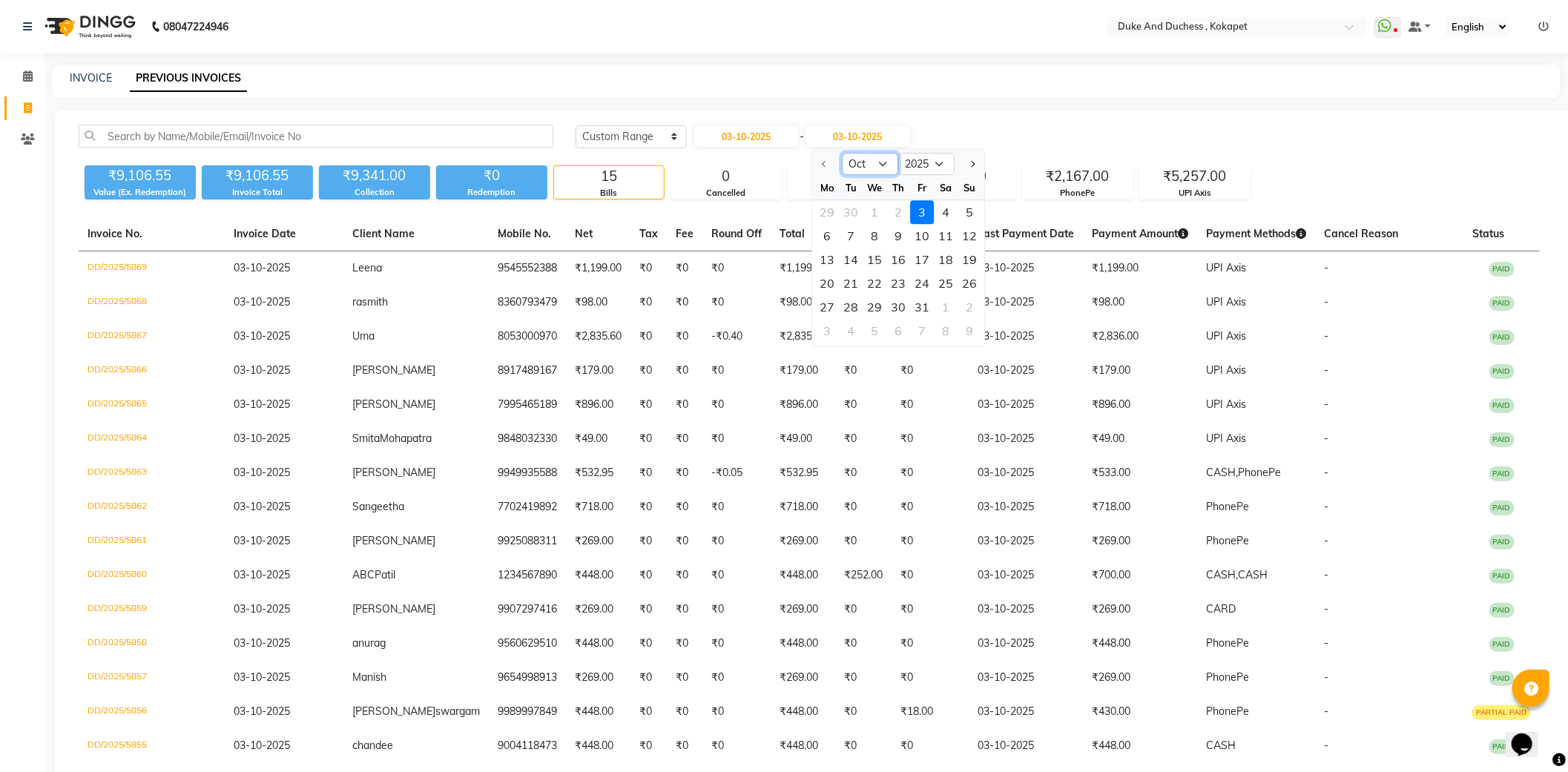
click at [880, 157] on select "Oct Nov Dec" at bounding box center [870, 164] width 56 height 22
click at [94, 71] on link "INVOICE" at bounding box center [91, 77] width 43 height 13
select select "service"
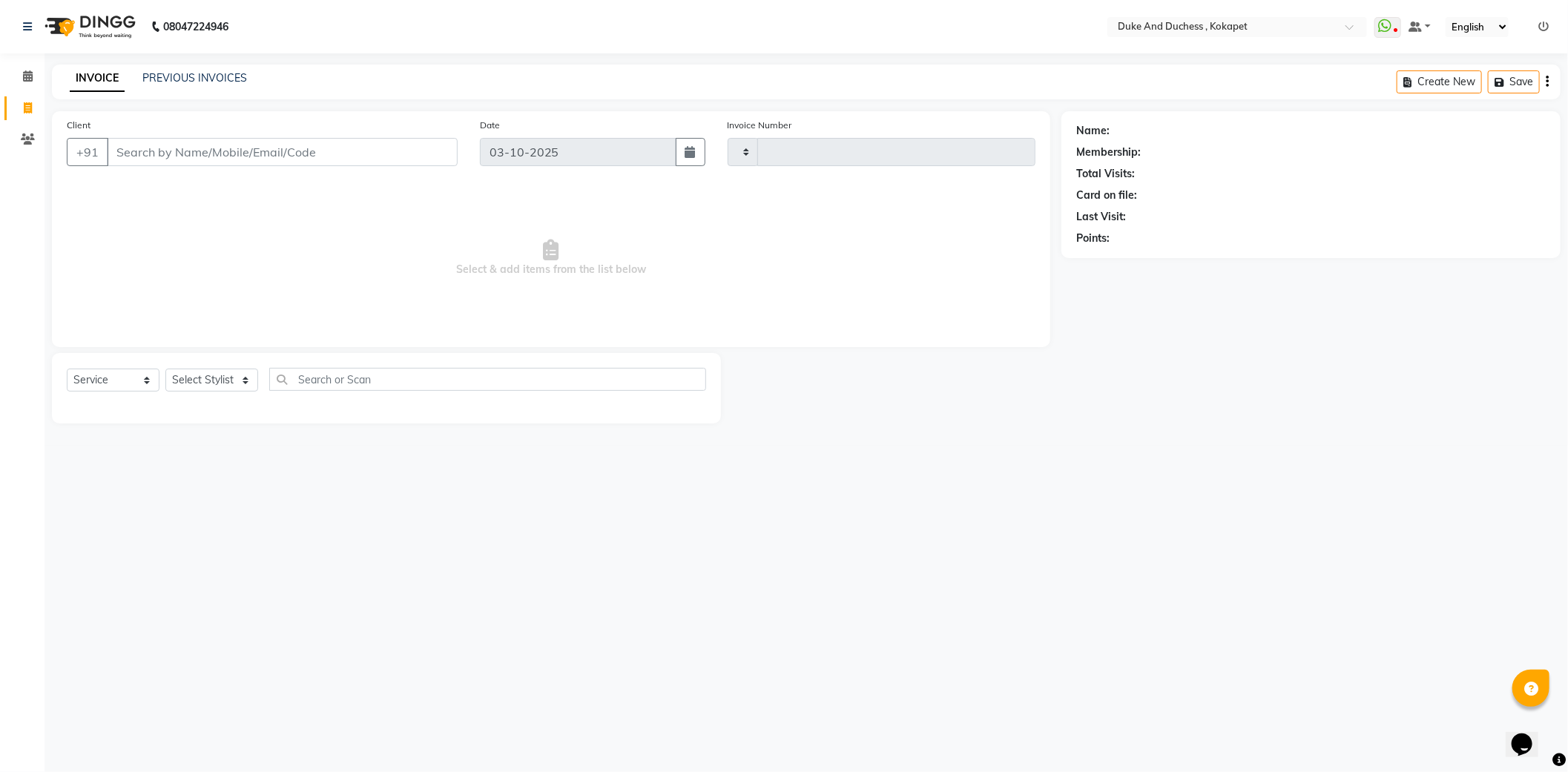
click at [94, 71] on link "INVOICE" at bounding box center [97, 78] width 55 height 27
type input "5870"
select select "5687"
click at [230, 73] on link "PREVIOUS INVOICES" at bounding box center [195, 77] width 105 height 13
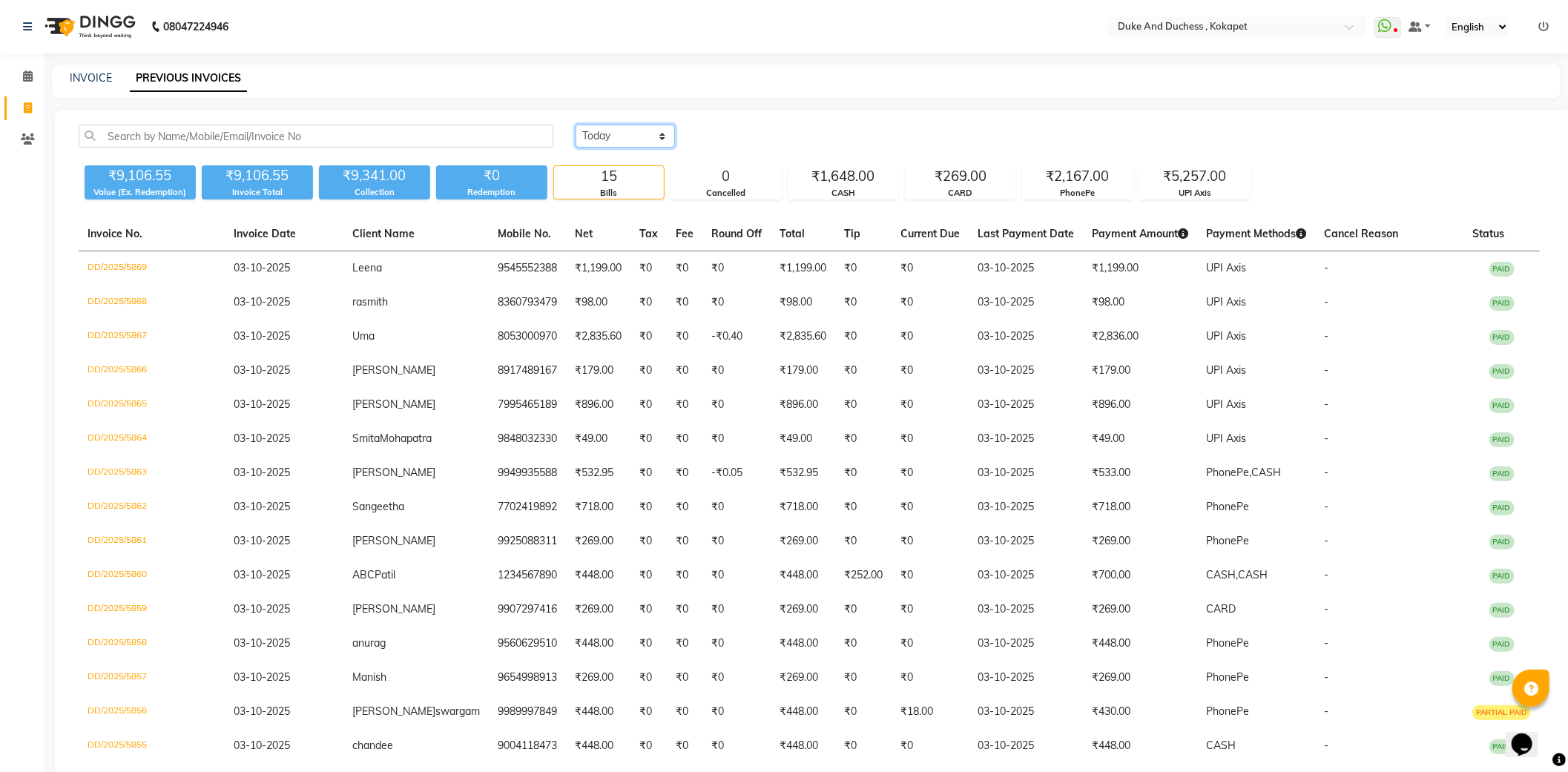
click at [639, 135] on select "Today Yesterday Custom Range" at bounding box center [626, 136] width 100 height 23
select select "range"
click at [576, 125] on select "Today Yesterday Custom Range" at bounding box center [626, 136] width 100 height 23
click at [857, 130] on input "03-10-2025" at bounding box center [857, 136] width 104 height 20
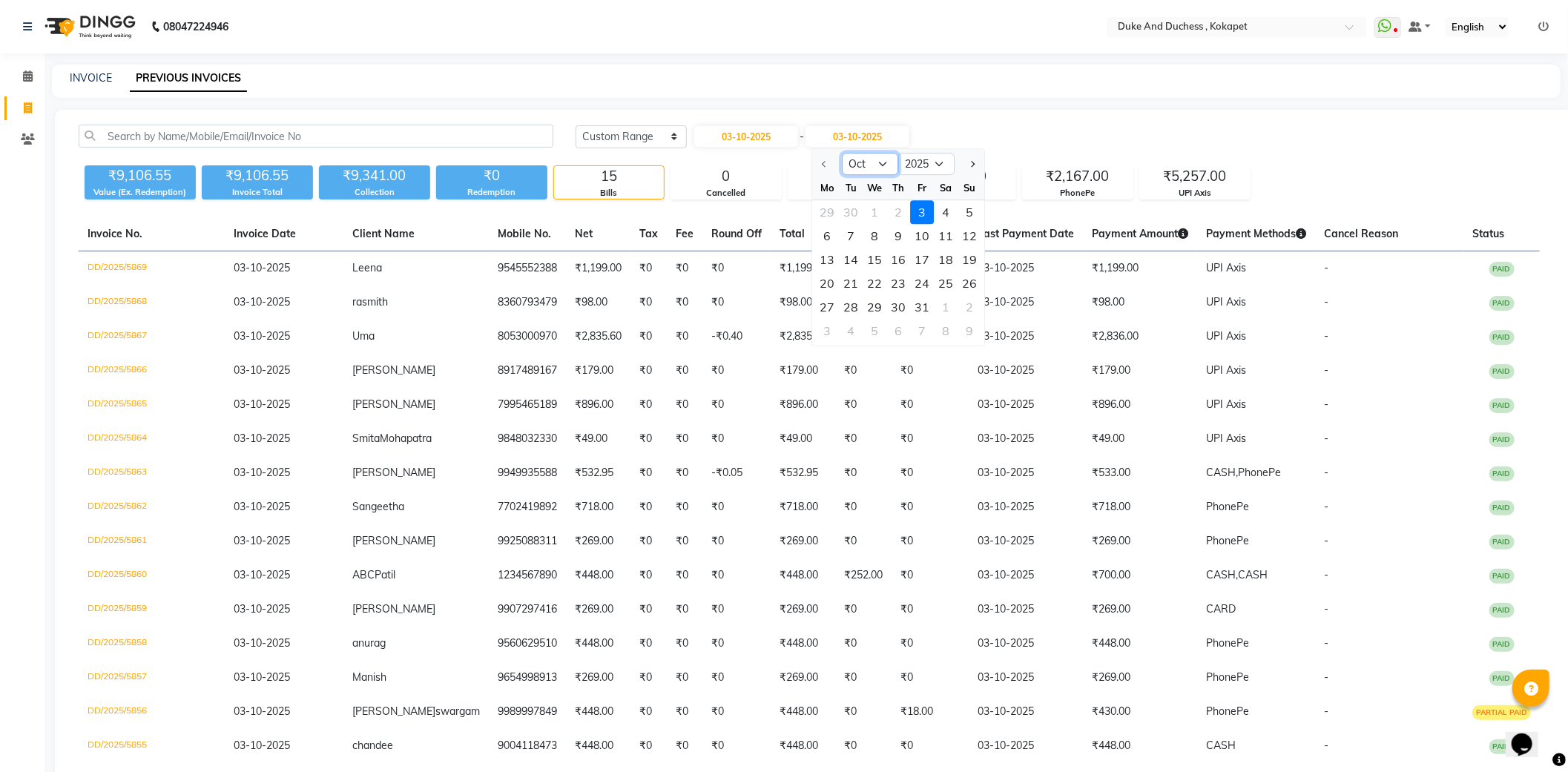
click at [867, 163] on select "Oct Nov Dec" at bounding box center [870, 164] width 56 height 22
click at [836, 71] on div "INVOICE PREVIOUS INVOICES" at bounding box center [797, 78] width 1491 height 16
click at [760, 136] on input "03-10-2025" at bounding box center [746, 136] width 104 height 20
select select "10"
select select "2025"
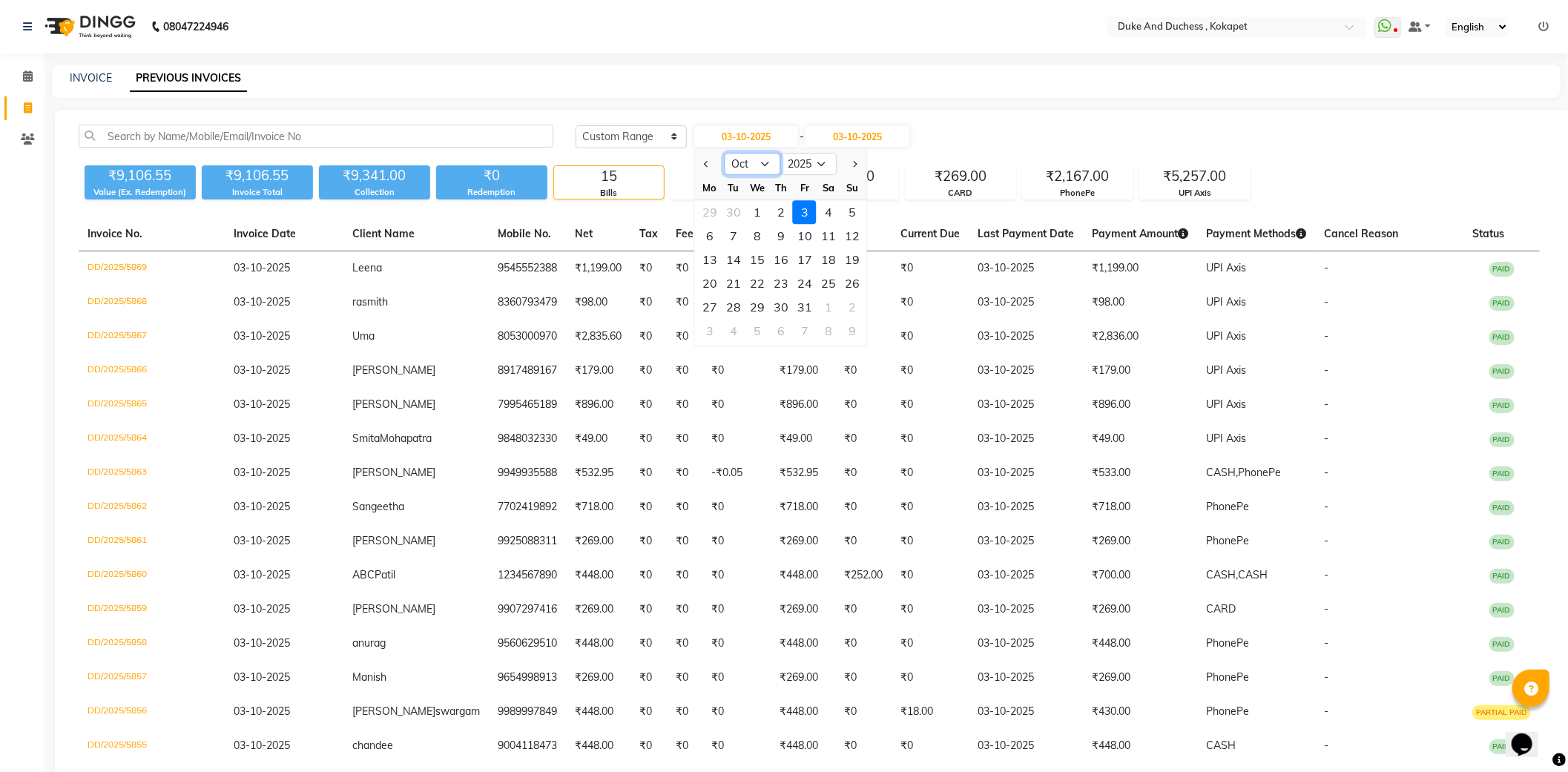
click at [756, 153] on select "Jan Feb Mar Apr May Jun Jul Aug Sep Oct Nov Dec" at bounding box center [752, 164] width 56 height 22
click at [724, 153] on select "Jan Feb Mar Apr May Jun Jul Aug Sep Oct Nov Dec" at bounding box center [752, 164] width 56 height 22
click at [751, 237] on div "8" at bounding box center [757, 236] width 24 height 24
type input "07-05-2025"
click at [782, 128] on input "07-05-2025" at bounding box center [746, 136] width 104 height 20
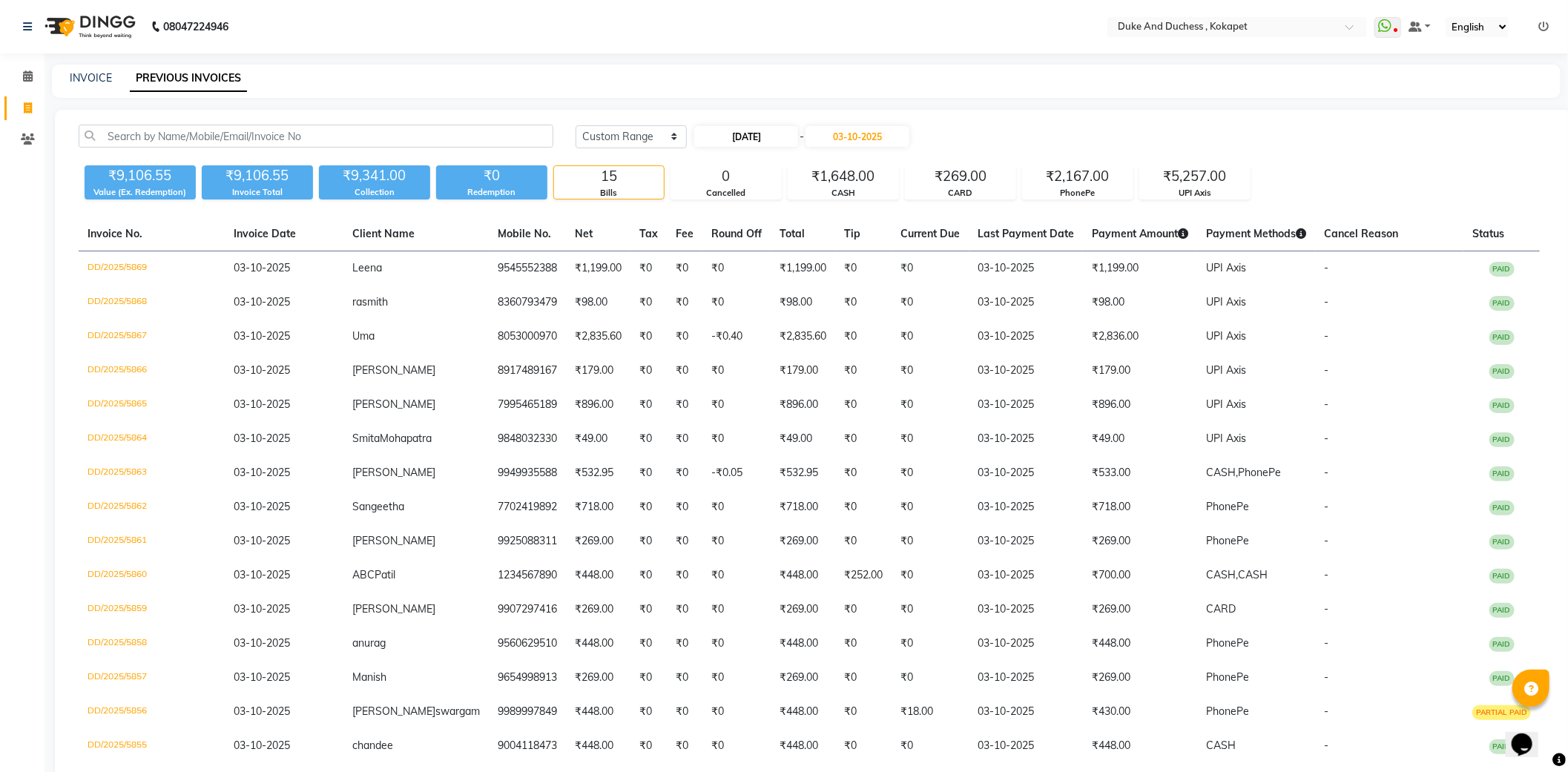
select select "5"
select select "2025"
click at [764, 160] on select "Jan Feb Mar Apr May Jun Jul Aug Sep Oct Nov Dec" at bounding box center [752, 164] width 56 height 22
select select "9"
click at [724, 153] on select "Jan Feb Mar Apr May Jun Jul Aug Sep Oct Nov Dec" at bounding box center [752, 164] width 56 height 22
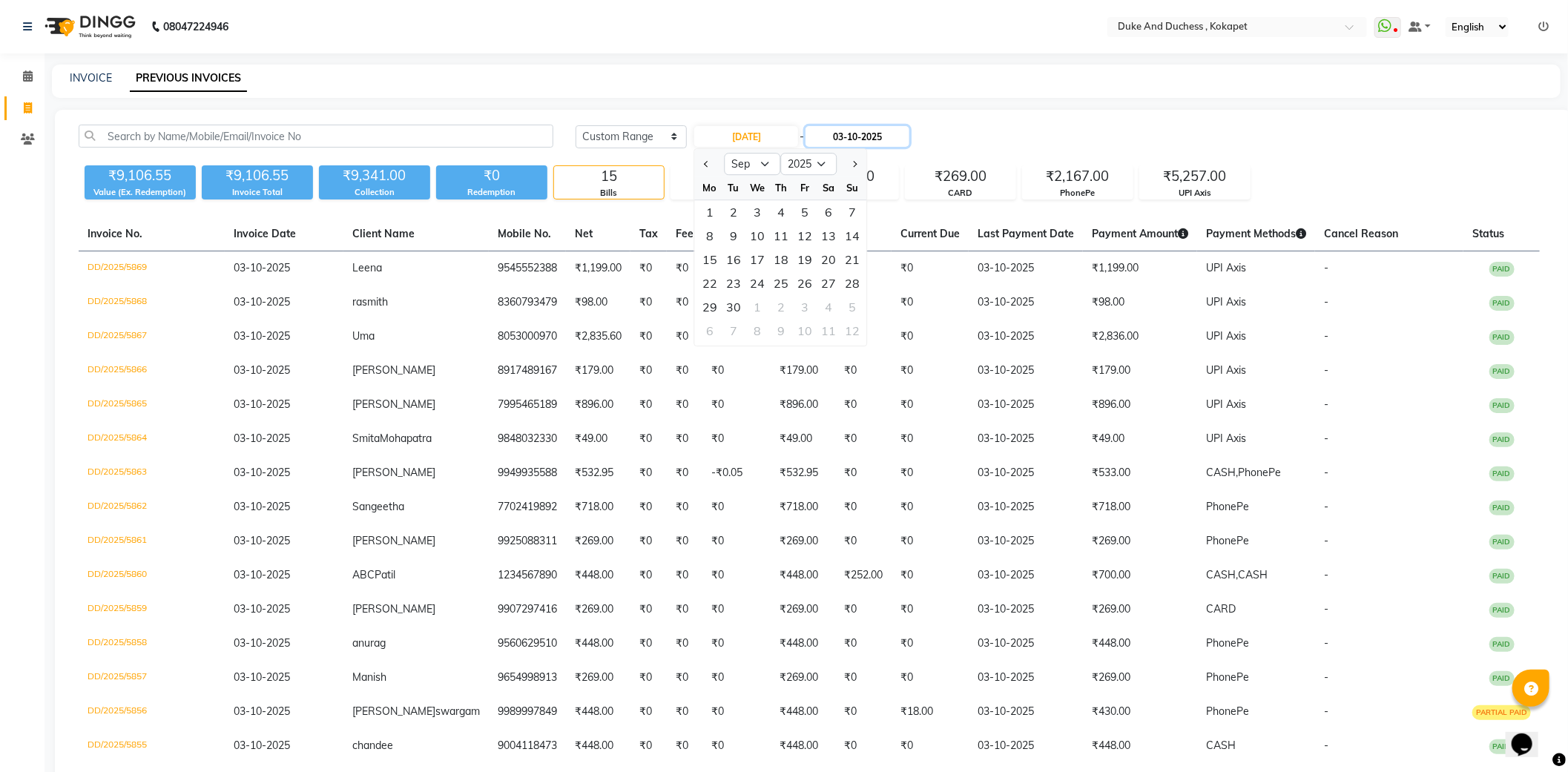
click at [861, 135] on input "03-10-2025" at bounding box center [857, 136] width 104 height 20
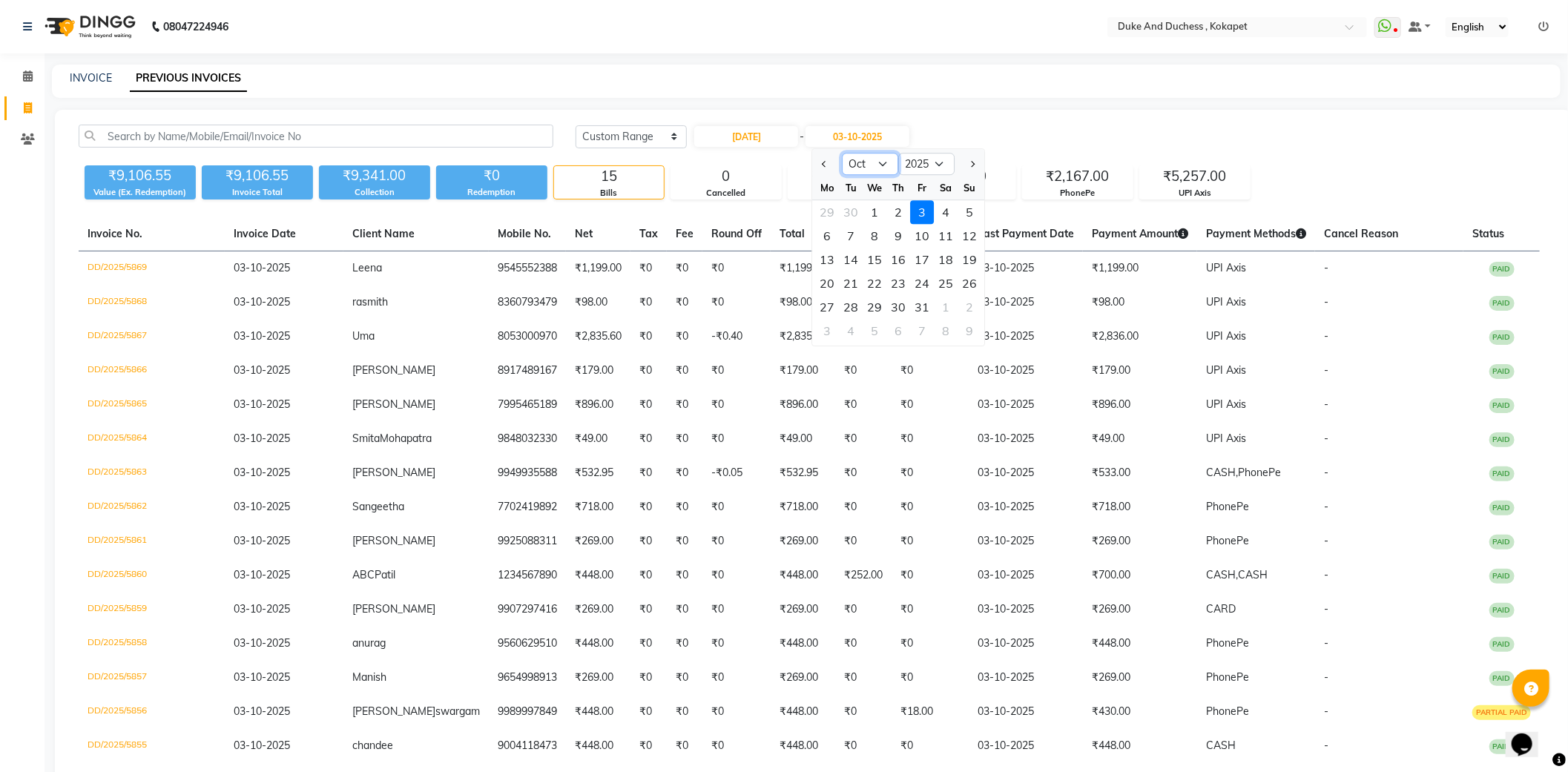
click at [885, 158] on select "May Jun Jul Aug Sep Oct Nov Dec" at bounding box center [870, 164] width 56 height 22
click at [843, 153] on select "May Jun Jul Aug Sep Oct Nov Dec" at bounding box center [870, 164] width 56 height 22
click at [883, 165] on select "May Jun Jul Aug Sep Oct Nov Dec" at bounding box center [870, 164] width 56 height 22
click at [843, 153] on select "May Jun Jul Aug Sep Oct Nov Dec" at bounding box center [870, 164] width 56 height 22
click at [887, 157] on select "May Jun Jul Aug Sep Oct Nov Dec" at bounding box center [870, 164] width 56 height 22
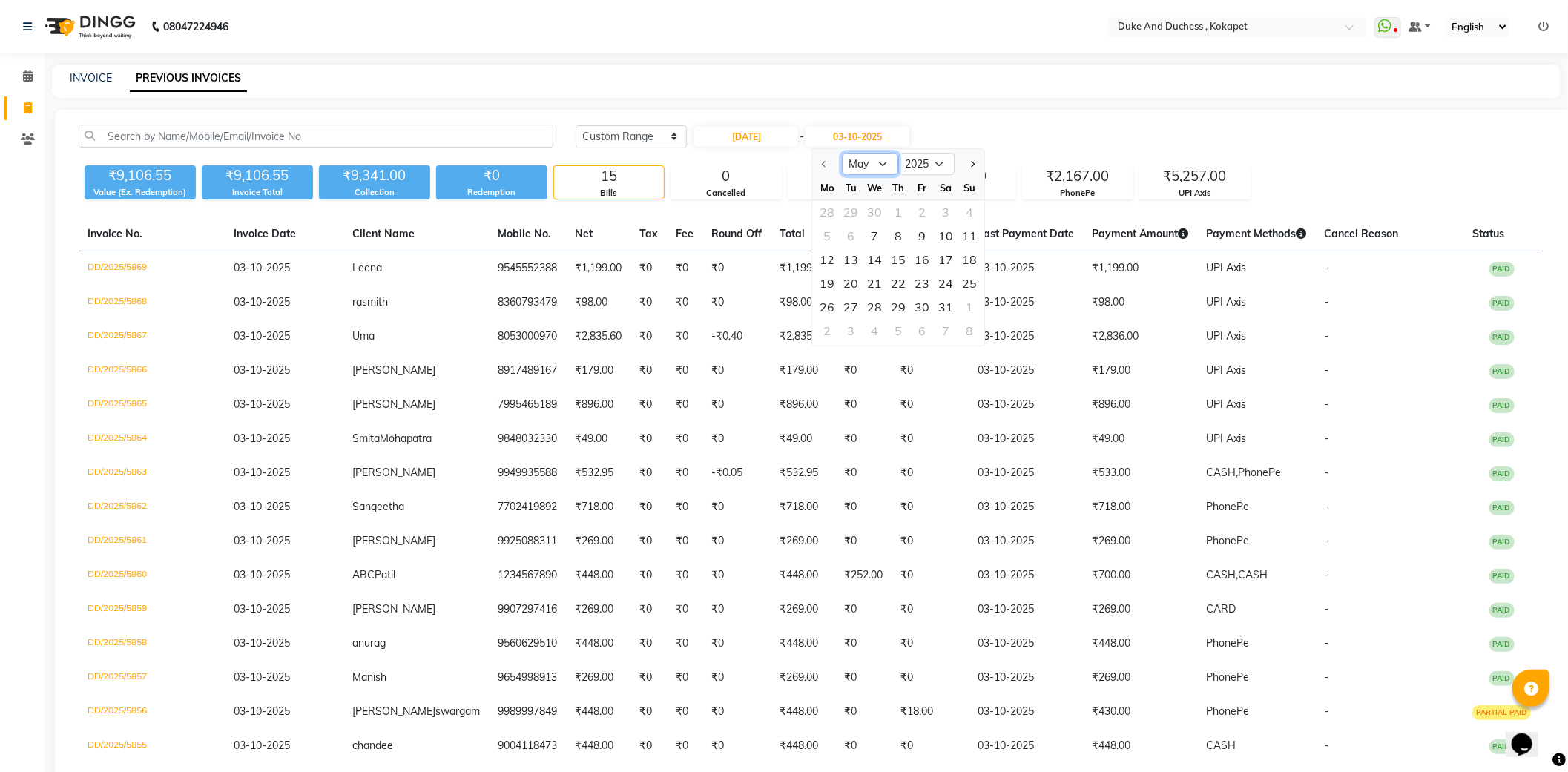
select select "9"
click at [843, 153] on select "May Jun Jul Aug Sep Oct Nov Dec" at bounding box center [870, 164] width 56 height 22
click at [834, 207] on div "1" at bounding box center [828, 212] width 24 height 24
type input "01-09-2025"
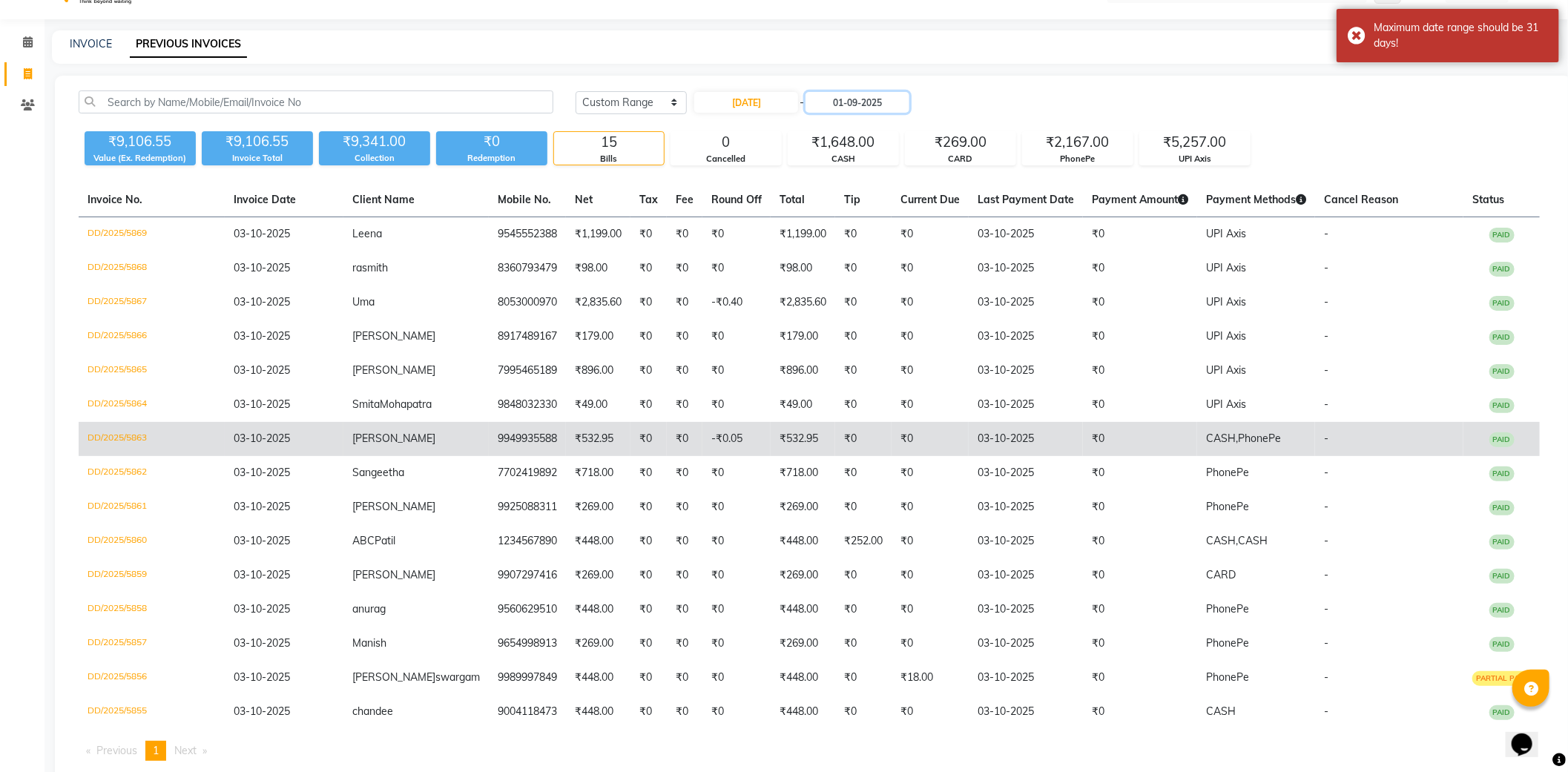
scroll to position [68, 0]
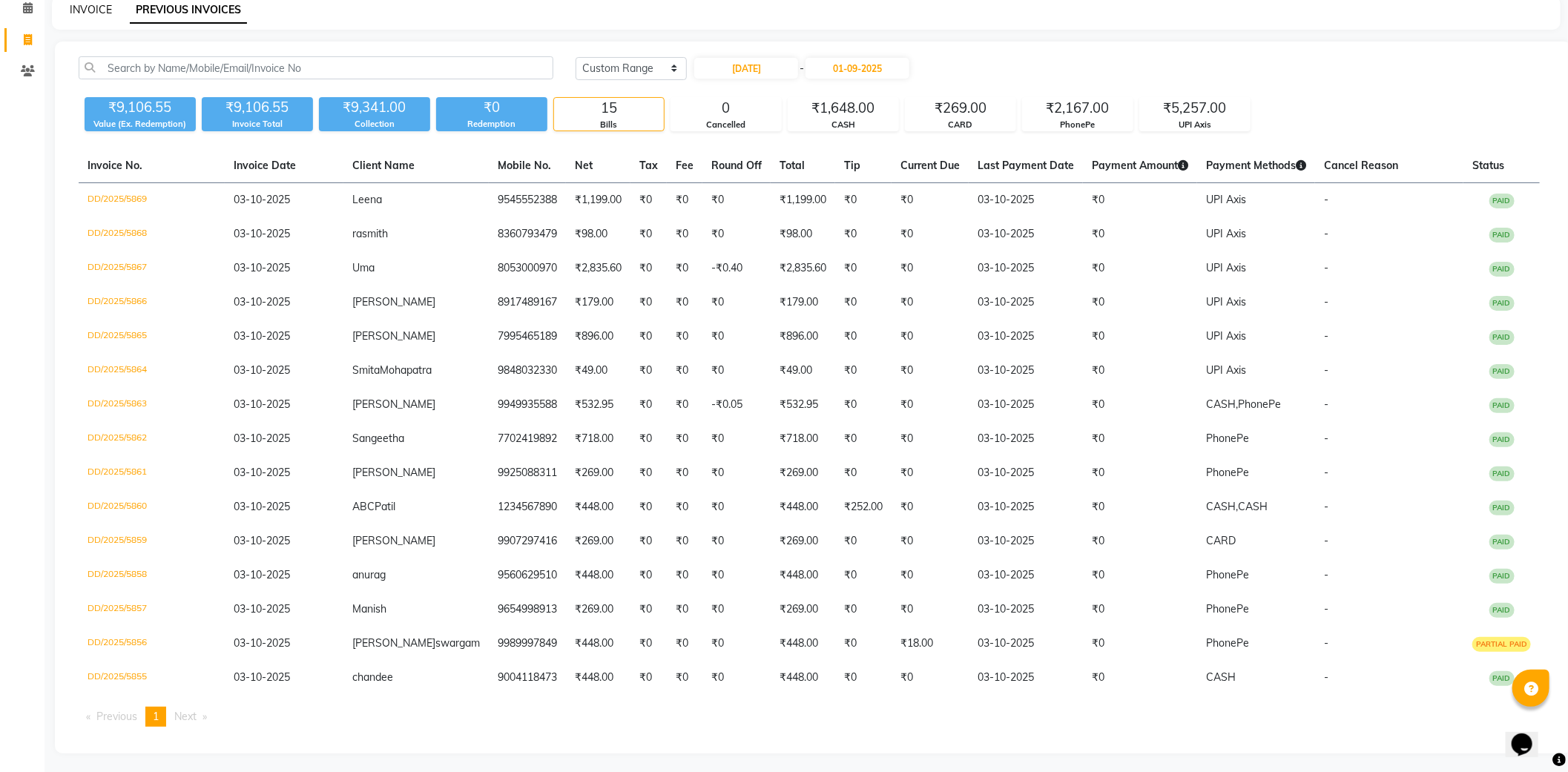
click at [94, 3] on link "INVOICE" at bounding box center [91, 9] width 43 height 13
select select "service"
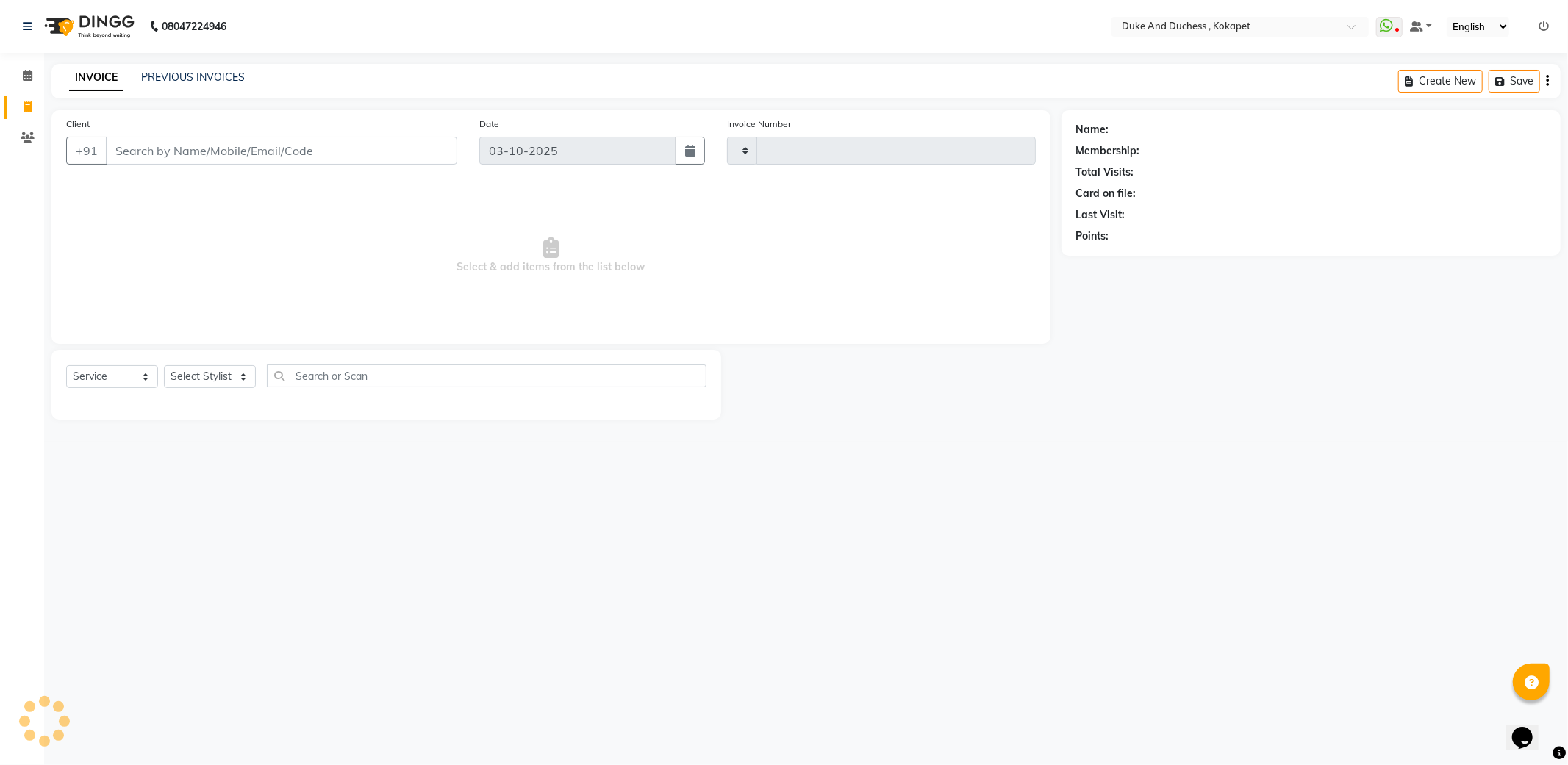
type input "5870"
select select "5687"
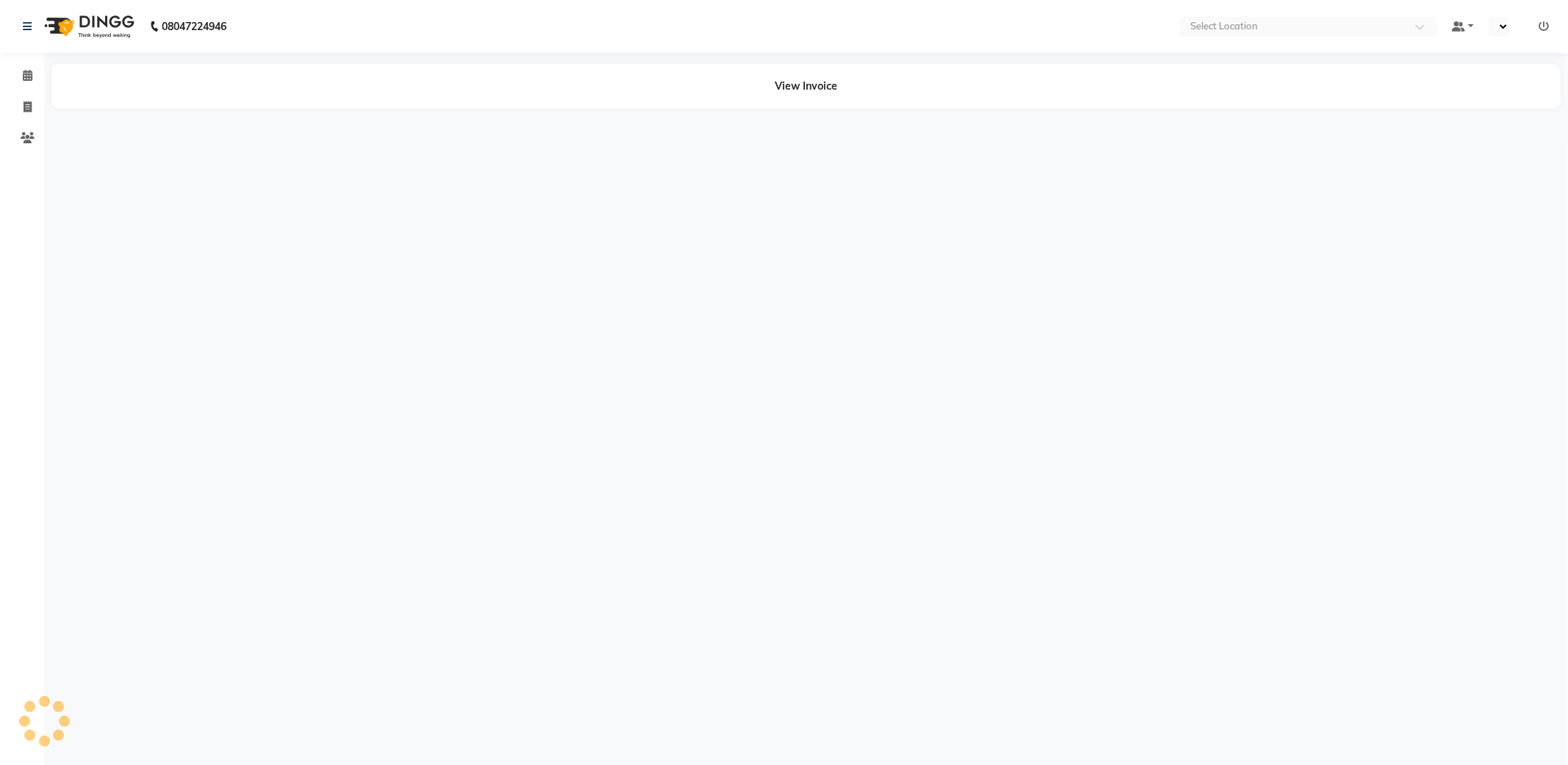
select select "en"
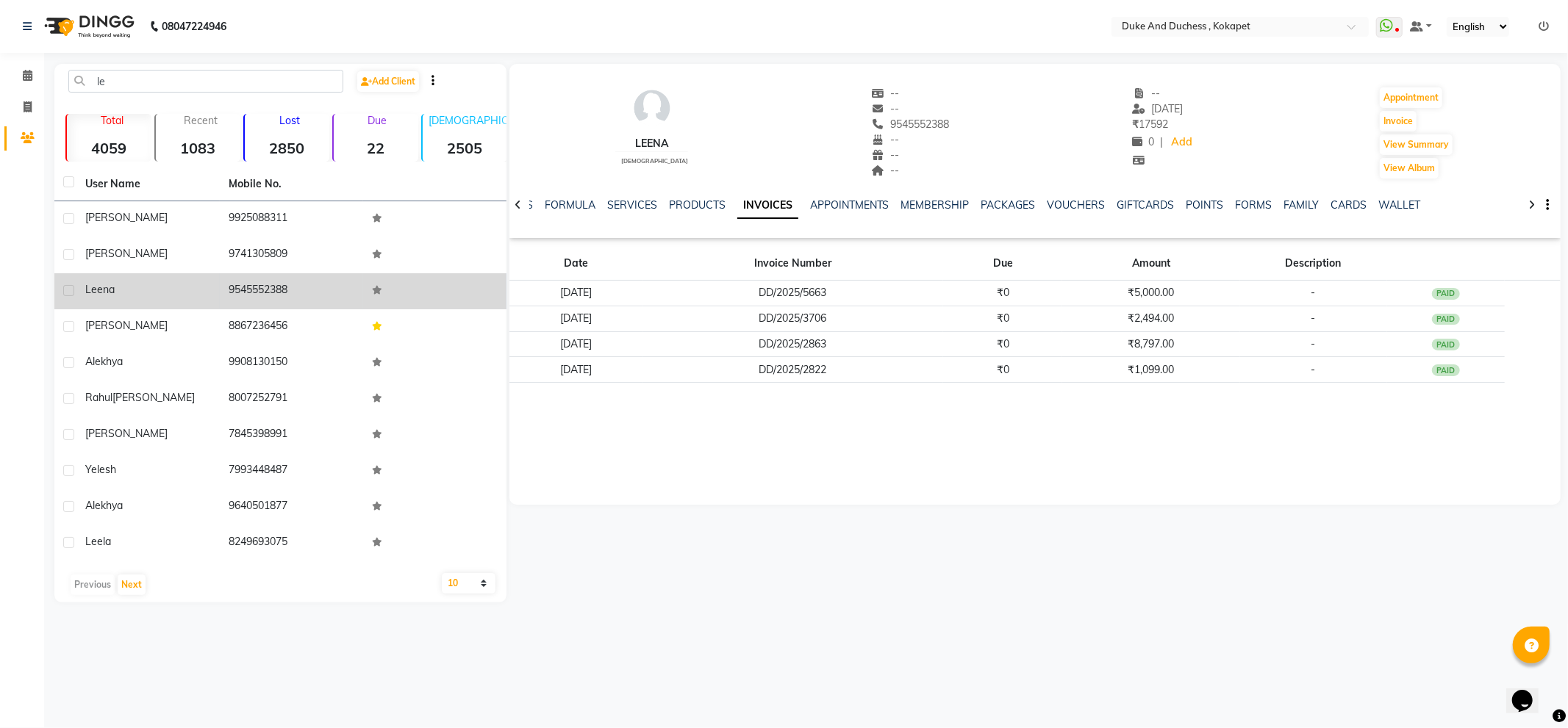
click at [377, 287] on icon at bounding box center [377, 290] width 11 height 9
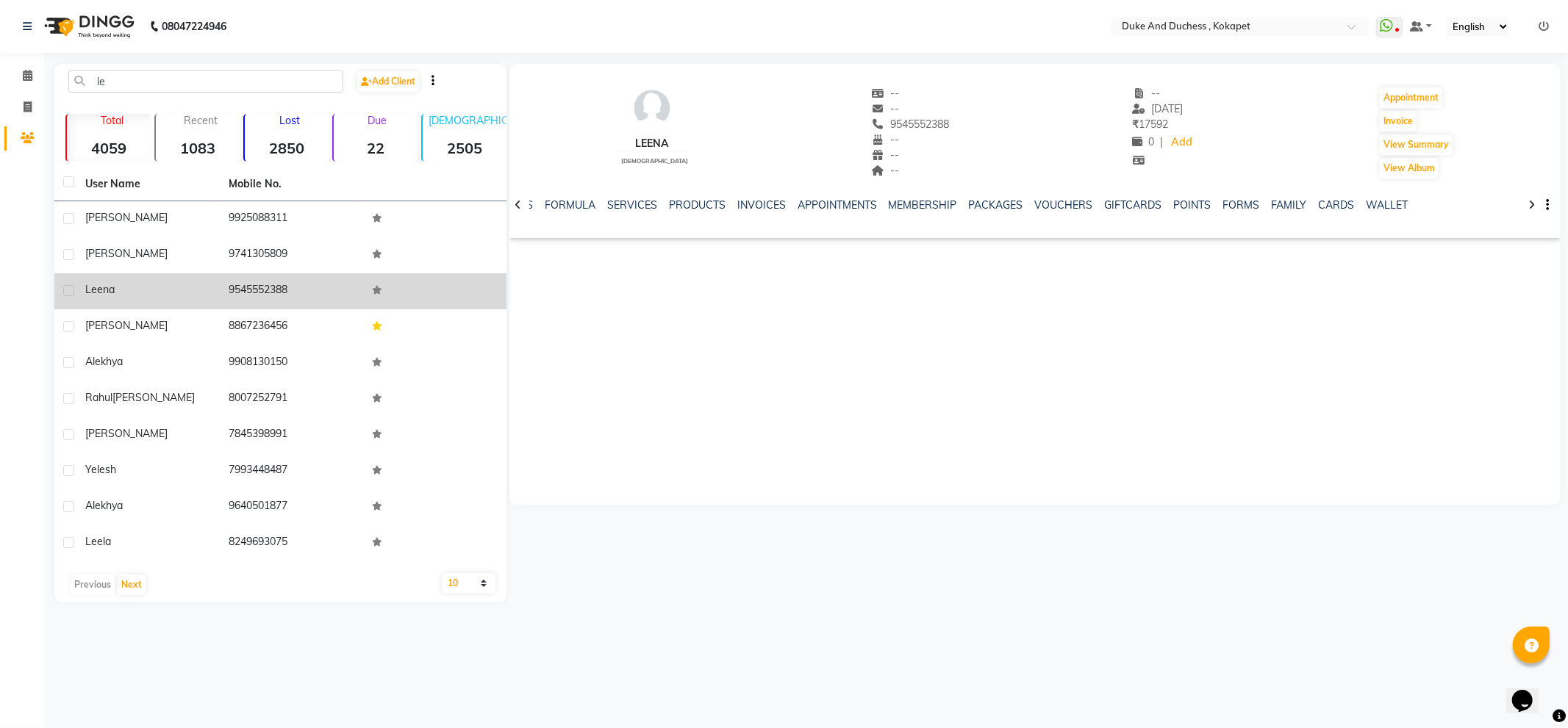
click at [377, 289] on icon at bounding box center [377, 290] width 11 height 9
click at [627, 203] on link "SERVICES" at bounding box center [632, 204] width 50 height 13
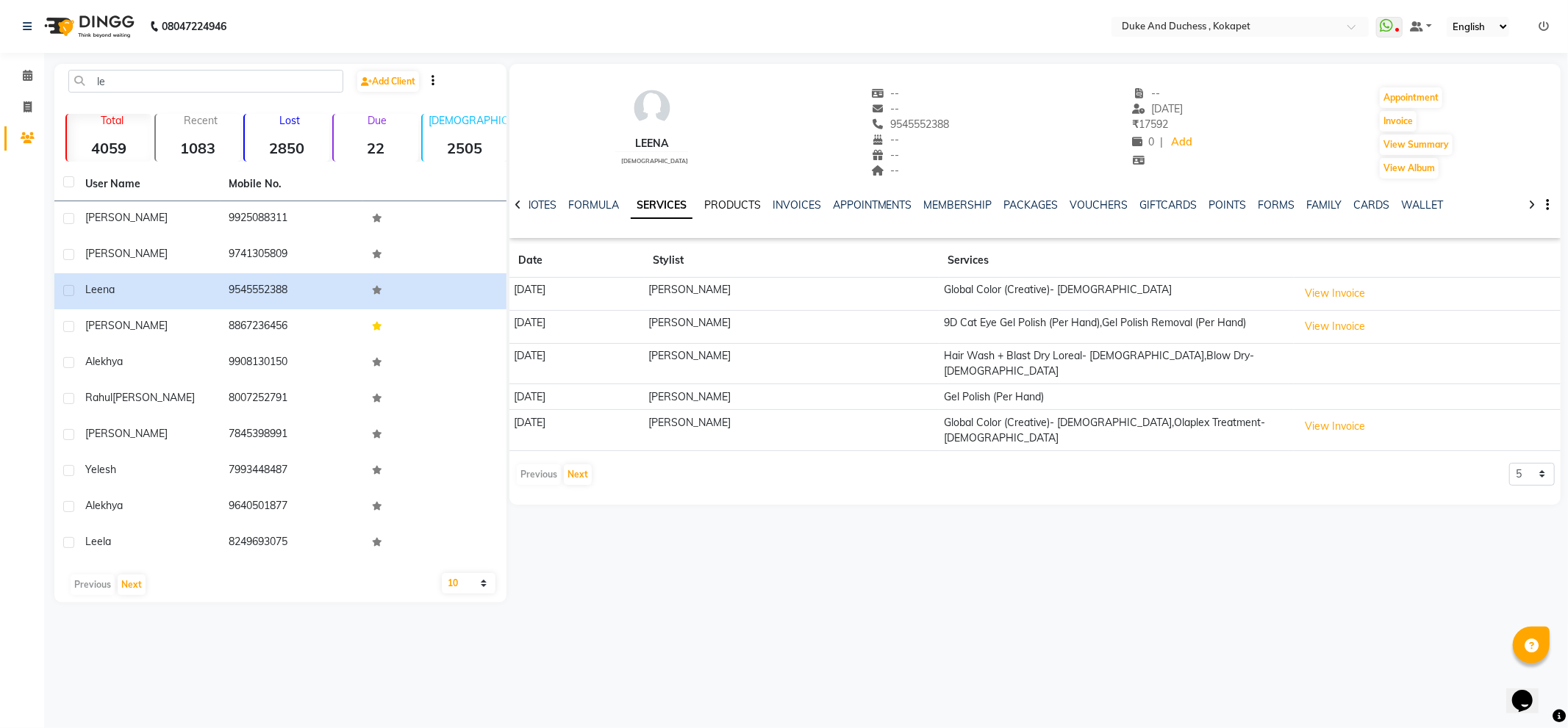
click at [722, 202] on link "PRODUCTS" at bounding box center [733, 204] width 56 height 13
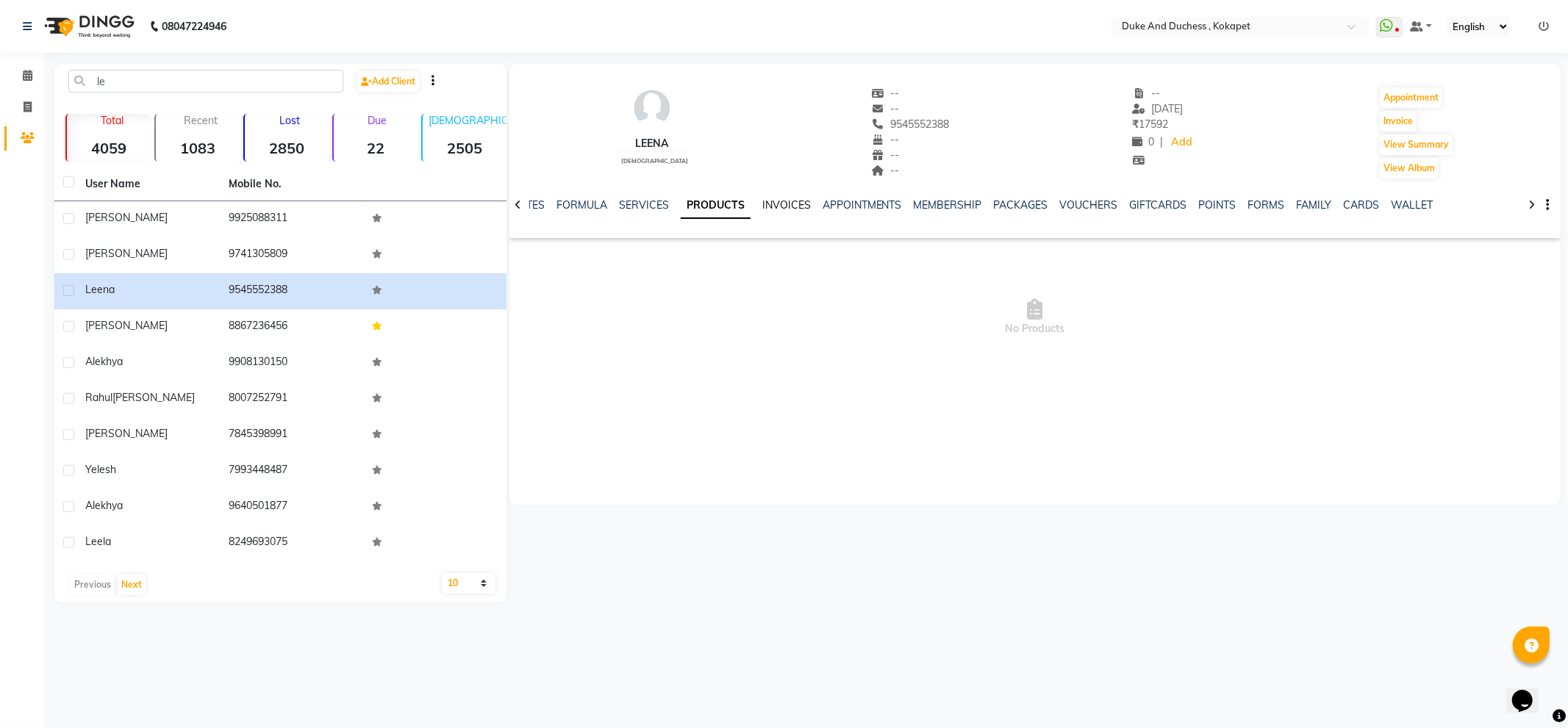
click at [768, 205] on link "INVOICES" at bounding box center [787, 204] width 49 height 13
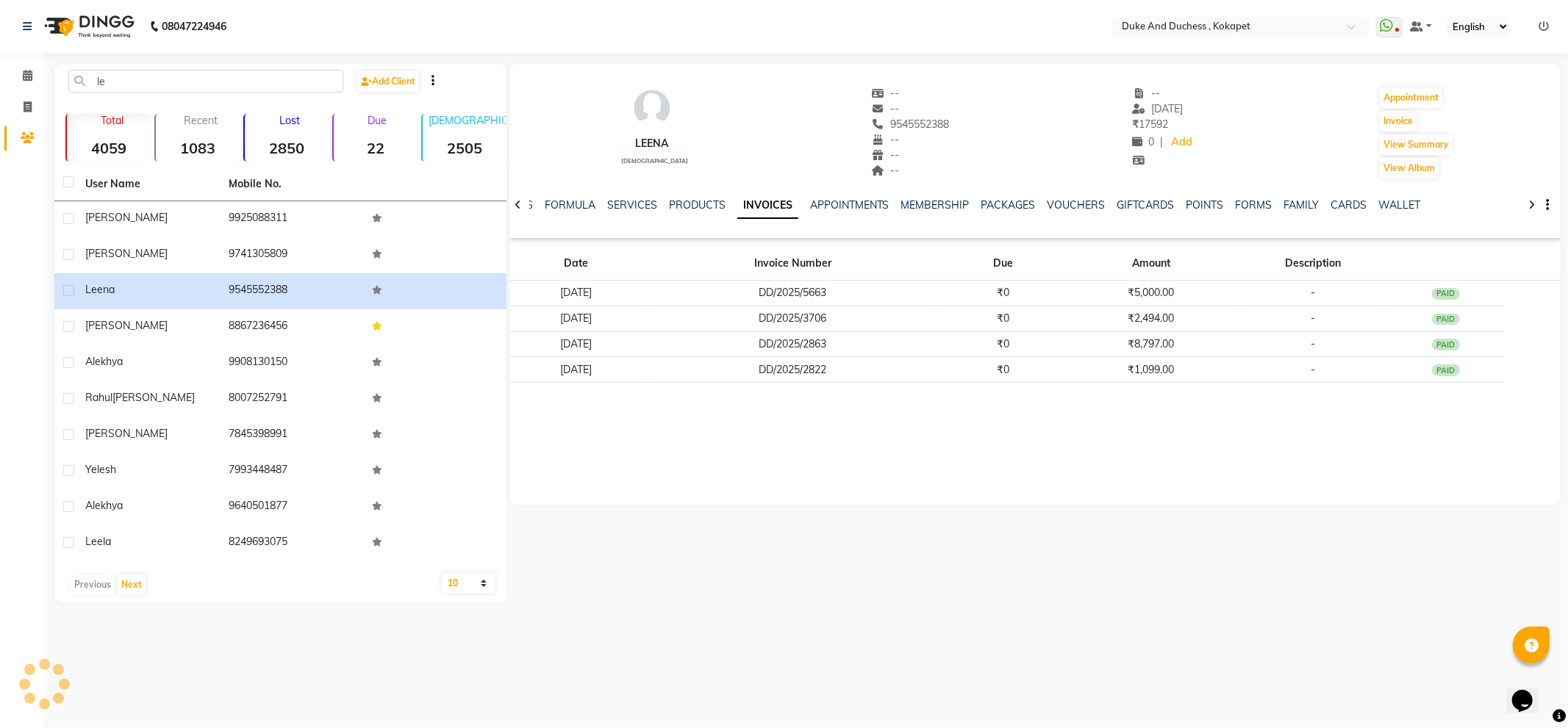
click at [768, 205] on link "INVOICES" at bounding box center [767, 205] width 61 height 26
click at [827, 201] on link "APPOINTMENTS" at bounding box center [850, 204] width 79 height 13
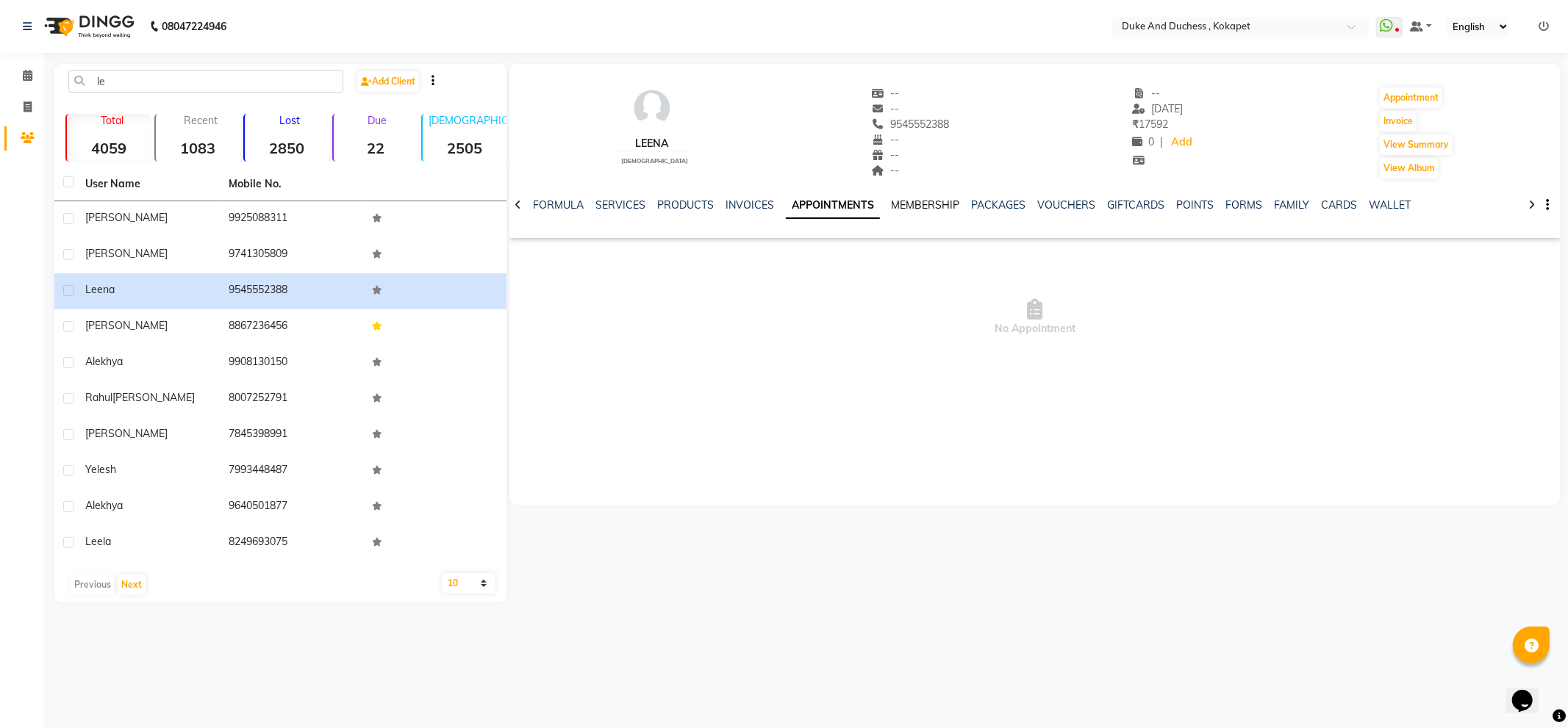
click at [908, 205] on link "MEMBERSHIP" at bounding box center [926, 204] width 69 height 13
click at [964, 204] on link "PACKAGES" at bounding box center [984, 204] width 55 height 13
click at [1033, 207] on link "VOUCHERS" at bounding box center [1041, 204] width 58 height 13
click at [1101, 205] on link "GIFTCARDS" at bounding box center [1098, 204] width 57 height 13
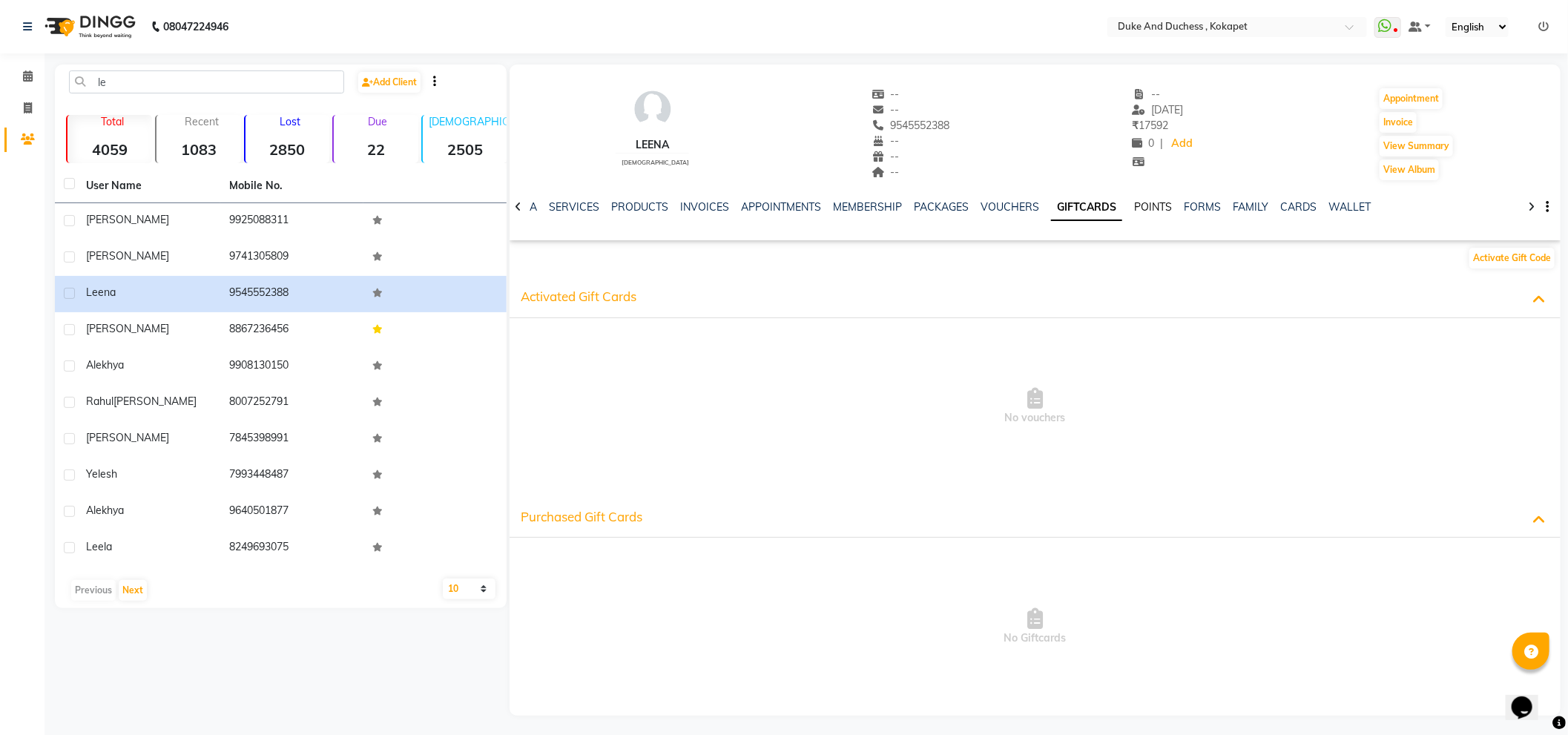
click at [1139, 206] on link "POINTS" at bounding box center [1153, 206] width 38 height 13
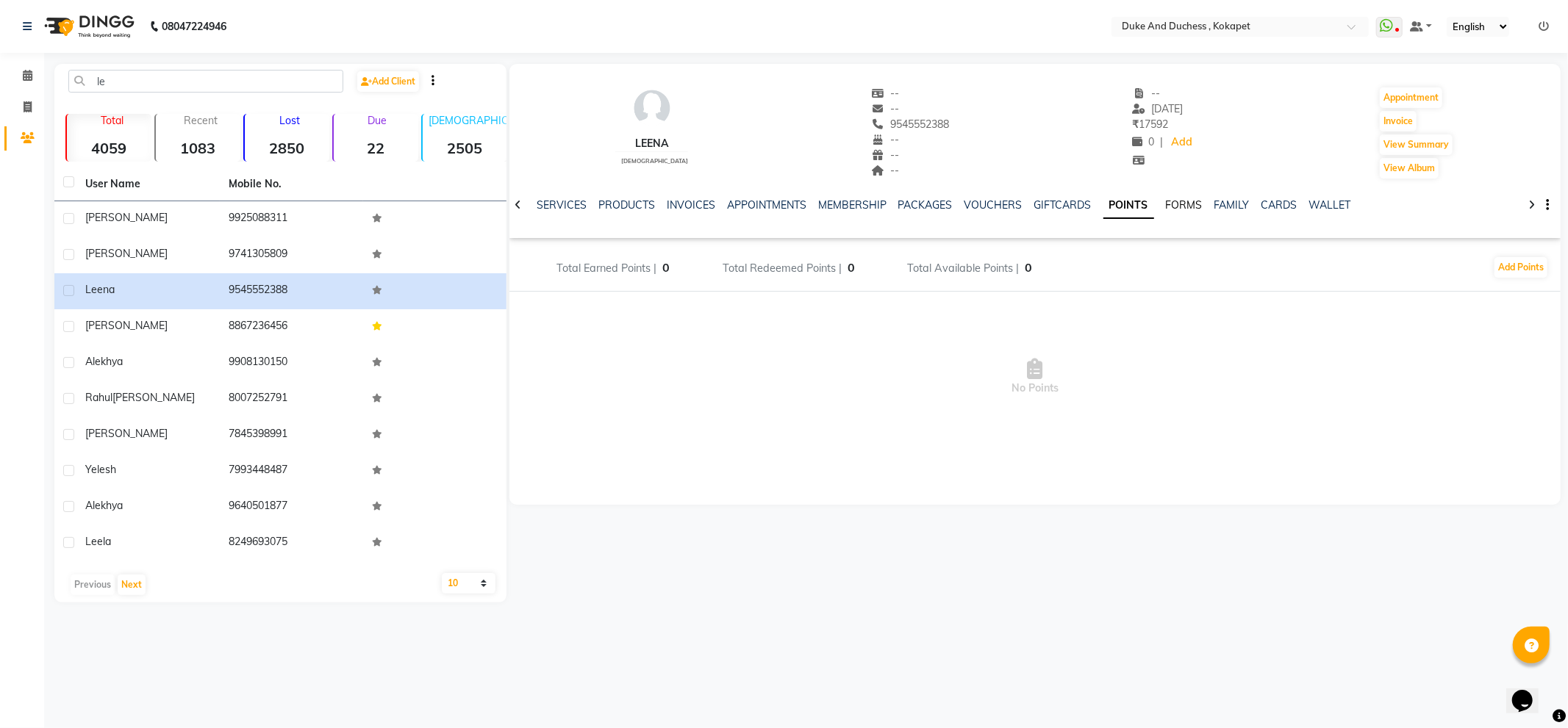
click at [1167, 208] on link "FORMS" at bounding box center [1184, 204] width 37 height 13
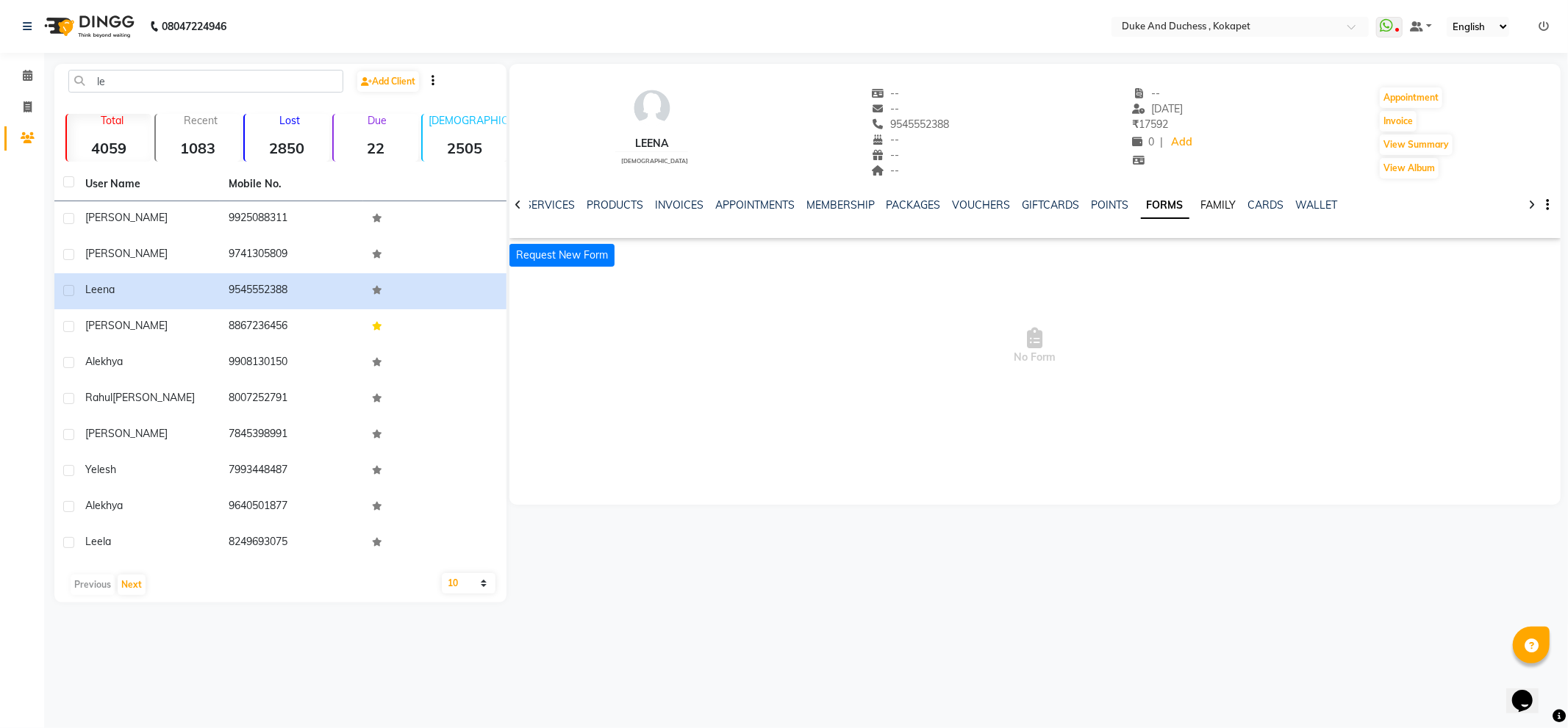
click at [1201, 203] on link "FAMILY" at bounding box center [1219, 204] width 35 height 13
click at [1236, 204] on link "CARDS" at bounding box center [1254, 204] width 36 height 13
click at [1275, 198] on link "WALLET" at bounding box center [1295, 204] width 42 height 13
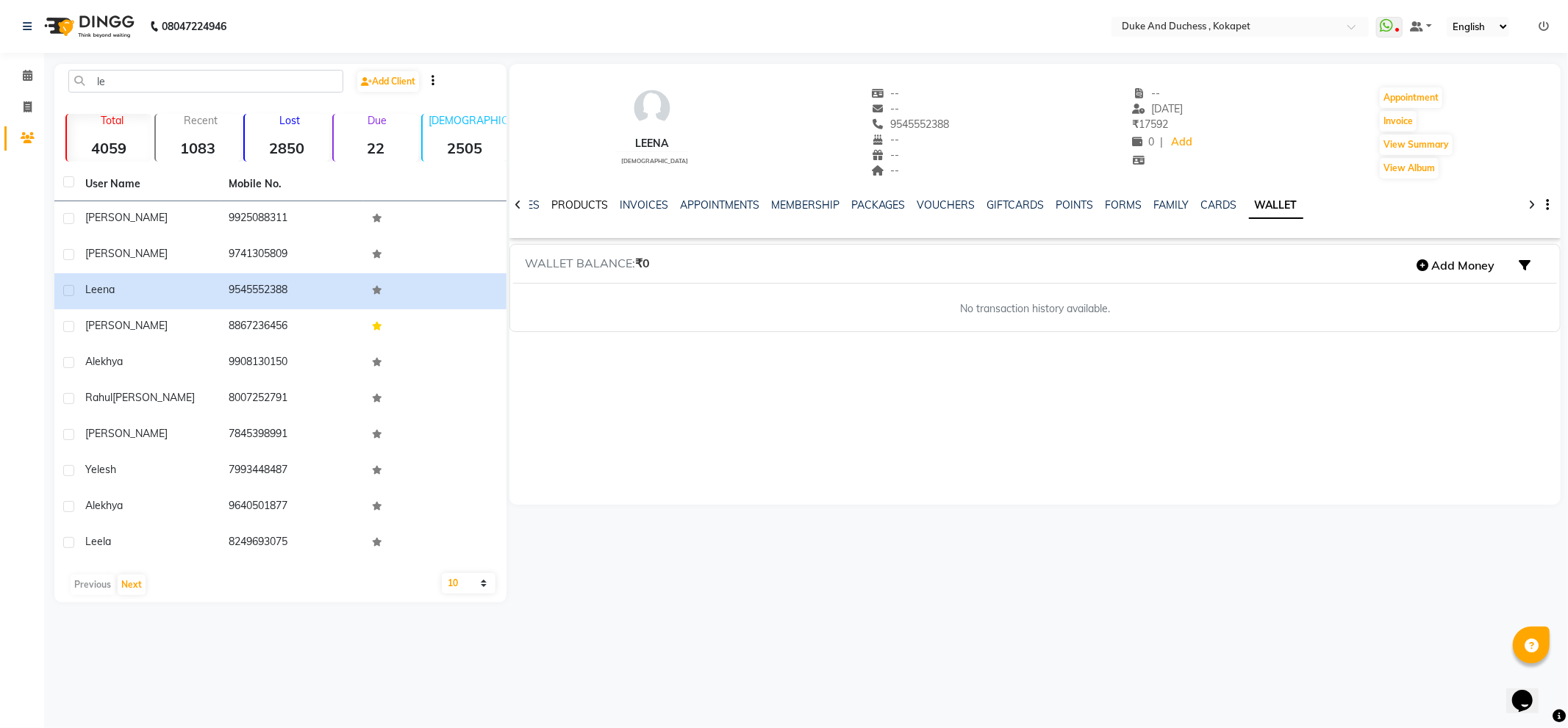
click at [581, 204] on link "PRODUCTS" at bounding box center [579, 204] width 56 height 13
click at [650, 201] on link "SERVICES" at bounding box center [644, 204] width 50 height 13
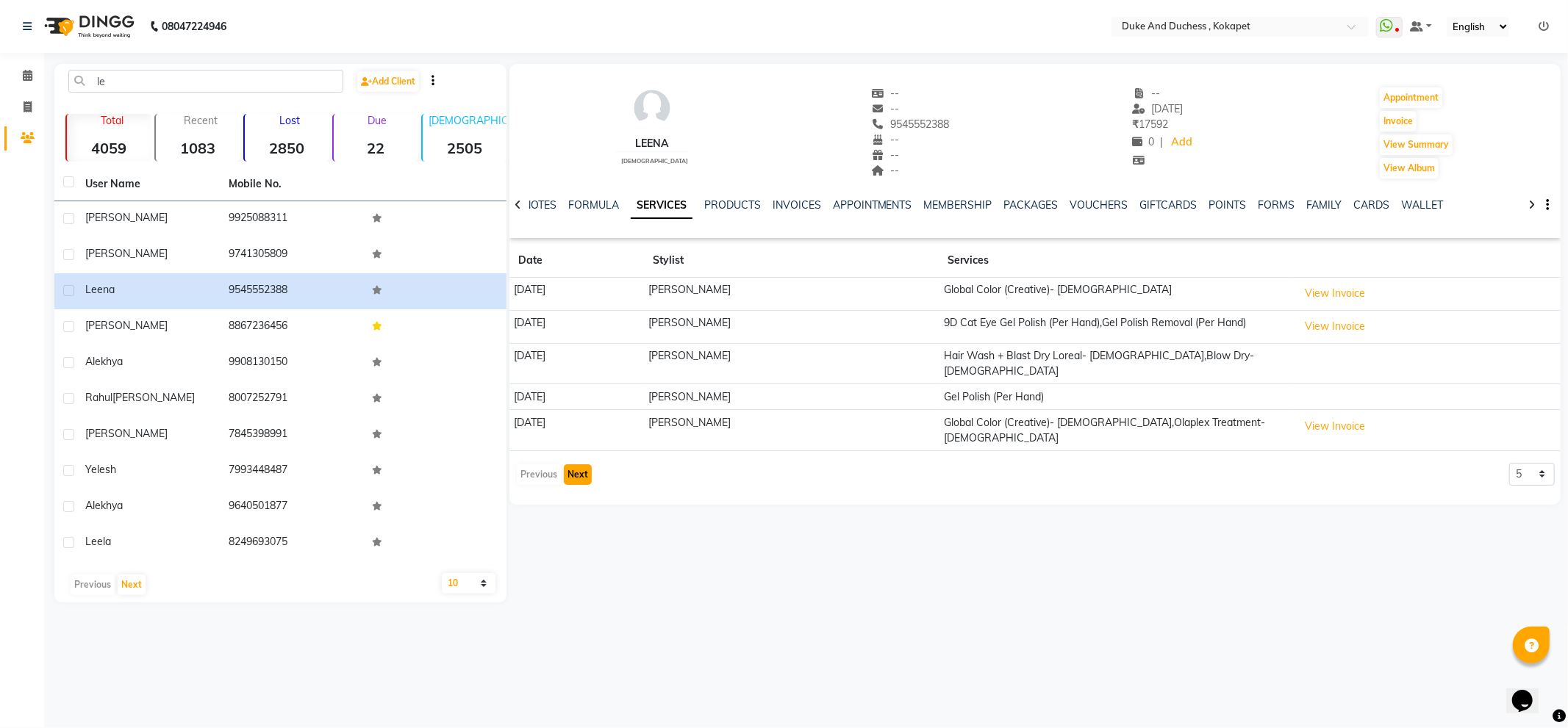
click at [572, 464] on button "Next" at bounding box center [578, 474] width 28 height 20
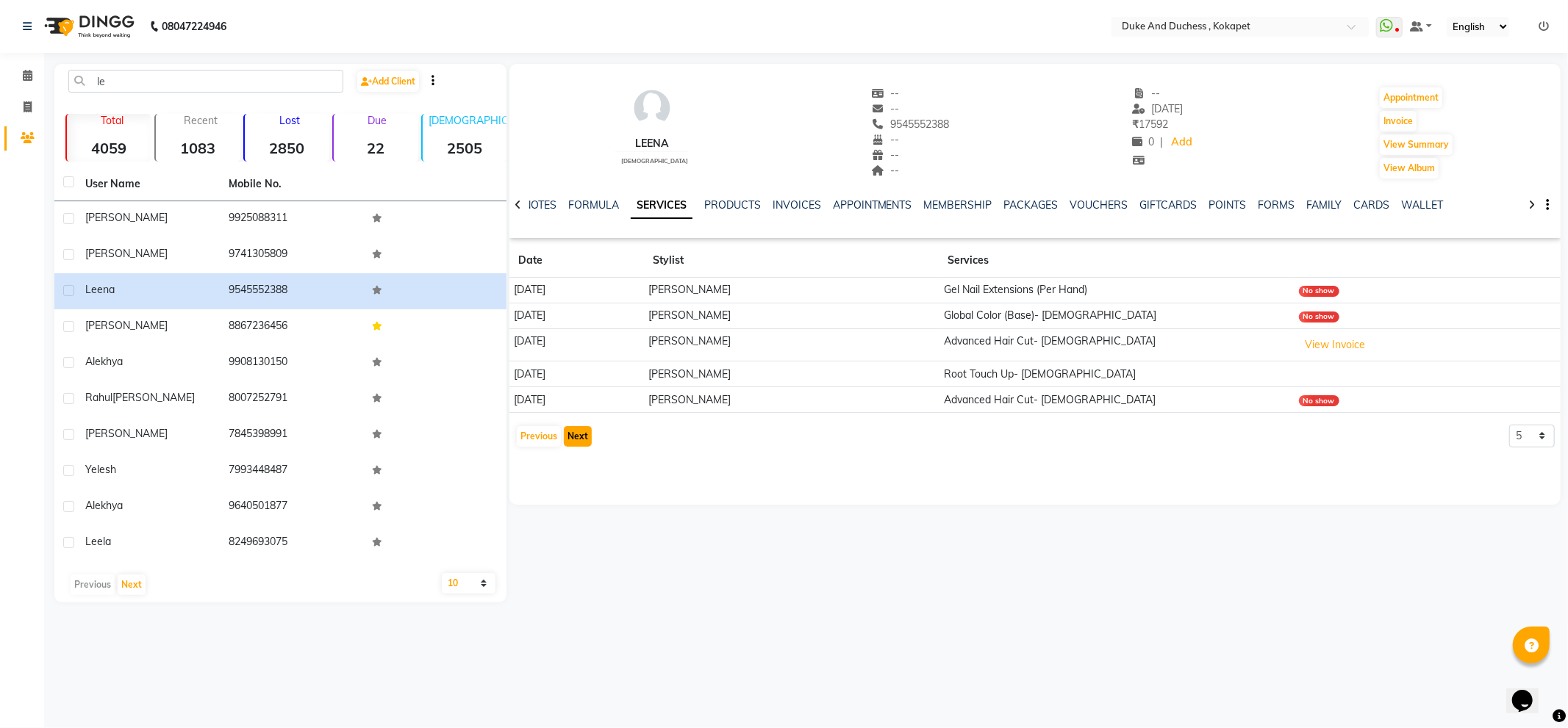
click at [573, 438] on button "Next" at bounding box center [578, 436] width 28 height 20
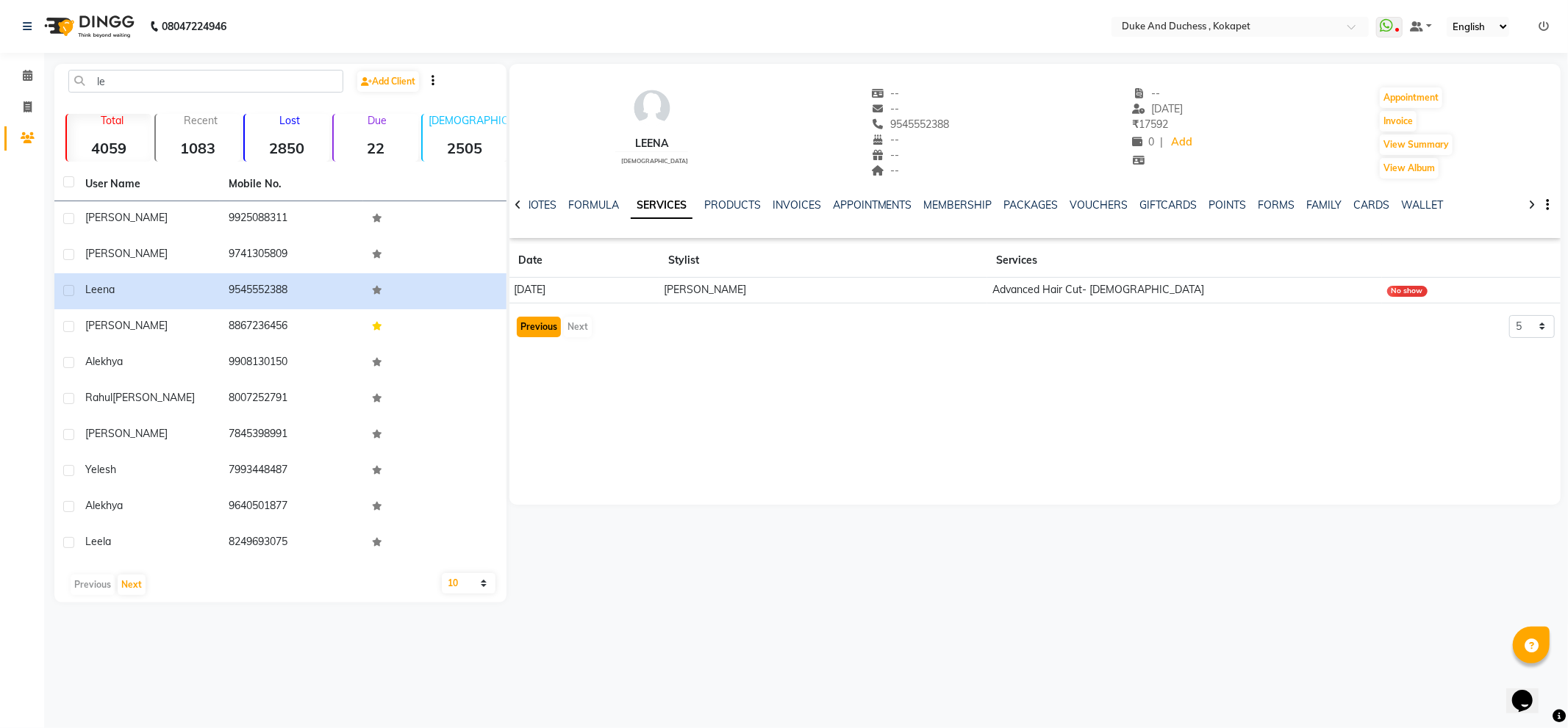
click at [541, 324] on button "Previous" at bounding box center [539, 326] width 44 height 20
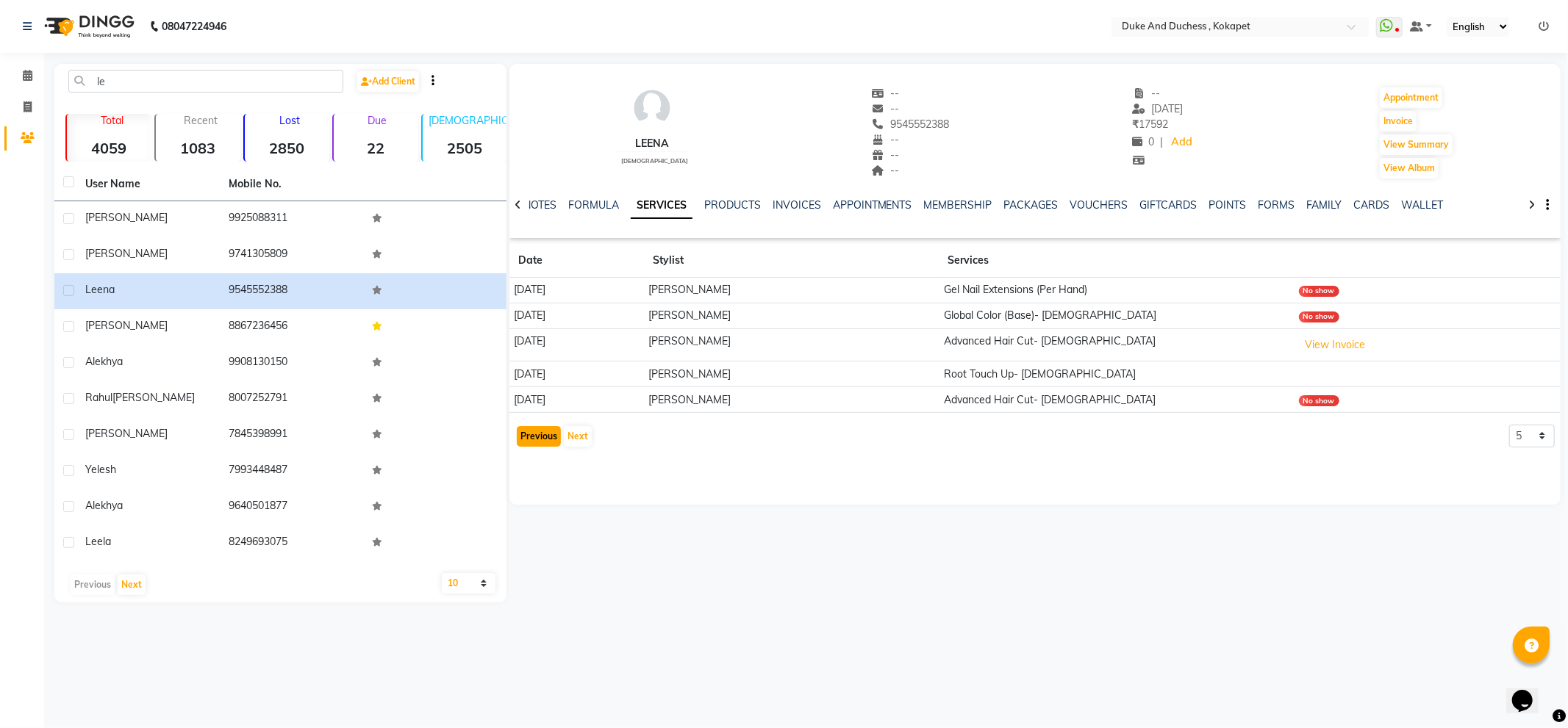
click at [545, 442] on button "Previous" at bounding box center [539, 436] width 44 height 20
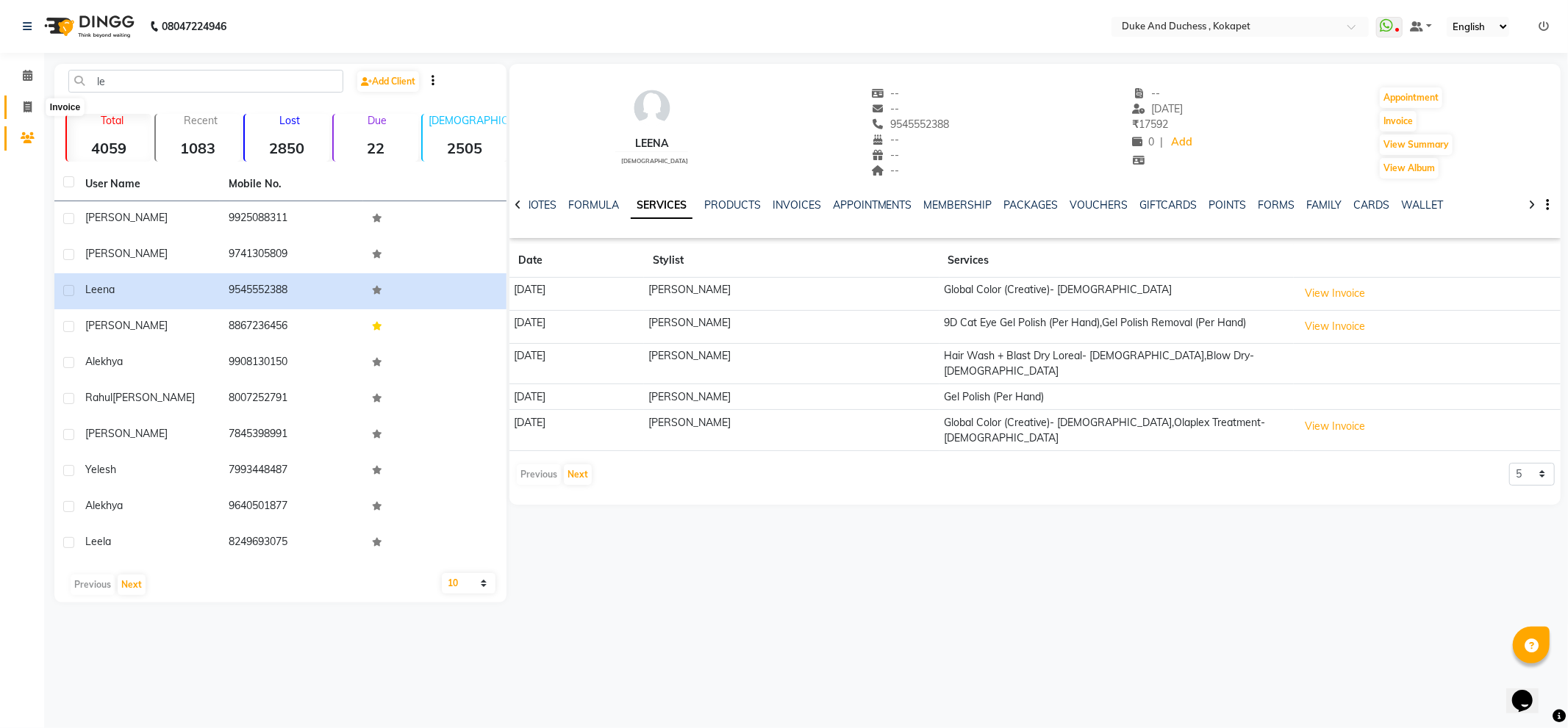
click at [26, 101] on icon at bounding box center [27, 107] width 8 height 11
select select "service"
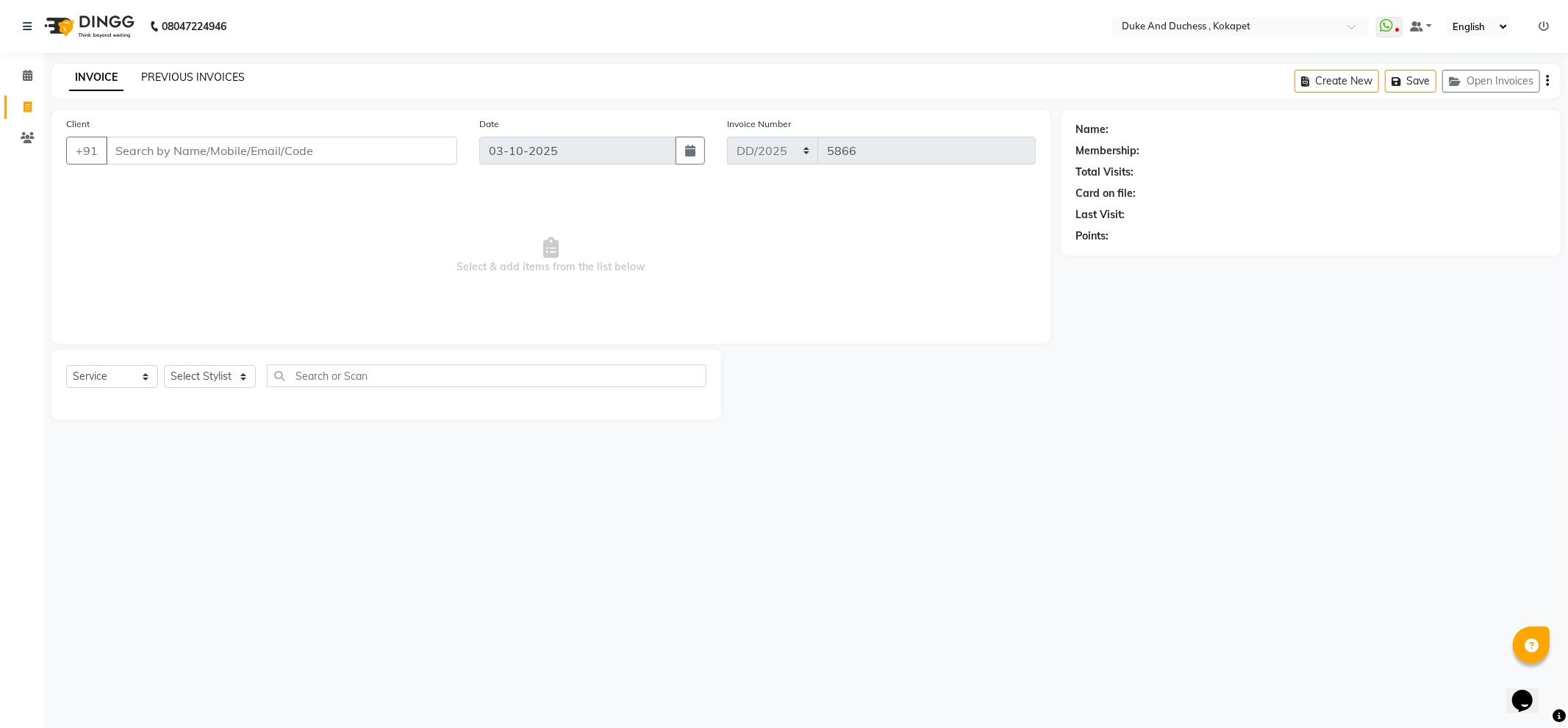
click at [177, 78] on link "PREVIOUS INVOICES" at bounding box center [193, 77] width 104 height 13
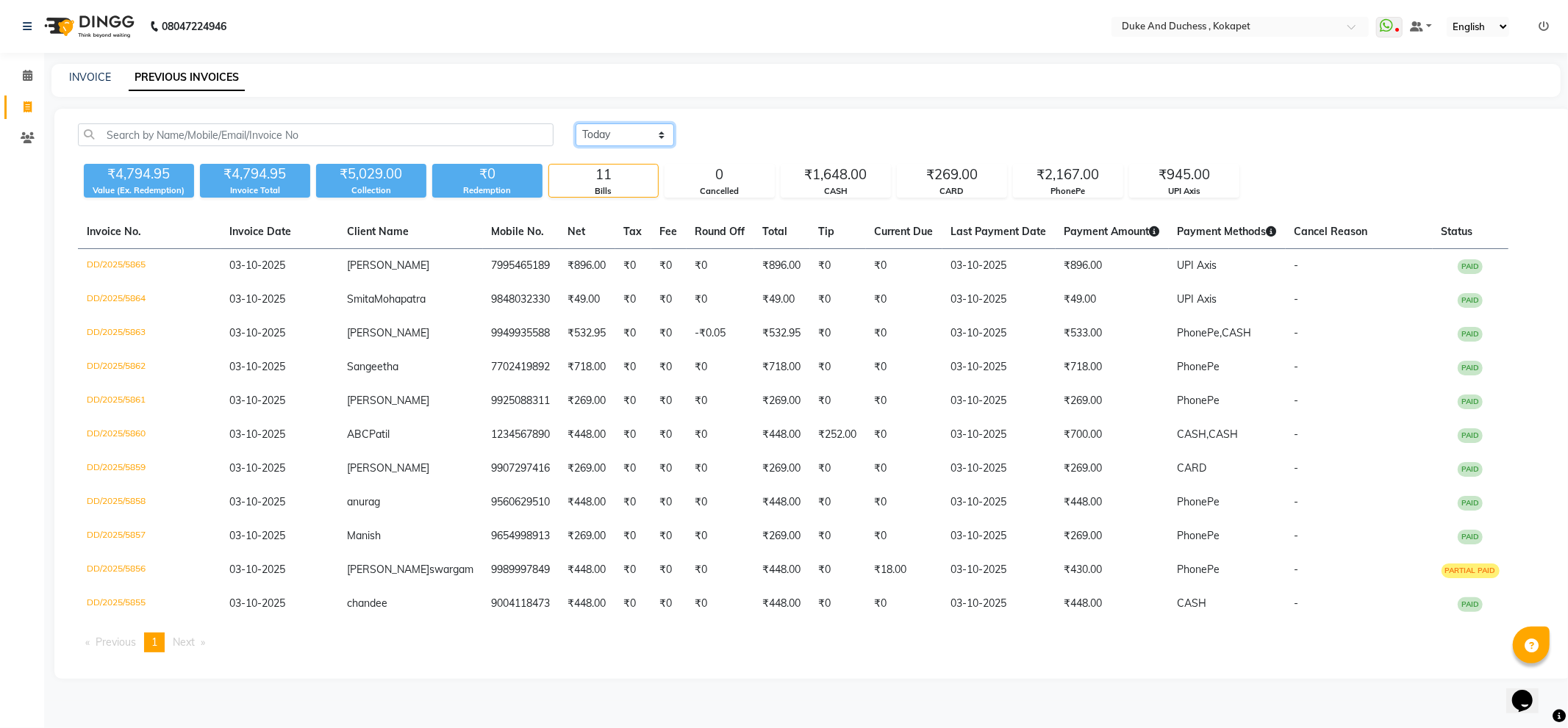
click at [643, 130] on select "Today Yesterday Custom Range" at bounding box center [625, 135] width 99 height 23
select select "range"
click at [576, 123] on select "Today Yesterday Custom Range" at bounding box center [625, 135] width 99 height 23
click at [740, 130] on input "03-10-2025" at bounding box center [744, 135] width 103 height 20
select select "10"
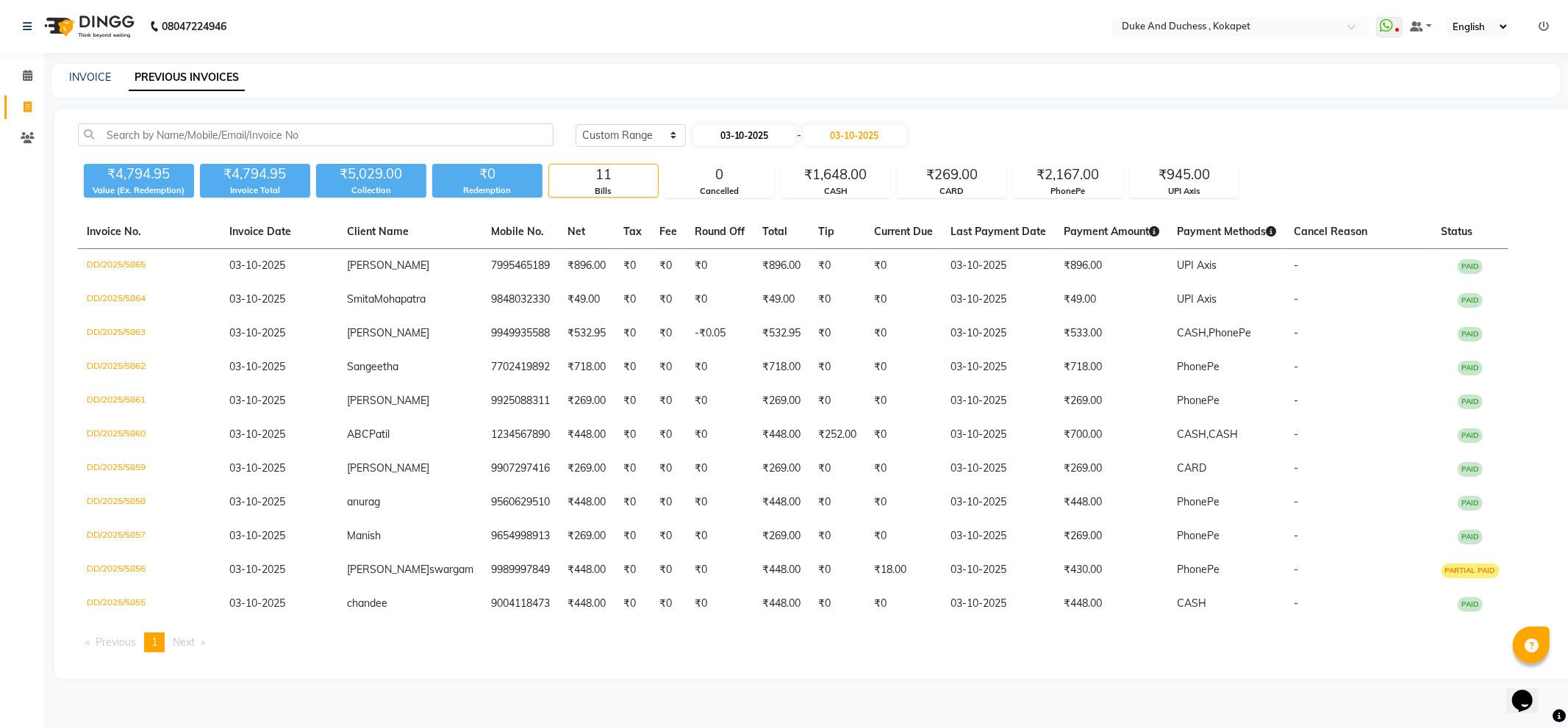
select select "2025"
click at [761, 158] on select "Jan Feb Mar Apr May Jun Jul Aug Sep Oct Nov Dec" at bounding box center [750, 162] width 56 height 22
select select "4"
click at [722, 152] on select "Jan Feb Mar Apr May Jun Jul Aug Sep Oct Nov Dec" at bounding box center [750, 162] width 56 height 22
click at [731, 204] on div "1" at bounding box center [731, 210] width 24 height 24
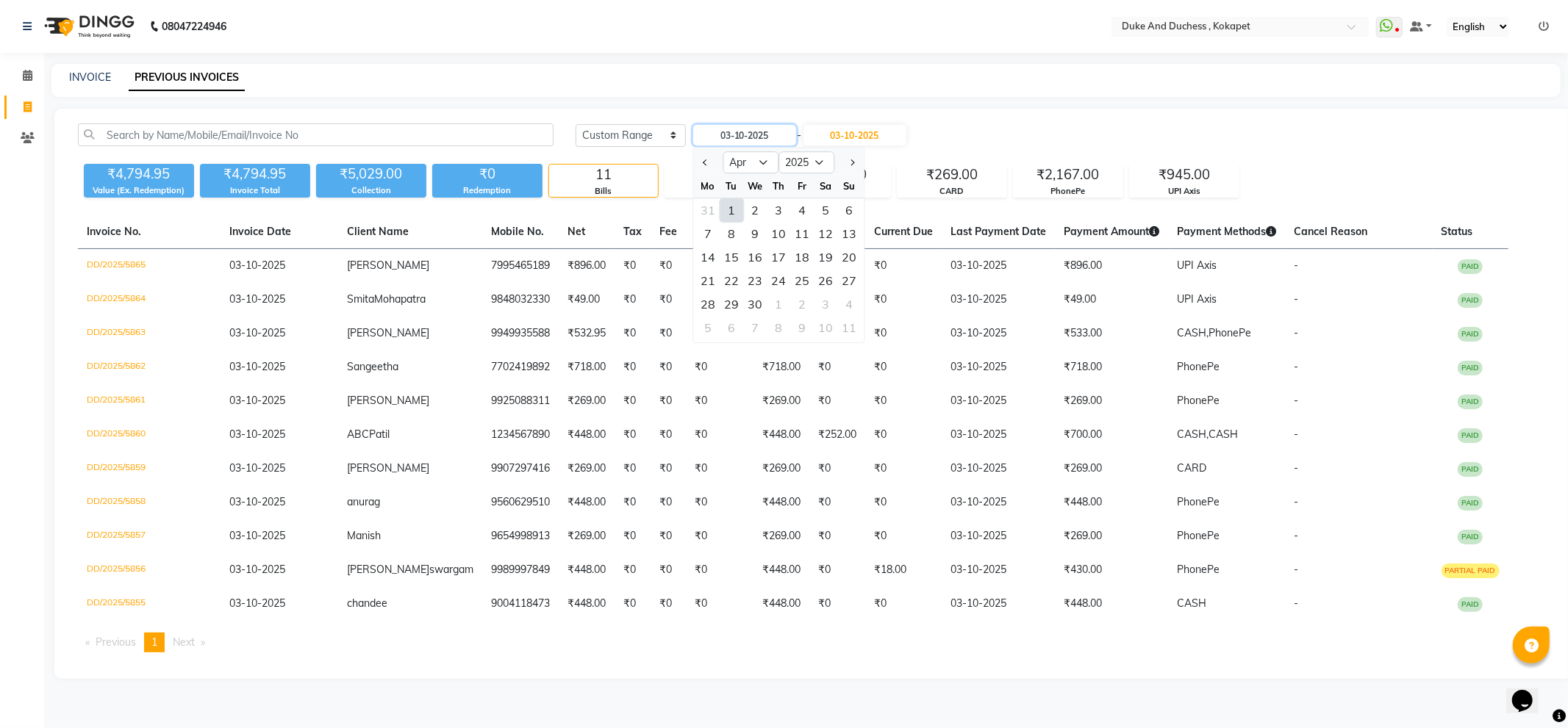
type input "01-04-2025"
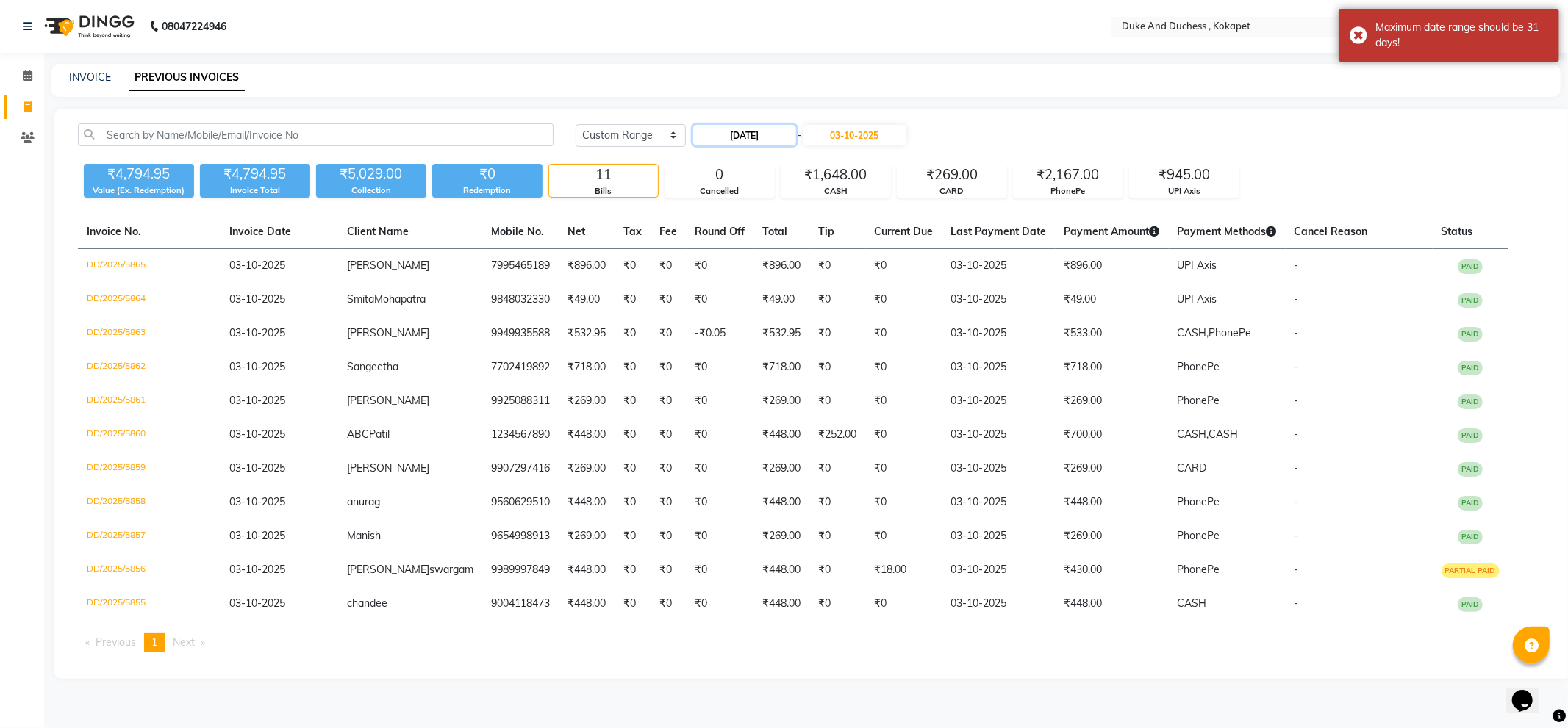
click at [780, 130] on input "01-04-2025" at bounding box center [744, 135] width 103 height 20
select select "4"
select select "2025"
click at [806, 206] on div "4" at bounding box center [802, 210] width 24 height 24
type input "04-04-2025"
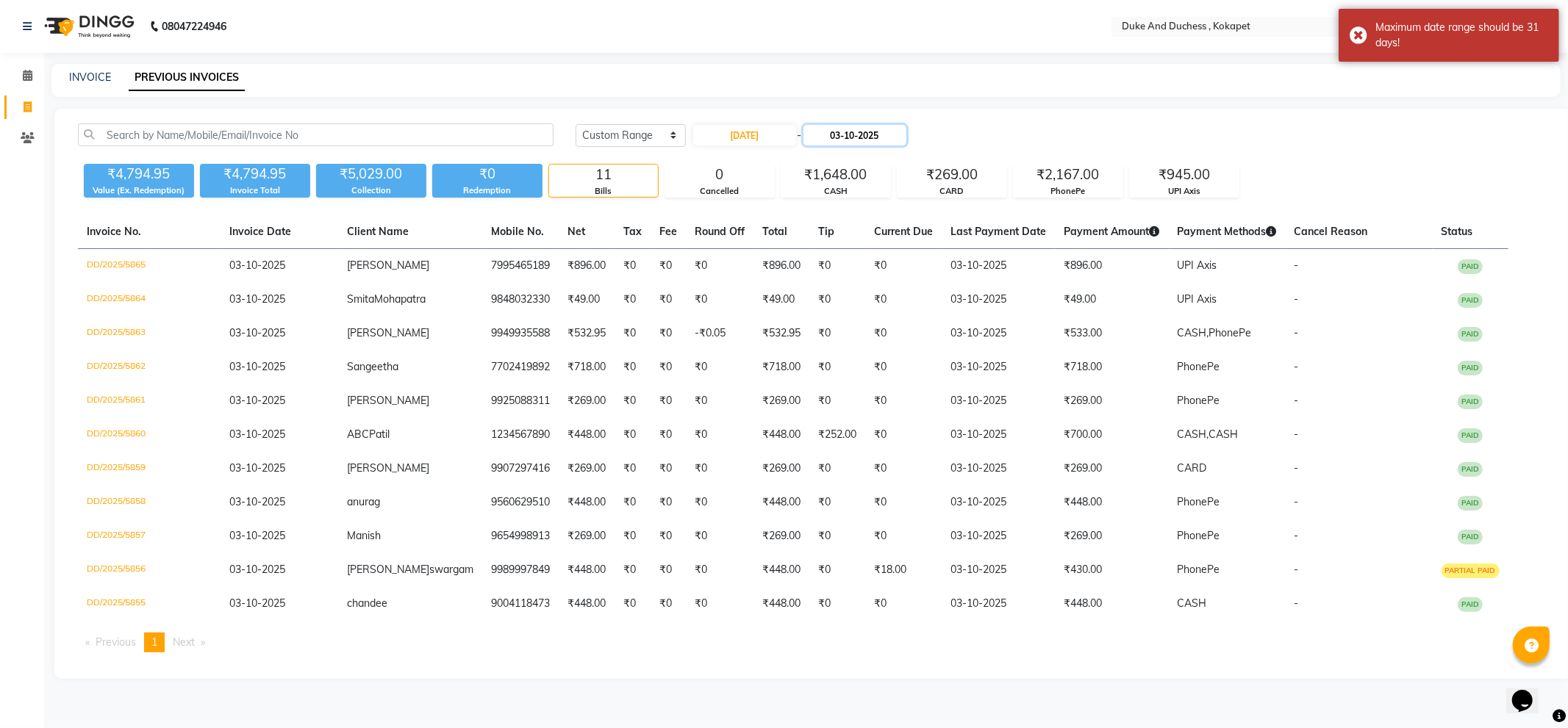
click at [883, 126] on input "03-10-2025" at bounding box center [855, 135] width 103 height 20
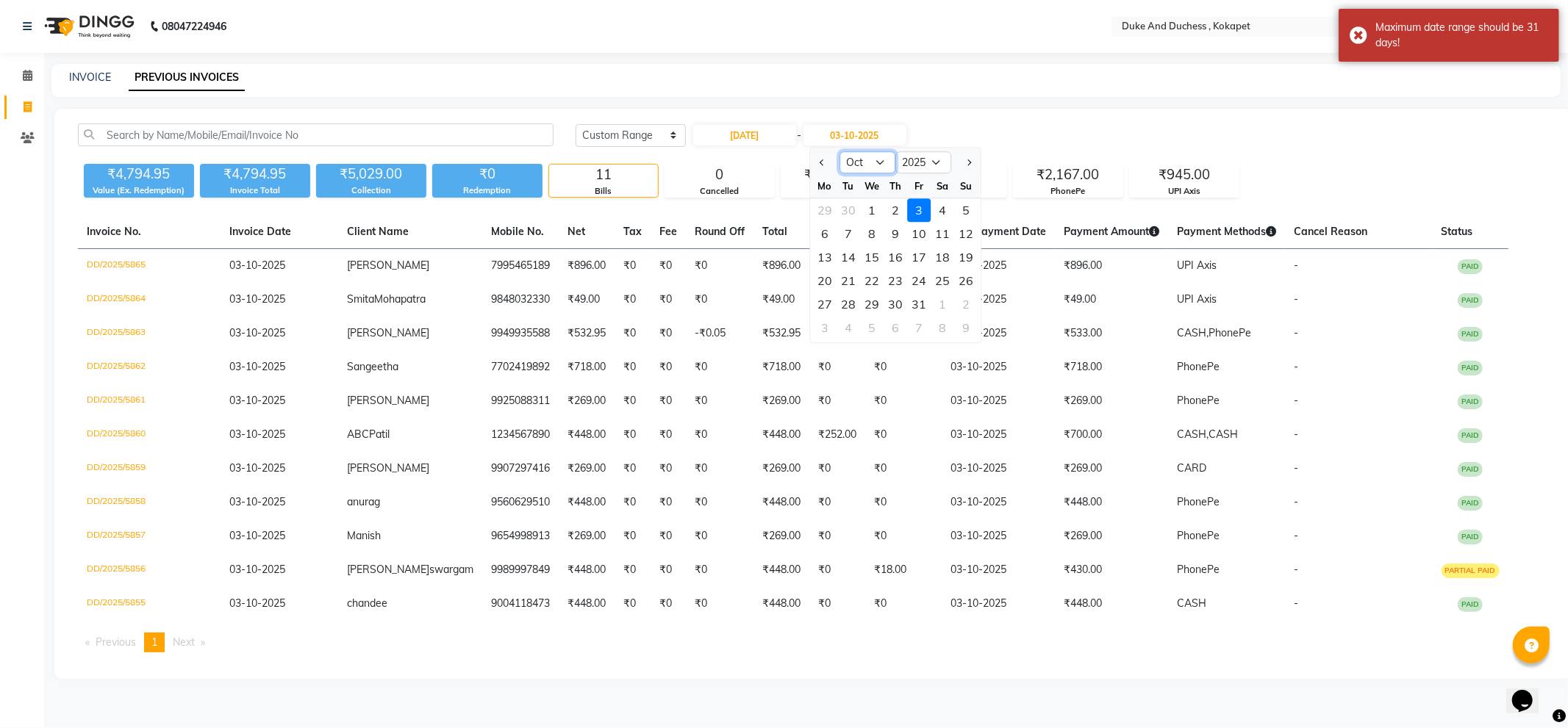
click at [884, 160] on select "Apr May Jun Jul Aug Sep Oct Nov Dec" at bounding box center [867, 162] width 56 height 22
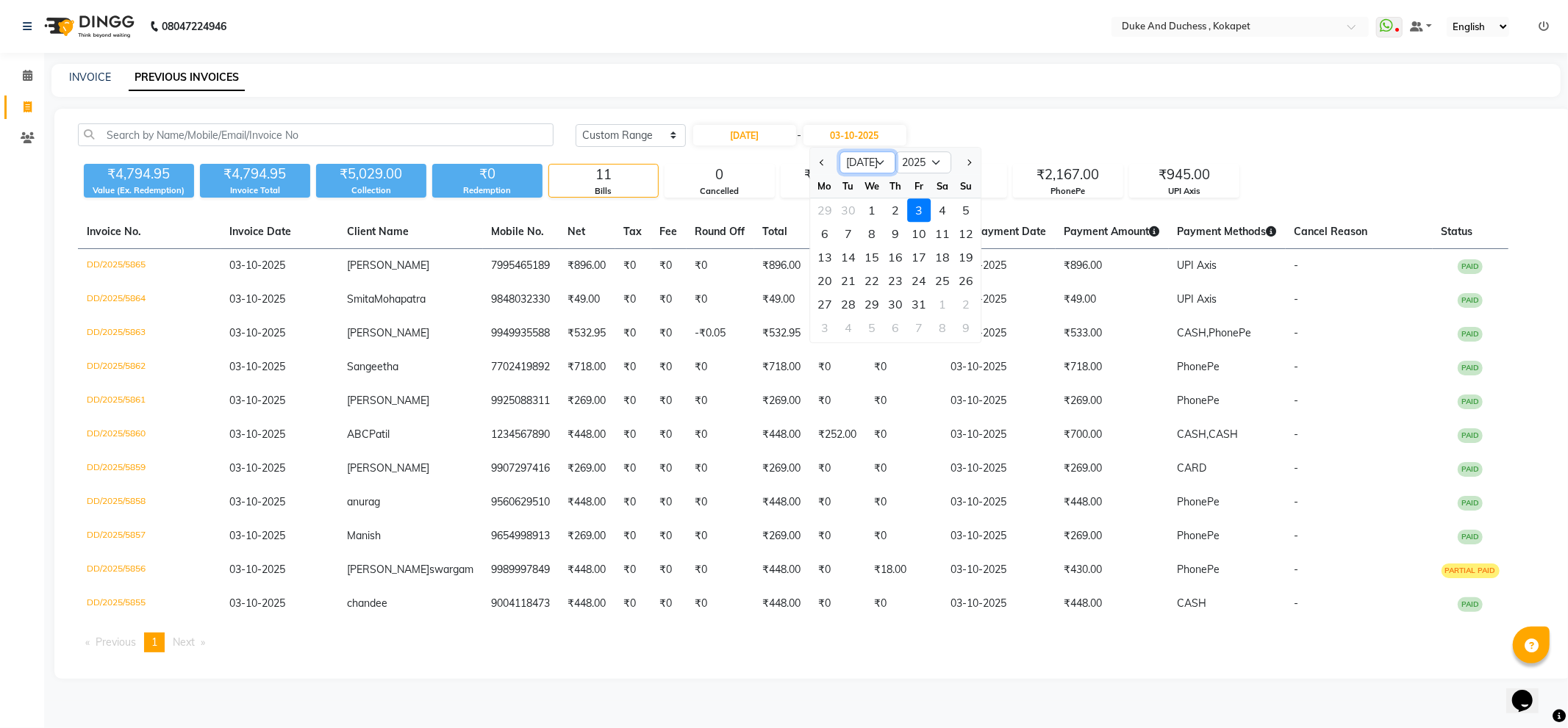
click at [840, 152] on select "Apr May Jun Jul Aug Sep Oct Nov Dec" at bounding box center [867, 162] width 56 height 22
click at [885, 160] on select "Apr May Jun Jul Aug Sep Oct Nov Dec" at bounding box center [867, 162] width 56 height 22
select select "4"
click at [840, 152] on select "Apr May Jun Jul Aug Sep Oct Nov Dec" at bounding box center [867, 162] width 56 height 22
click at [883, 160] on select "Apr May Jun Jul Aug Sep Oct Nov Dec" at bounding box center [867, 162] width 56 height 22
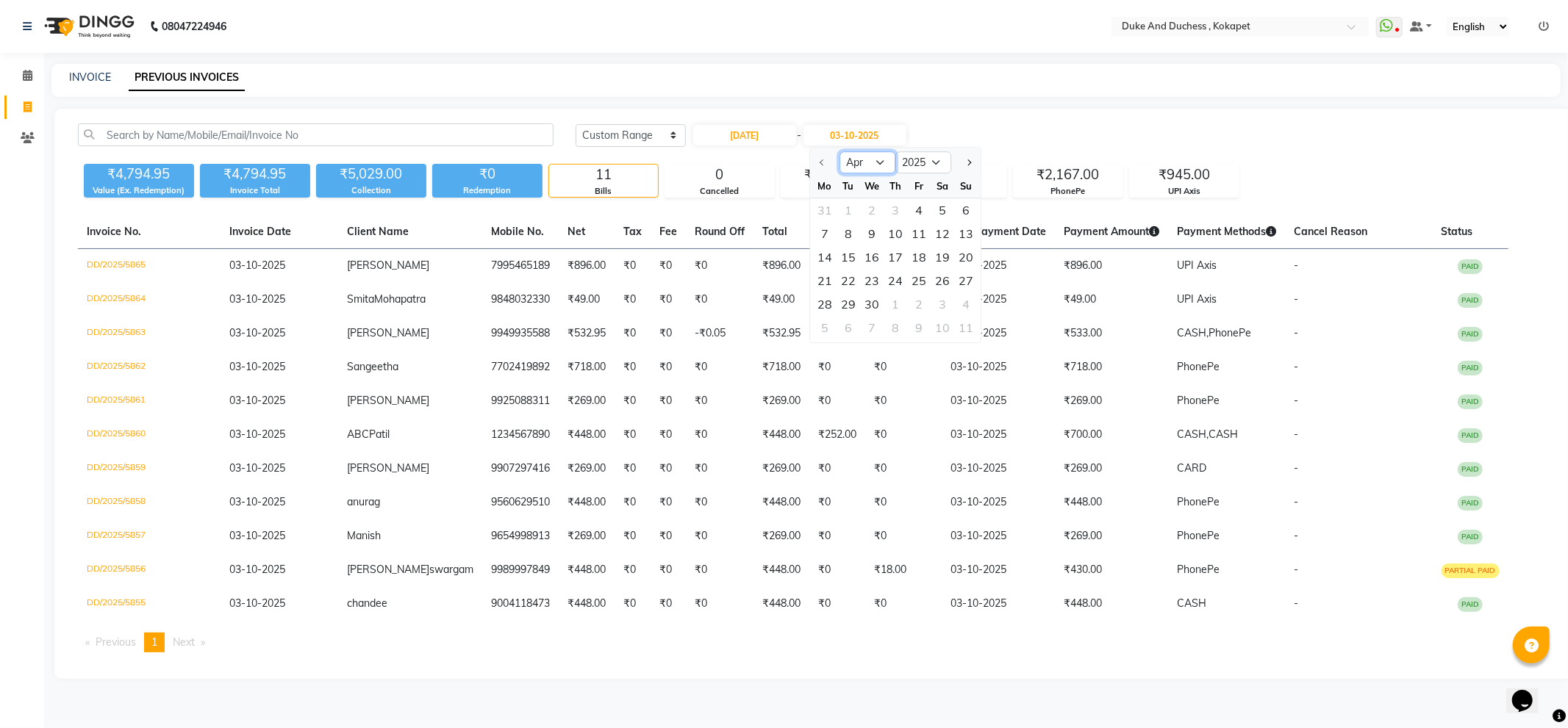
click at [840, 152] on select "Apr May Jun Jul Aug Sep Oct Nov Dec" at bounding box center [867, 162] width 56 height 22
click at [1022, 99] on main "INVOICE PREVIOUS INVOICES Today Yesterday Custom Range 04-04-2025 - 03-10-2025 …" at bounding box center [806, 383] width 1524 height 637
click at [94, 62] on div "08047224946 Select Location × Duke And Duchess , Kokapet WhatsApp Status ✕ Stat…" at bounding box center [784, 364] width 1568 height 728
click at [92, 64] on div "INVOICE PREVIOUS INVOICES" at bounding box center [805, 81] width 1509 height 33
click at [92, 71] on link "INVOICE" at bounding box center [90, 77] width 42 height 13
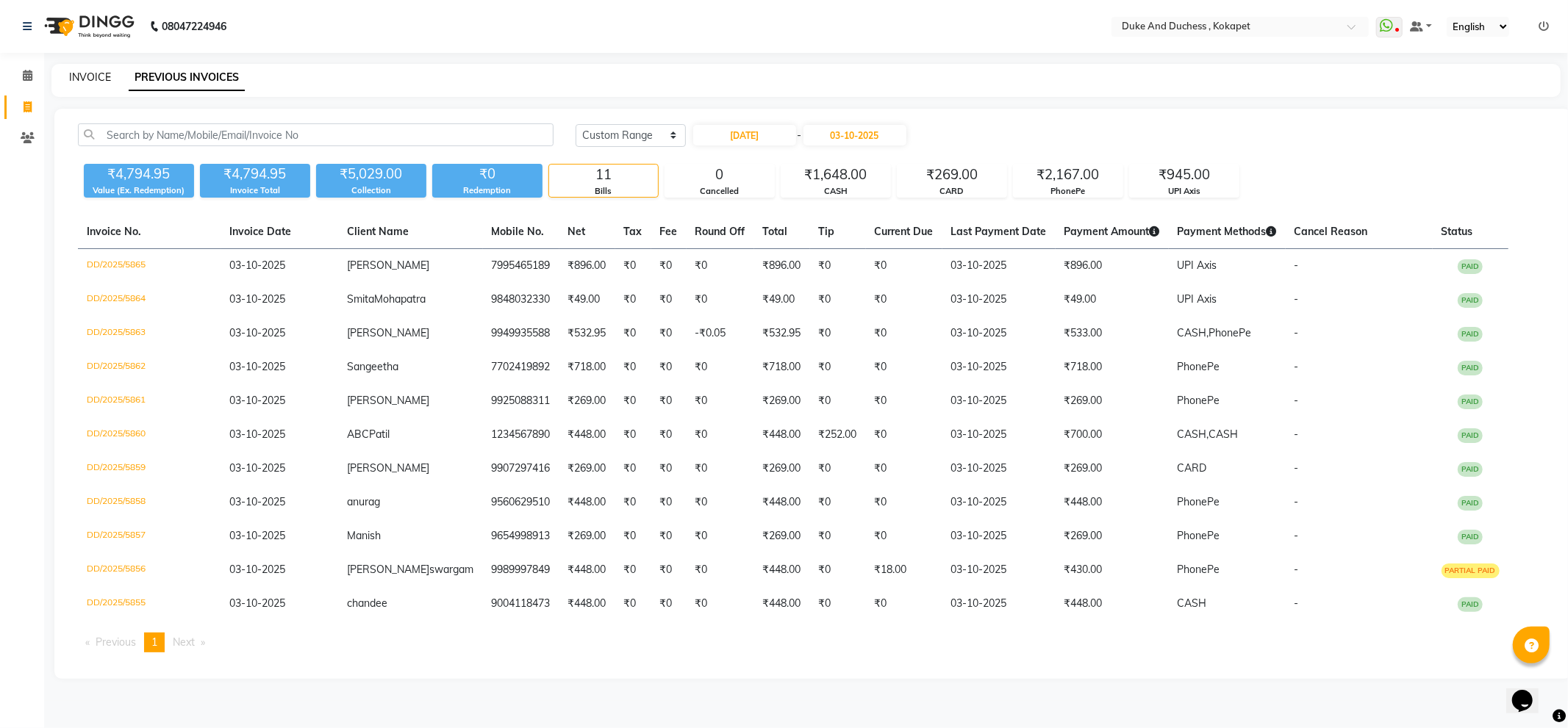
select select "service"
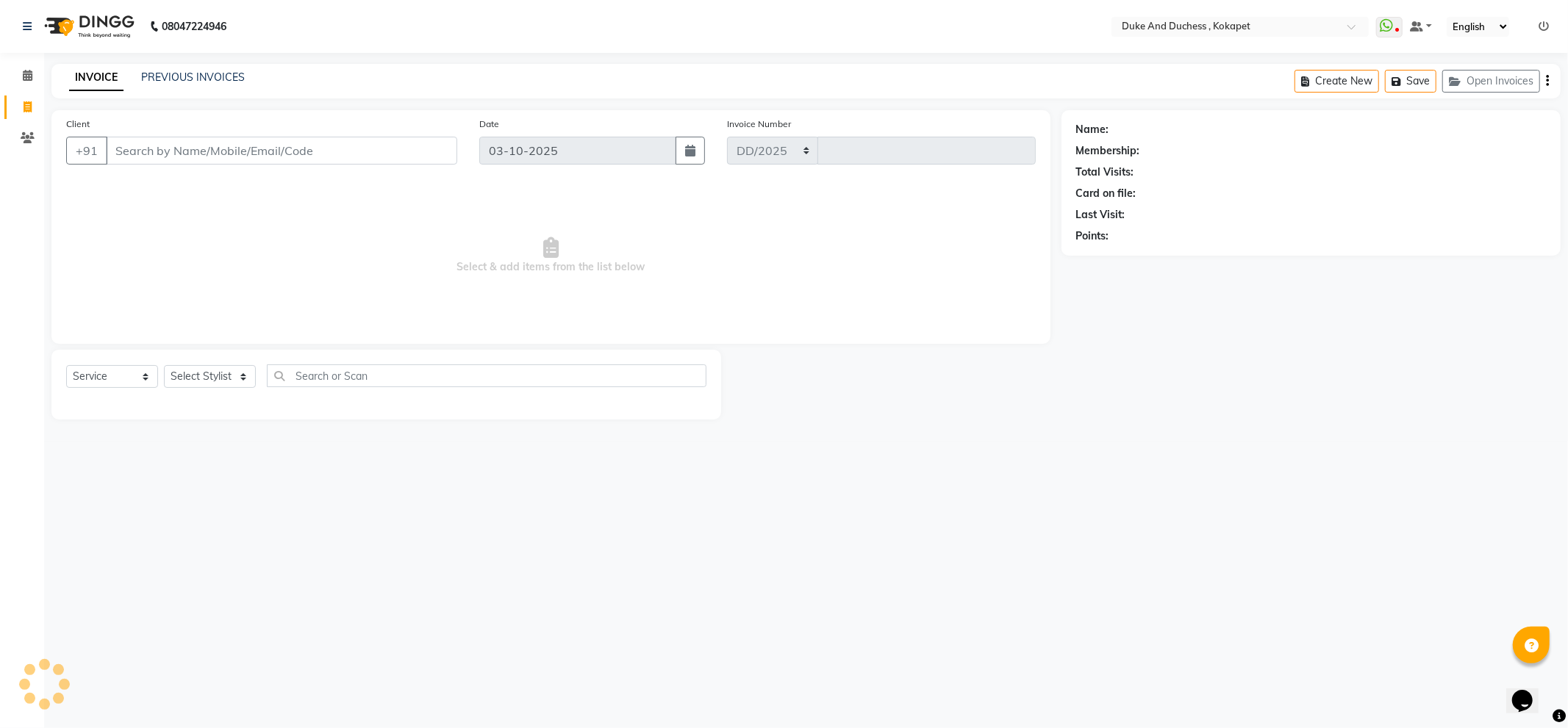
select select "5687"
type input "5866"
click at [92, 71] on link "INVOICE" at bounding box center [96, 78] width 55 height 26
click at [192, 376] on select "Select Stylist Admin Anu Rai Duke & Duchess Kushmita Toppo Raj Gurung Rijvan Mo…" at bounding box center [210, 376] width 92 height 23
select select "91316"
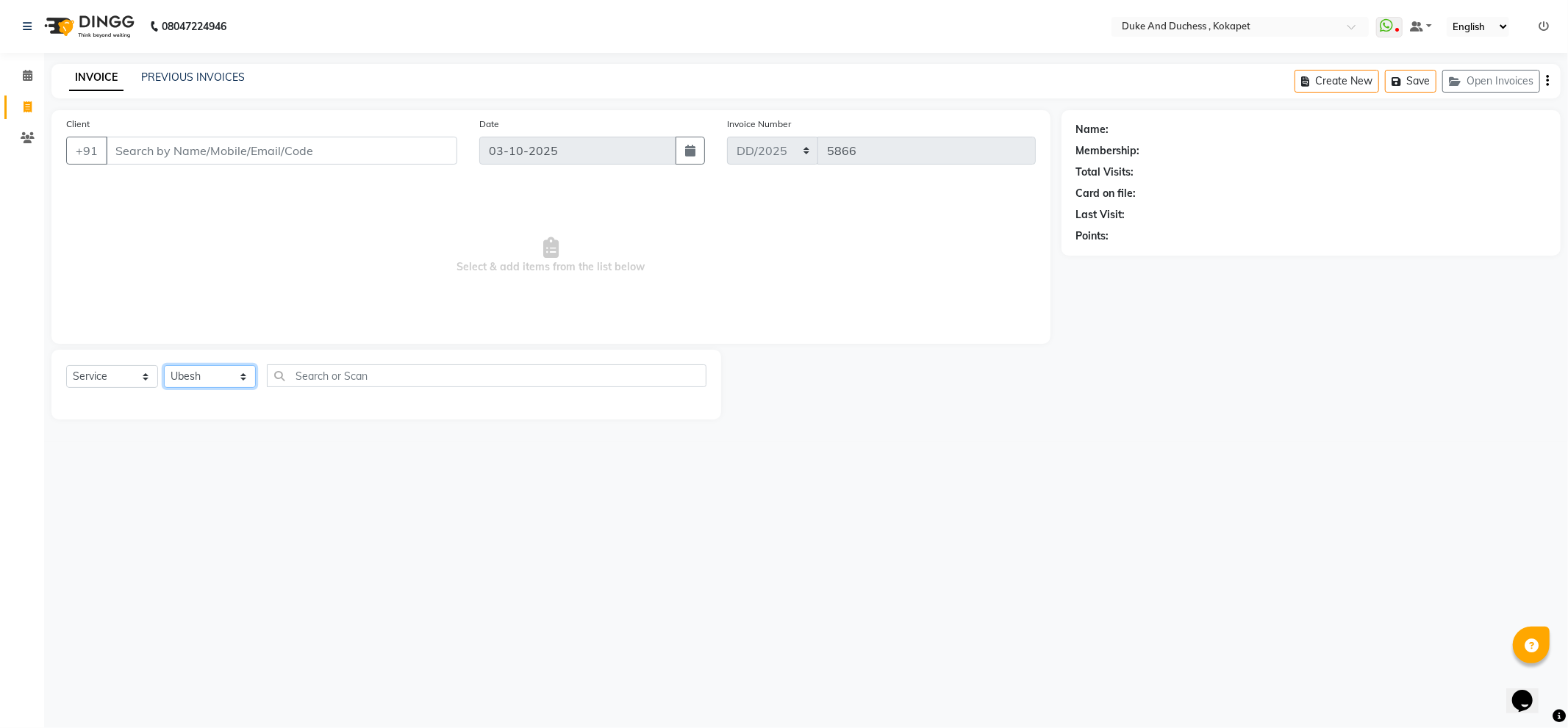
click at [164, 366] on select "Select Stylist Admin Anu Rai Duke & Duchess Kushmita Toppo Raj Gurung Rijvan Mo…" at bounding box center [210, 376] width 92 height 23
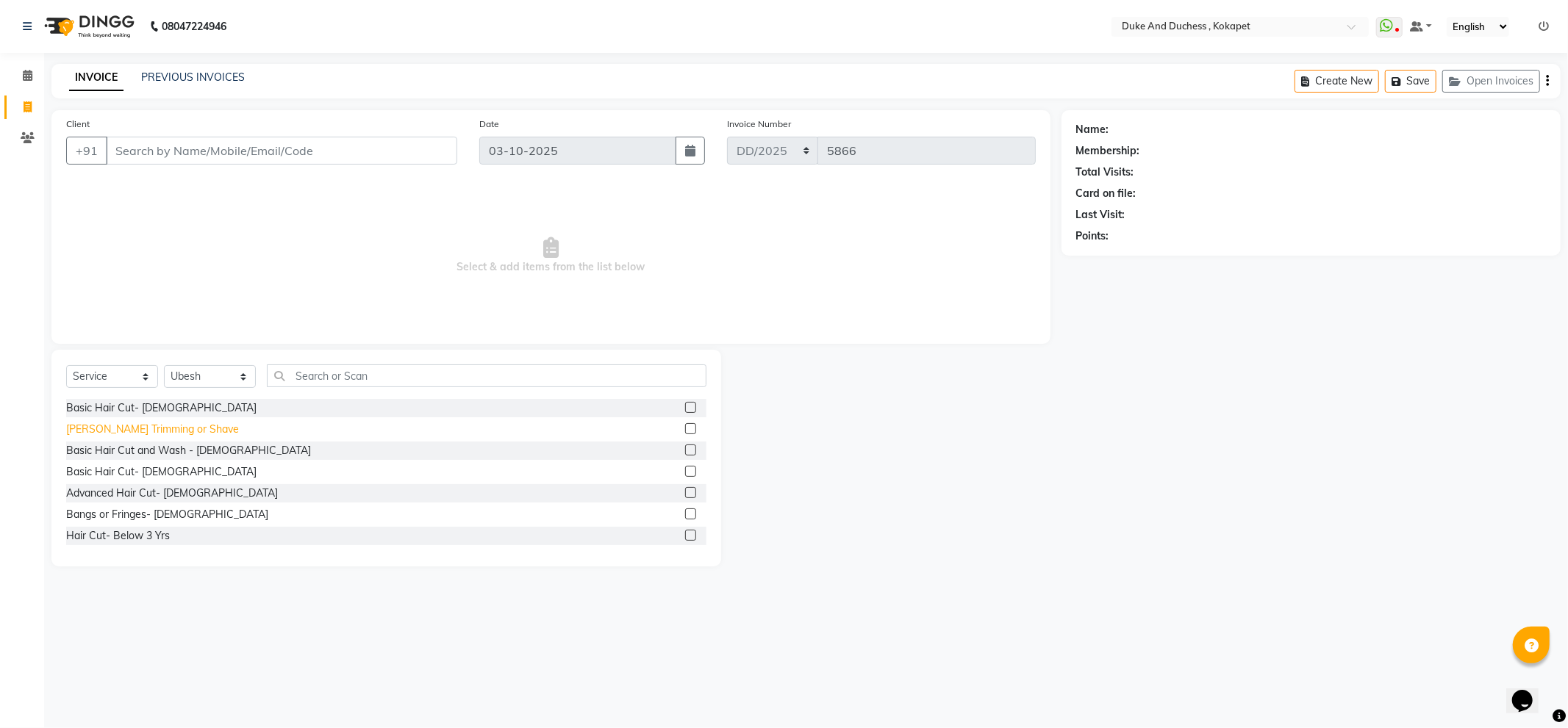
click at [141, 428] on div "Beard Trimming or Shave" at bounding box center [153, 430] width 173 height 16
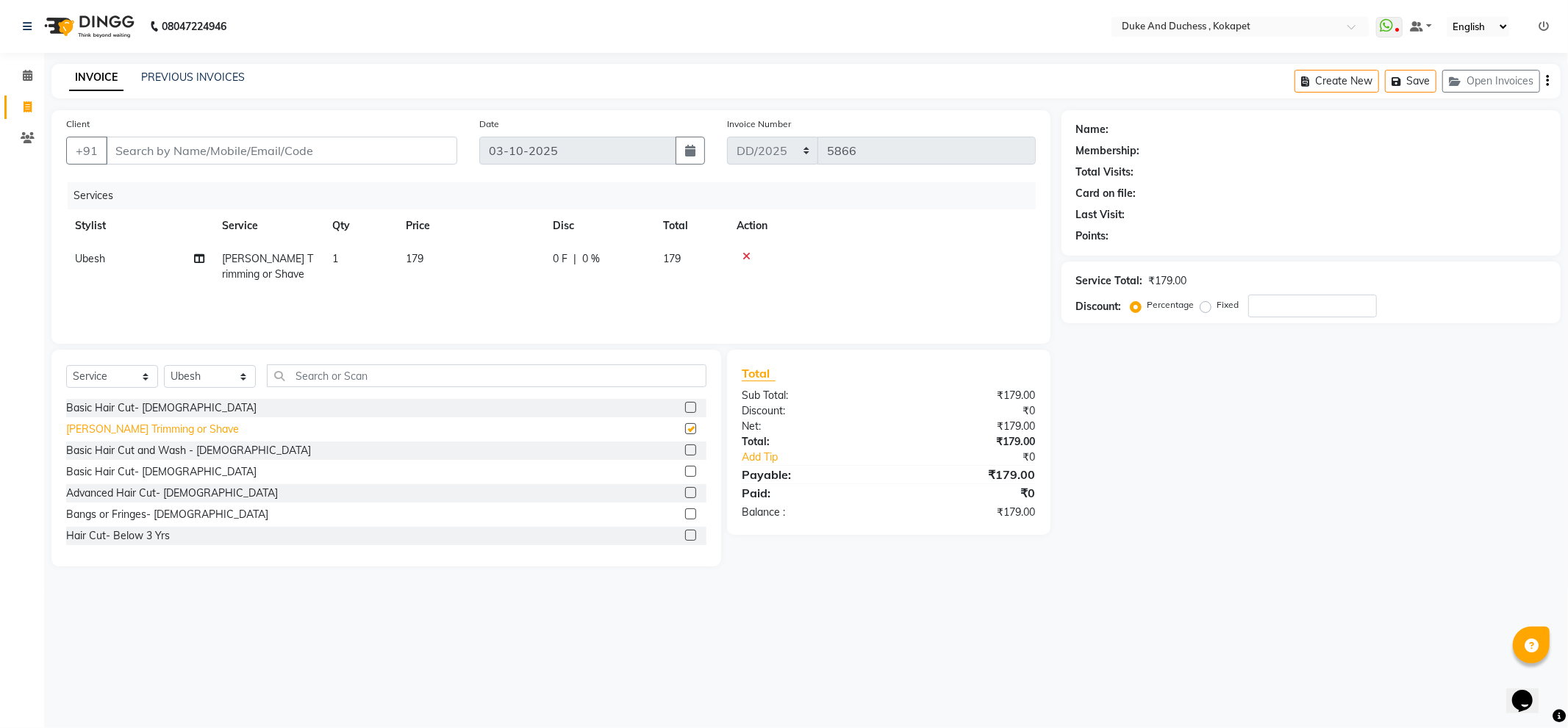
checkbox input "false"
click at [293, 150] on input "Client" at bounding box center [281, 151] width 351 height 28
type input "8"
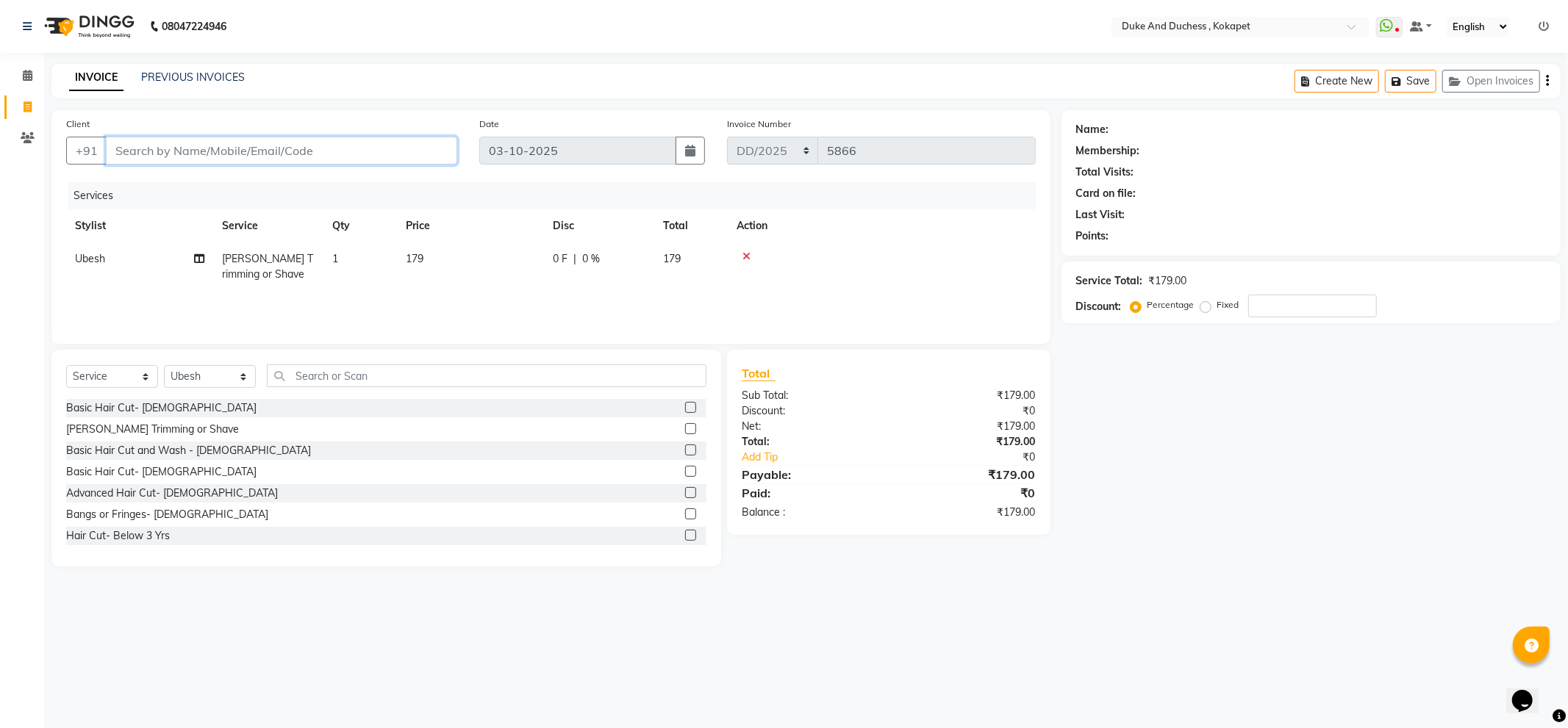
type input "0"
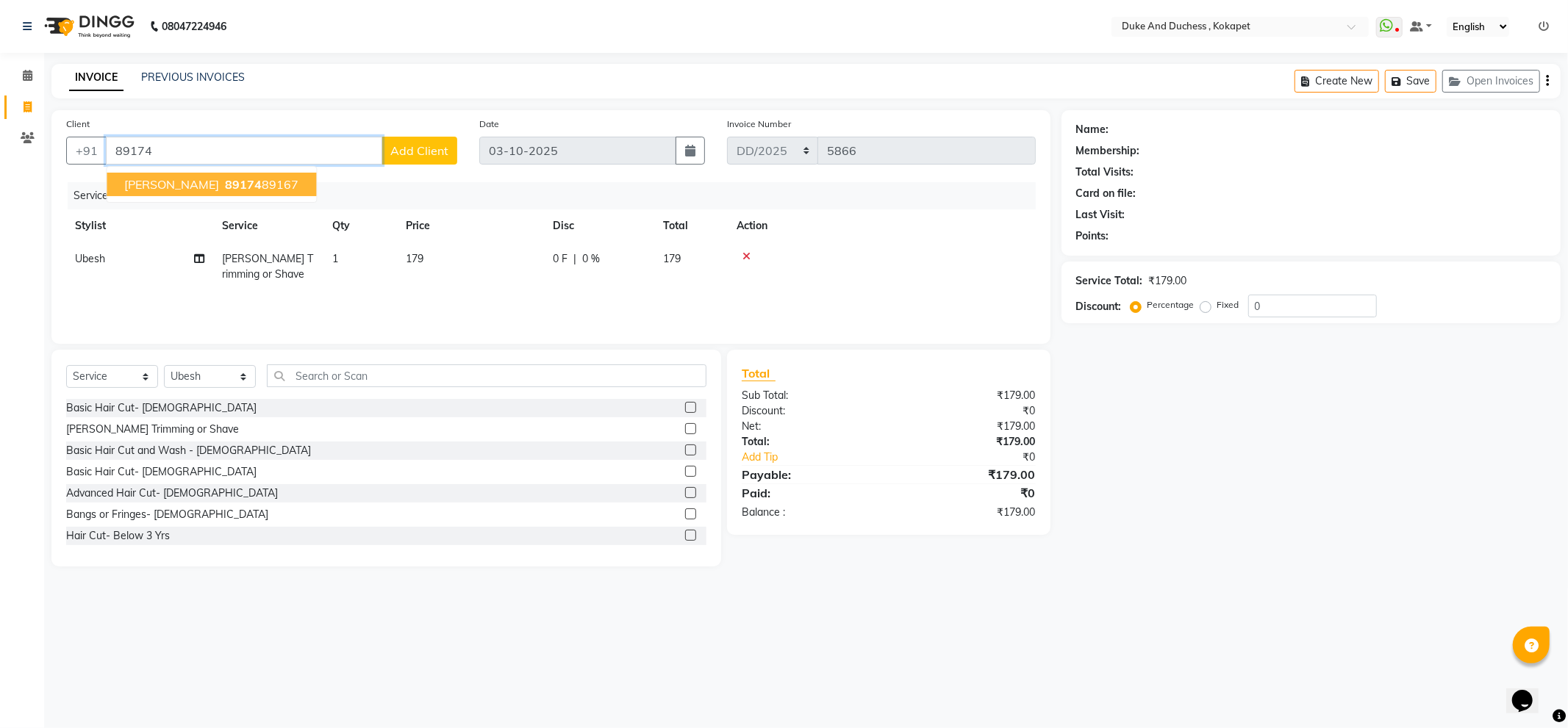
click at [155, 183] on span "Rishab" at bounding box center [172, 184] width 95 height 15
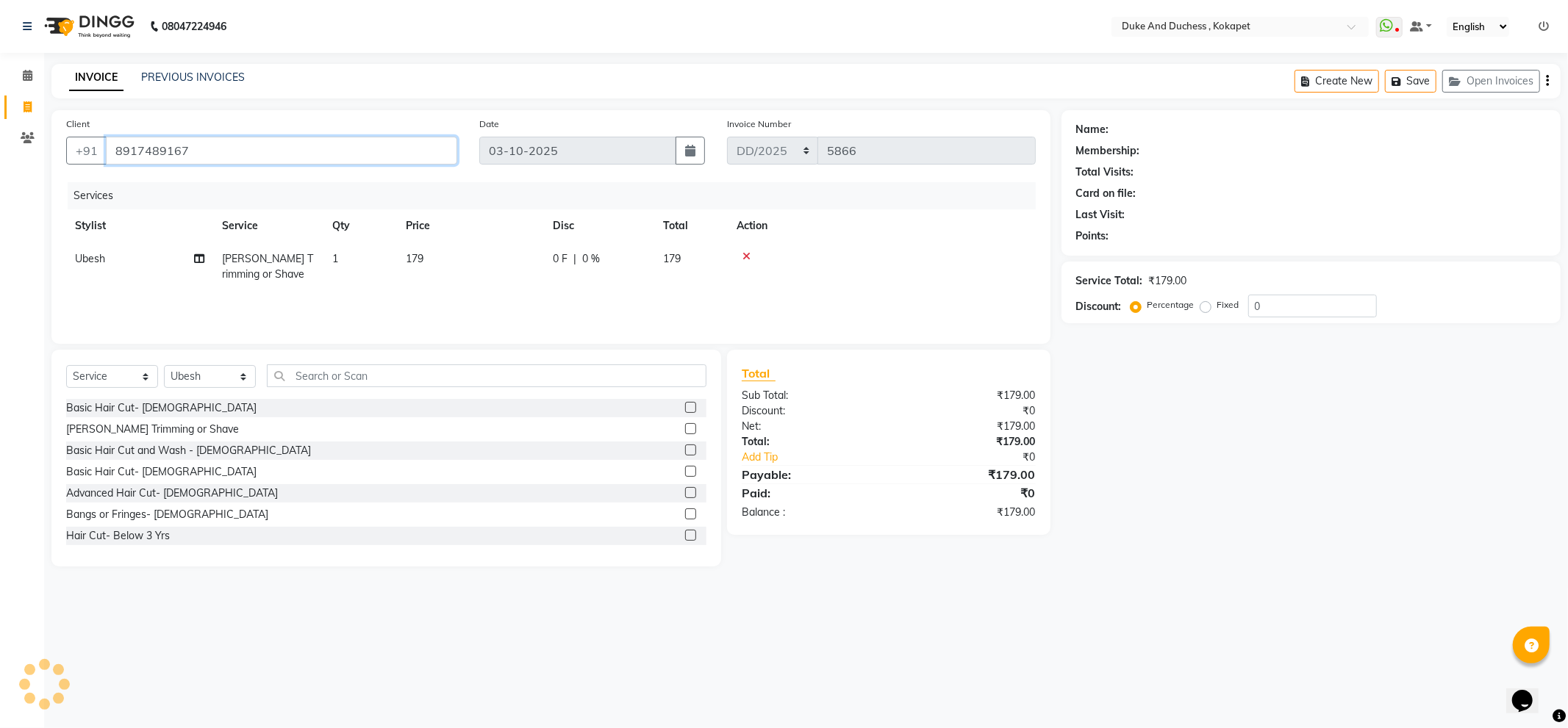
type input "8917489167"
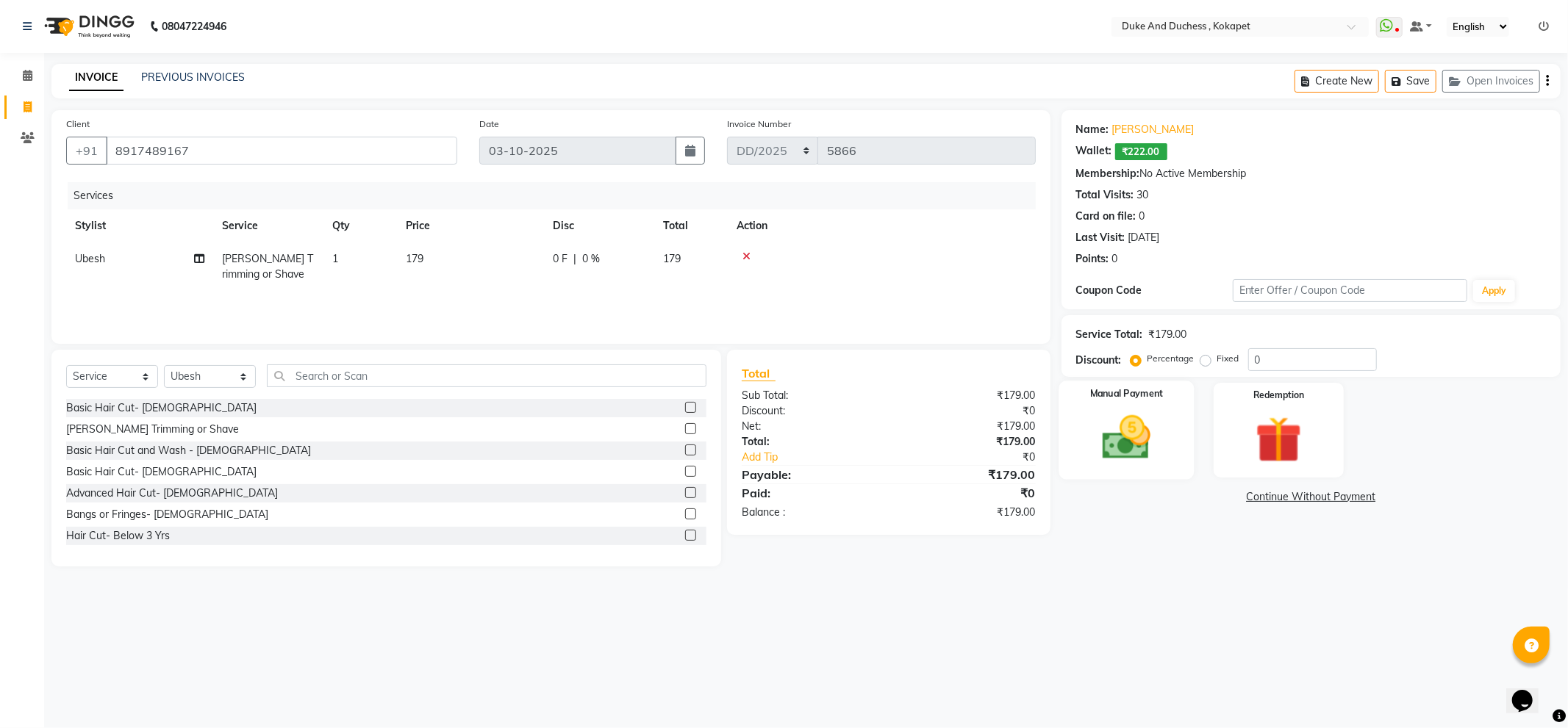
click at [1124, 457] on img at bounding box center [1126, 437] width 78 height 56
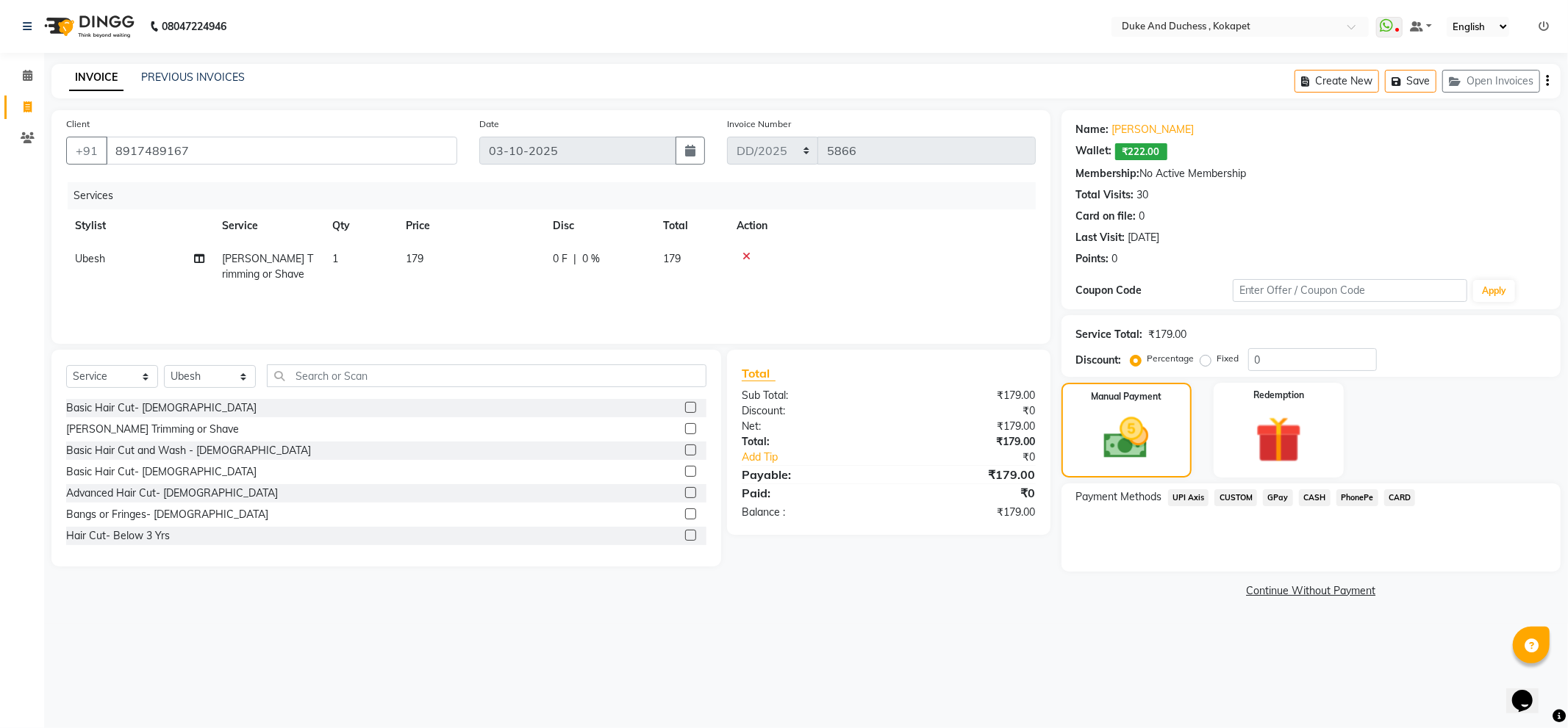
click at [1197, 494] on span "UPI Axis" at bounding box center [1189, 497] width 41 height 17
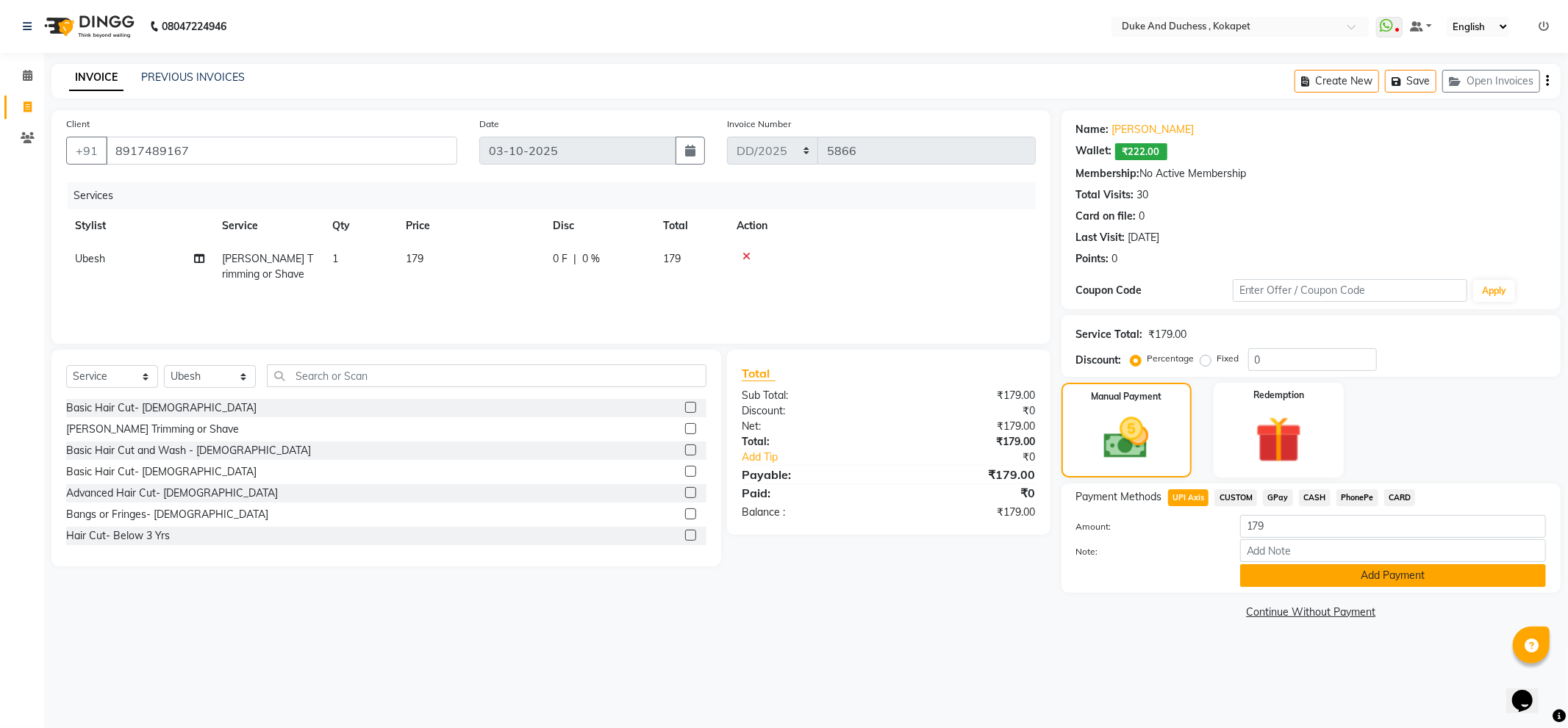
click at [1266, 581] on button "Add Payment" at bounding box center [1393, 576] width 306 height 23
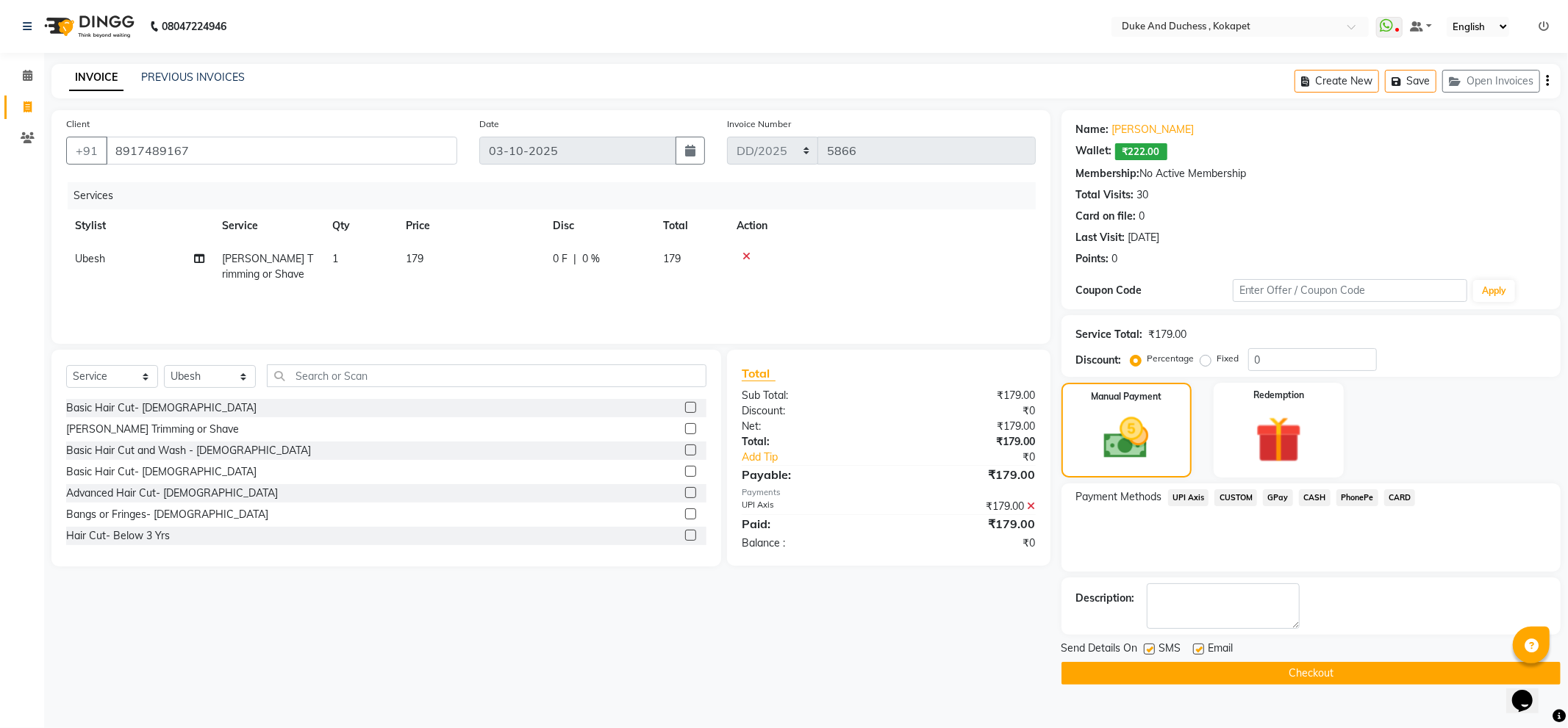
click at [1205, 669] on button "Checkout" at bounding box center [1311, 673] width 499 height 23
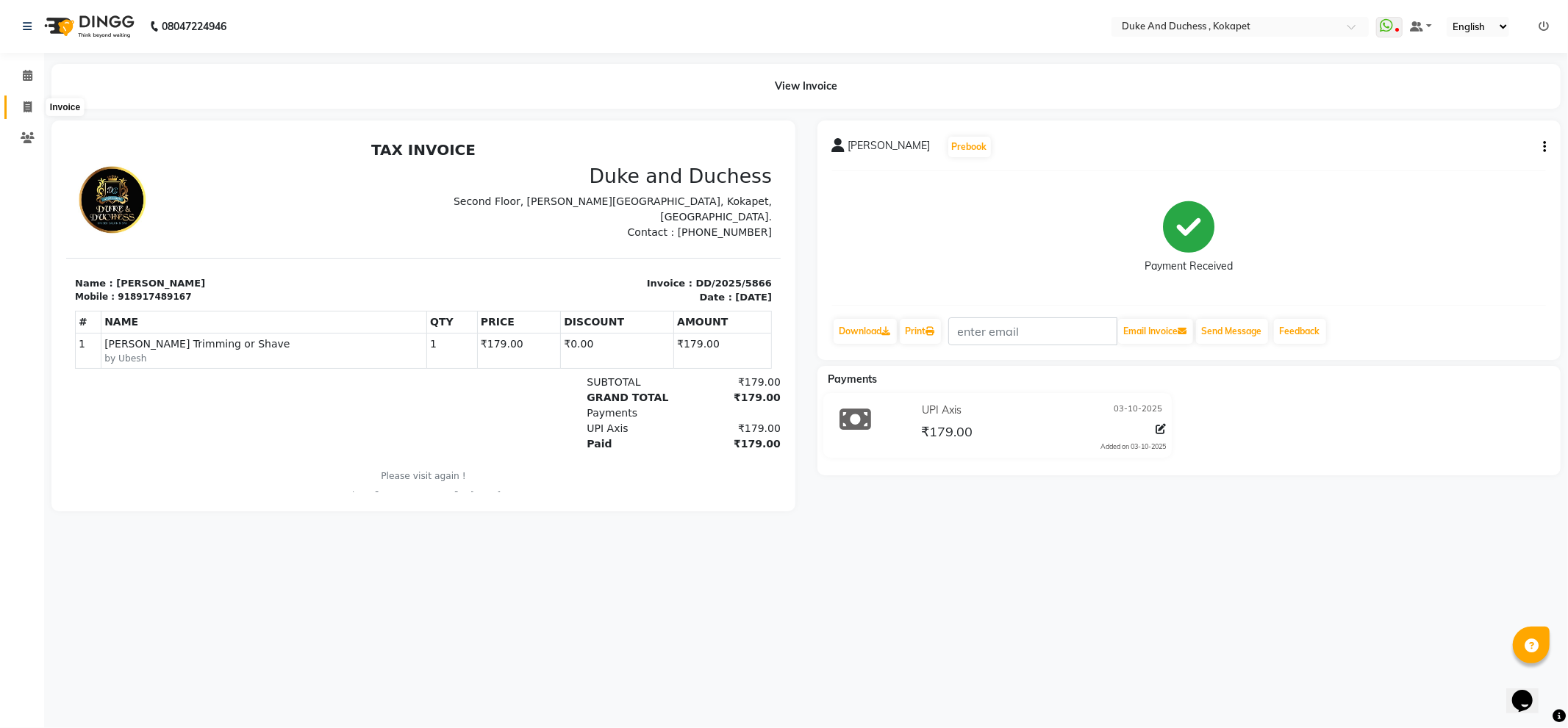
click at [29, 104] on icon at bounding box center [27, 107] width 8 height 11
select select "service"
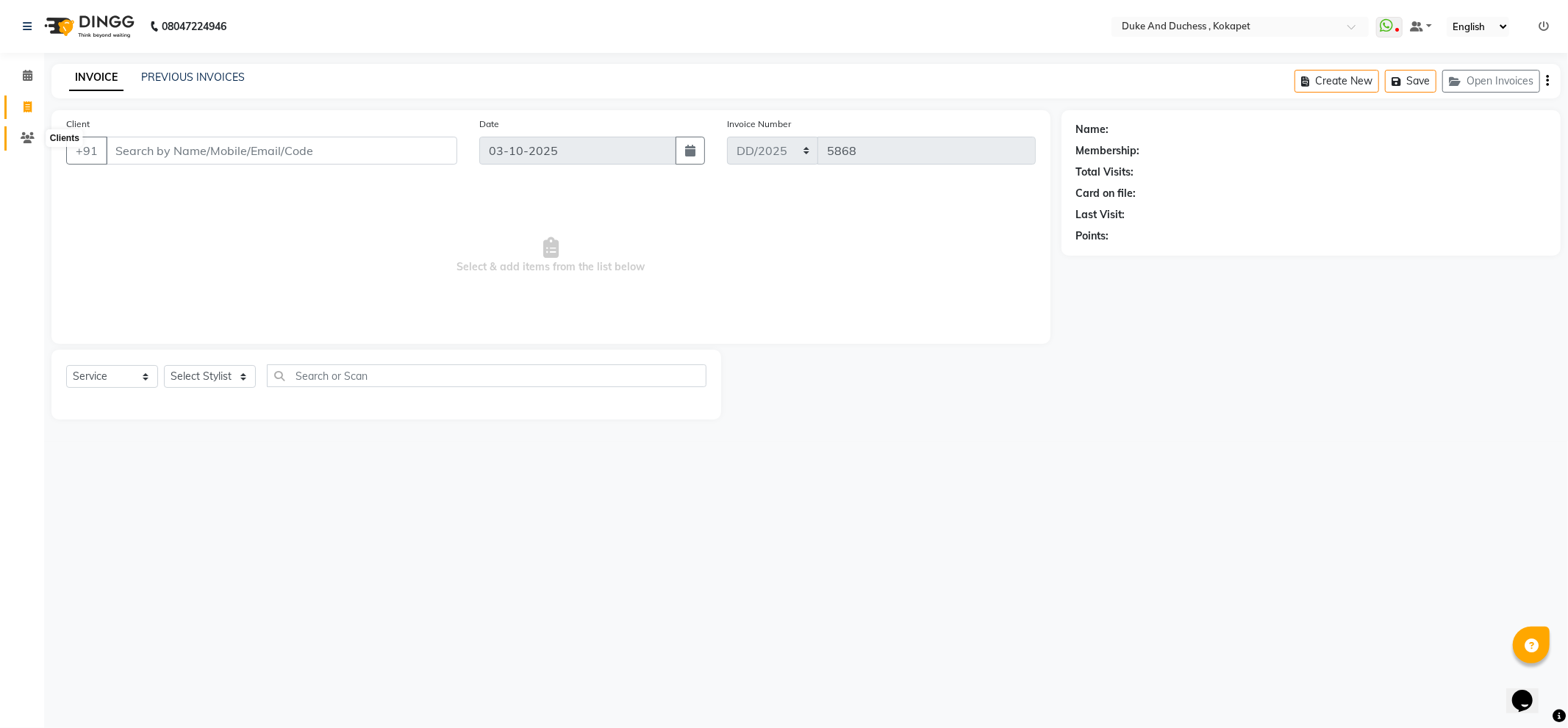
click at [26, 136] on icon at bounding box center [27, 137] width 14 height 11
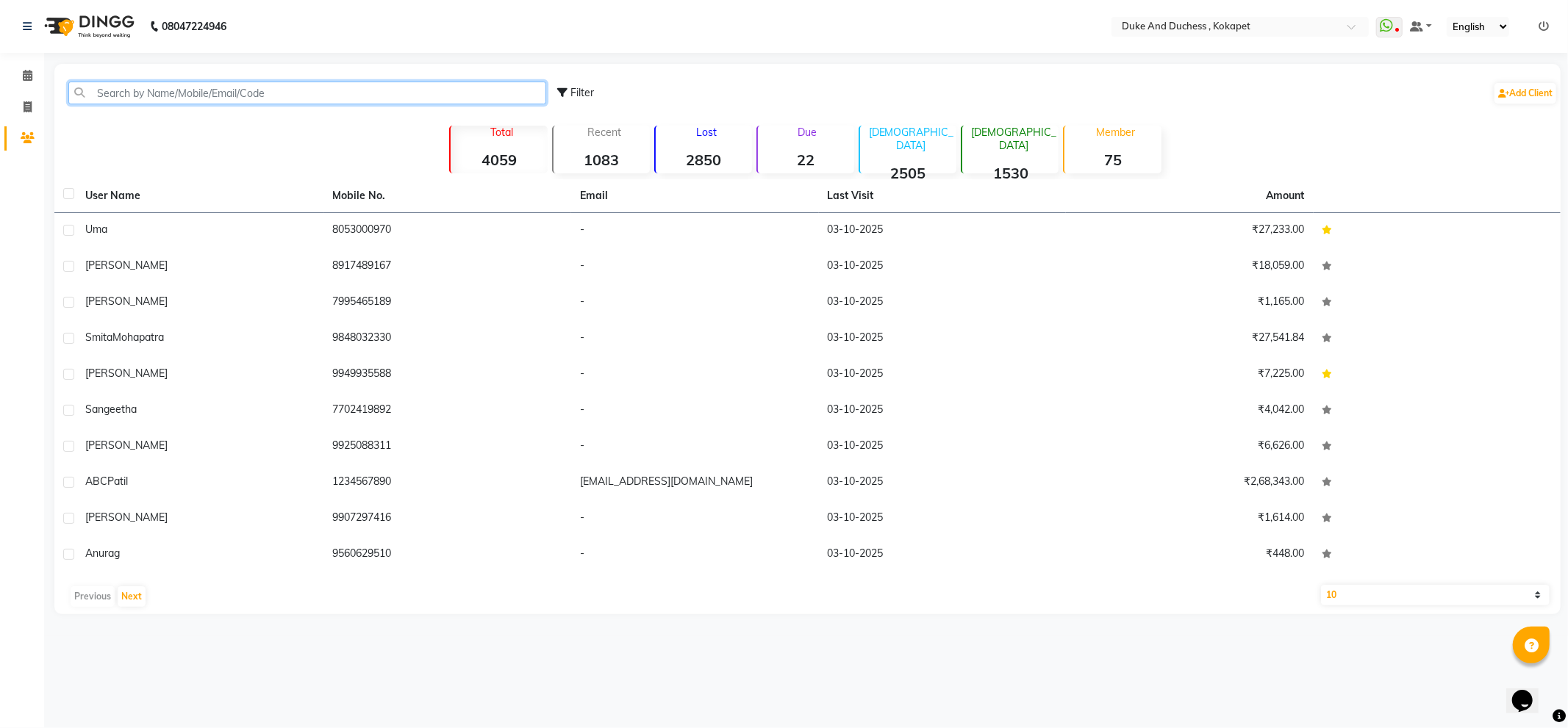
click at [160, 92] on input "text" at bounding box center [308, 93] width 478 height 23
click at [276, 91] on input "text" at bounding box center [308, 93] width 478 height 23
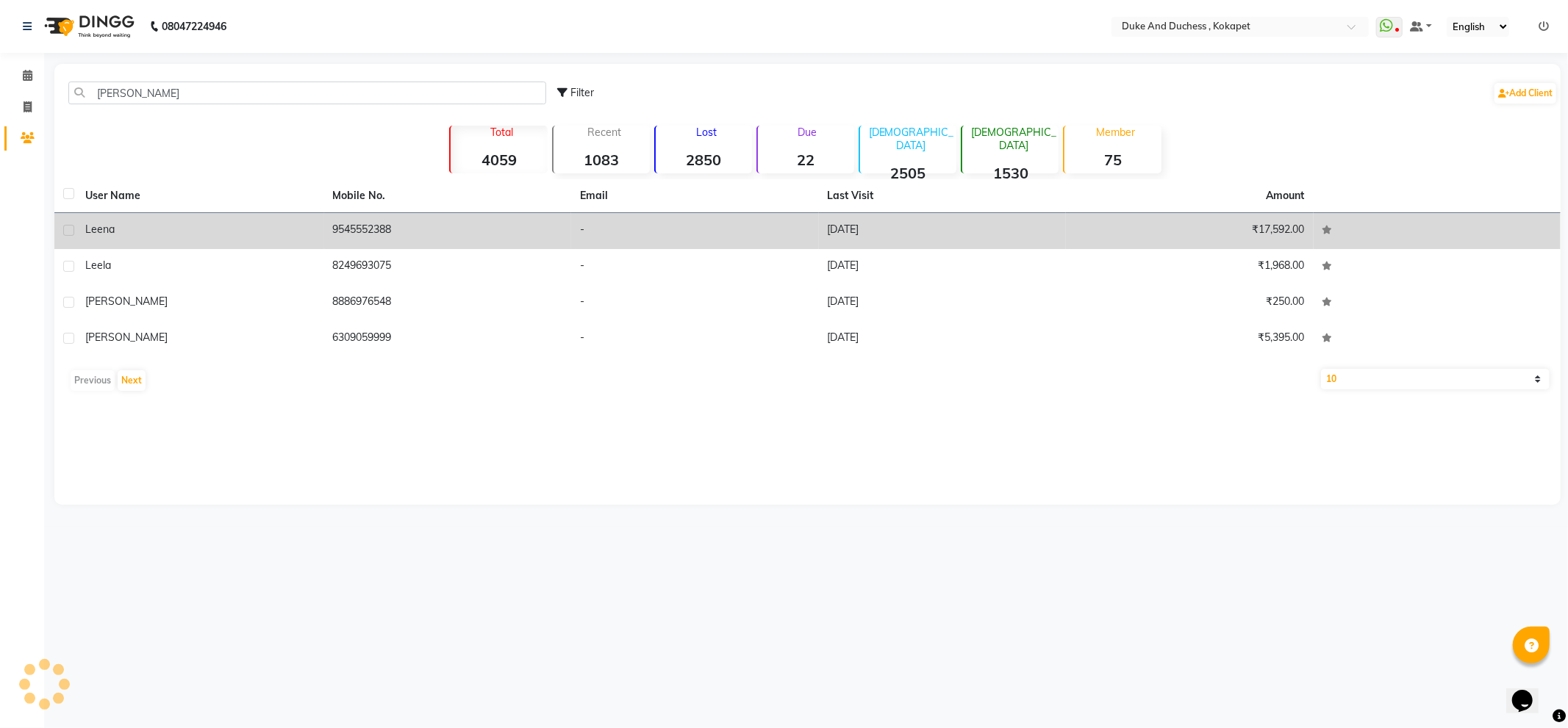
click at [129, 225] on div "Leena" at bounding box center [200, 230] width 230 height 16
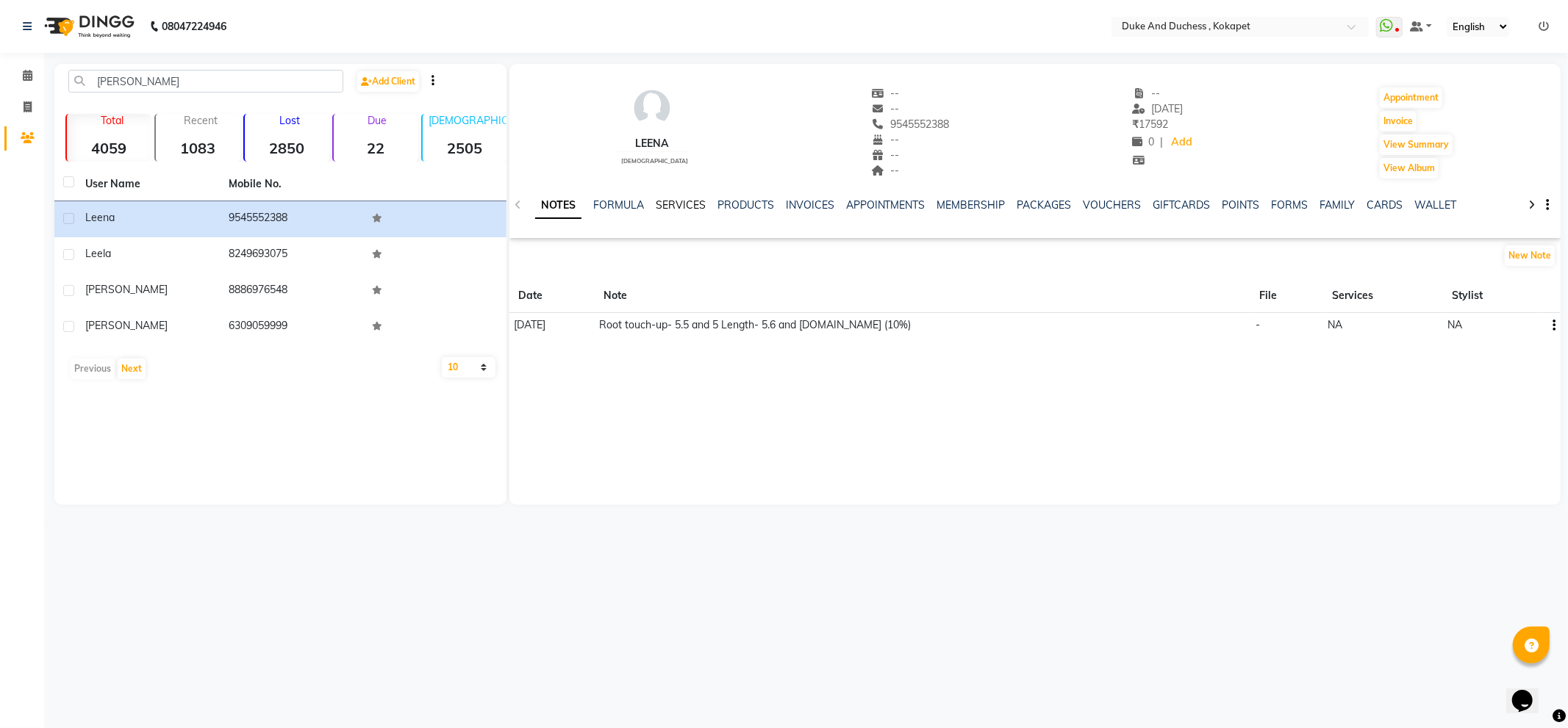
click at [696, 203] on link "SERVICES" at bounding box center [681, 204] width 50 height 13
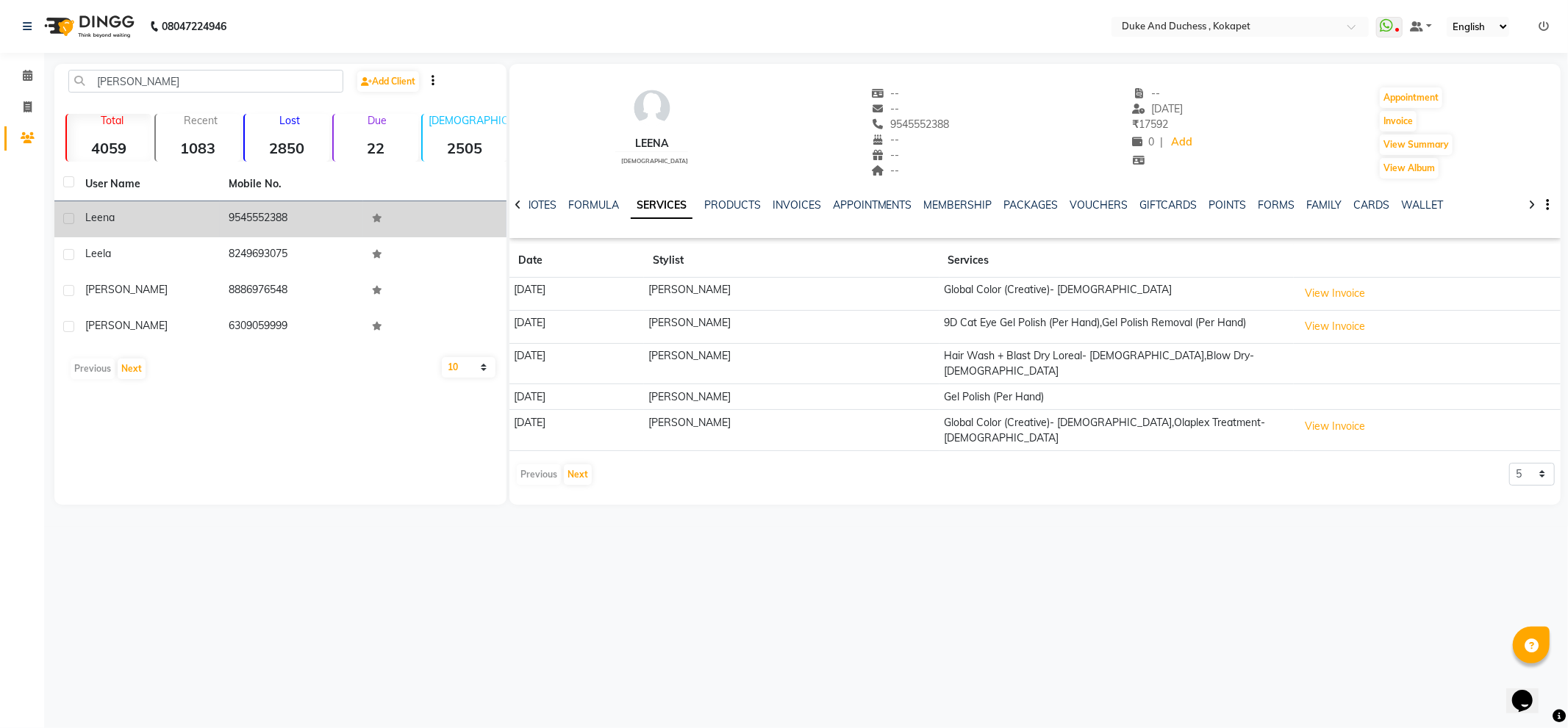
click at [77, 213] on td "Leena" at bounding box center [148, 219] width 144 height 36
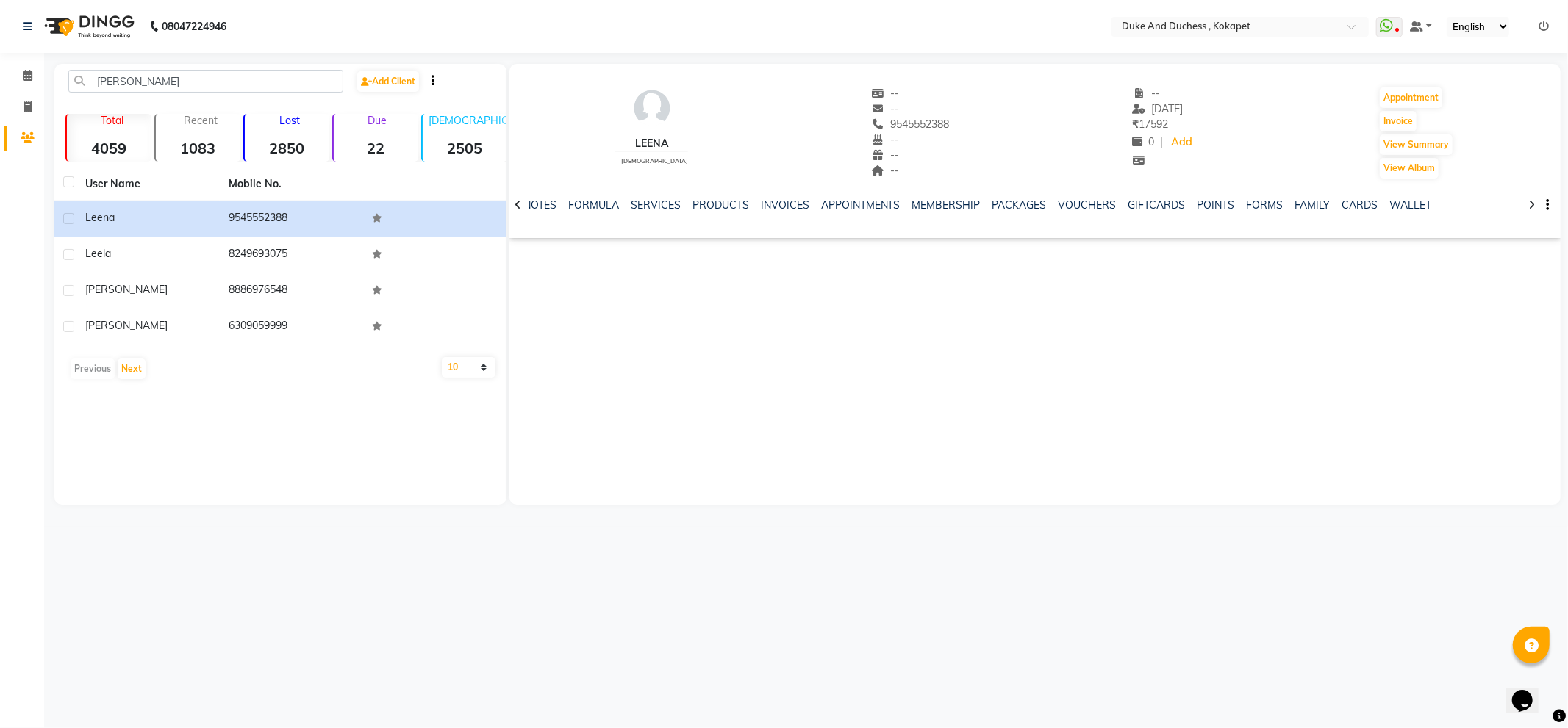
click at [649, 196] on div "NOTES FORMULA SERVICES PRODUCTS INVOICES APPOINTMENTS MEMBERSHIP PACKAGES VOUCH…" at bounding box center [1035, 205] width 1051 height 51
click at [230, 78] on input "lee" at bounding box center [206, 81] width 275 height 23
type input "l"
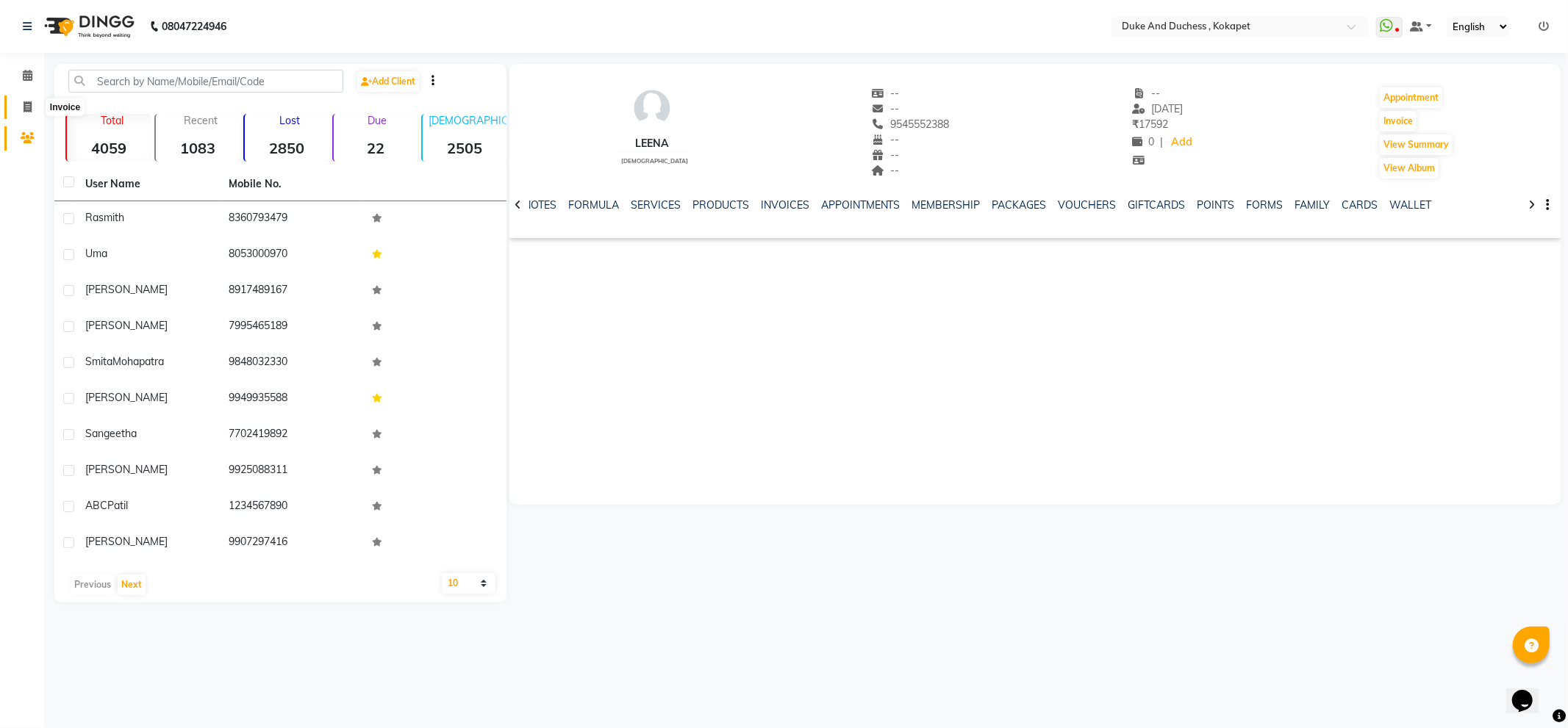
click at [28, 101] on icon at bounding box center [27, 107] width 8 height 11
select select "service"
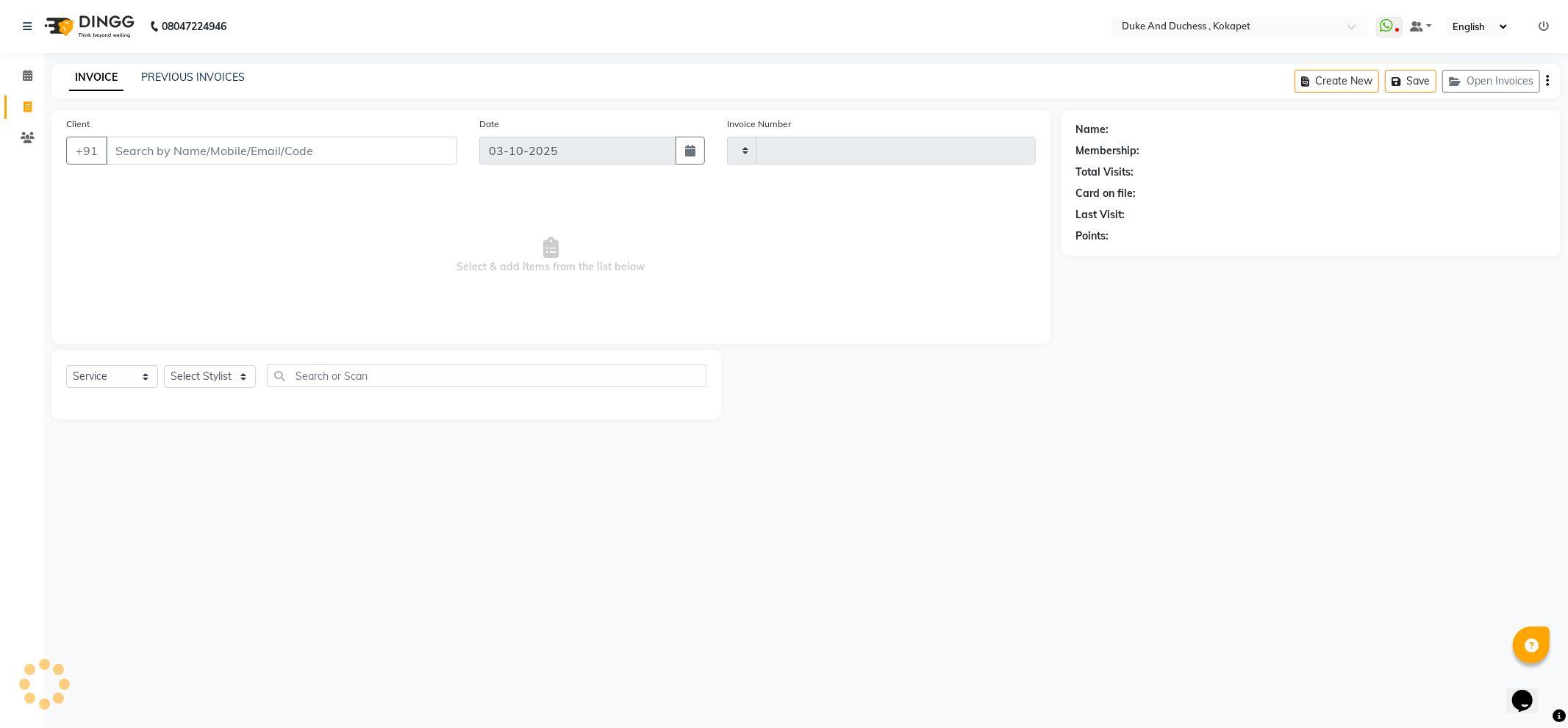
type input "5869"
select select "5687"
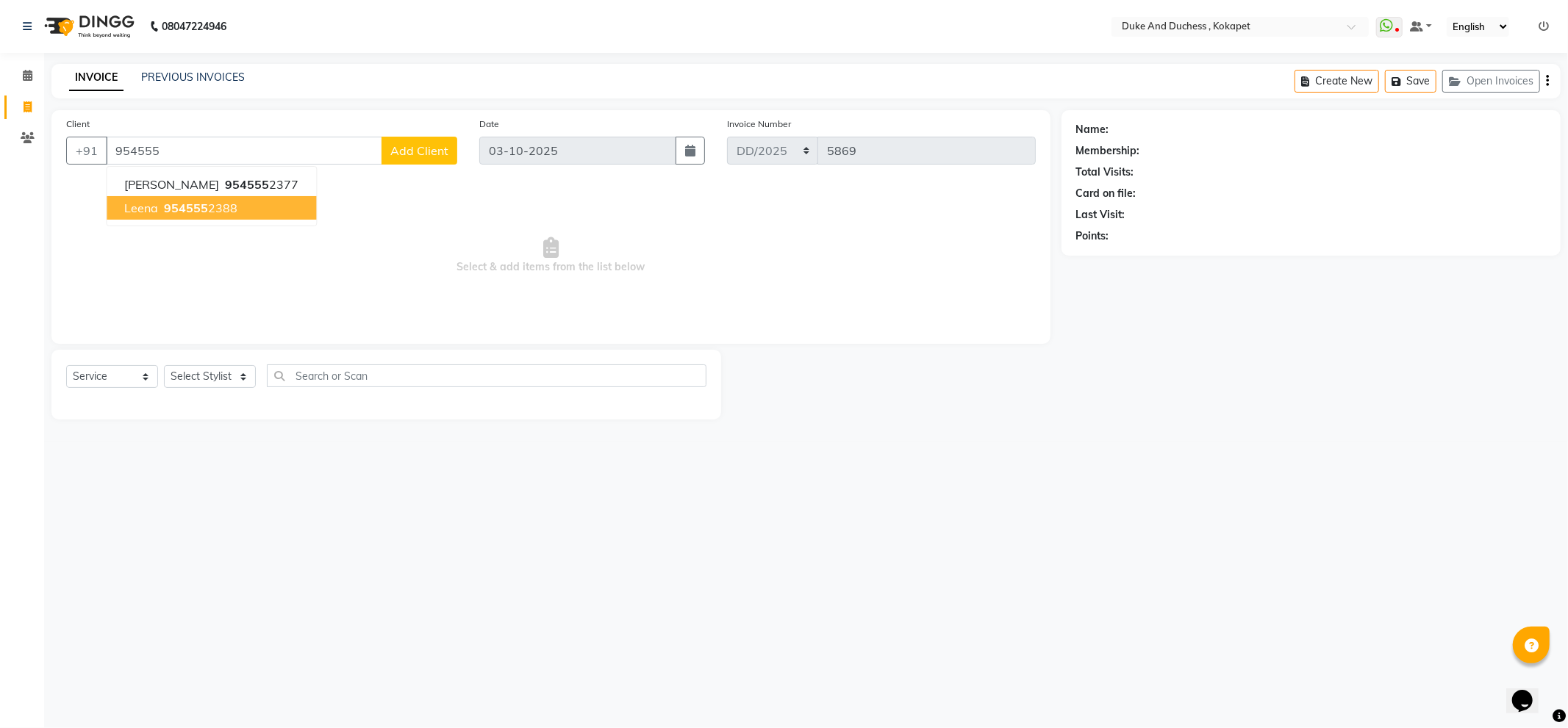
click at [187, 202] on span "954555" at bounding box center [186, 208] width 44 height 15
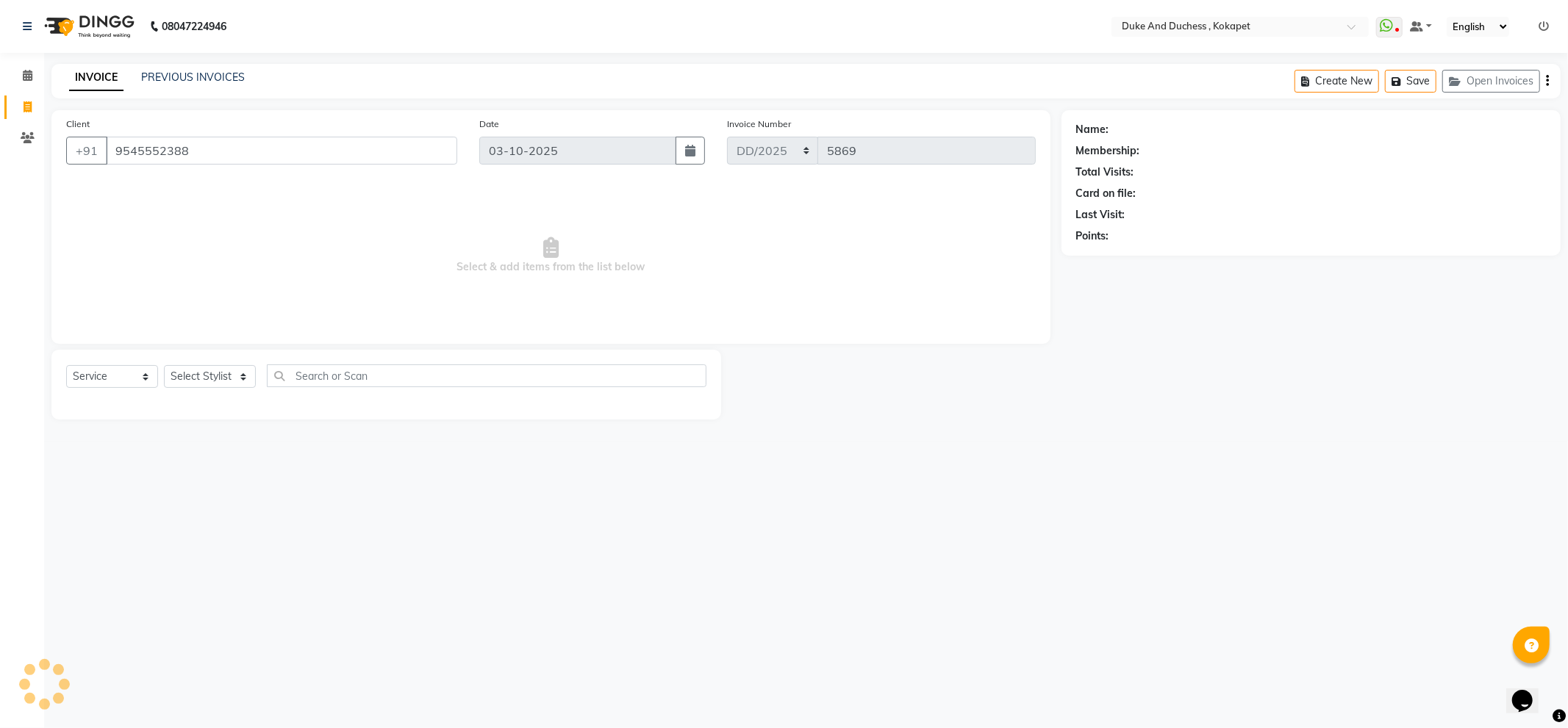
type input "9545552388"
click at [199, 377] on select "Select Stylist Admin [PERSON_NAME] [PERSON_NAME] & Duchess [PERSON_NAME] [PERSO…" at bounding box center [210, 376] width 92 height 23
select select "70364"
click at [164, 366] on select "Select Stylist Admin [PERSON_NAME] [PERSON_NAME] & Duchess [PERSON_NAME] [PERSO…" at bounding box center [210, 376] width 92 height 23
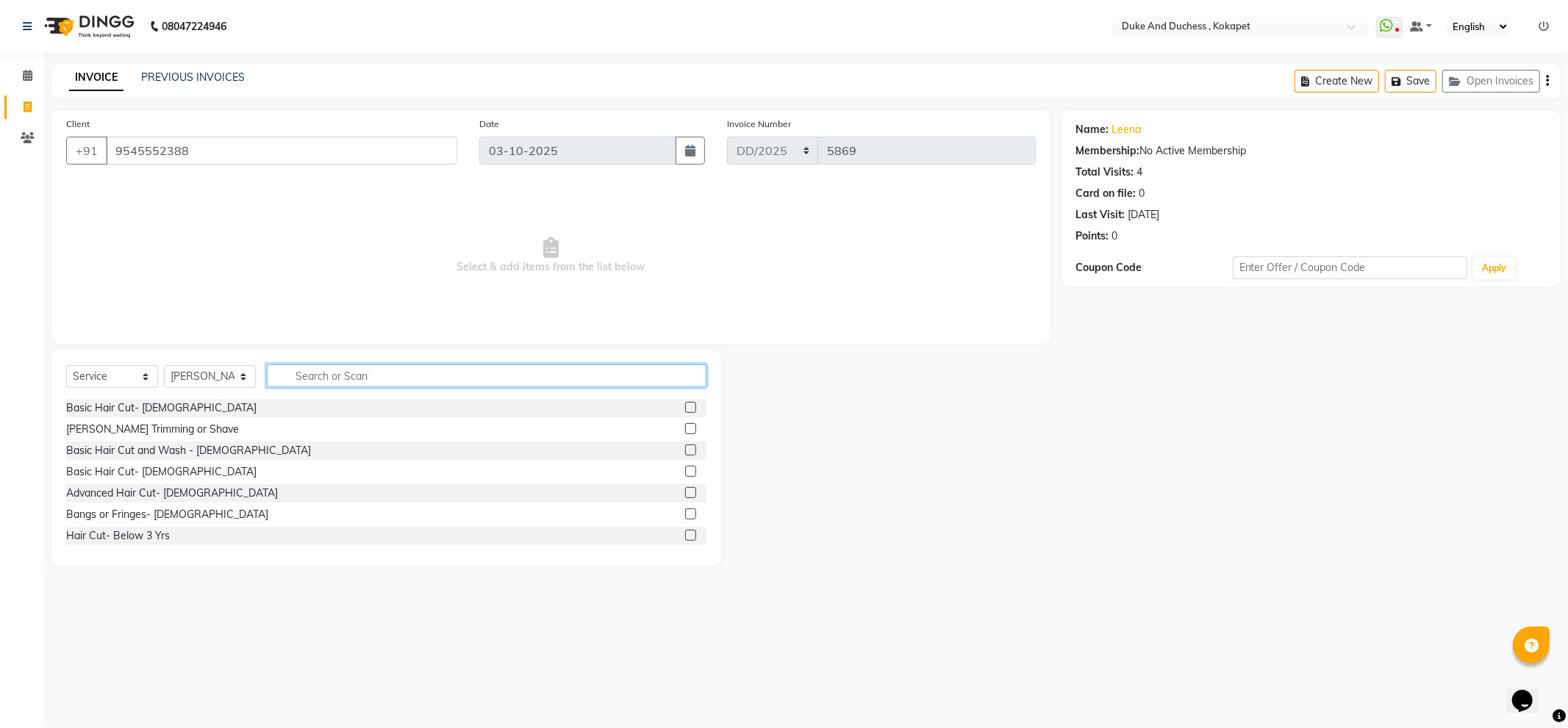
click at [347, 371] on input "text" at bounding box center [487, 375] width 440 height 23
click at [179, 501] on div "Advanced Hair Cut- [DEMOGRAPHIC_DATA]" at bounding box center [386, 493] width 640 height 19
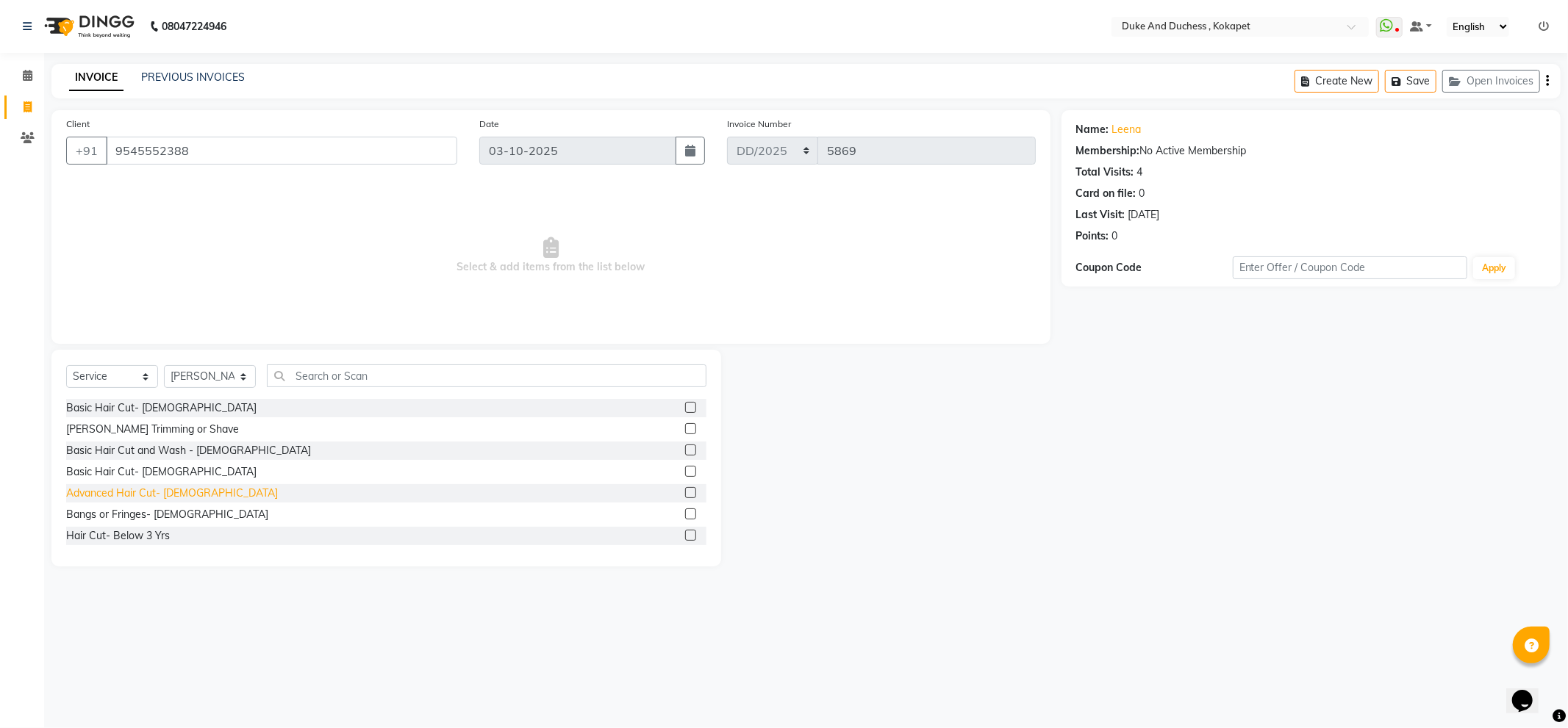
click at [179, 494] on div "Advanced Hair Cut- [DEMOGRAPHIC_DATA]" at bounding box center [172, 494] width 212 height 16
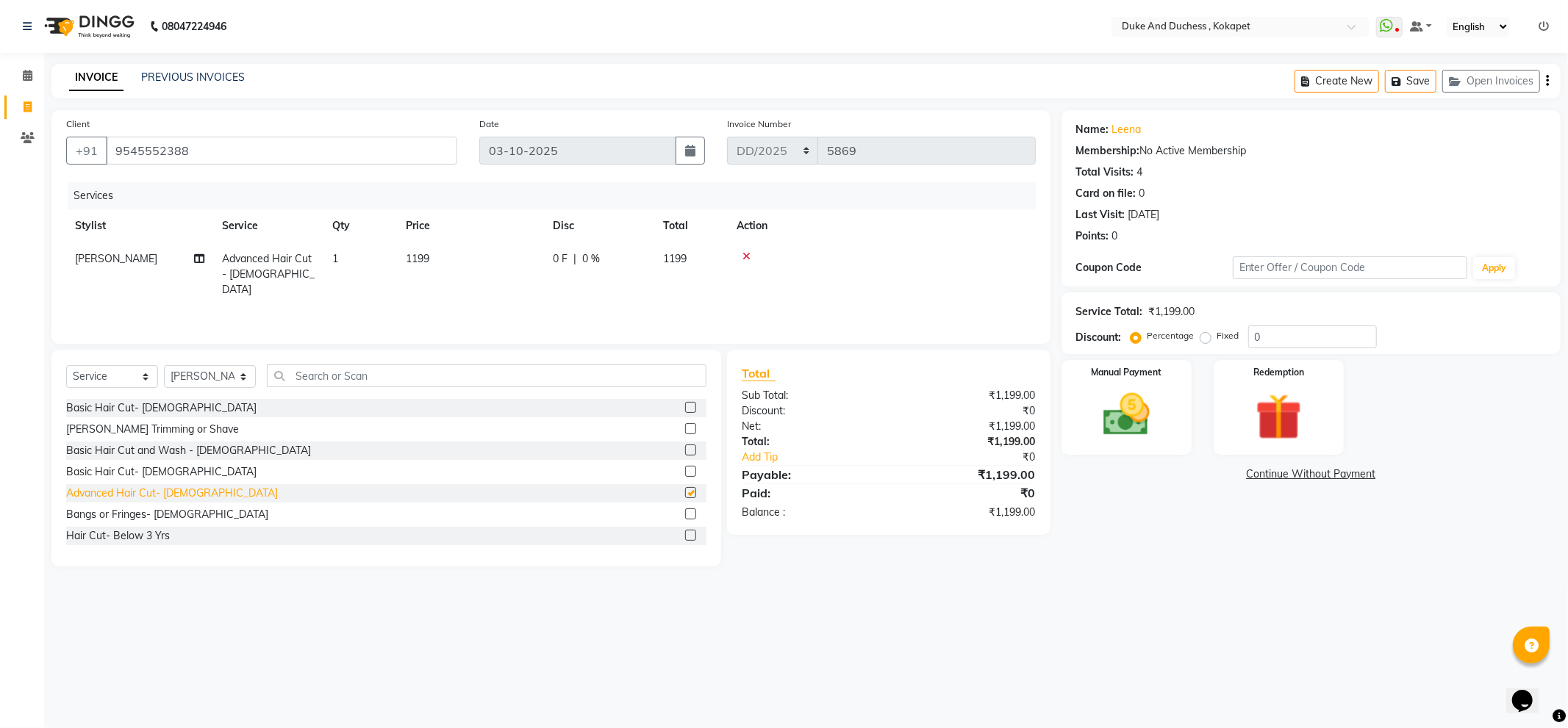
checkbox input "false"
click at [1152, 431] on img at bounding box center [1126, 414] width 78 height 56
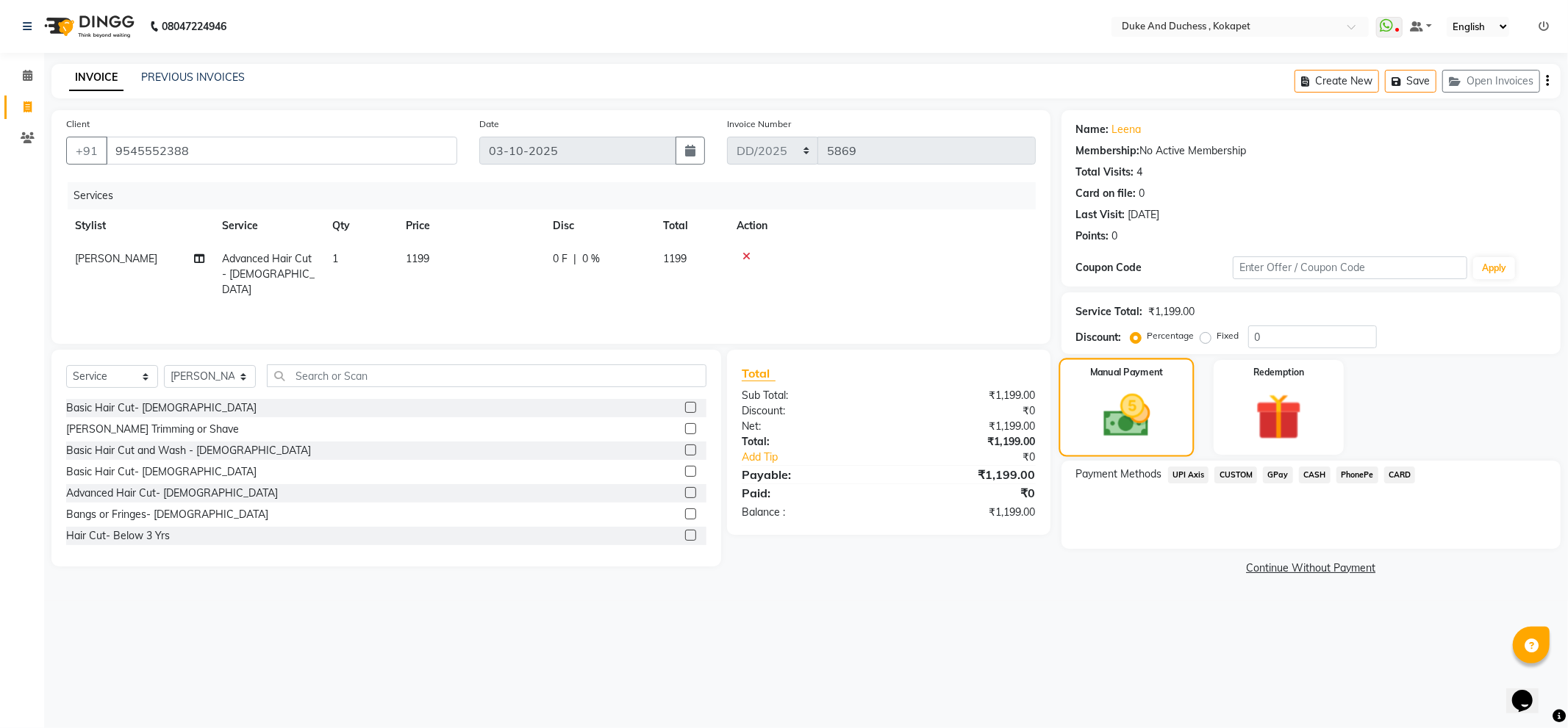
click at [1136, 400] on img at bounding box center [1126, 416] width 77 height 55
click at [1187, 471] on span "UPI Axis" at bounding box center [1189, 474] width 41 height 17
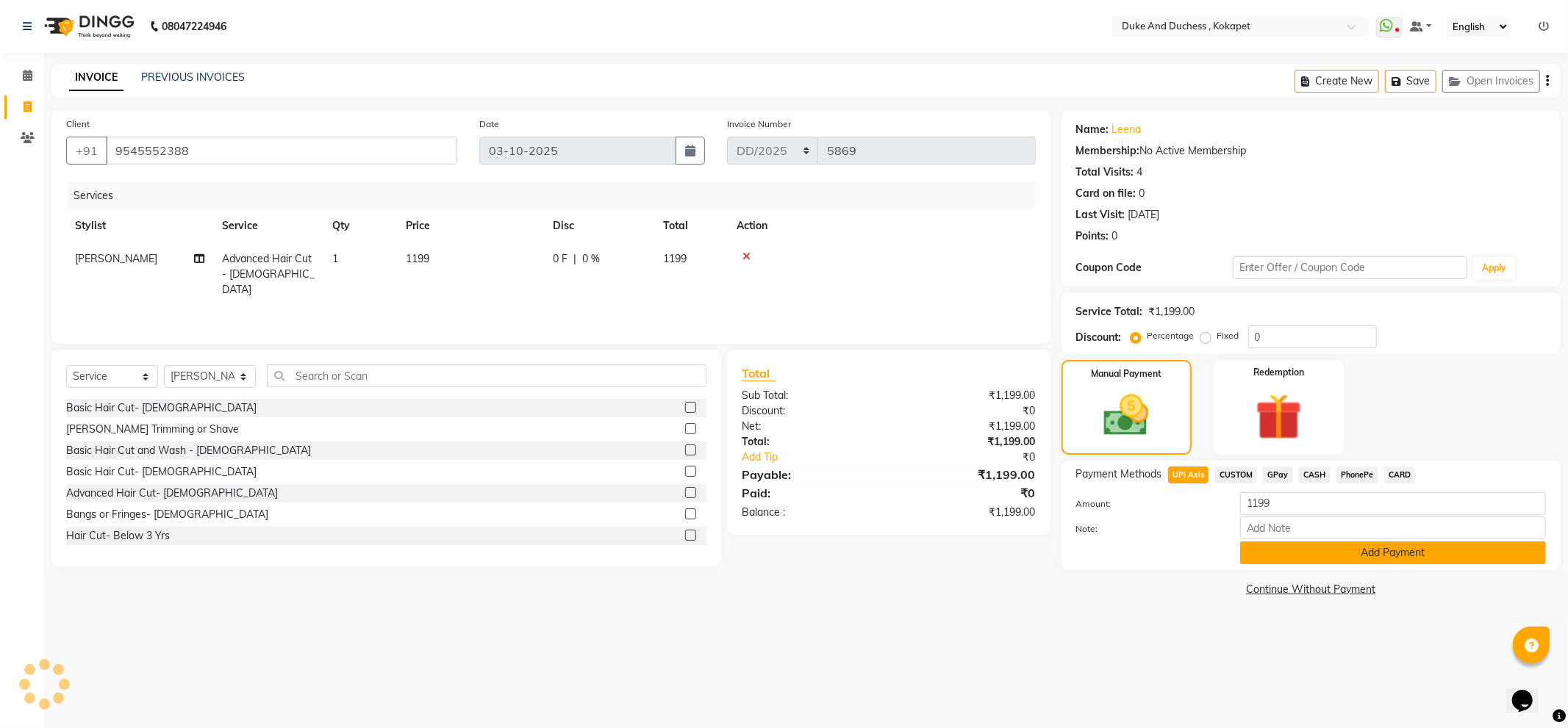
click at [1300, 553] on button "Add Payment" at bounding box center [1393, 553] width 306 height 23
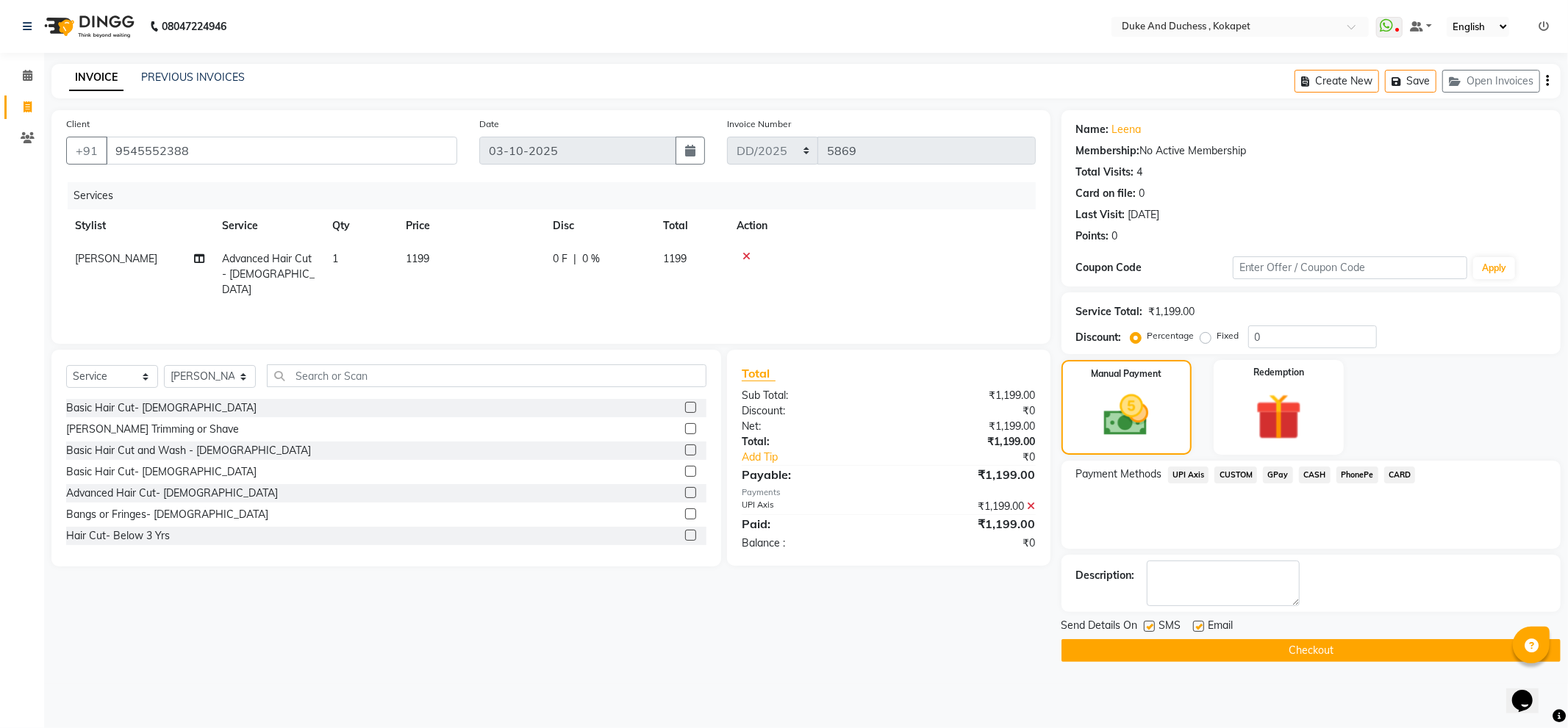
click at [1284, 656] on button "Checkout" at bounding box center [1311, 650] width 499 height 23
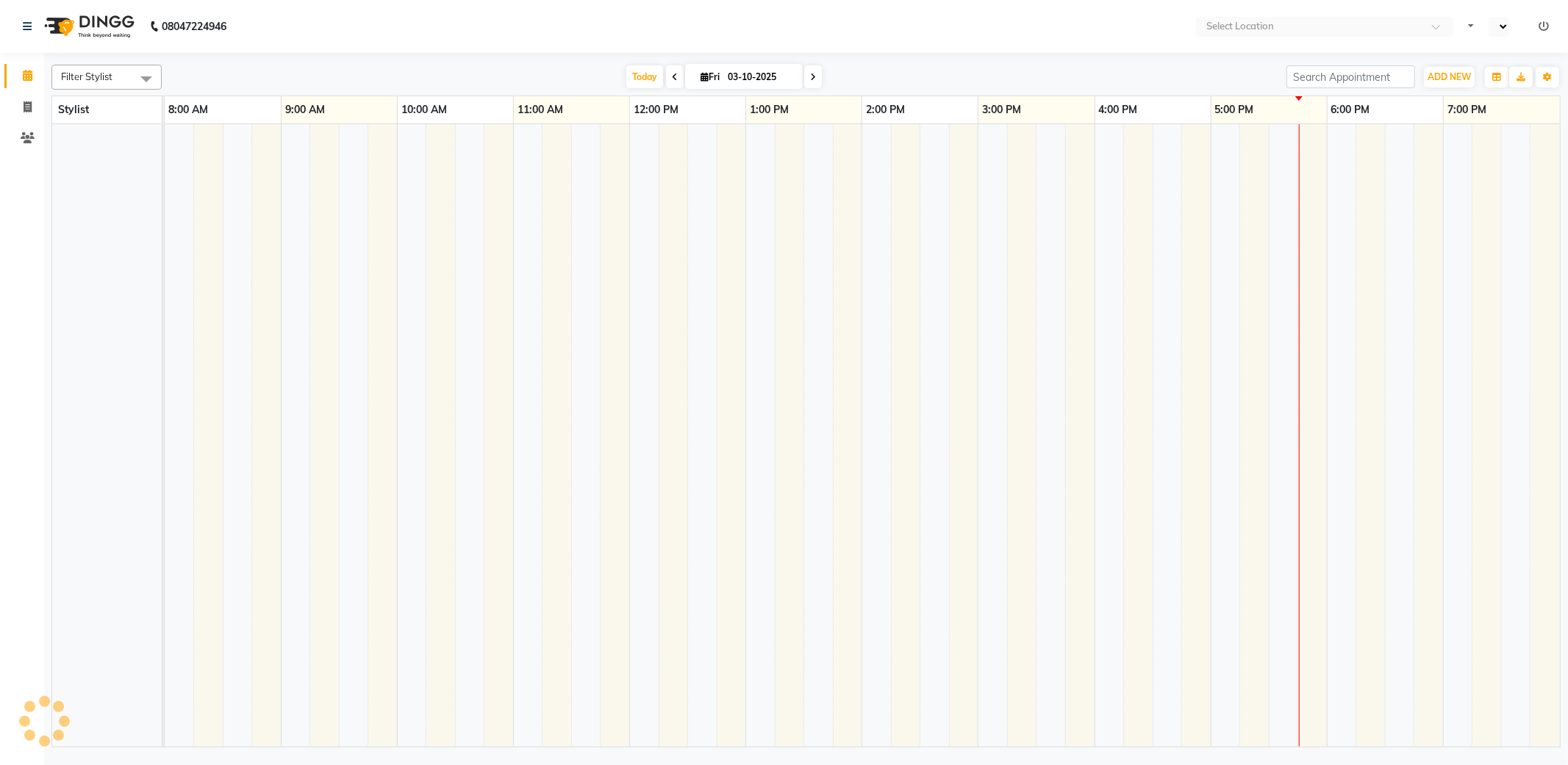
select select "en"
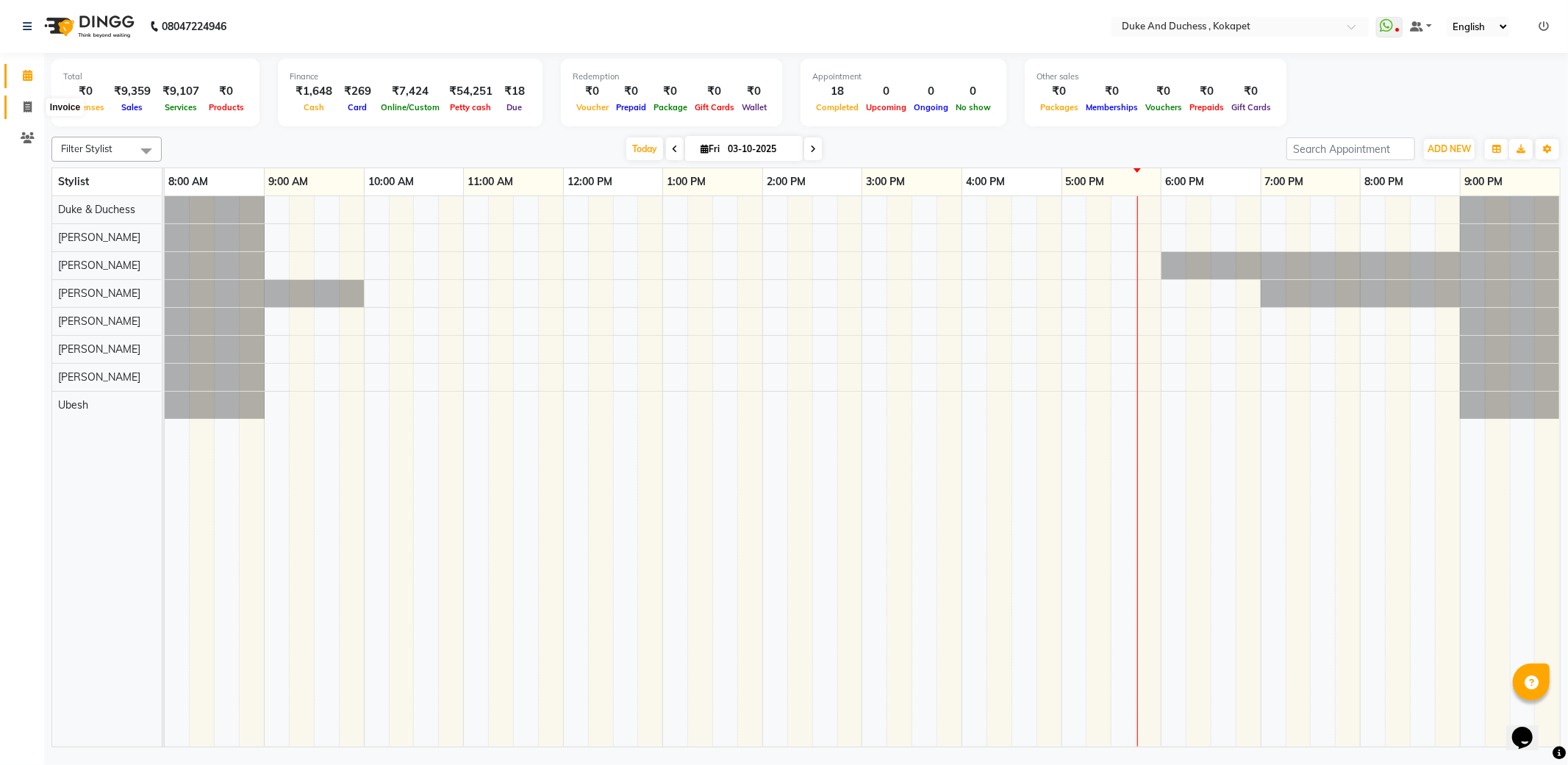
click at [15, 100] on span at bounding box center [27, 108] width 26 height 17
select select "service"
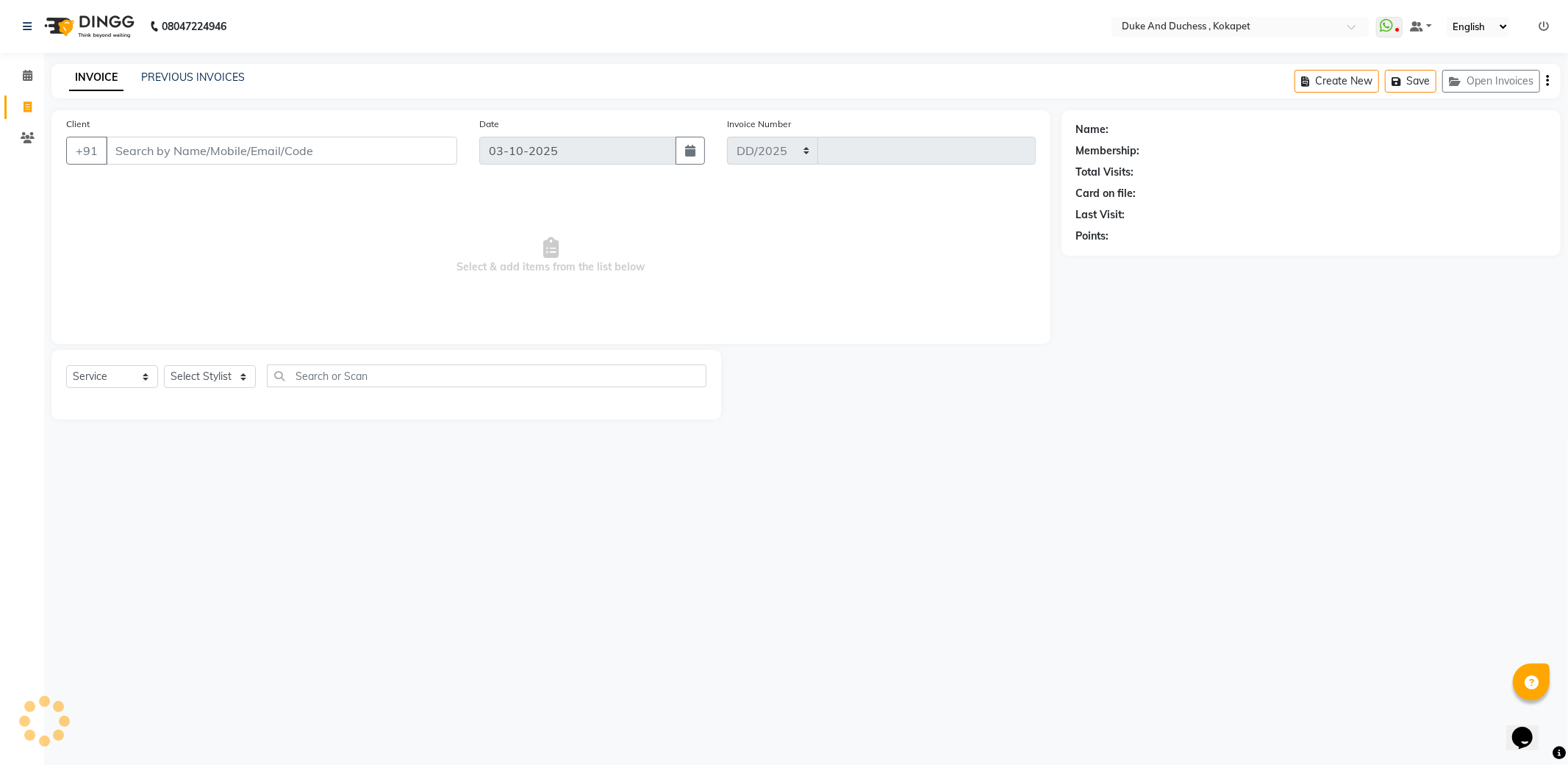
select select "5687"
type input "5870"
click at [205, 378] on select "Select Stylist Admin [PERSON_NAME] [PERSON_NAME] & Duchess [PERSON_NAME] [PERSO…" at bounding box center [210, 376] width 92 height 23
select select "91316"
click at [164, 366] on select "Select Stylist Admin [PERSON_NAME] [PERSON_NAME] & Duchess [PERSON_NAME] [PERSO…" at bounding box center [210, 376] width 92 height 23
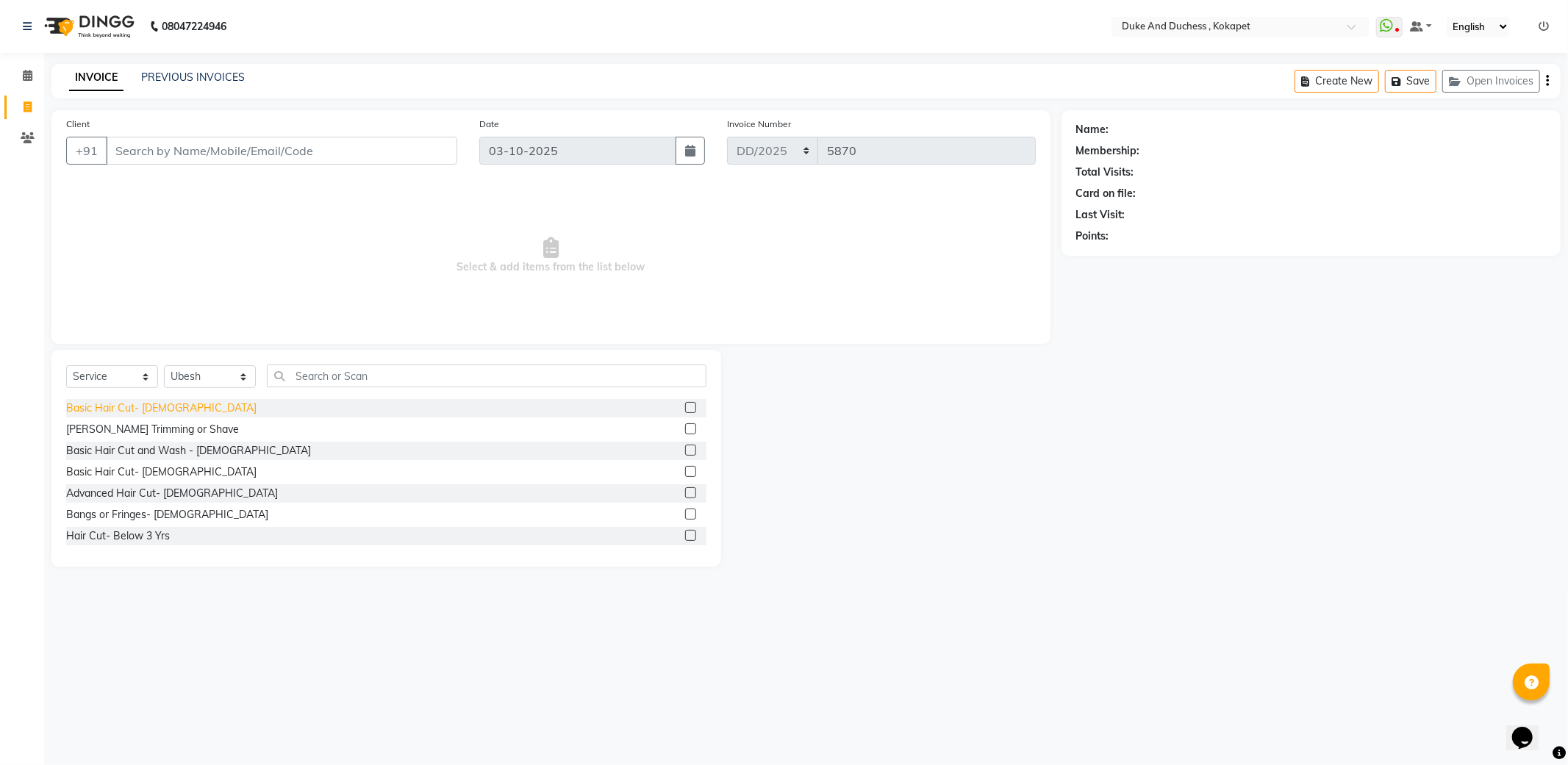
click at [155, 405] on div "Basic Hair Cut- [DEMOGRAPHIC_DATA]" at bounding box center [161, 408] width 190 height 16
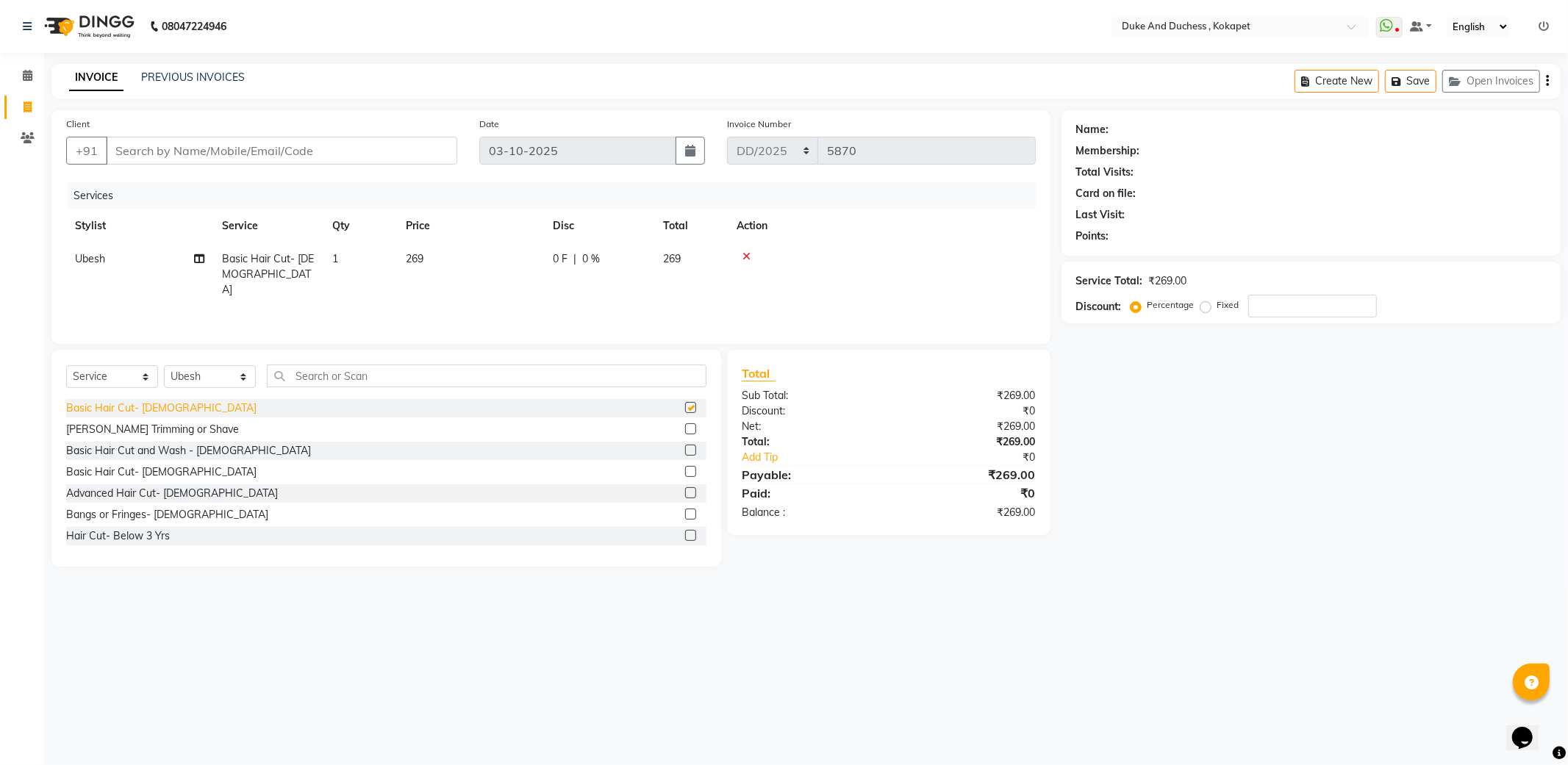
checkbox input "false"
click at [149, 422] on div "[PERSON_NAME] Trimming or Shave" at bounding box center [153, 430] width 173 height 16
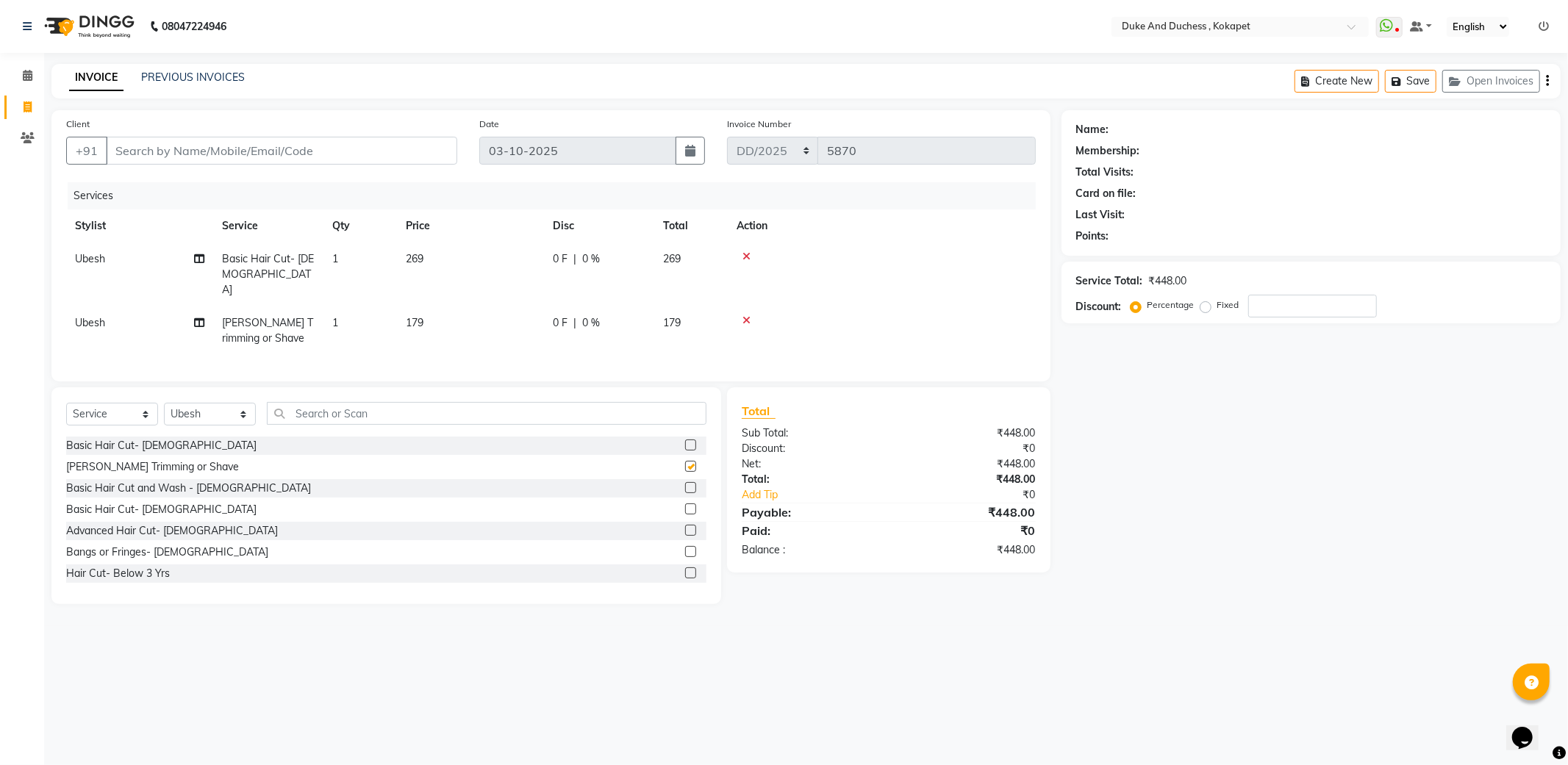
checkbox input "false"
click at [211, 408] on select "Select Stylist Admin [PERSON_NAME] [PERSON_NAME] & Duchess [PERSON_NAME] [PERSO…" at bounding box center [210, 414] width 92 height 23
select select "53001"
click at [164, 403] on select "Select Stylist Admin [PERSON_NAME] [PERSON_NAME] & Duchess [PERSON_NAME] [PERSO…" at bounding box center [210, 414] width 92 height 23
click at [325, 402] on input "text" at bounding box center [487, 413] width 440 height 23
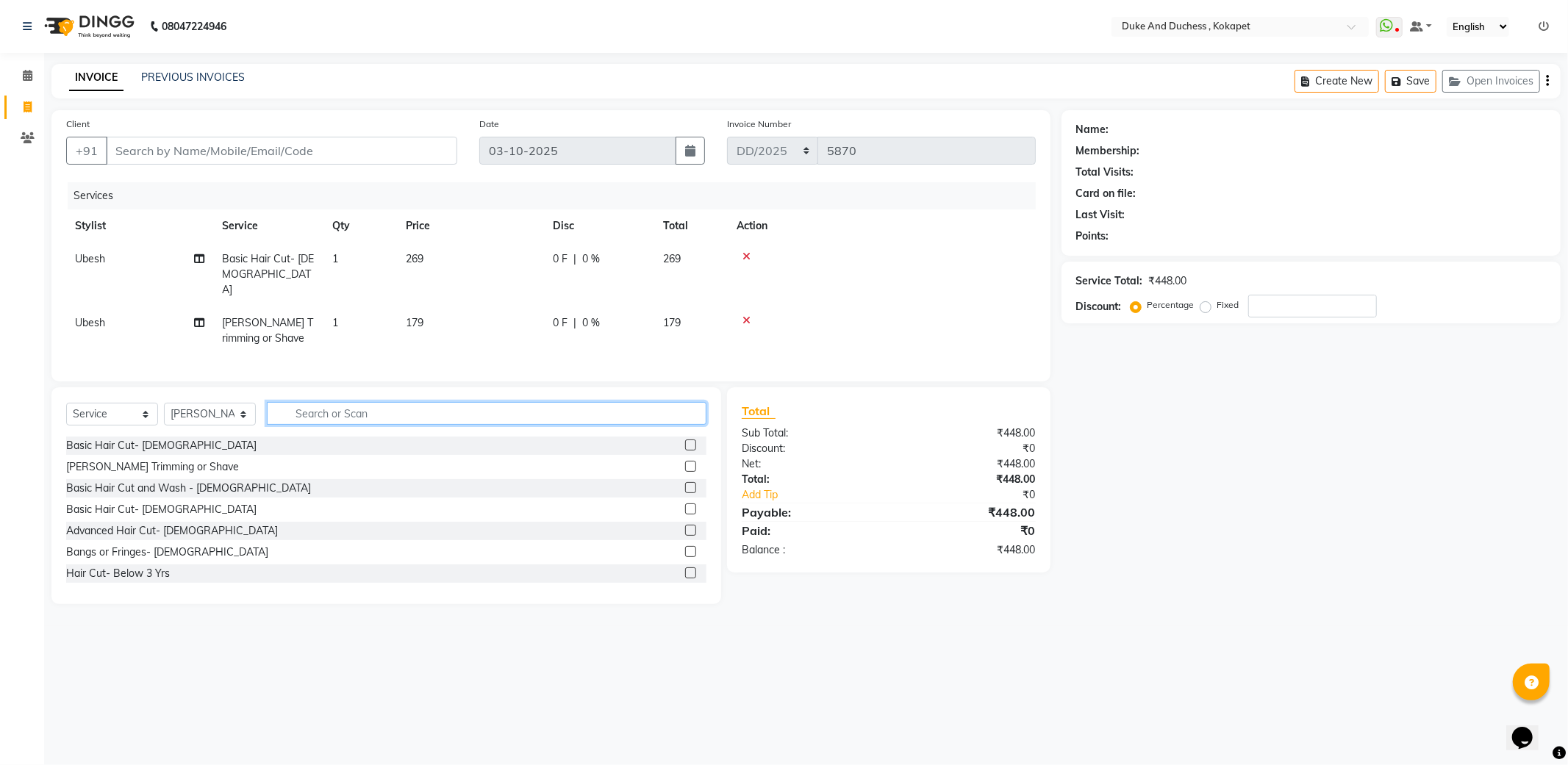
click at [320, 413] on input "text" at bounding box center [487, 413] width 440 height 23
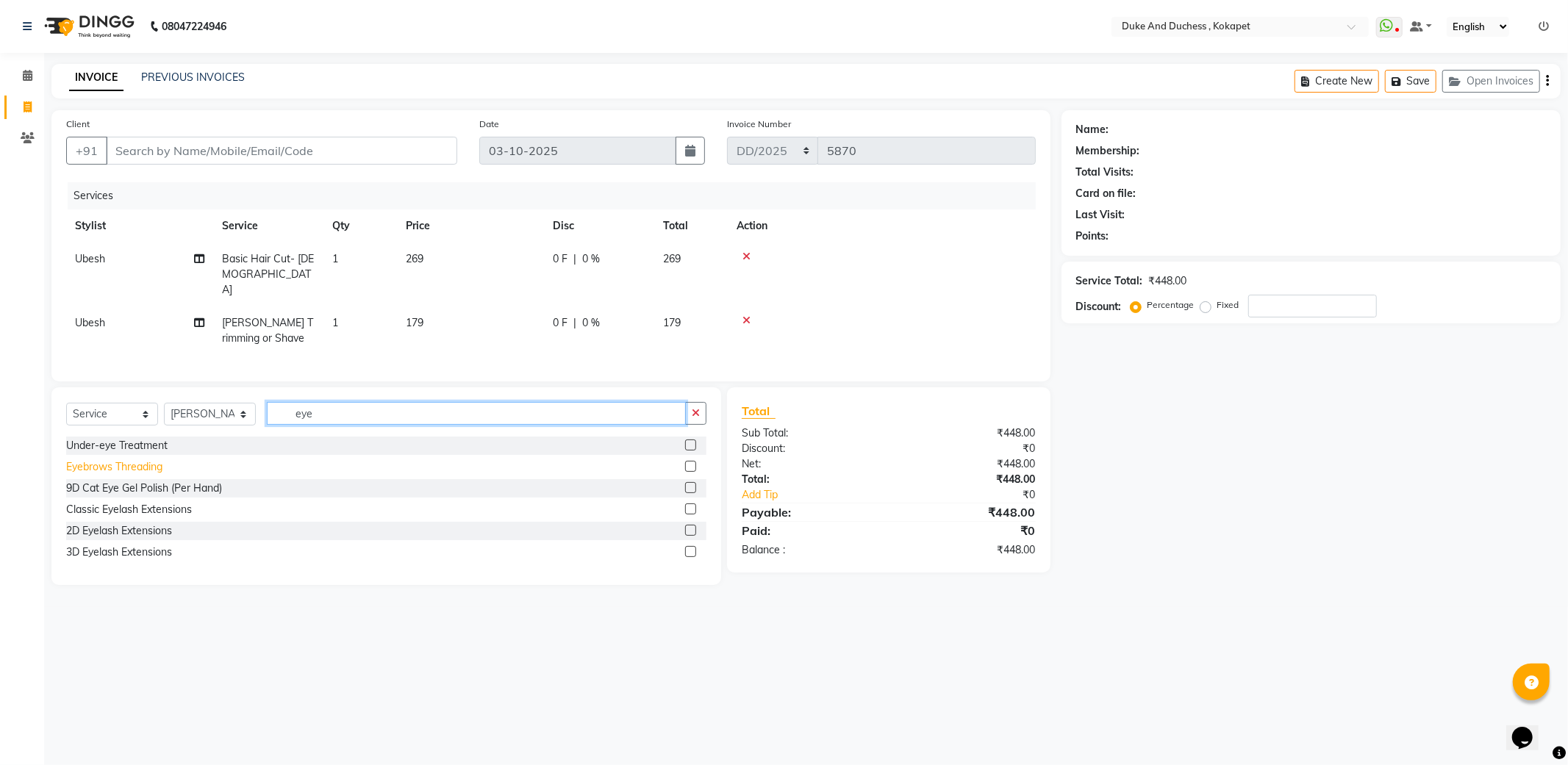
type input "eye"
click at [140, 466] on div "Eyebrows Threading" at bounding box center [114, 467] width 96 height 16
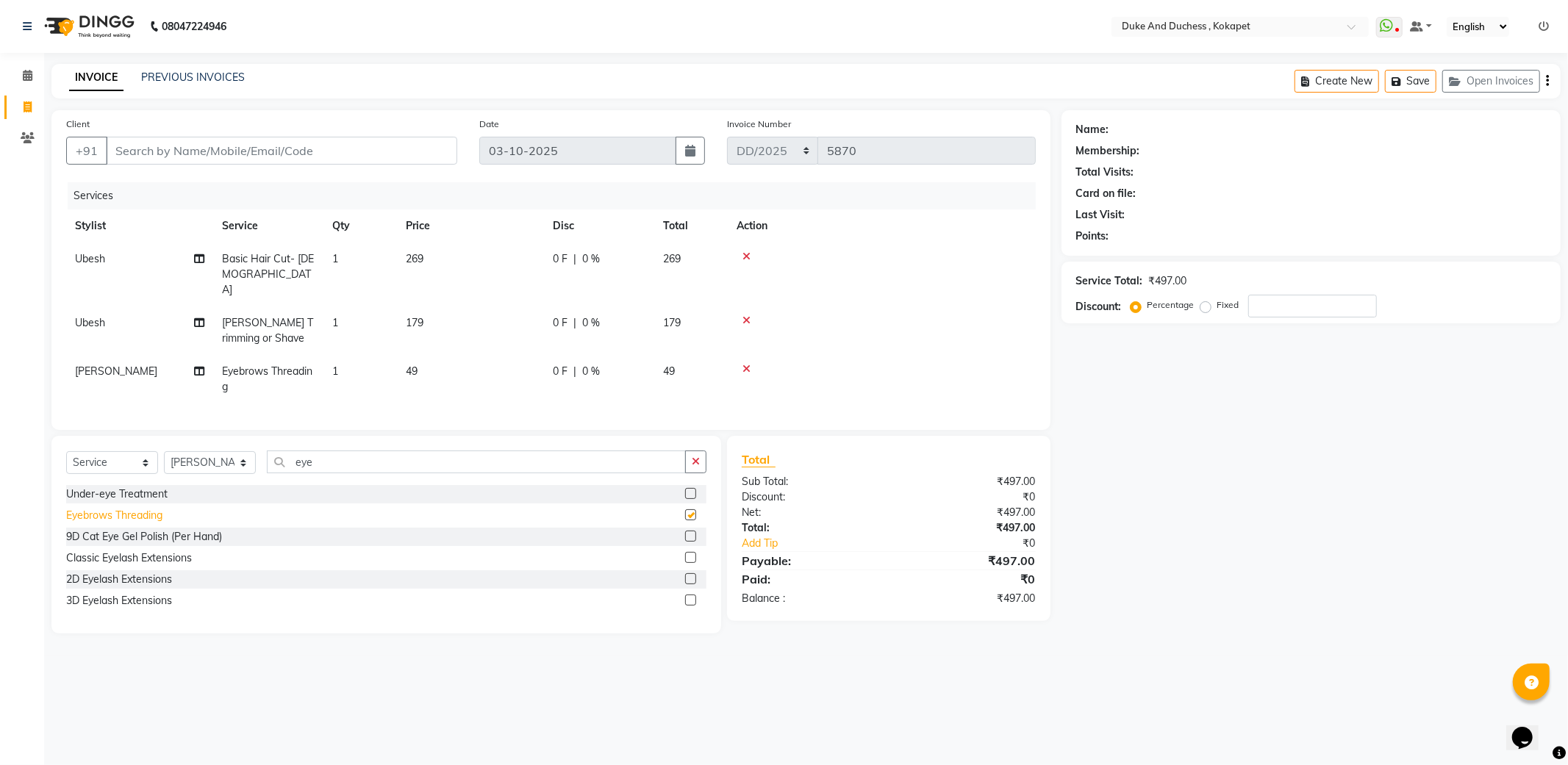
checkbox input "false"
click at [338, 133] on div "Client +91" at bounding box center [262, 146] width 414 height 60
click at [338, 139] on input "Client" at bounding box center [281, 151] width 351 height 28
type input "9"
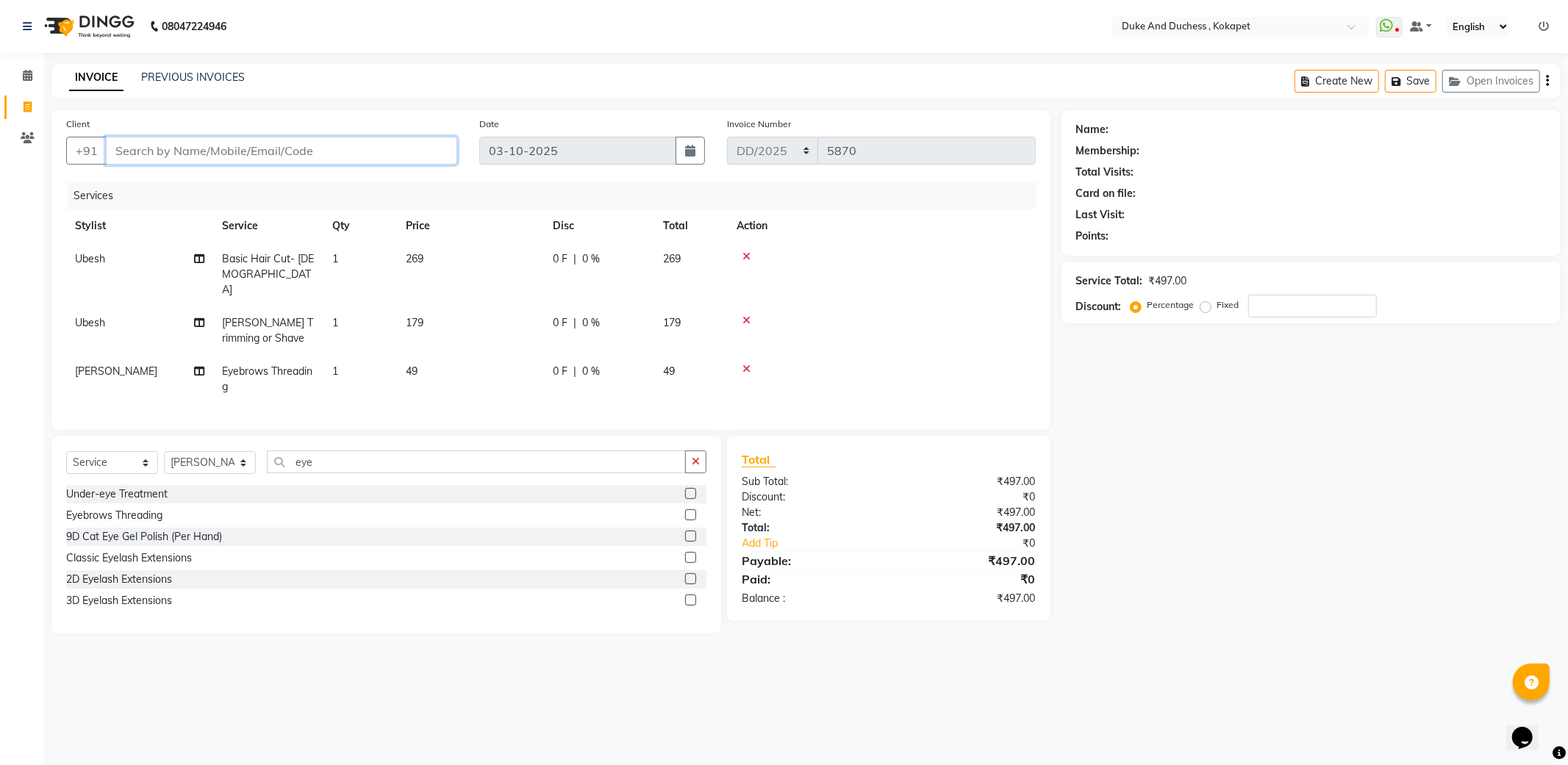
type input "0"
click at [161, 179] on span "[PERSON_NAME]" at bounding box center [172, 184] width 95 height 15
type input "9013933865"
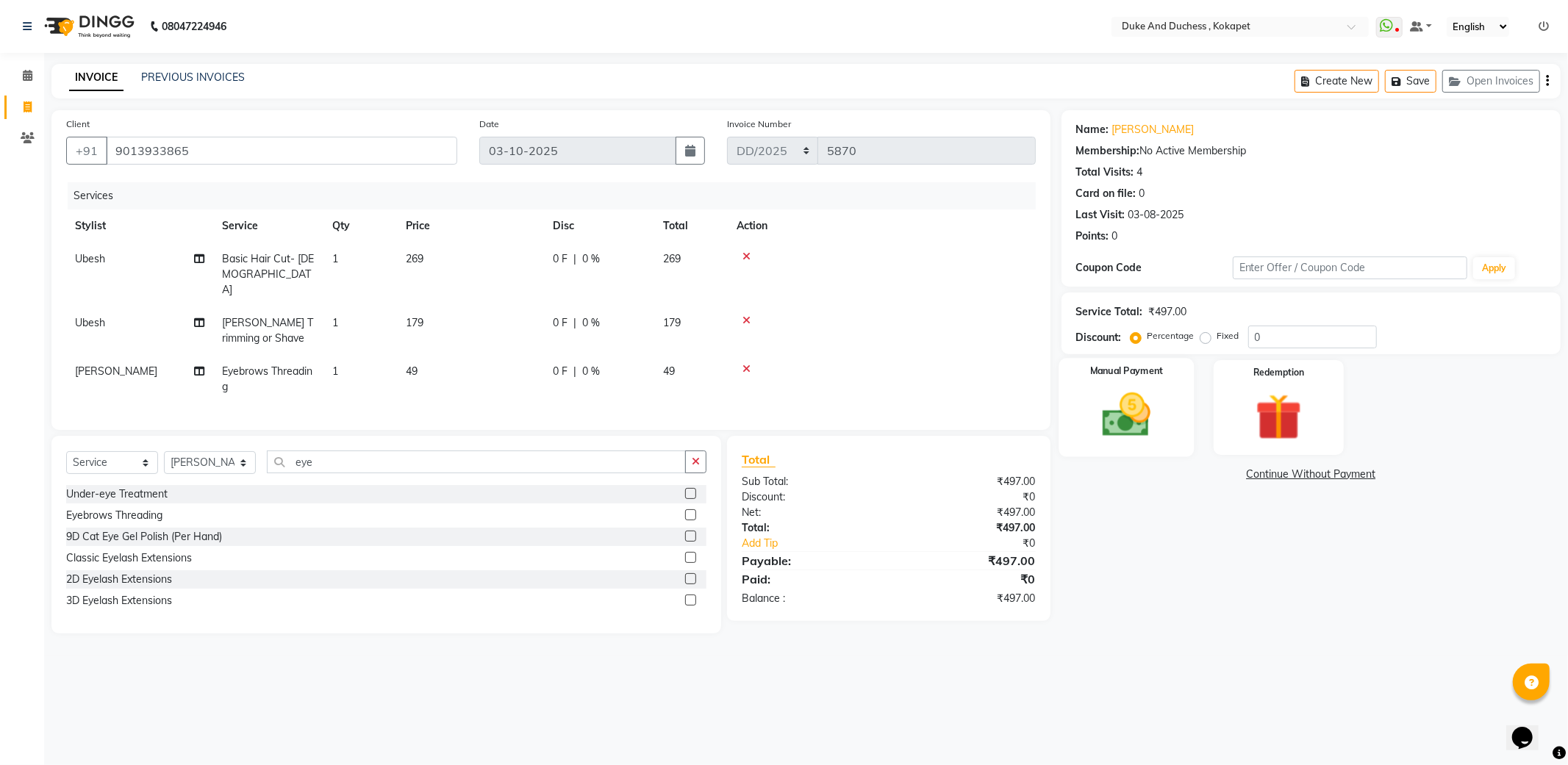
click at [1124, 413] on img at bounding box center [1126, 414] width 78 height 56
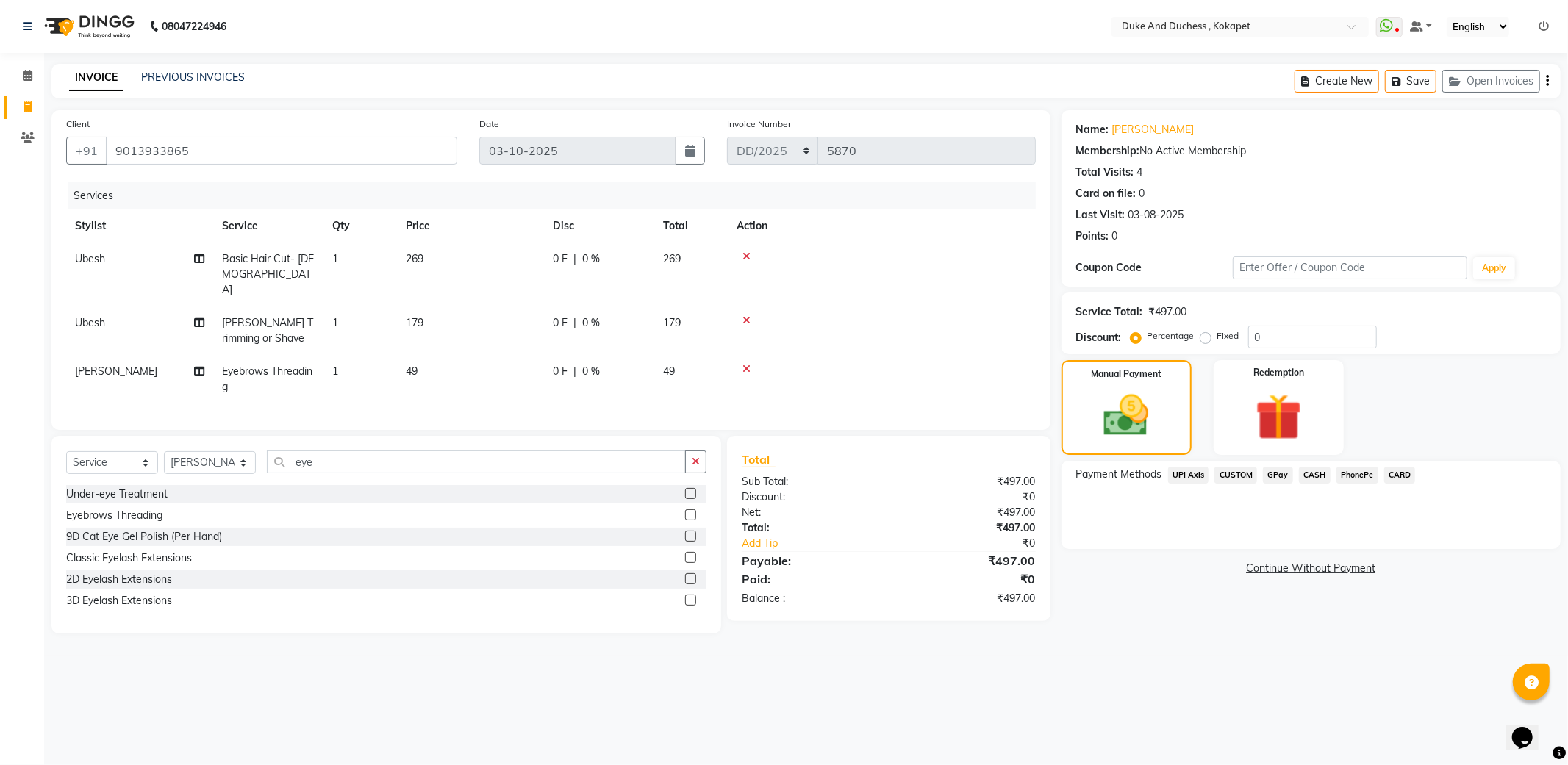
click at [1195, 473] on span "UPI Axis" at bounding box center [1189, 474] width 41 height 17
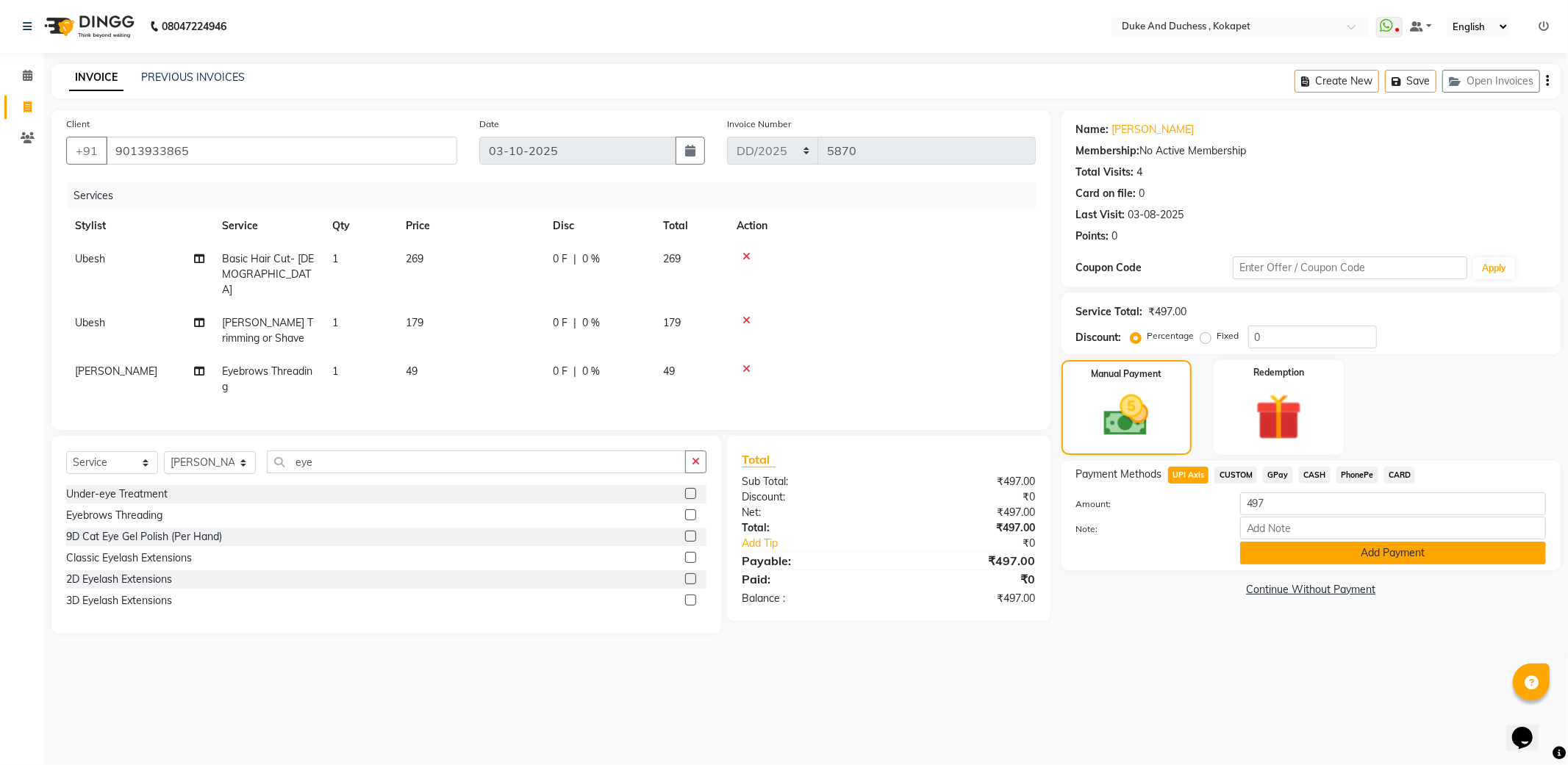
click at [1310, 555] on button "Add Payment" at bounding box center [1393, 553] width 306 height 23
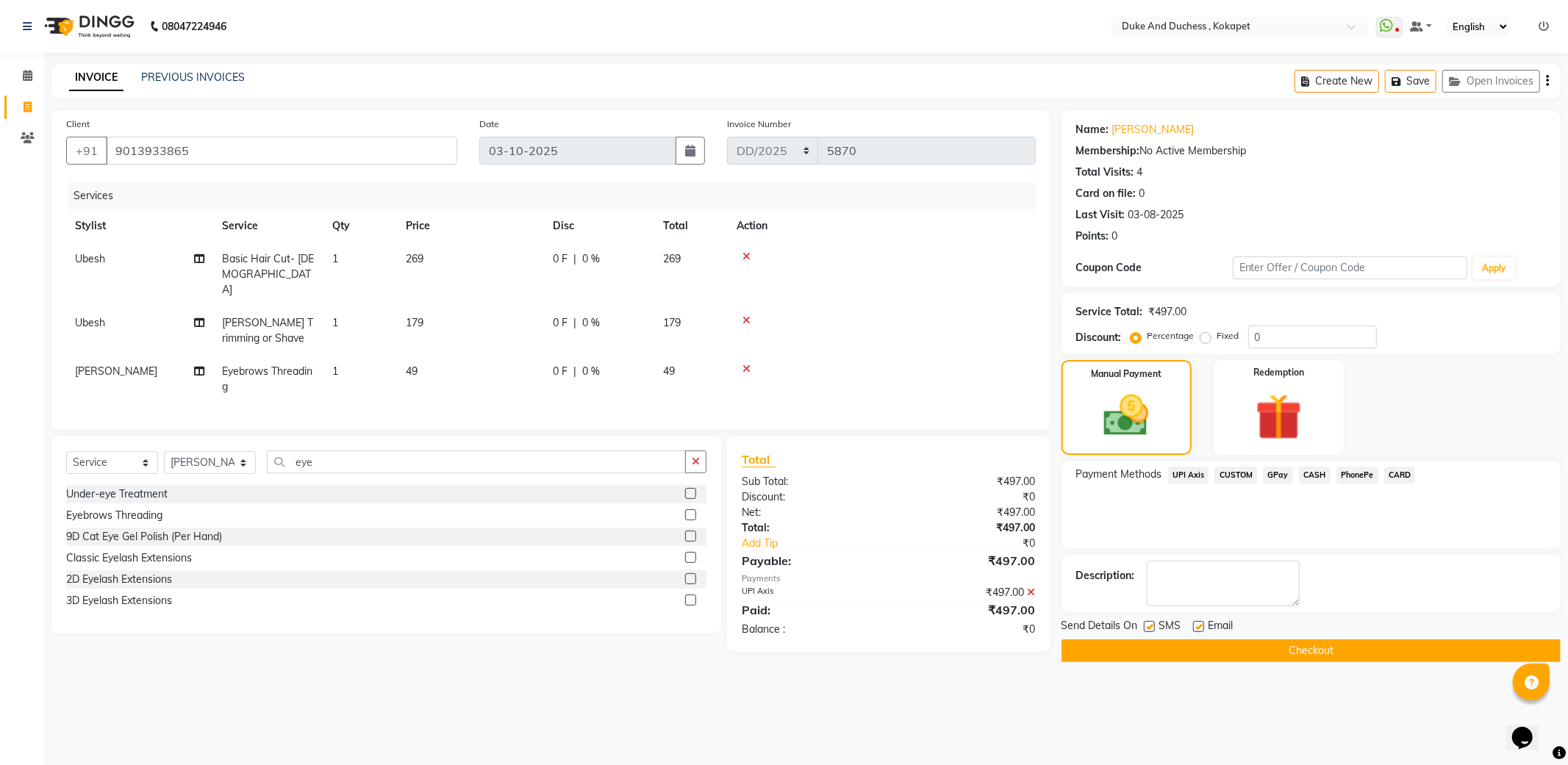
click at [1313, 652] on button "Checkout" at bounding box center [1311, 650] width 499 height 23
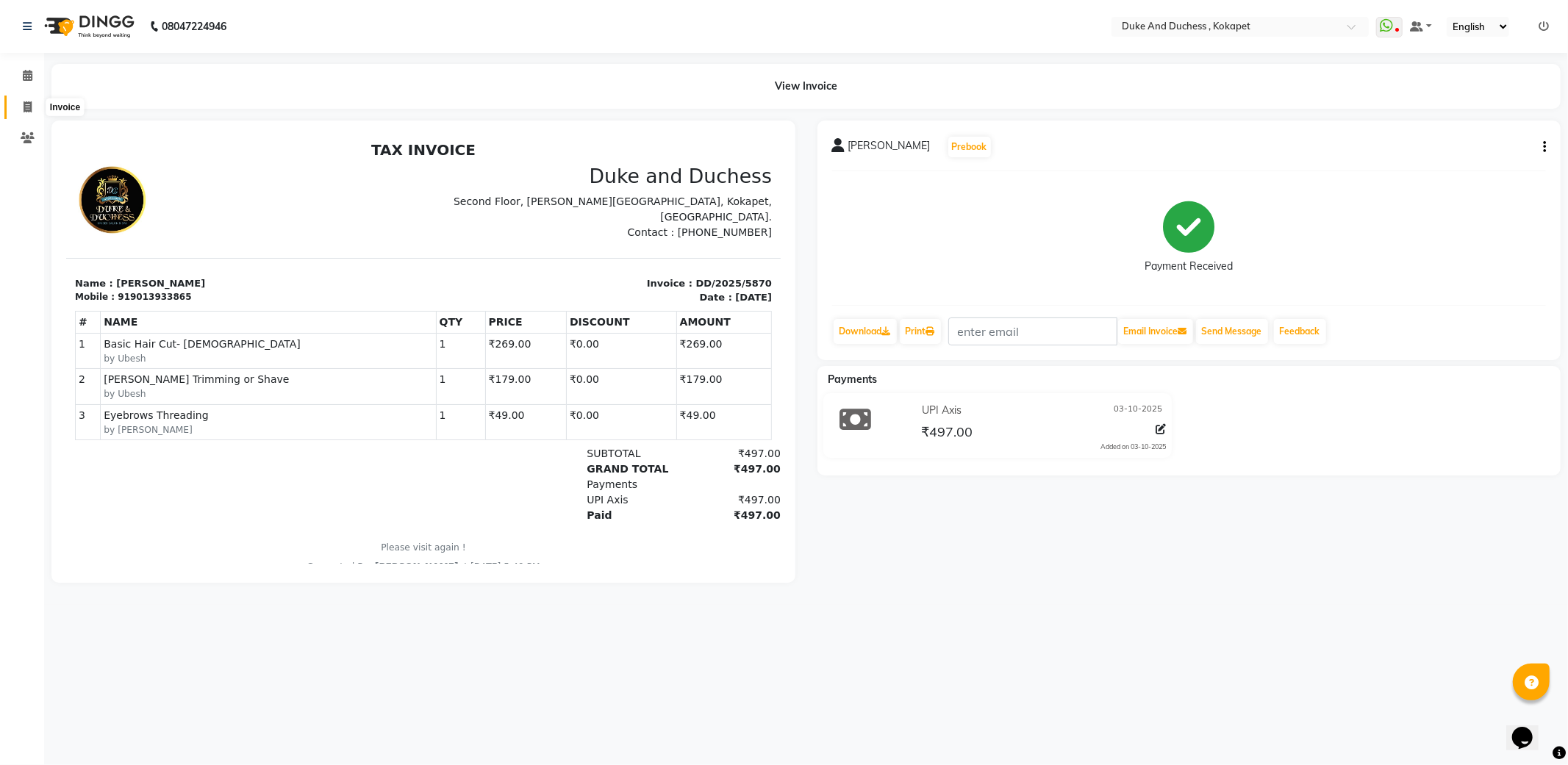
click at [26, 106] on icon at bounding box center [27, 107] width 8 height 11
select select "service"
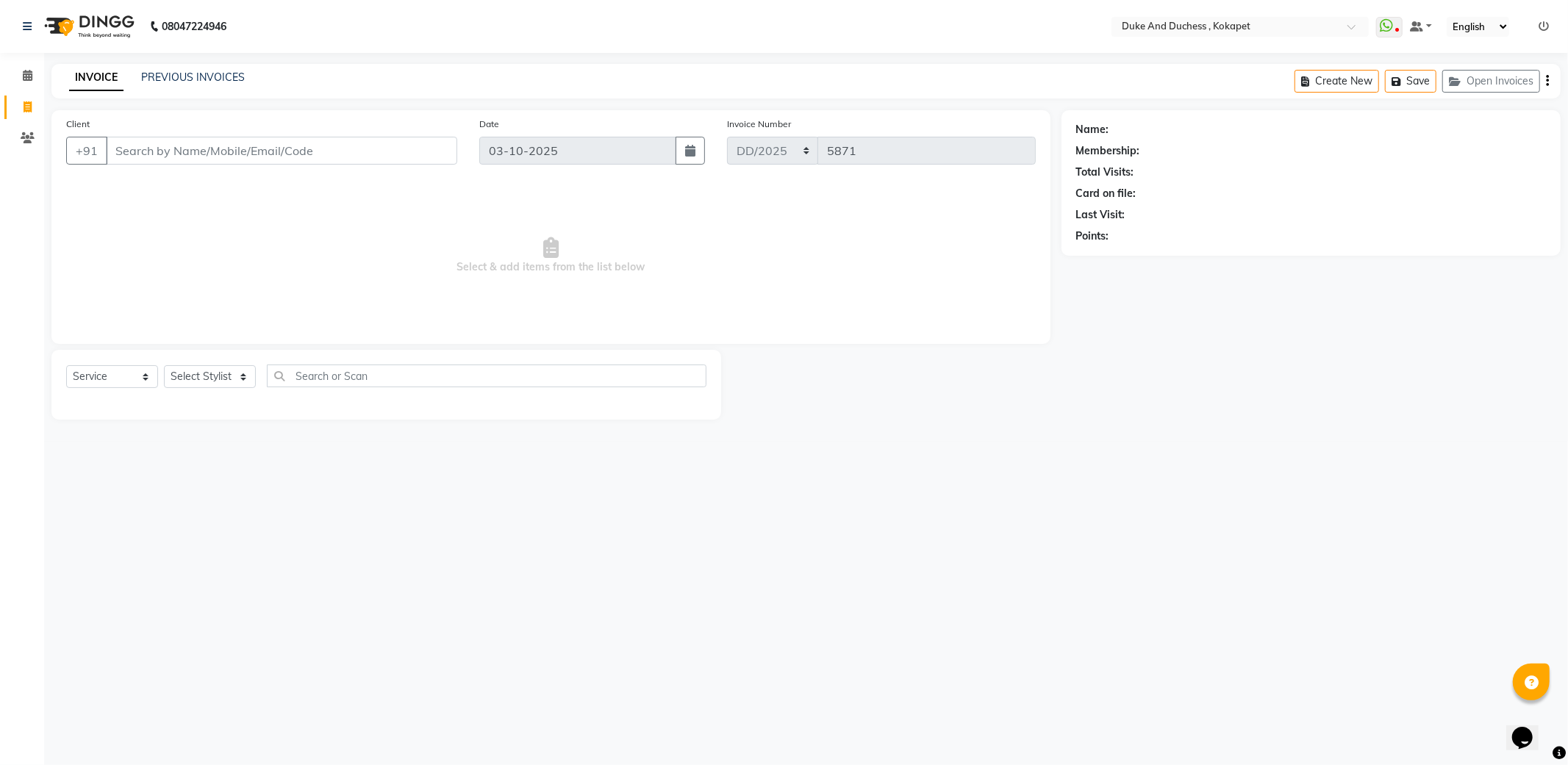
click at [169, 150] on input "Client" at bounding box center [281, 151] width 351 height 28
click at [189, 387] on select "Select Stylist Admin [PERSON_NAME] [PERSON_NAME] & Duchess [PERSON_NAME] [PERSO…" at bounding box center [210, 376] width 92 height 23
select select "61142"
click at [164, 366] on select "Select Stylist Admin [PERSON_NAME] [PERSON_NAME] & Duchess [PERSON_NAME] [PERSO…" at bounding box center [210, 376] width 92 height 23
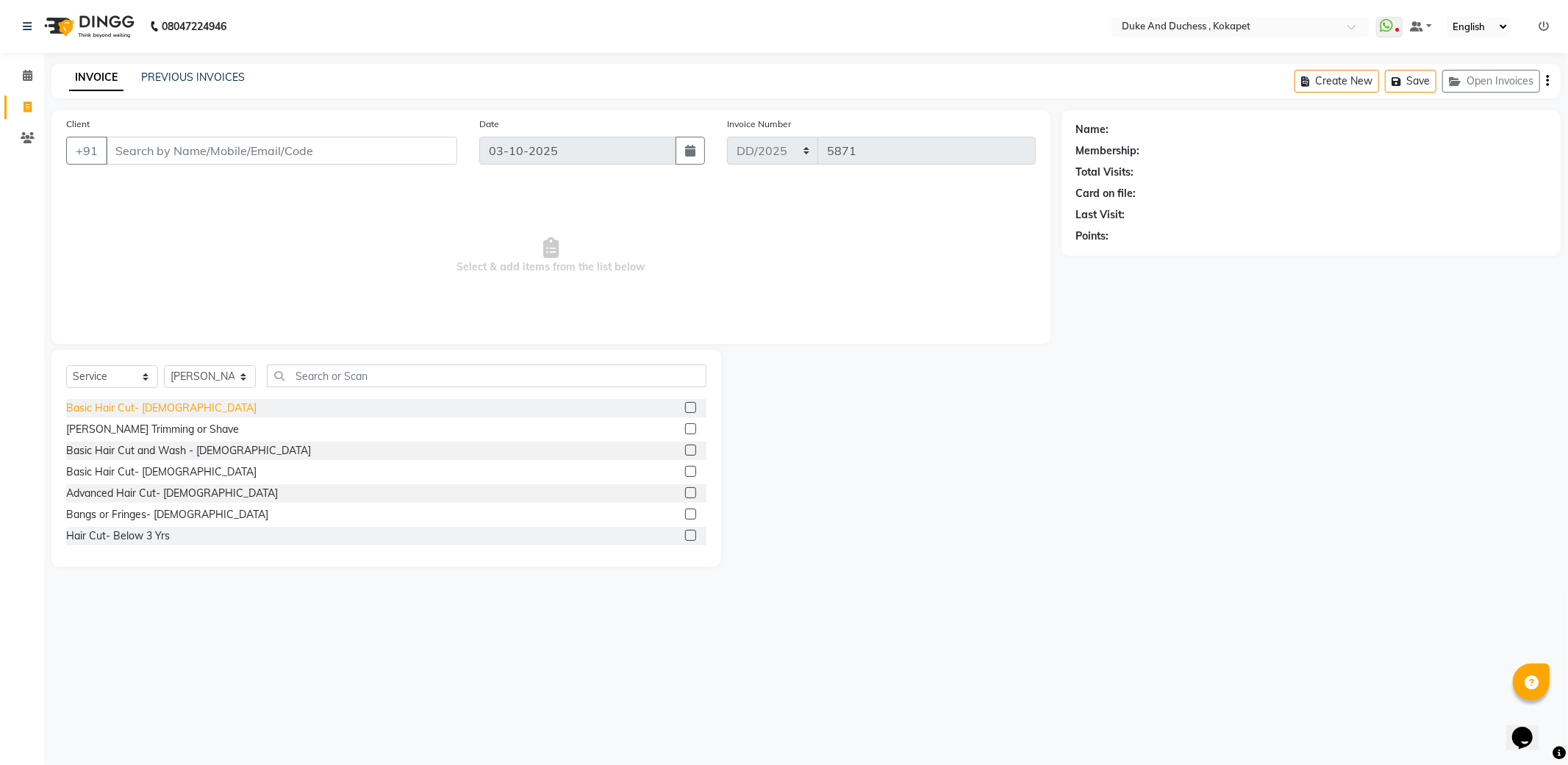
click at [139, 409] on div "Basic Hair Cut- [DEMOGRAPHIC_DATA]" at bounding box center [161, 408] width 190 height 16
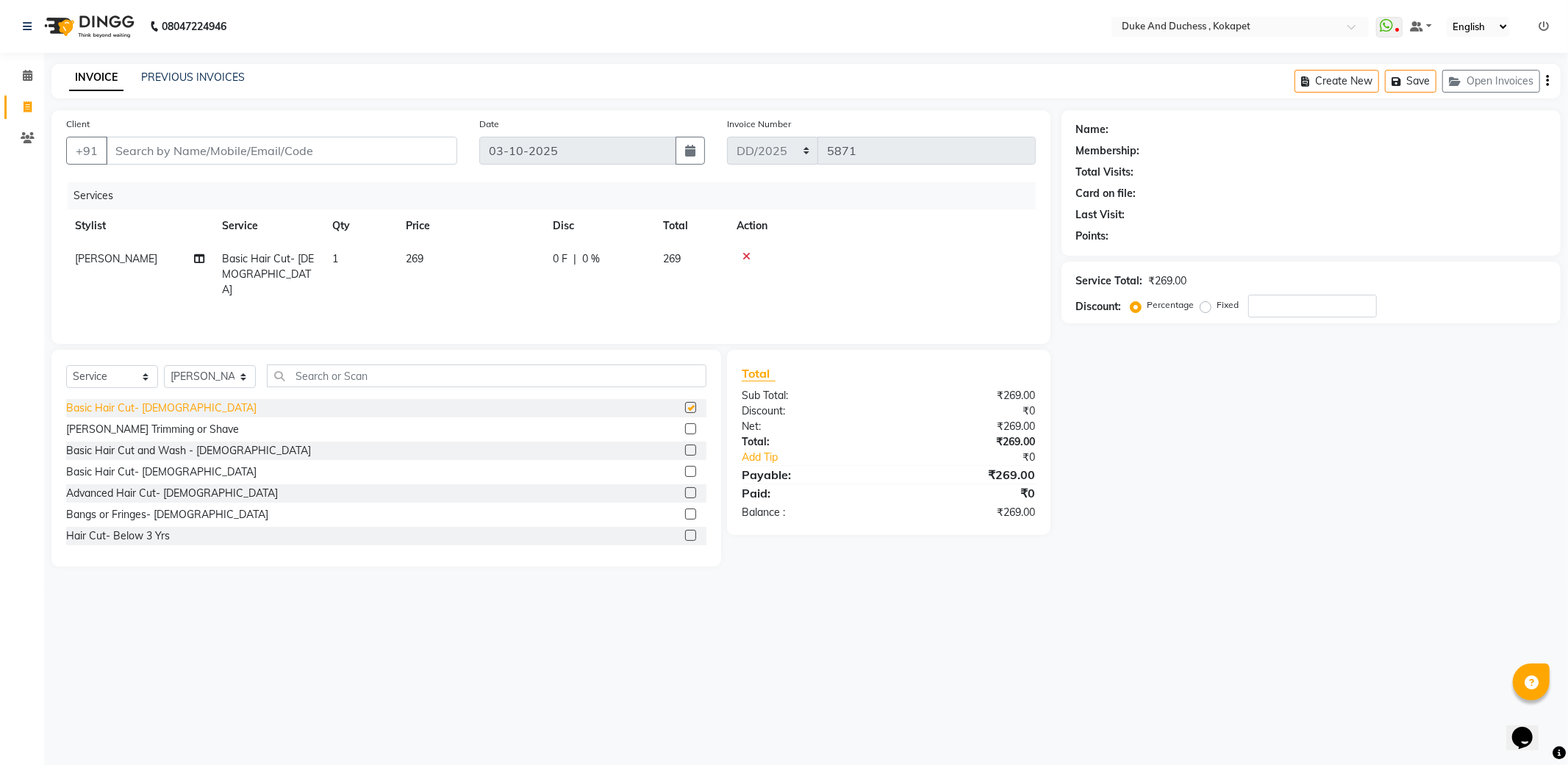
checkbox input "false"
click at [133, 427] on div "[PERSON_NAME] Trimming or Shave" at bounding box center [153, 430] width 173 height 16
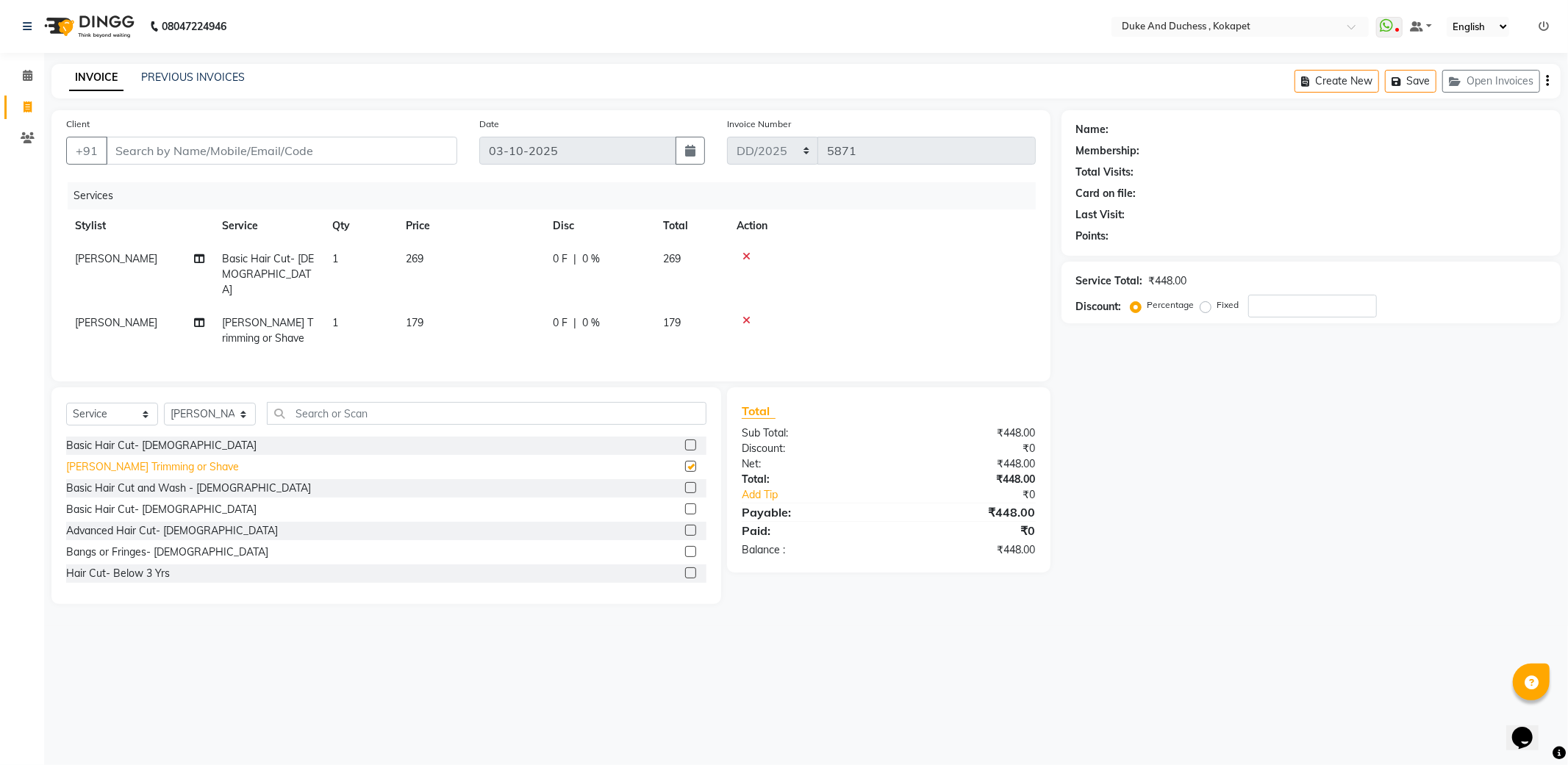
checkbox input "false"
click at [311, 135] on div "Client +91" at bounding box center [262, 146] width 414 height 60
drag, startPoint x: 311, startPoint y: 136, endPoint x: 305, endPoint y: 151, distance: 16.2
click at [307, 140] on input "Client" at bounding box center [281, 151] width 351 height 28
click at [305, 156] on input "Client" at bounding box center [281, 151] width 351 height 28
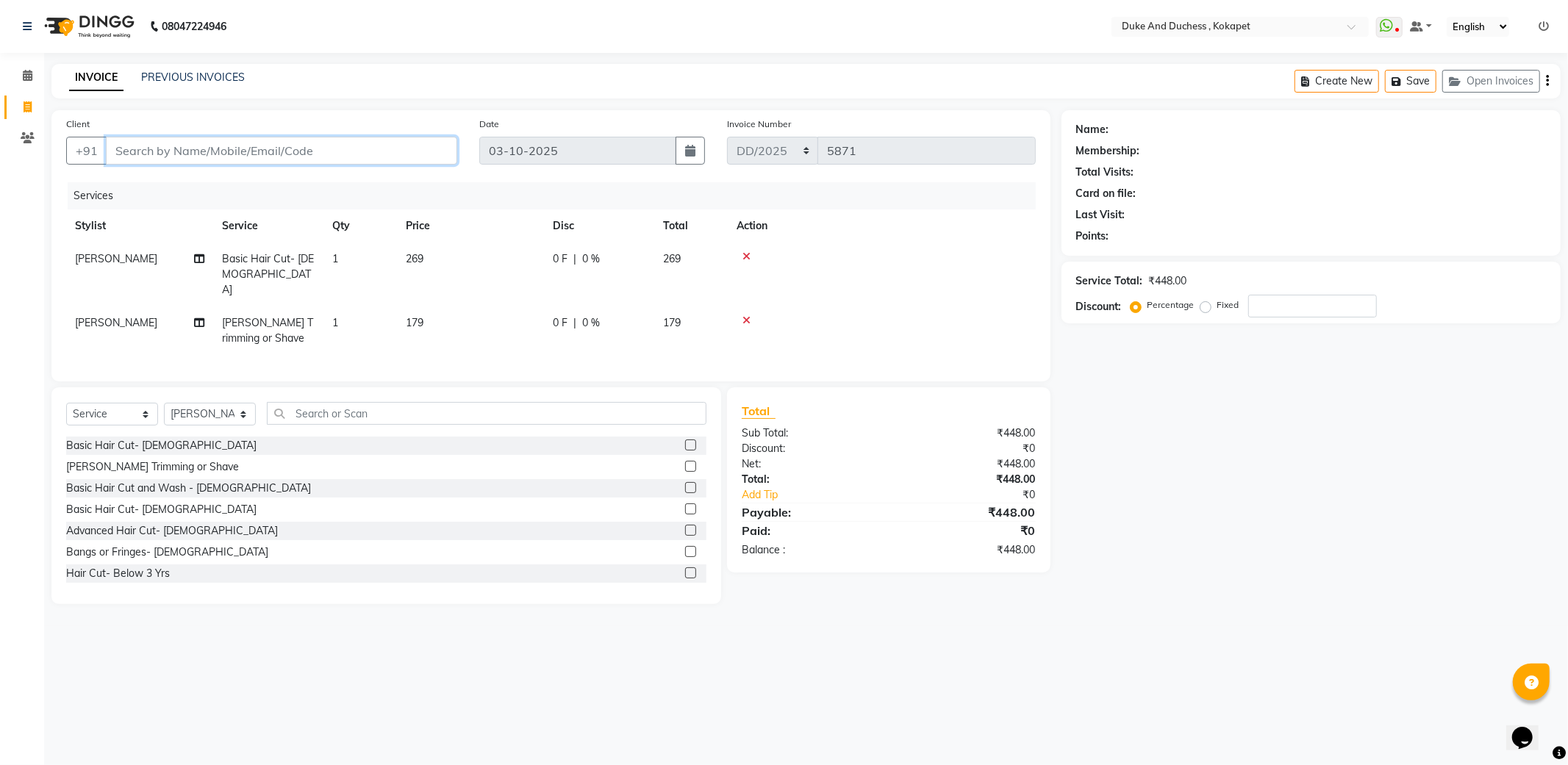
type input "8"
type input "0"
click at [225, 181] on span "8800619" at bounding box center [250, 184] width 51 height 15
type input "8800619454"
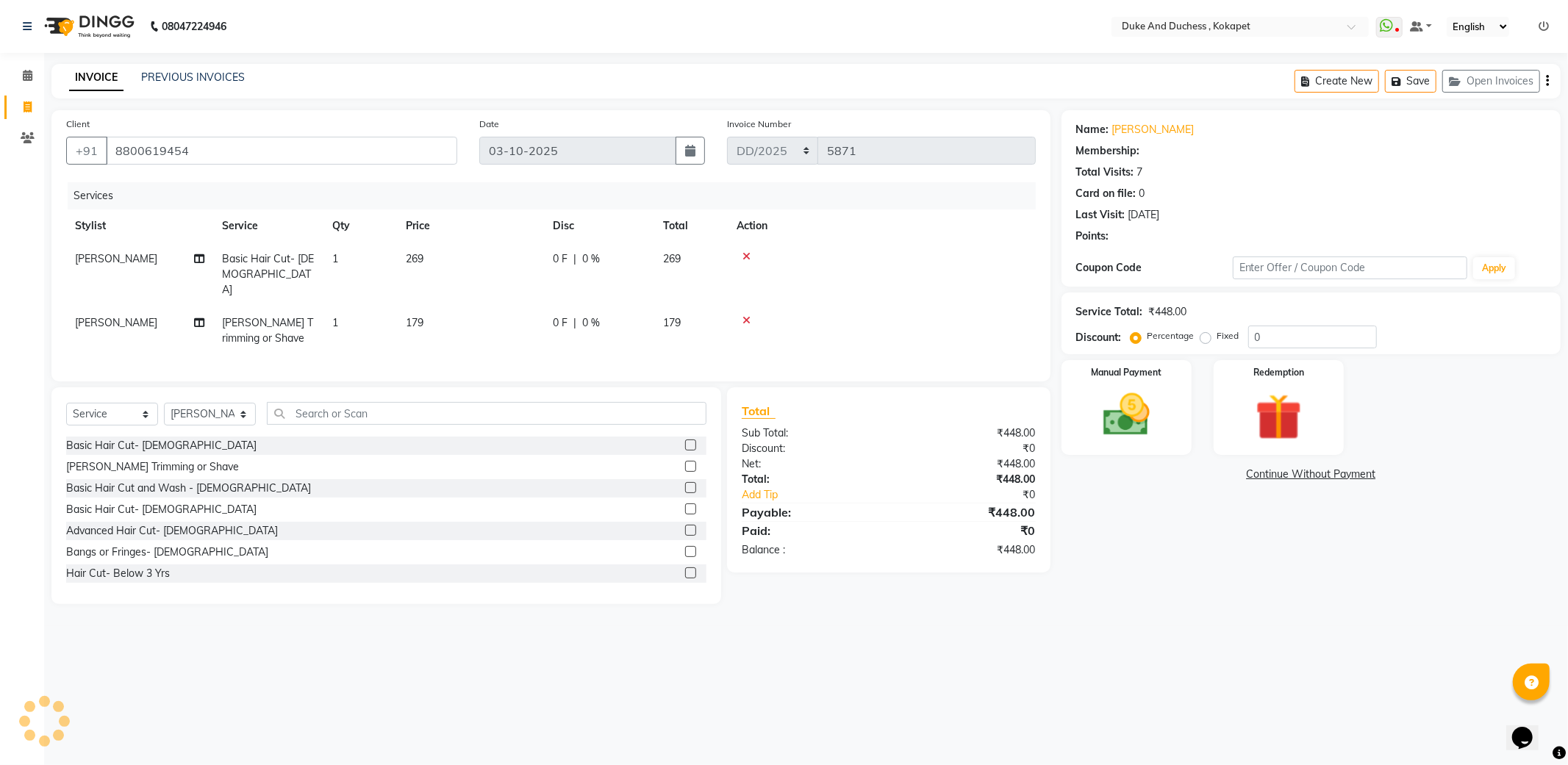
select select "1: Object"
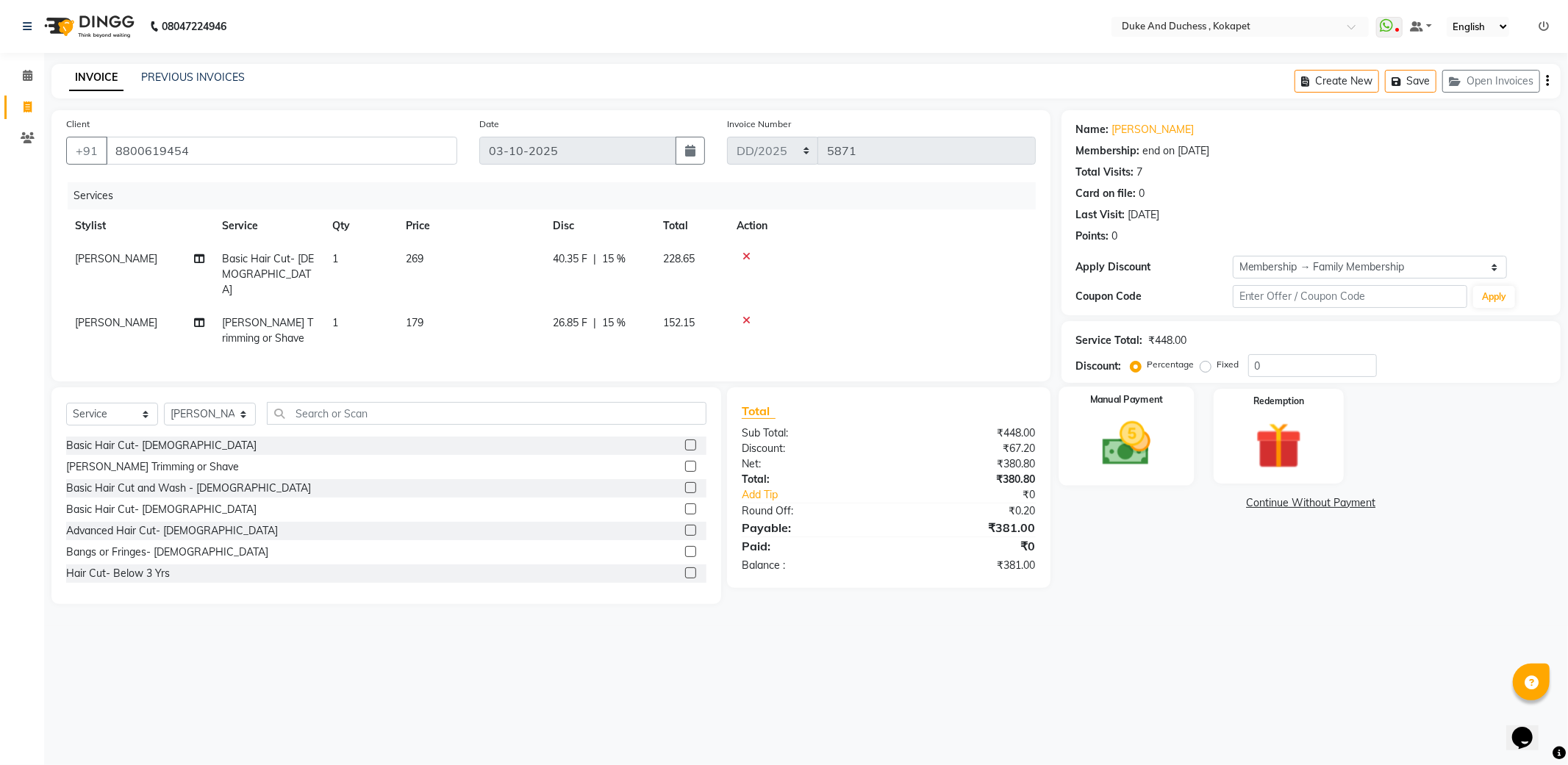
click at [1122, 423] on img at bounding box center [1126, 443] width 78 height 56
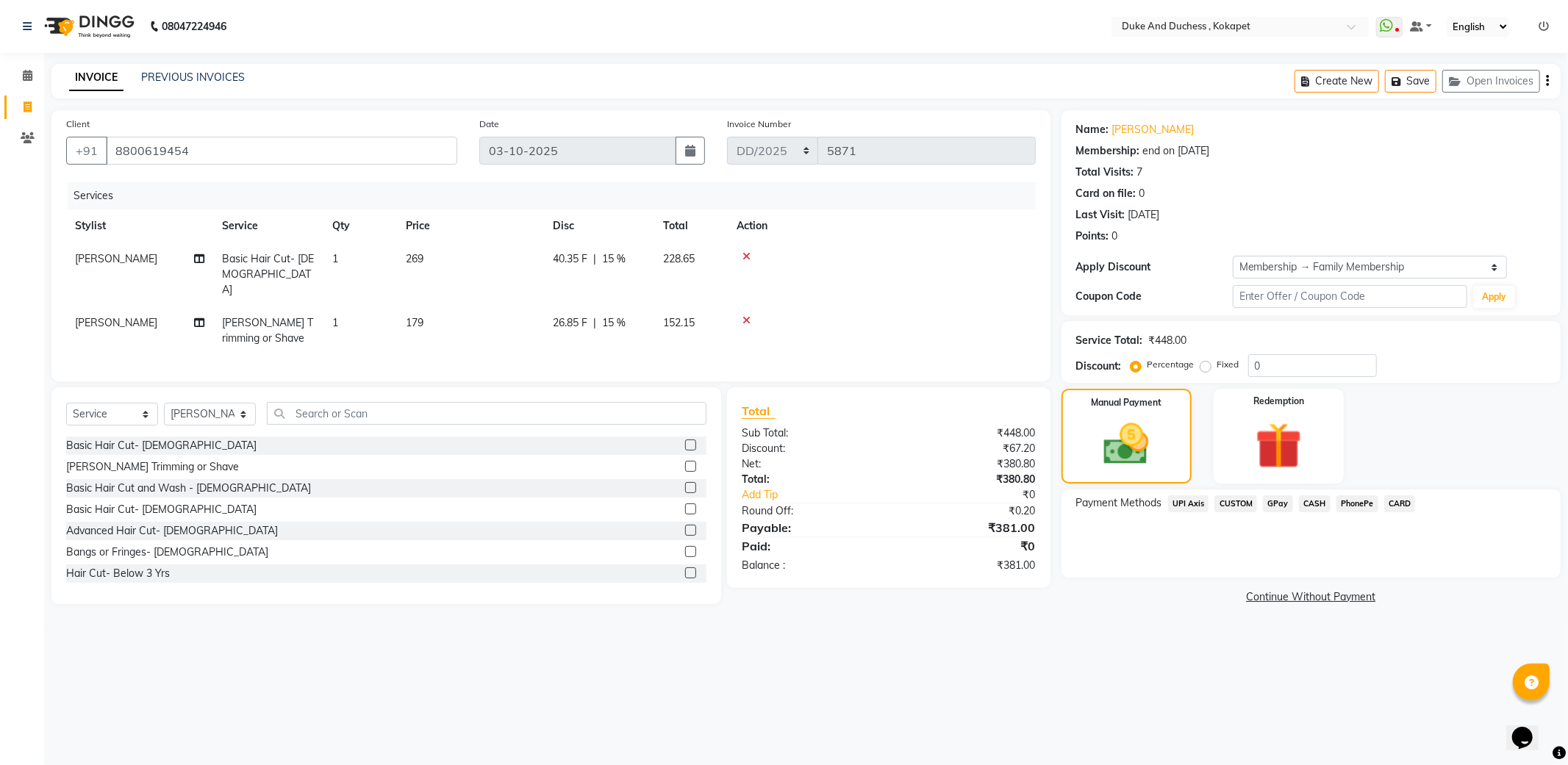
click at [1200, 502] on span "UPI Axis" at bounding box center [1189, 503] width 41 height 17
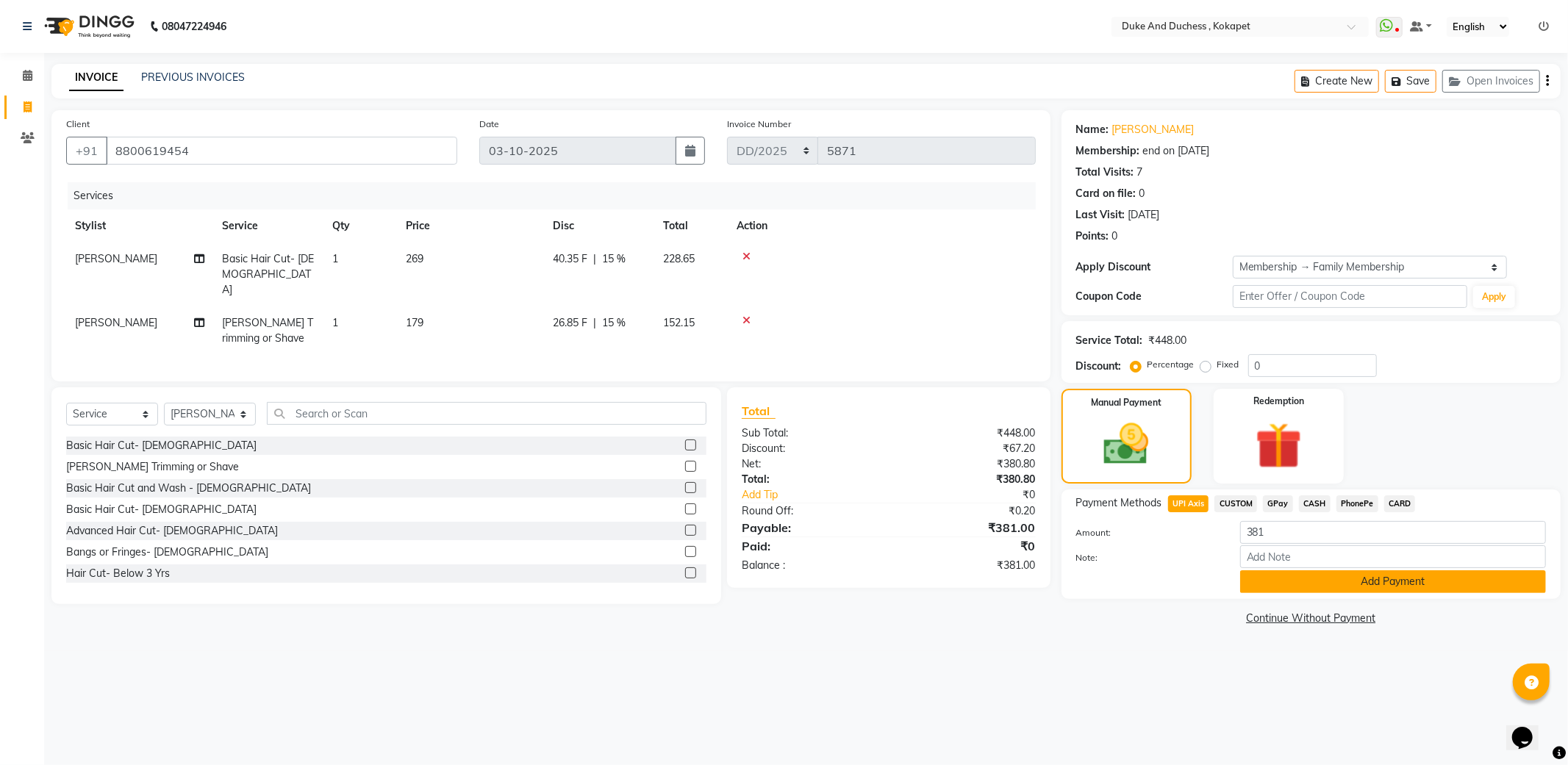
click at [1320, 584] on button "Add Payment" at bounding box center [1393, 582] width 306 height 23
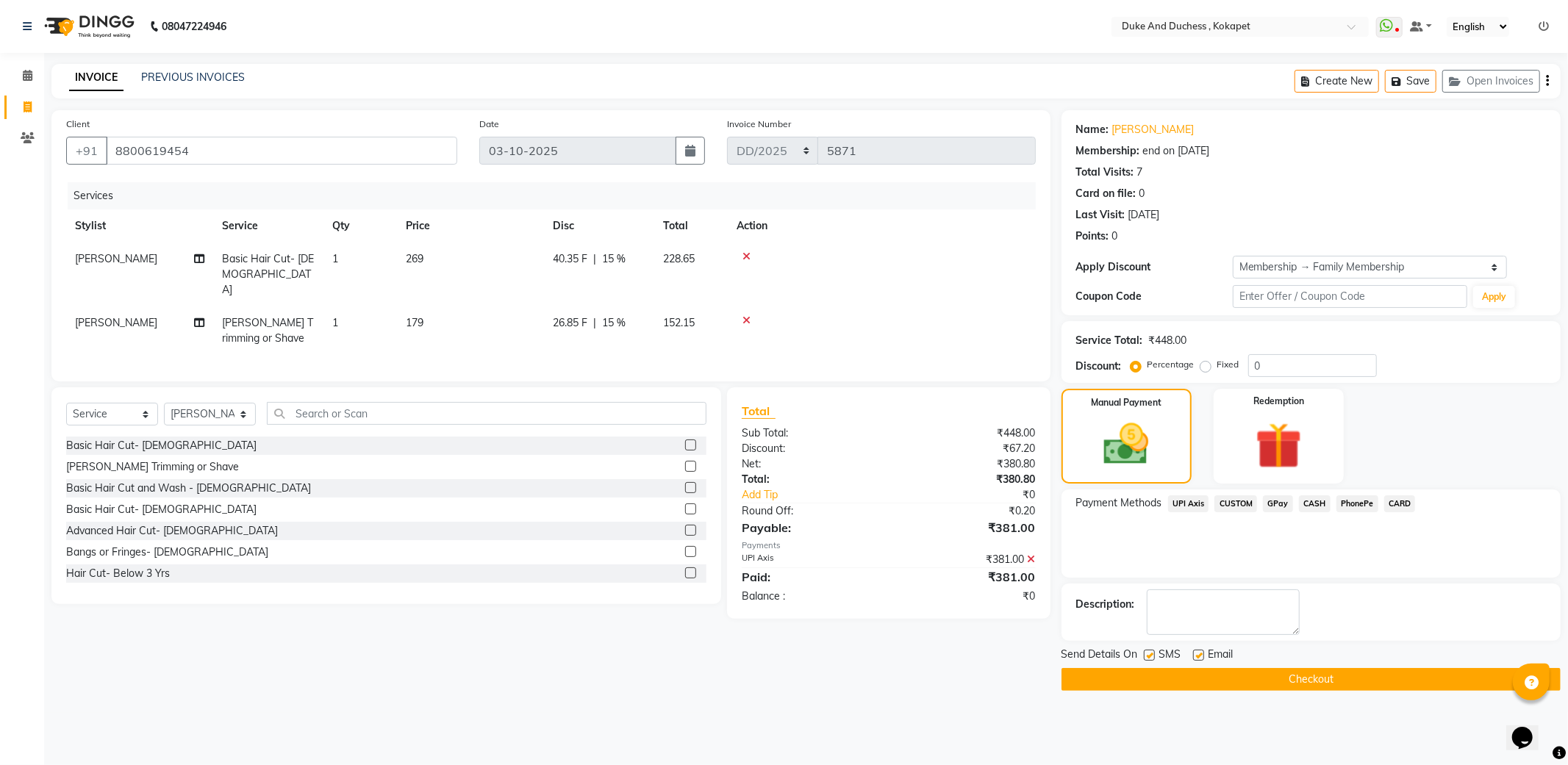
click at [1288, 677] on button "Checkout" at bounding box center [1311, 680] width 499 height 23
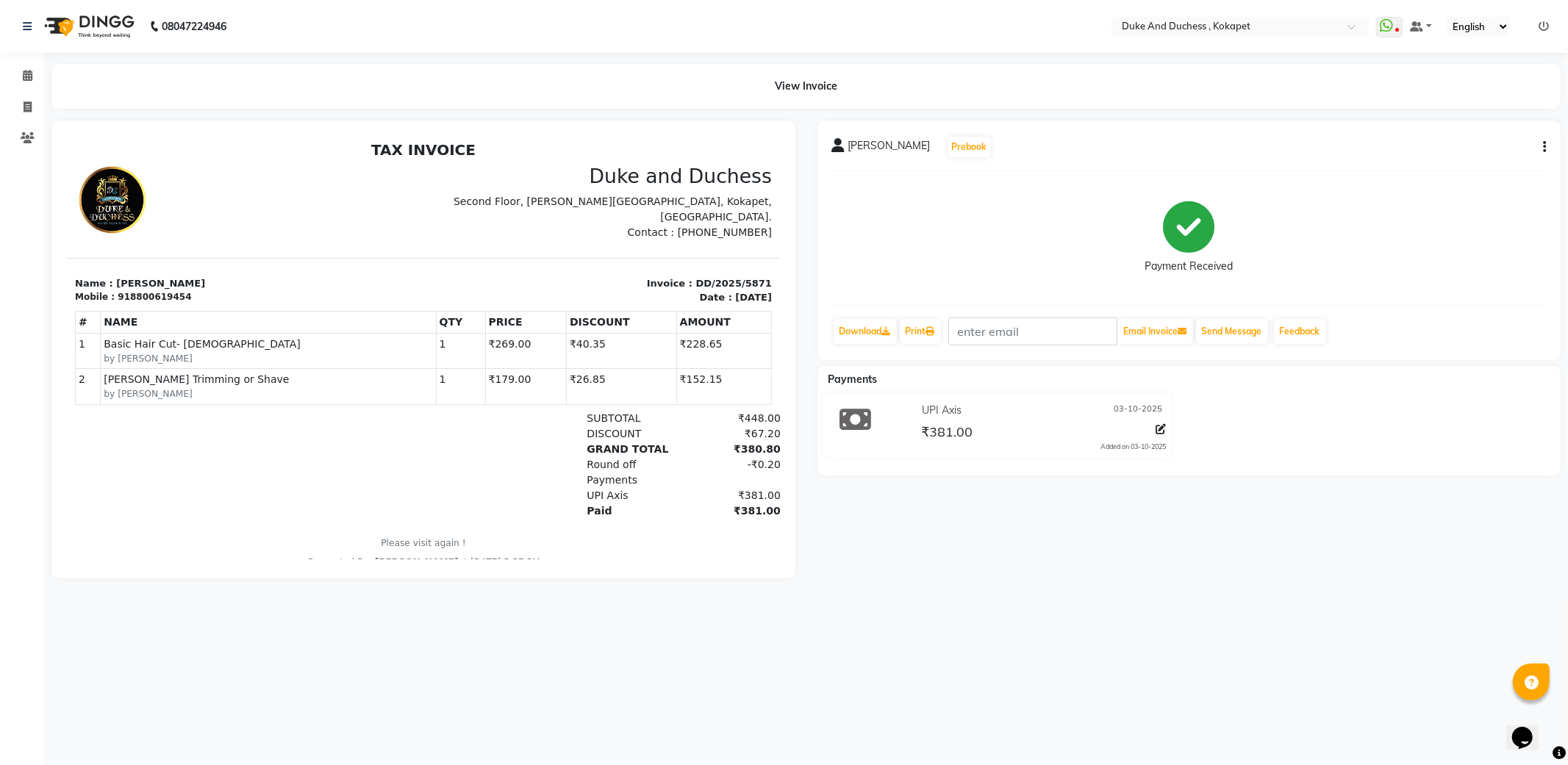
click at [859, 147] on span "[PERSON_NAME]" at bounding box center [889, 148] width 82 height 20
click at [859, 148] on span "[PERSON_NAME]" at bounding box center [889, 148] width 82 height 20
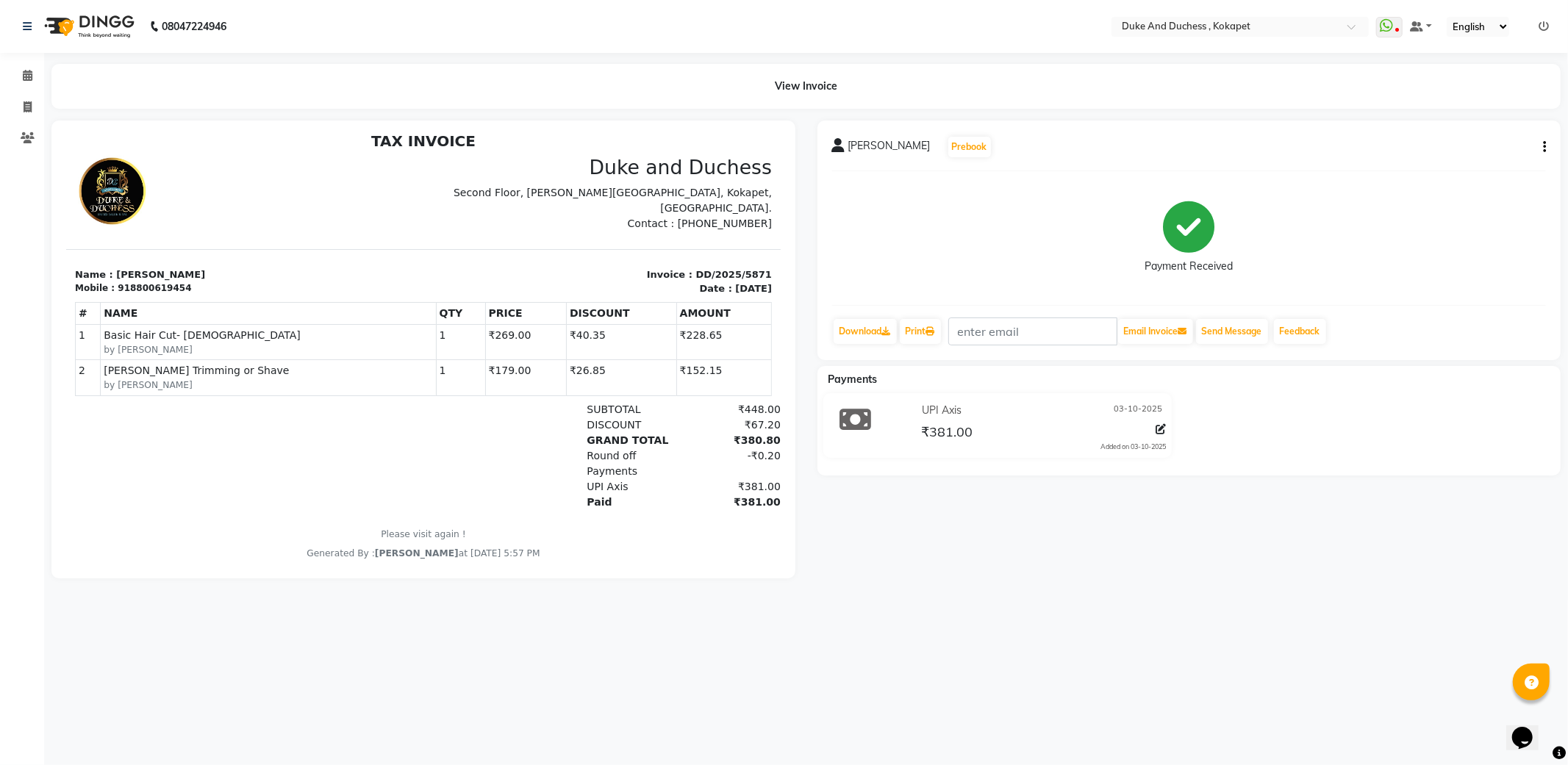
scroll to position [11, 0]
